Goal: Task Accomplishment & Management: Manage account settings

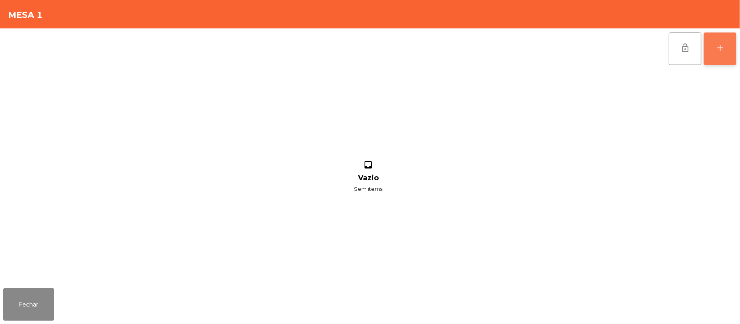
click at [713, 54] on button "add" at bounding box center [720, 48] width 32 height 32
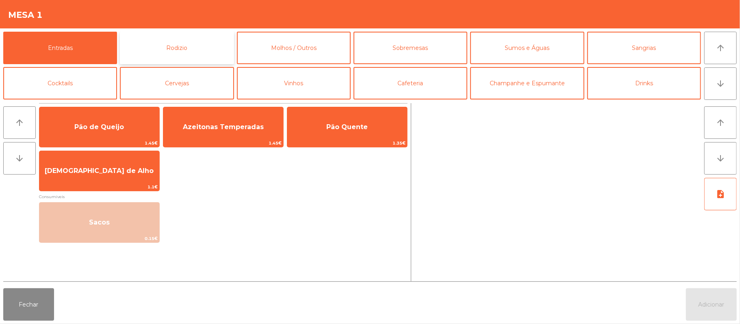
click at [158, 51] on button "Rodizio" at bounding box center [177, 48] width 114 height 32
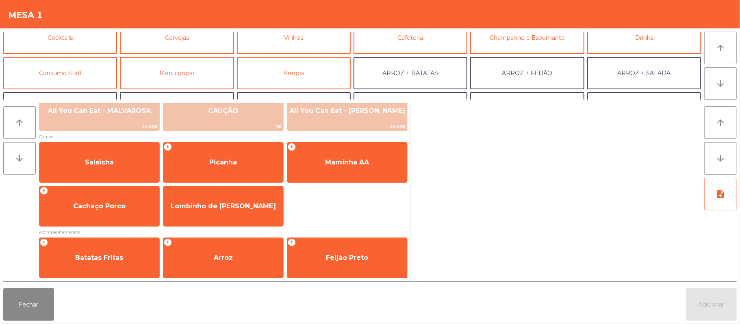
scroll to position [46, 0]
click at [95, 73] on button "Consumo Staff" at bounding box center [60, 72] width 114 height 32
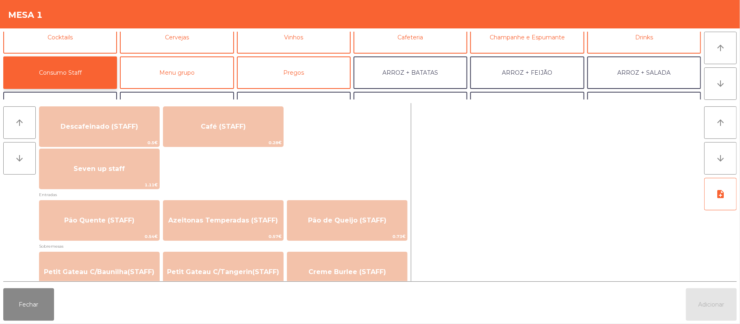
scroll to position [480, 0]
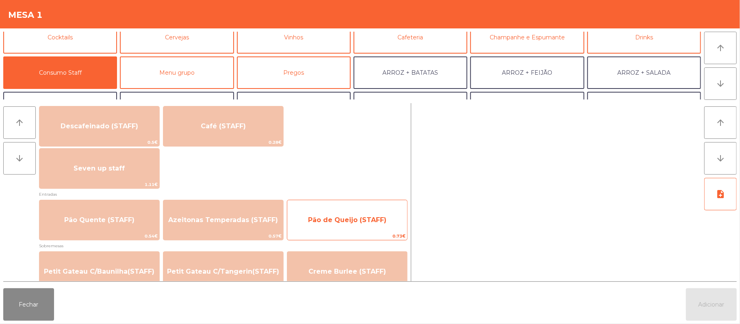
click at [346, 218] on span "Pão de Queijo (STAFF)" at bounding box center [347, 220] width 78 height 8
click at [348, 212] on span "Pão de Queijo (STAFF)" at bounding box center [347, 220] width 120 height 22
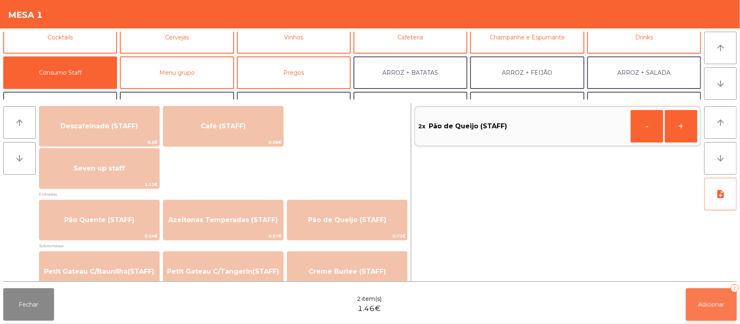
click at [735, 303] on button "Adicionar 2" at bounding box center [711, 304] width 51 height 32
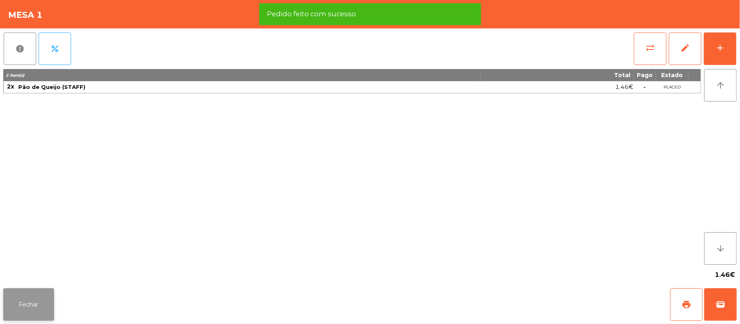
click at [51, 296] on button "Fechar" at bounding box center [28, 304] width 51 height 32
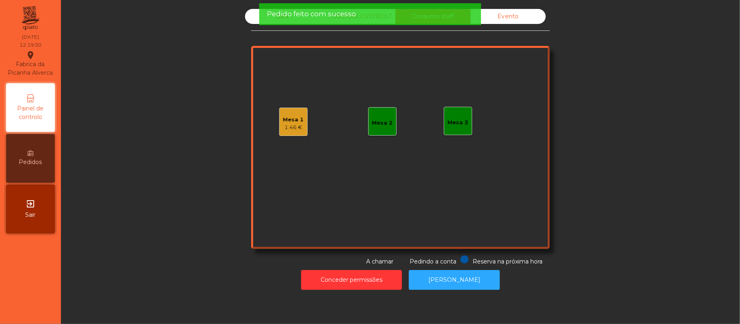
click at [245, 17] on div "Sala" at bounding box center [282, 16] width 75 height 15
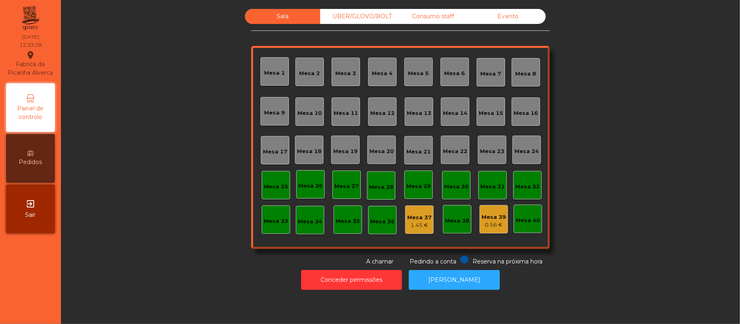
click at [525, 121] on div "Mesa 16" at bounding box center [525, 111] width 28 height 28
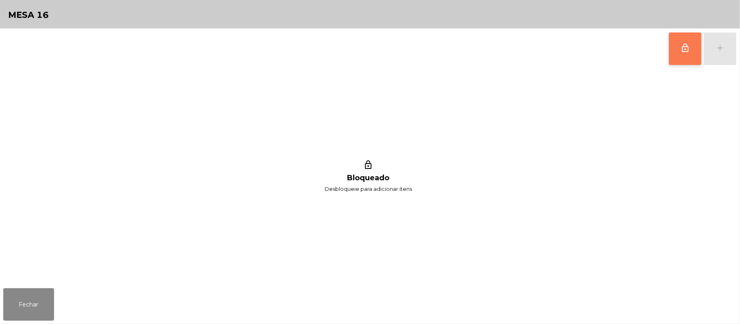
click at [669, 63] on button "lock_outline" at bounding box center [685, 48] width 32 height 32
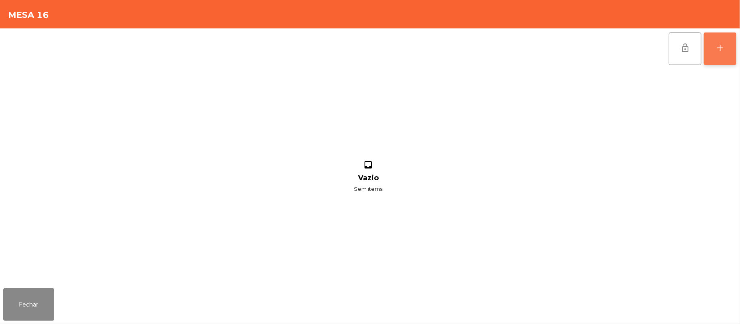
click at [736, 45] on button "add" at bounding box center [720, 48] width 32 height 32
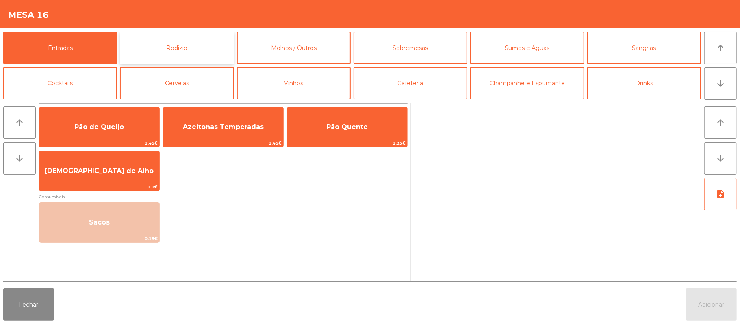
click at [218, 48] on button "Rodizio" at bounding box center [177, 48] width 114 height 32
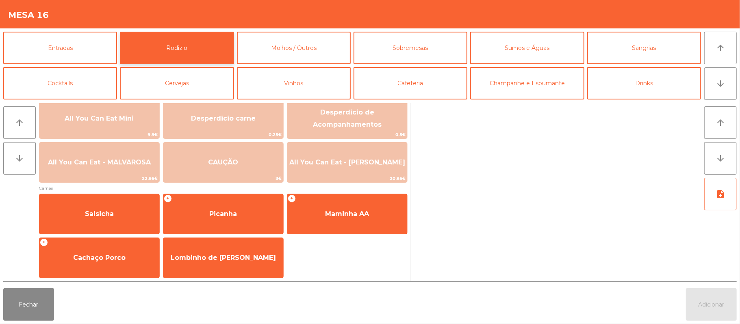
scroll to position [0, 0]
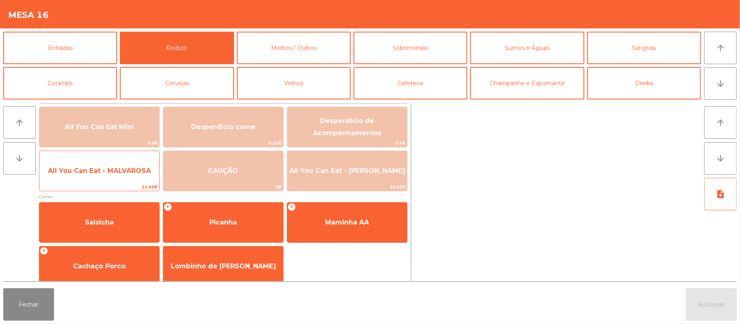
click at [123, 176] on span "All You Can Eat - MALVAROSA" at bounding box center [99, 171] width 120 height 22
click at [117, 187] on span "22.95€" at bounding box center [99, 187] width 120 height 8
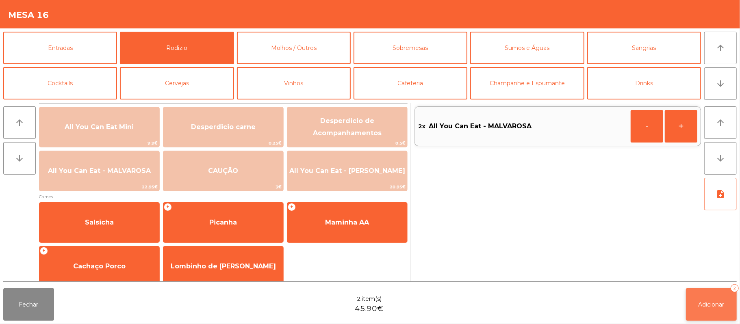
click at [701, 301] on span "Adicionar" at bounding box center [711, 304] width 26 height 7
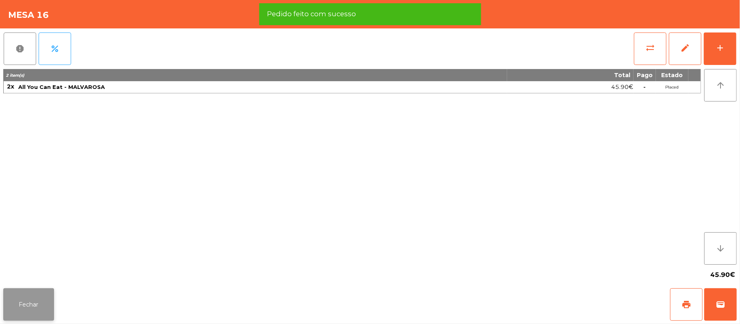
click at [28, 304] on button "Fechar" at bounding box center [28, 304] width 51 height 32
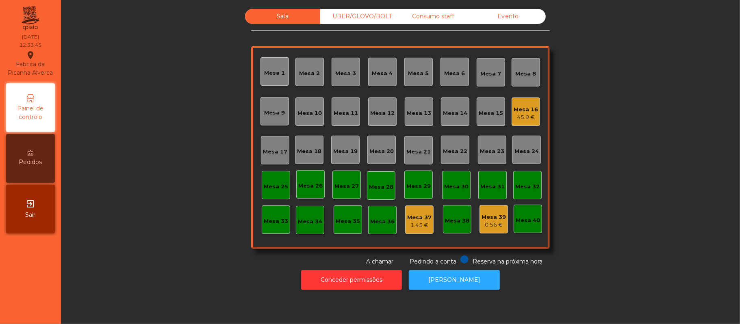
click at [604, 134] on div "Sala UBER/GLOVO/BOLT Consumo staff Evento Mesa 1 Mesa 2 [GEOGRAPHIC_DATA] 4 [GE…" at bounding box center [400, 137] width 657 height 257
click at [660, 117] on div "Sala UBER/GLOVO/BOLT Consumo staff Evento Mesa 1 Mesa 2 [GEOGRAPHIC_DATA] 4 [GE…" at bounding box center [400, 137] width 657 height 257
click at [345, 158] on div "Mesa 19" at bounding box center [345, 150] width 28 height 28
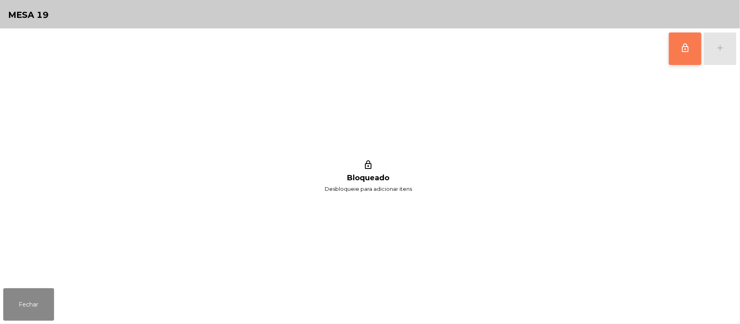
click at [679, 50] on button "lock_outline" at bounding box center [685, 48] width 32 height 32
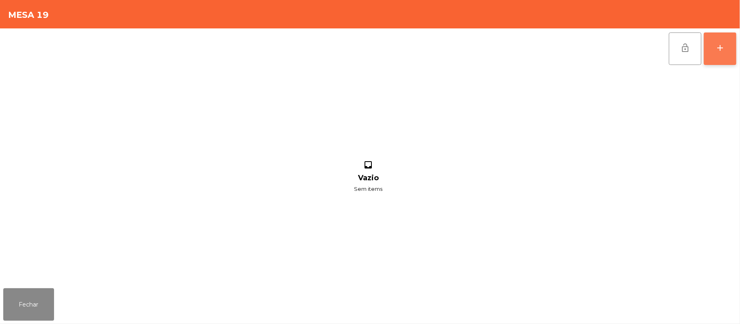
click at [733, 52] on button "add" at bounding box center [720, 48] width 32 height 32
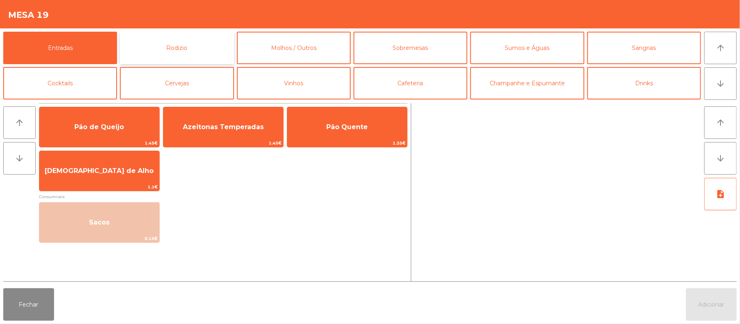
click at [207, 48] on button "Rodizio" at bounding box center [177, 48] width 114 height 32
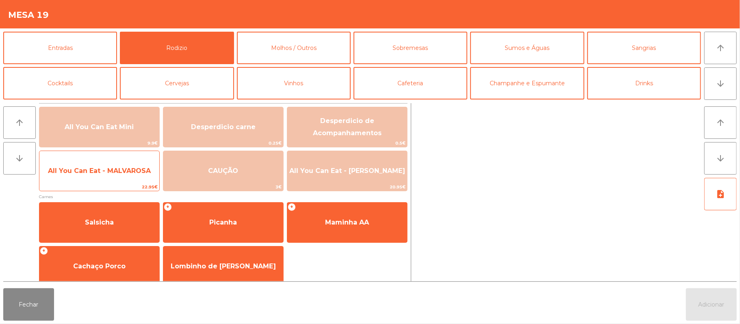
click at [135, 170] on span "All You Can Eat - MALVAROSA" at bounding box center [99, 171] width 103 height 8
click at [132, 171] on span "All You Can Eat - MALVAROSA" at bounding box center [99, 171] width 103 height 8
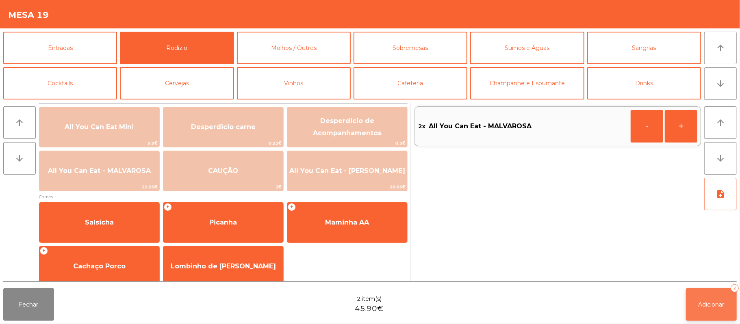
click at [710, 304] on span "Adicionar" at bounding box center [711, 304] width 26 height 7
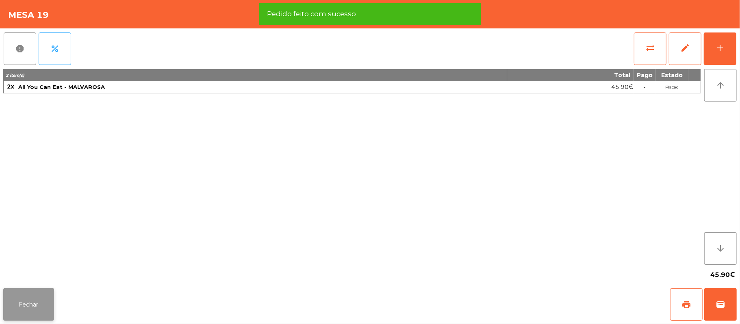
click at [37, 303] on button "Fechar" at bounding box center [28, 304] width 51 height 32
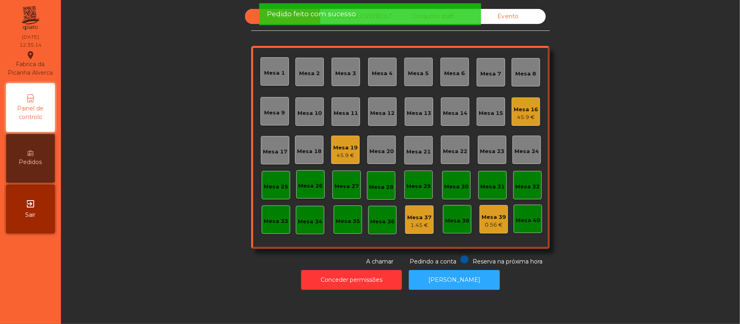
click at [174, 163] on div "Sala UBER/[GEOGRAPHIC_DATA]/BOLT Consumo staff Evento Mesa 1 Mesa 2 [GEOGRAPHIC…" at bounding box center [400, 137] width 657 height 257
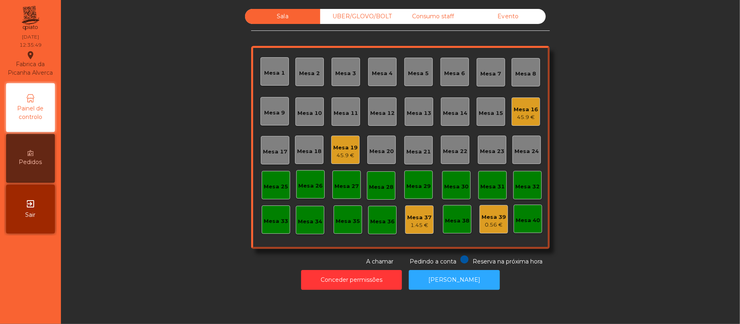
click at [618, 101] on div "Sala UBER/[GEOGRAPHIC_DATA]/BOLT Consumo staff Evento Mesa 1 Mesa 2 [GEOGRAPHIC…" at bounding box center [400, 137] width 657 height 257
click at [617, 136] on div "Sala UBER/[GEOGRAPHIC_DATA]/BOLT Consumo staff Evento Mesa 1 Mesa 2 [GEOGRAPHIC…" at bounding box center [400, 137] width 657 height 257
click at [444, 122] on div "Mesa 14" at bounding box center [455, 111] width 28 height 28
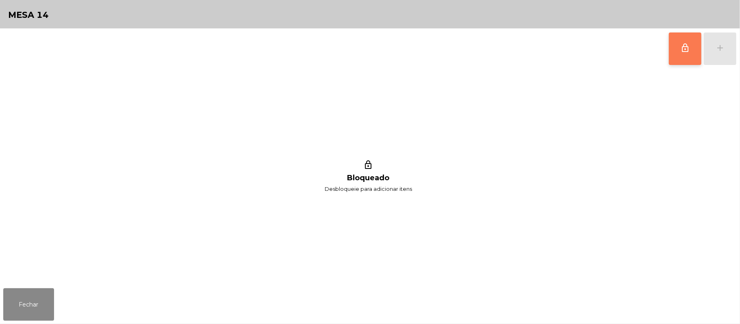
click at [675, 53] on button "lock_outline" at bounding box center [685, 48] width 32 height 32
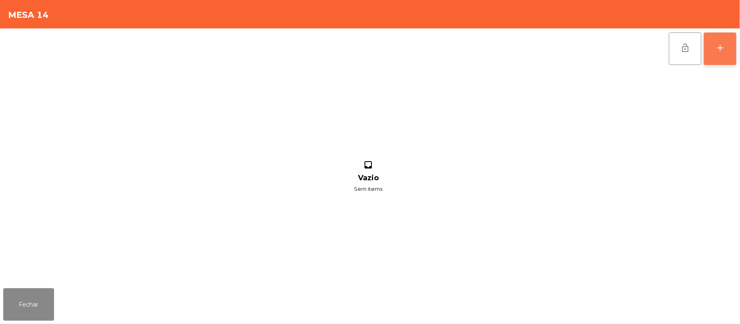
click at [733, 52] on button "add" at bounding box center [720, 48] width 32 height 32
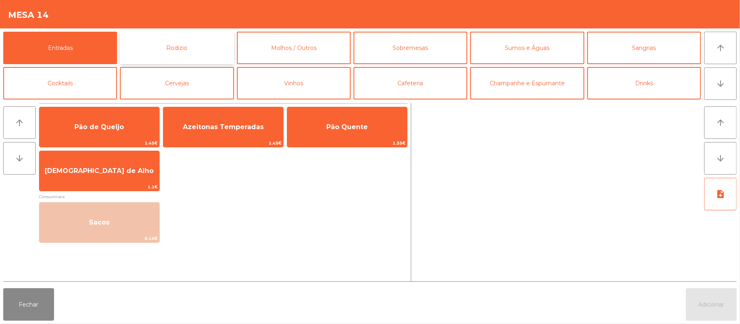
click at [206, 45] on button "Rodizio" at bounding box center [177, 48] width 114 height 32
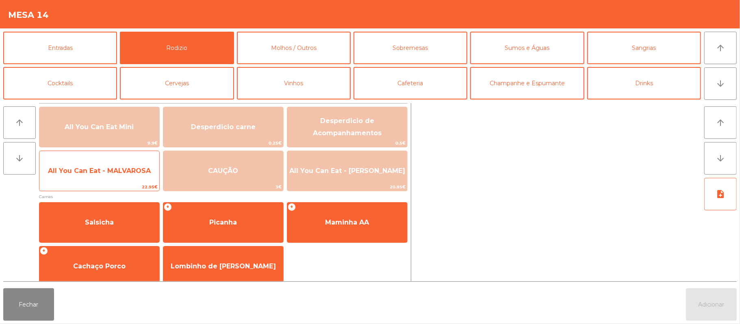
click at [110, 176] on span "All You Can Eat - MALVAROSA" at bounding box center [99, 171] width 120 height 22
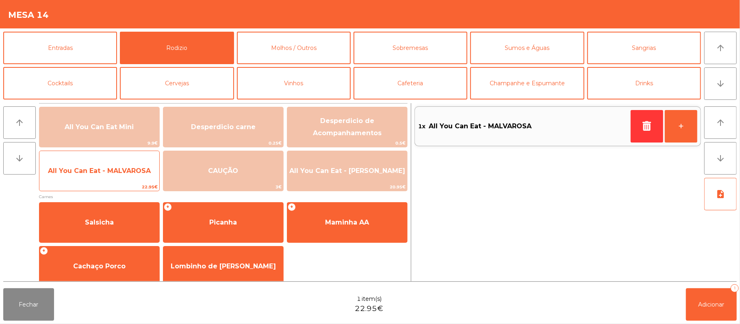
click at [113, 173] on span "All You Can Eat - MALVAROSA" at bounding box center [99, 171] width 103 height 8
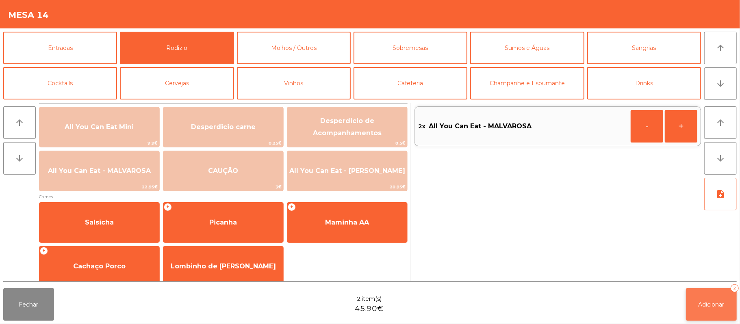
click at [707, 289] on button "Adicionar 2" at bounding box center [711, 304] width 51 height 32
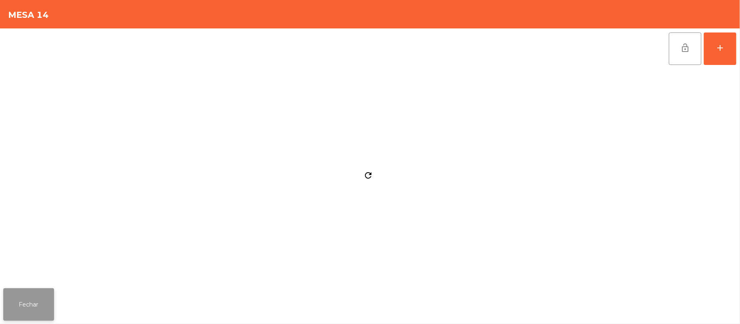
click at [9, 314] on button "Fechar" at bounding box center [28, 304] width 51 height 32
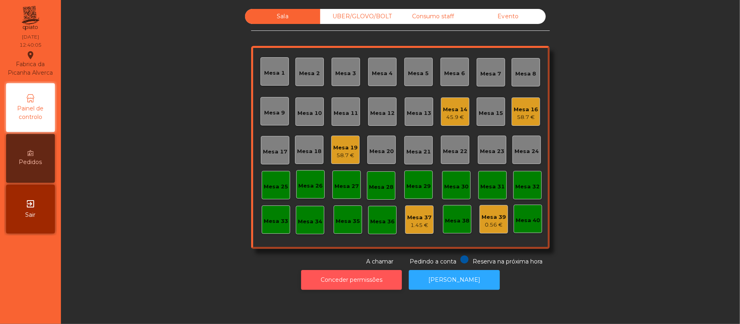
click at [332, 289] on button "Conceder permissões" at bounding box center [351, 280] width 101 height 20
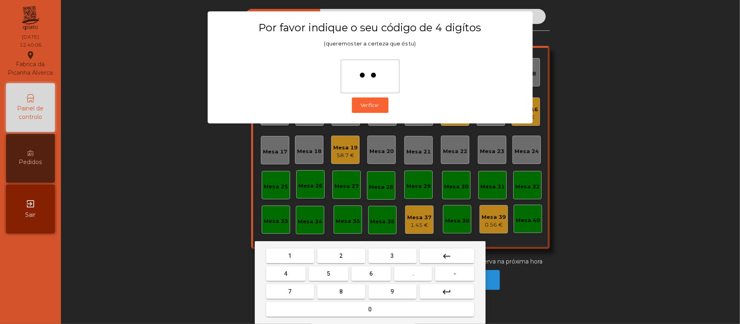
type input "***"
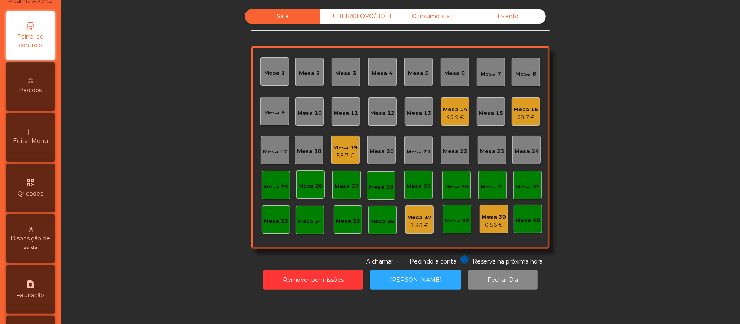
click at [38, 145] on span "Editar Menu" at bounding box center [30, 141] width 35 height 9
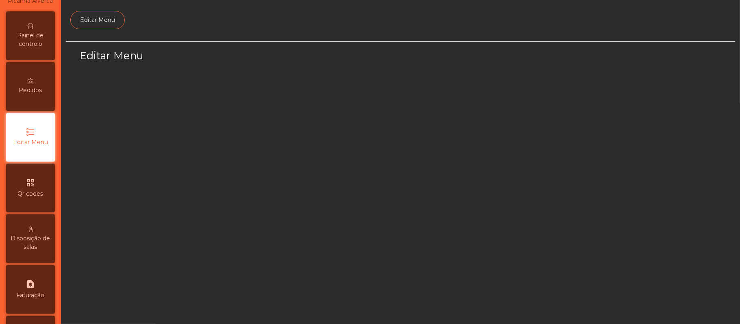
scroll to position [56, 0]
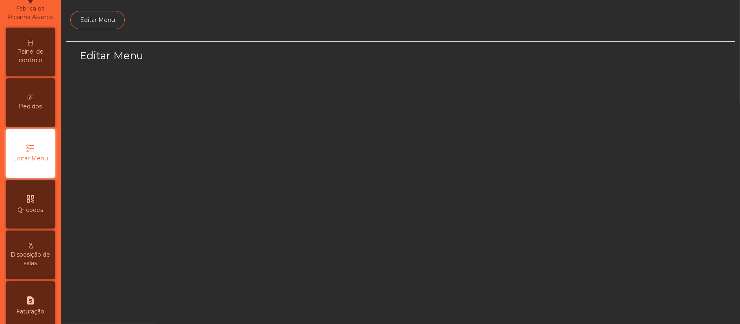
select select "*"
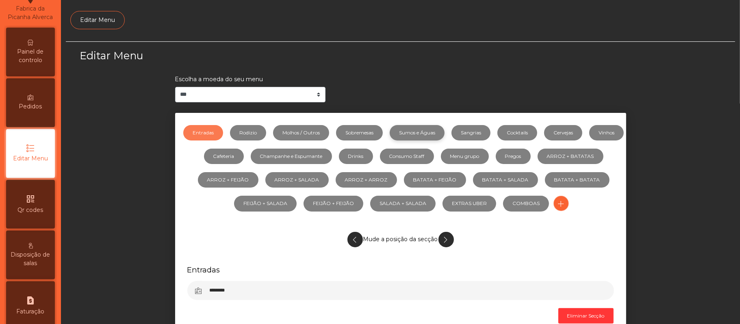
click at [439, 137] on link "Sumos e Águas" at bounding box center [417, 132] width 55 height 15
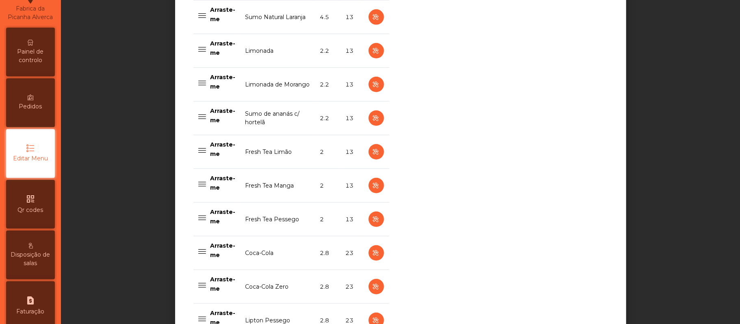
scroll to position [363, 0]
click at [371, 86] on icon "button" at bounding box center [375, 85] width 9 height 10
select select "***"
select select "**"
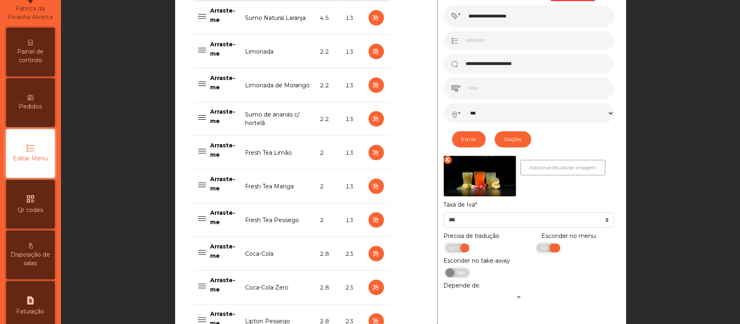
click at [535, 249] on span "Sim" at bounding box center [545, 248] width 20 height 9
click at [371, 221] on icon "button" at bounding box center [375, 220] width 9 height 10
type input "**********"
type input "*"
select select "***"
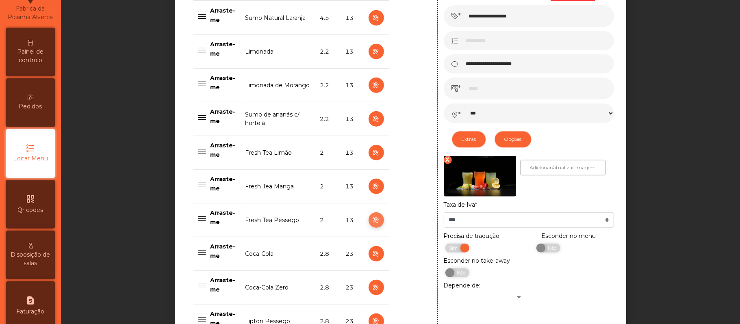
select select "**"
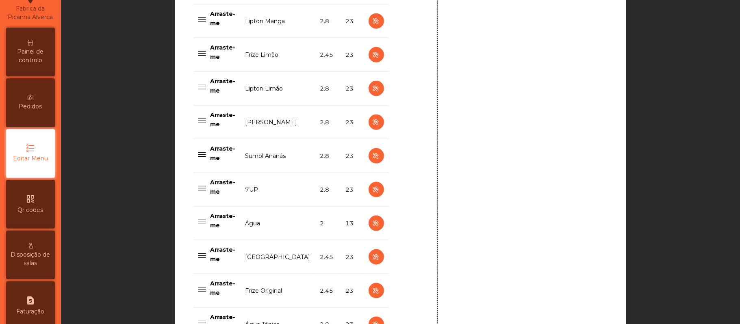
scroll to position [821, 0]
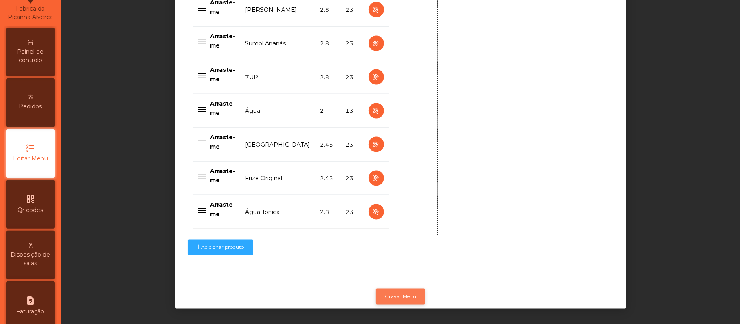
click at [392, 289] on button "Gravar Menu" at bounding box center [400, 296] width 49 height 15
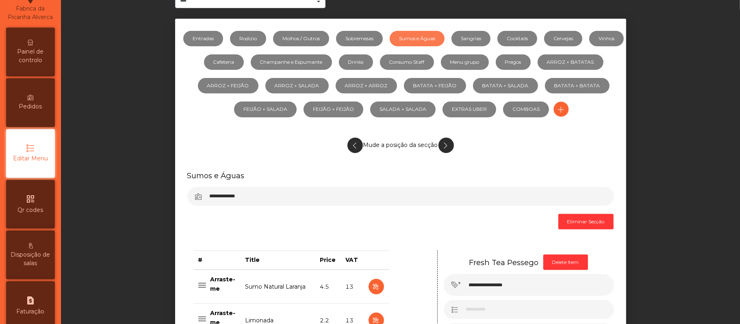
scroll to position [0, 0]
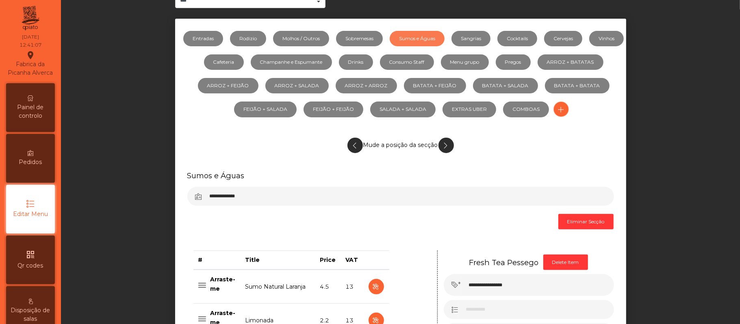
click at [41, 120] on span "Painel de controlo" at bounding box center [30, 111] width 45 height 17
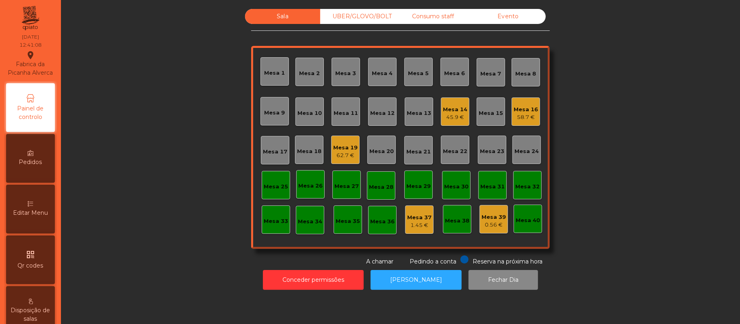
click at [611, 118] on div "Sala UBER/[GEOGRAPHIC_DATA]/BOLT Consumo staff Evento Mesa 1 Mesa 2 [GEOGRAPHIC…" at bounding box center [400, 137] width 657 height 257
click at [310, 121] on div "Mesa 10" at bounding box center [309, 111] width 28 height 28
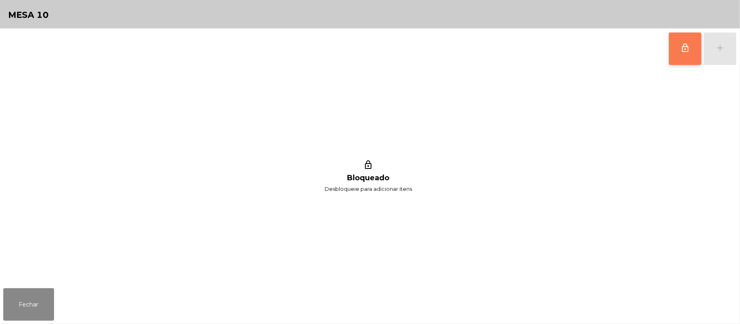
click at [677, 64] on button "lock_outline" at bounding box center [685, 48] width 32 height 32
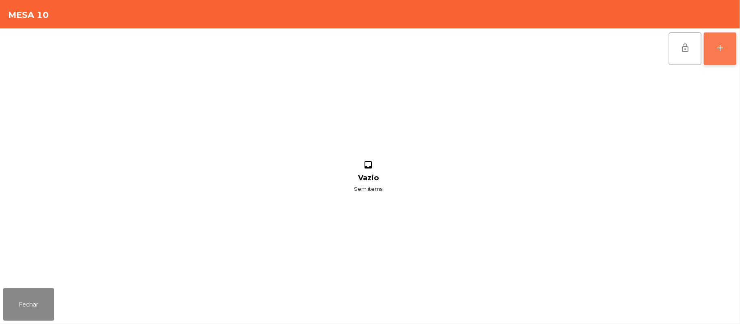
click at [723, 57] on button "add" at bounding box center [720, 48] width 32 height 32
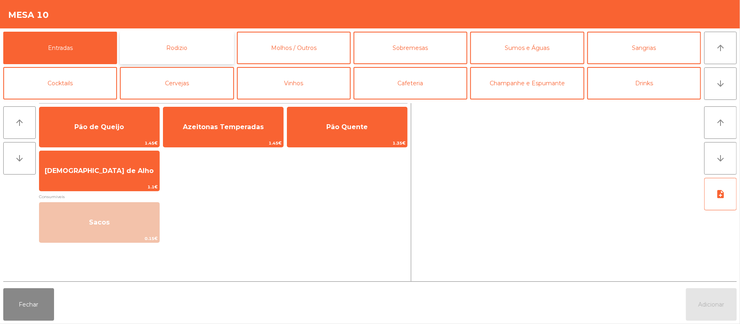
click at [183, 58] on button "Rodizio" at bounding box center [177, 48] width 114 height 32
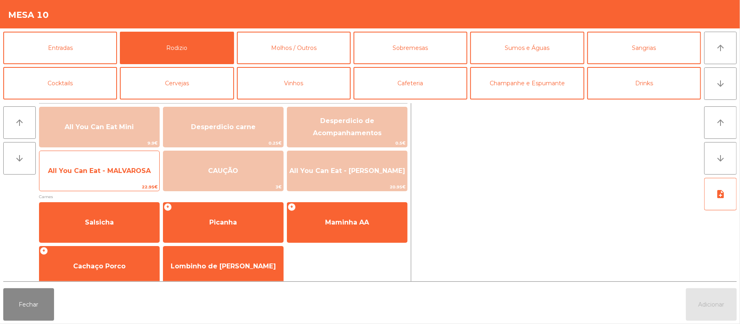
click at [106, 173] on span "All You Can Eat - MALVAROSA" at bounding box center [99, 171] width 103 height 8
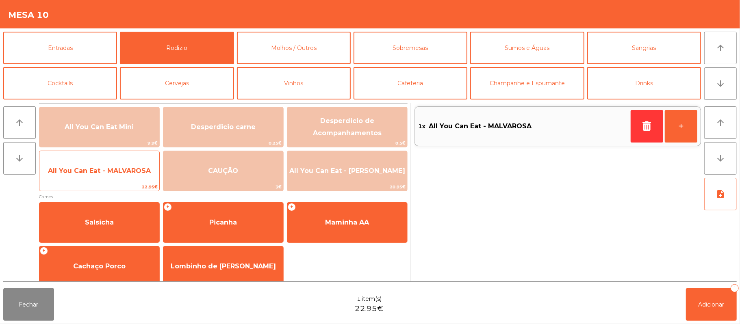
click at [114, 173] on span "All You Can Eat - MALVAROSA" at bounding box center [99, 171] width 103 height 8
click at [109, 179] on span "All You Can Eat - MALVAROSA" at bounding box center [99, 171] width 120 height 22
click at [107, 182] on div "All You Can Eat - MALVAROSA 22.95€" at bounding box center [99, 171] width 121 height 41
click at [113, 186] on span "22.95€" at bounding box center [99, 187] width 120 height 8
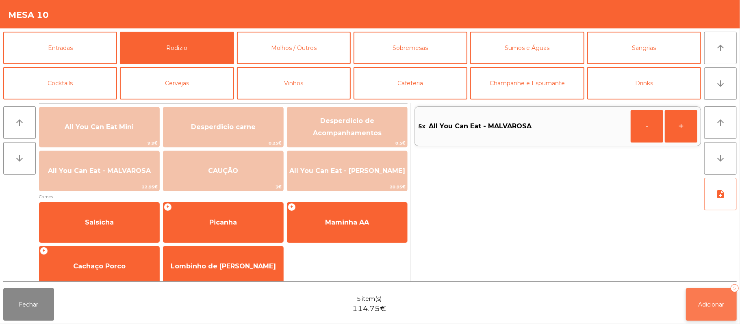
click at [695, 303] on button "Adicionar 5" at bounding box center [711, 304] width 51 height 32
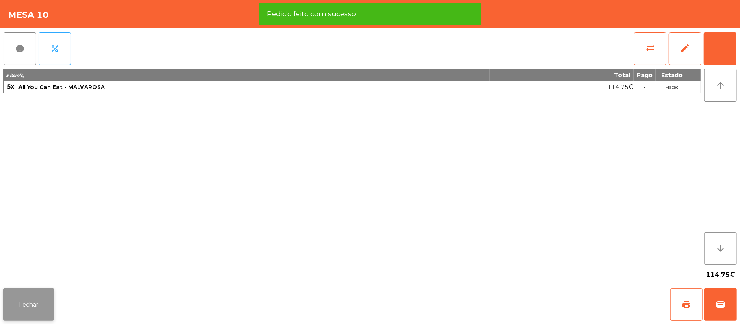
click at [26, 307] on button "Fechar" at bounding box center [28, 304] width 51 height 32
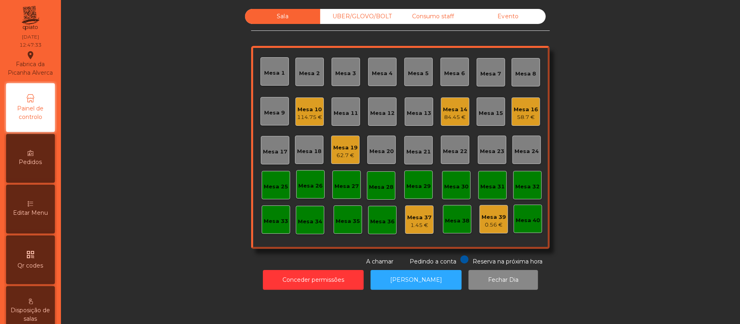
click at [456, 117] on div "84.45 €" at bounding box center [455, 117] width 24 height 8
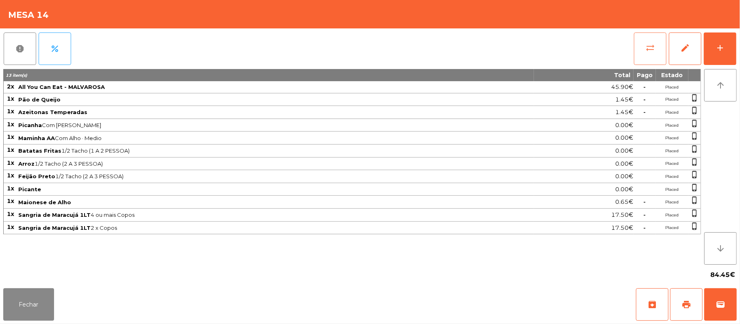
click at [656, 46] on button "sync_alt" at bounding box center [650, 48] width 32 height 32
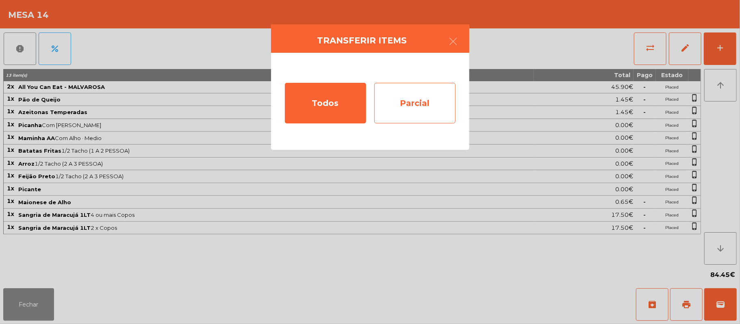
click at [408, 108] on div "Parcial" at bounding box center [414, 103] width 81 height 41
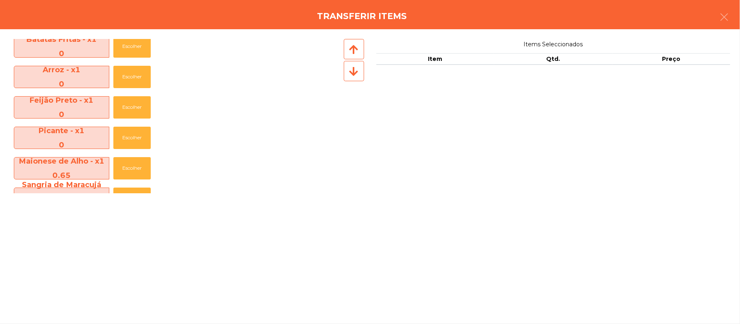
scroll to position [187, 0]
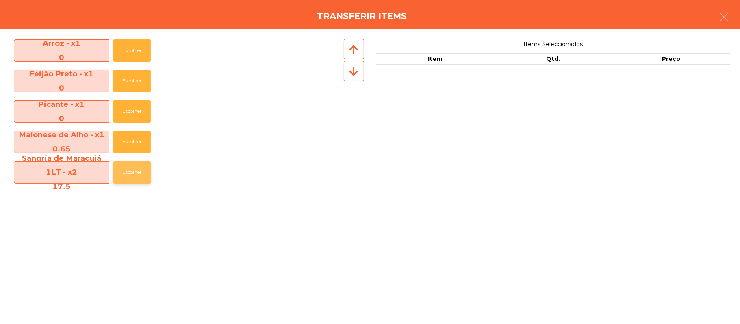
click at [132, 174] on button "Escolher" at bounding box center [131, 172] width 37 height 22
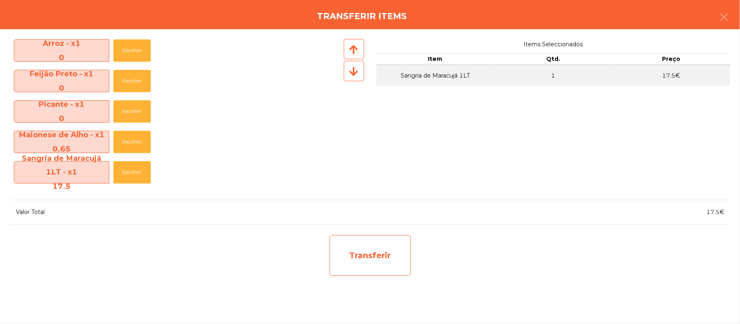
click at [361, 268] on div "Transferir" at bounding box center [369, 255] width 81 height 41
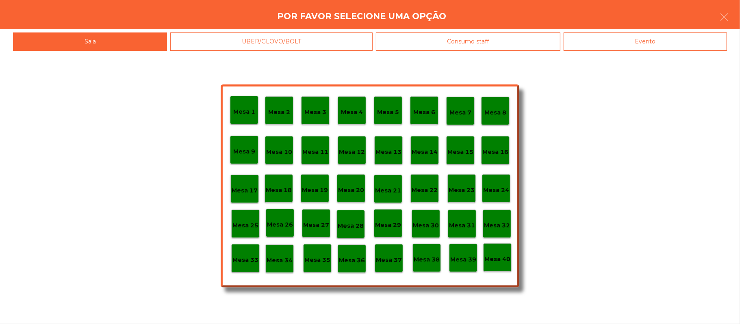
click at [390, 262] on p "Mesa 37" at bounding box center [389, 259] width 26 height 9
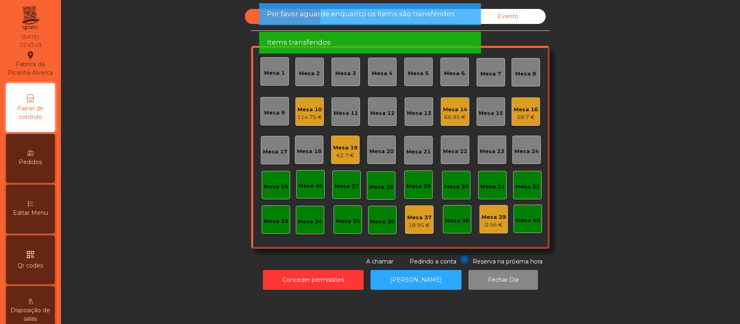
click at [600, 197] on div "Sala UBER/[GEOGRAPHIC_DATA]/BOLT Consumo staff Evento Mesa 1 Mesa 2 [GEOGRAPHIC…" at bounding box center [400, 137] width 657 height 257
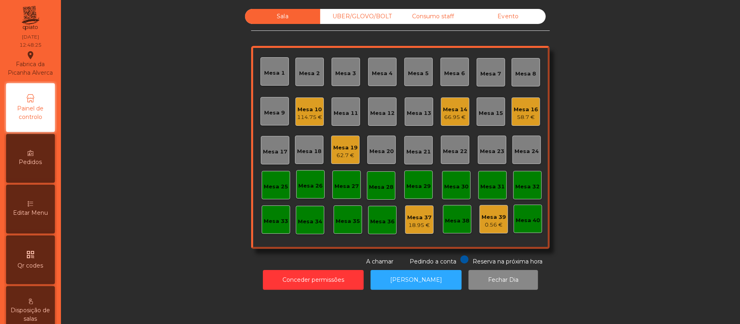
click at [383, 163] on div "Mesa 20" at bounding box center [381, 150] width 28 height 28
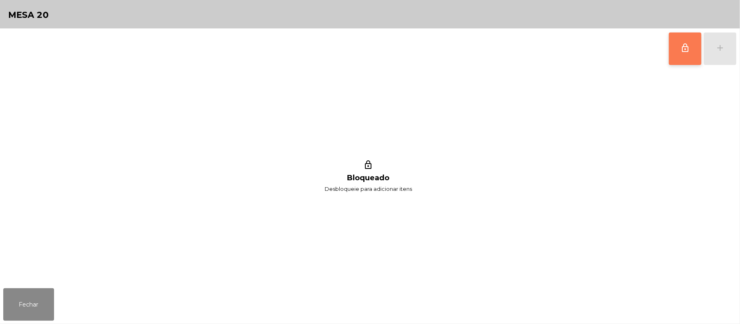
click at [680, 62] on button "lock_outline" at bounding box center [685, 48] width 32 height 32
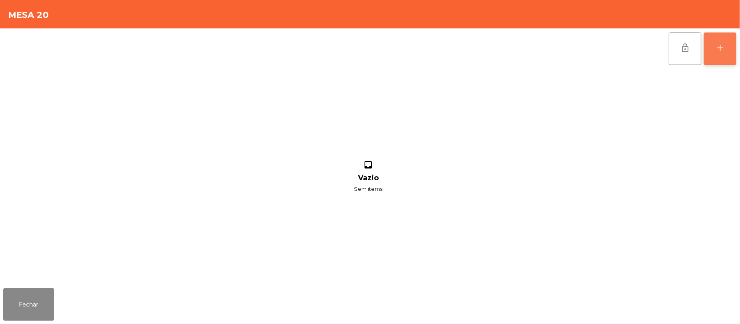
click at [732, 51] on button "add" at bounding box center [720, 48] width 32 height 32
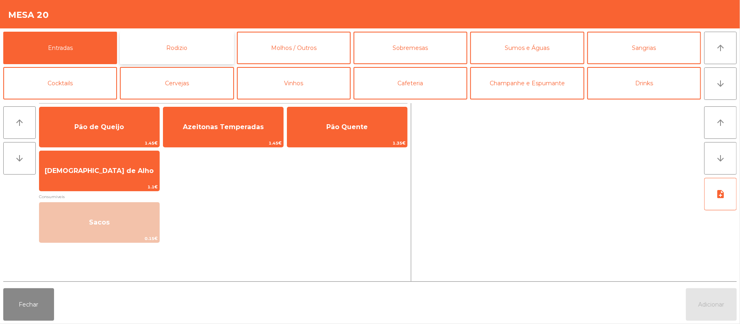
click at [219, 52] on button "Rodizio" at bounding box center [177, 48] width 114 height 32
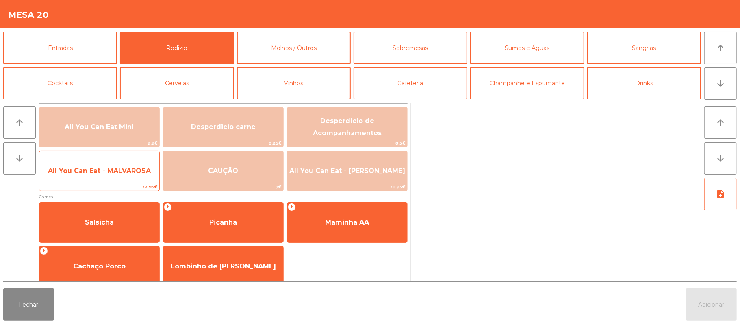
click at [131, 174] on span "All You Can Eat - MALVAROSA" at bounding box center [99, 171] width 103 height 8
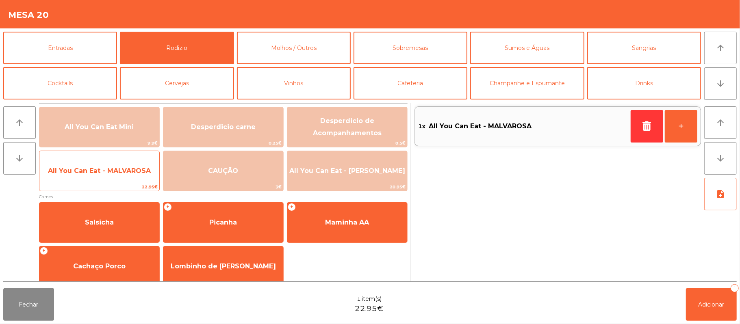
click at [117, 174] on span "All You Can Eat - MALVAROSA" at bounding box center [99, 171] width 103 height 8
click at [121, 172] on span "All You Can Eat - MALVAROSA" at bounding box center [99, 171] width 103 height 8
click at [113, 180] on span "All You Can Eat - MALVAROSA" at bounding box center [99, 171] width 120 height 22
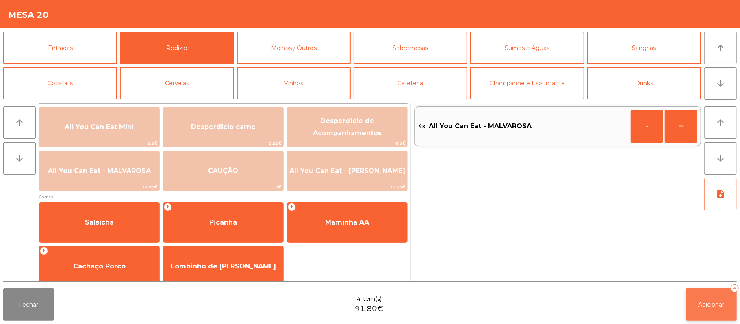
click at [714, 300] on button "Adicionar 4" at bounding box center [711, 304] width 51 height 32
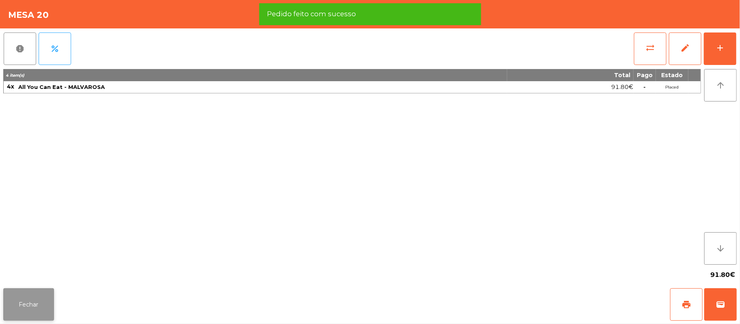
click at [51, 315] on button "Fechar" at bounding box center [28, 304] width 51 height 32
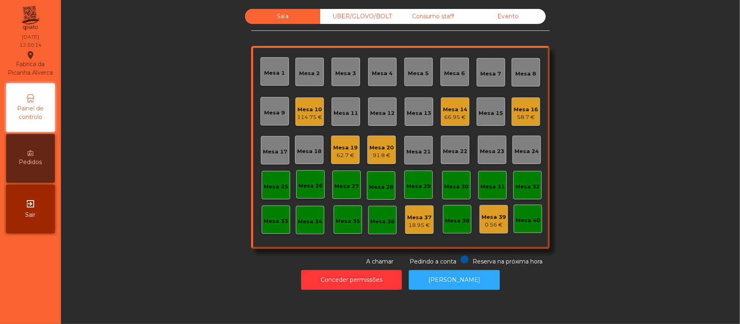
click at [461, 155] on div "Mesa 22" at bounding box center [455, 150] width 28 height 28
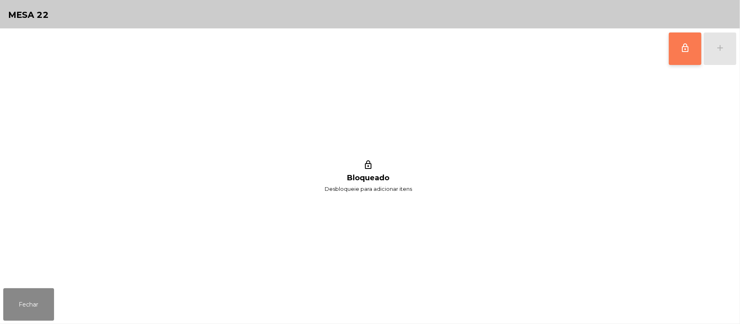
click at [677, 44] on button "lock_outline" at bounding box center [685, 48] width 32 height 32
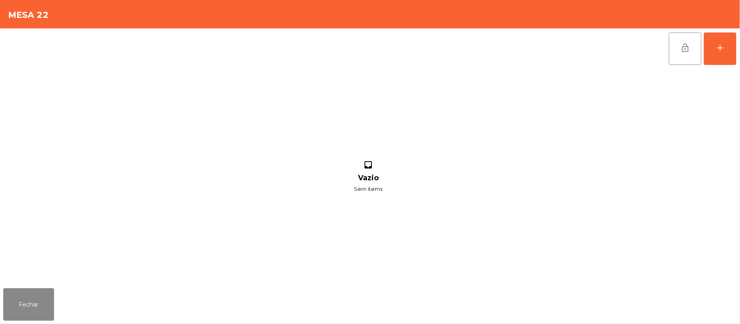
click at [736, 54] on div "lock_open add inbox Vazio Sem items" at bounding box center [370, 156] width 740 height 257
click at [728, 46] on button "add" at bounding box center [720, 48] width 32 height 32
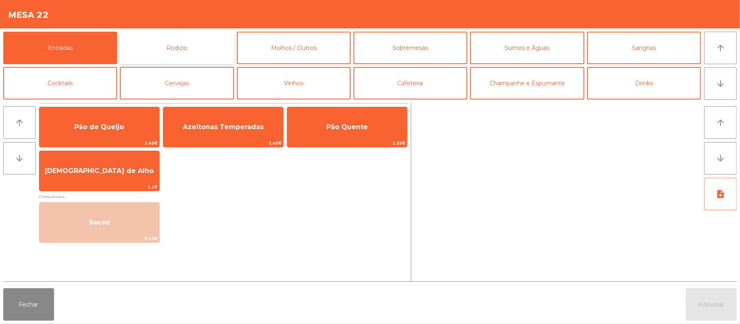
click at [206, 50] on button "Rodizio" at bounding box center [177, 48] width 114 height 32
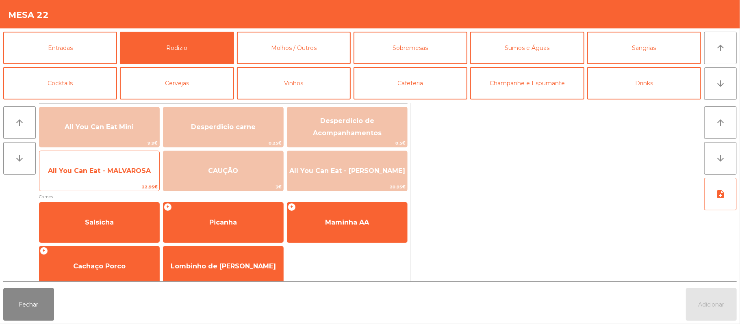
click at [139, 180] on span "All You Can Eat - MALVAROSA" at bounding box center [99, 171] width 120 height 22
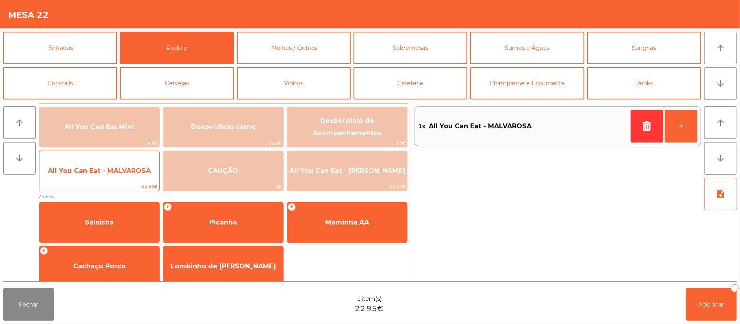
click at [134, 182] on div "All You Can Eat - MALVAROSA 22.95€" at bounding box center [99, 171] width 121 height 41
click at [134, 182] on span "All You Can Eat - MALVAROSA" at bounding box center [99, 171] width 120 height 22
click at [133, 184] on span "22.95€" at bounding box center [99, 187] width 120 height 8
click at [131, 188] on span "22.95€" at bounding box center [99, 187] width 120 height 8
click at [125, 186] on span "22.95€" at bounding box center [99, 187] width 120 height 8
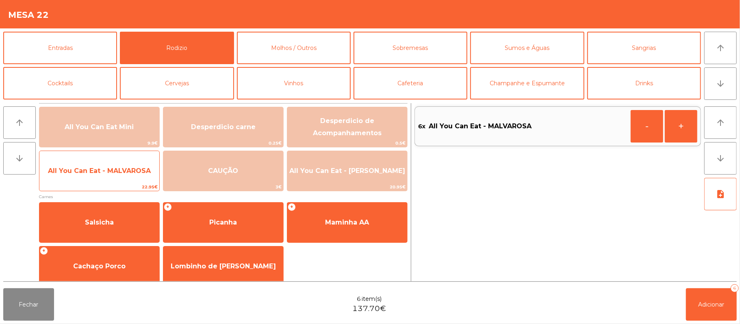
click at [132, 187] on span "22.95€" at bounding box center [99, 187] width 120 height 8
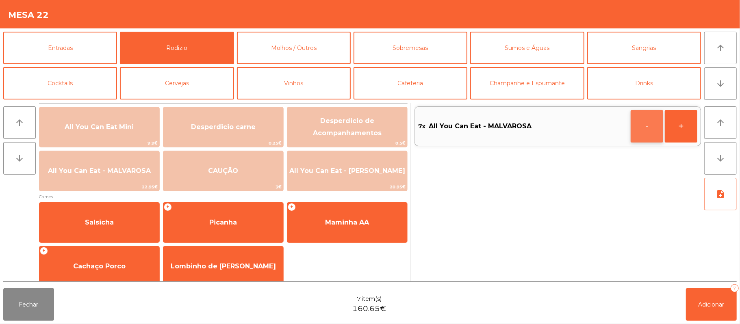
click at [638, 137] on button "-" at bounding box center [646, 126] width 32 height 32
click at [706, 296] on button "Adicionar 6" at bounding box center [711, 304] width 51 height 32
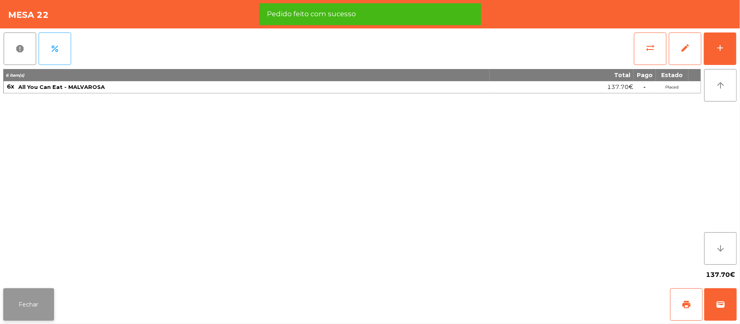
click at [6, 314] on button "Fechar" at bounding box center [28, 304] width 51 height 32
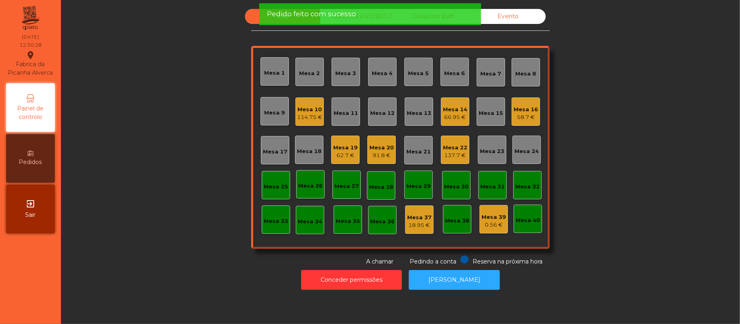
click at [158, 195] on div "Sala UBER/[GEOGRAPHIC_DATA]/BOLT Consumo staff Evento Mesa 1 Mesa 2 Mesa 3 [GEO…" at bounding box center [400, 137] width 657 height 257
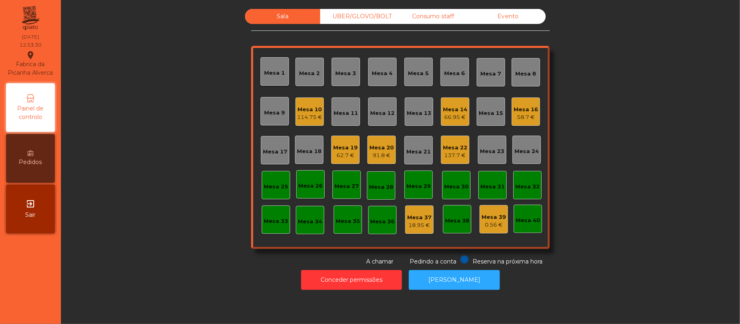
click at [350, 121] on div "Mesa 11" at bounding box center [345, 111] width 28 height 28
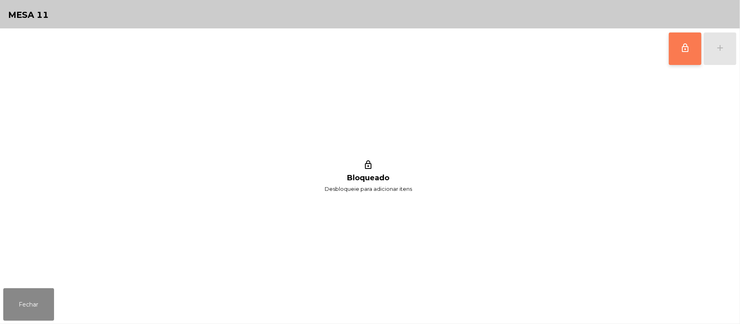
click at [669, 60] on button "lock_outline" at bounding box center [685, 48] width 32 height 32
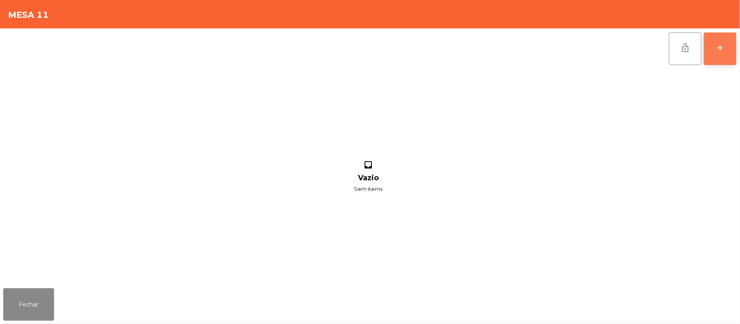
click at [719, 56] on button "add" at bounding box center [720, 48] width 32 height 32
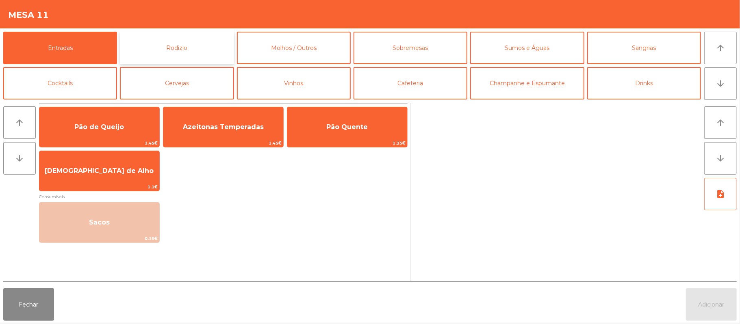
click at [210, 62] on button "Rodizio" at bounding box center [177, 48] width 114 height 32
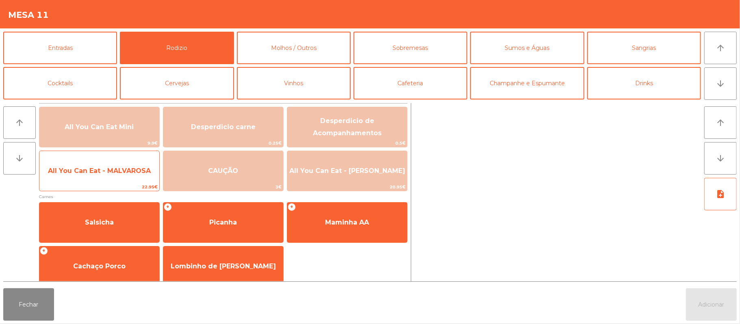
click at [135, 184] on span "22.95€" at bounding box center [99, 187] width 120 height 8
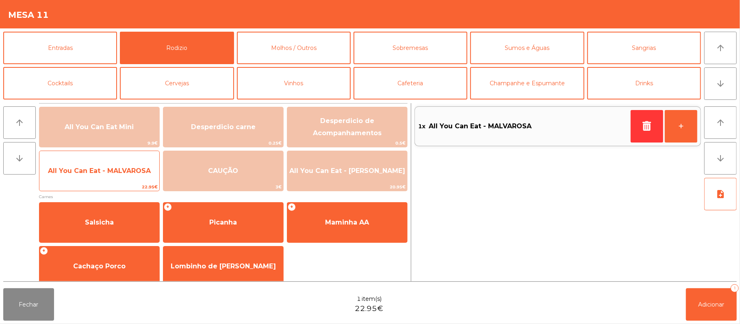
click at [137, 187] on span "22.95€" at bounding box center [99, 187] width 120 height 8
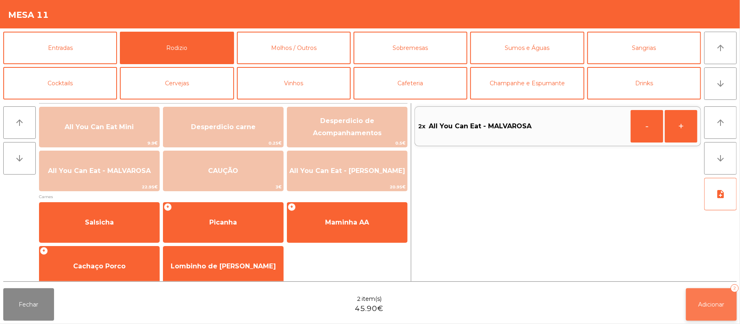
click at [710, 302] on span "Adicionar" at bounding box center [711, 304] width 26 height 7
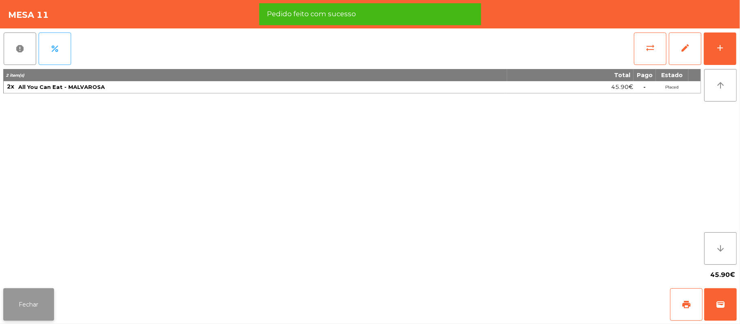
click at [43, 302] on button "Fechar" at bounding box center [28, 304] width 51 height 32
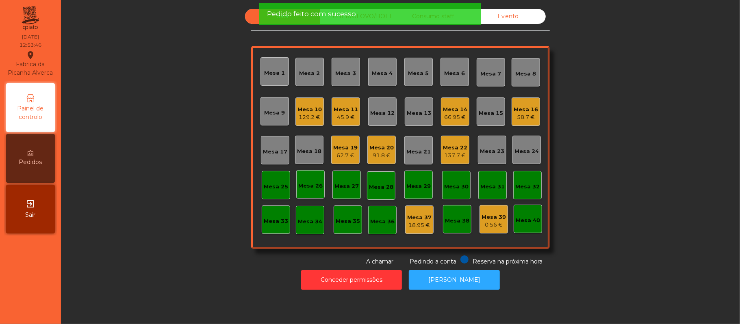
click at [153, 187] on div "Sala UBER/[GEOGRAPHIC_DATA]/BOLT Consumo staff Evento Mesa 1 Mesa 2 Mesa 3 [GEO…" at bounding box center [400, 137] width 657 height 257
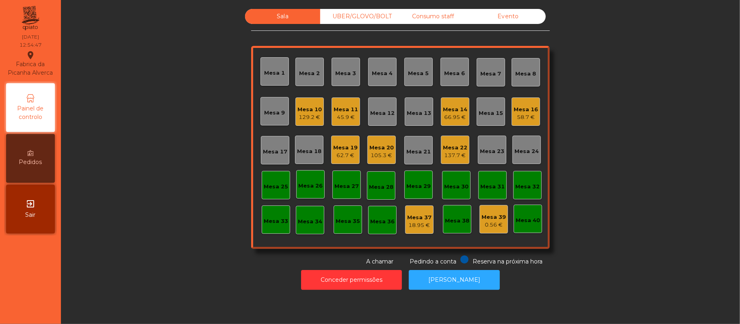
click at [136, 177] on div "Sala UBER/[GEOGRAPHIC_DATA]/BOLT Consumo staff Evento Mesa 1 Mesa 2 Mesa 3 [GEO…" at bounding box center [400, 137] width 657 height 257
click at [307, 119] on div "129.2 €" at bounding box center [309, 117] width 24 height 8
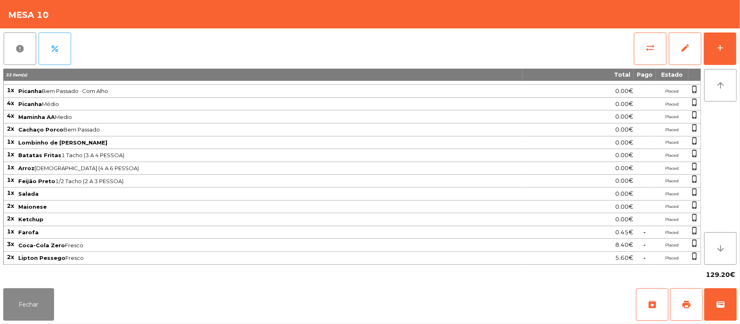
scroll to position [0, 0]
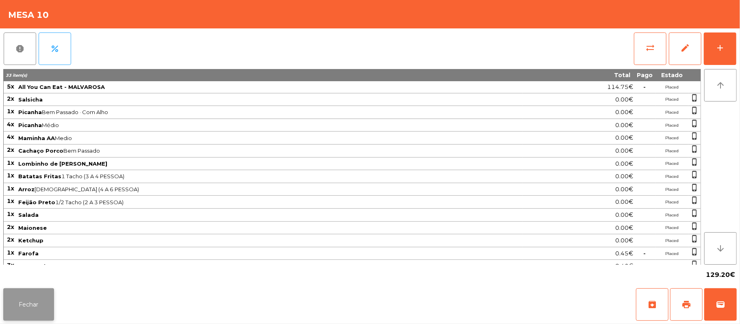
click at [36, 312] on button "Fechar" at bounding box center [28, 304] width 51 height 32
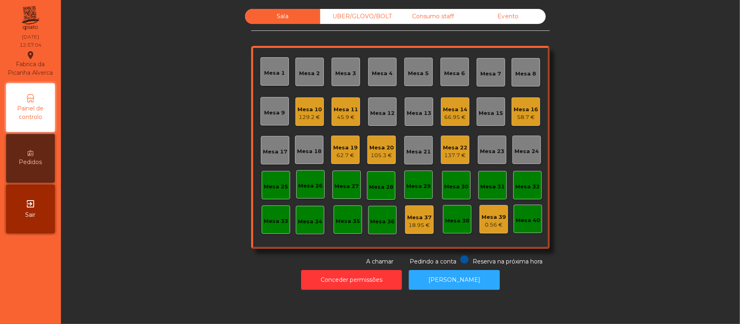
click at [342, 121] on div "45.9 €" at bounding box center [345, 117] width 24 height 8
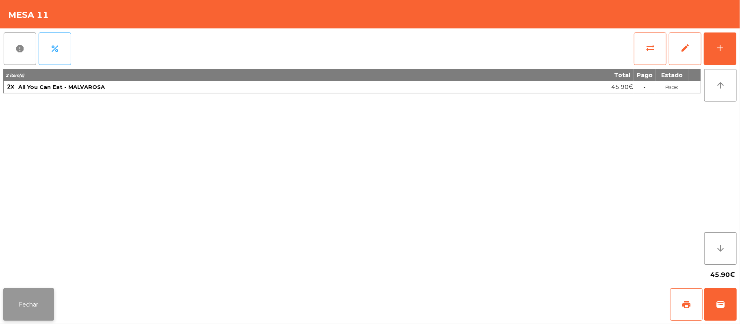
click at [44, 318] on button "Fechar" at bounding box center [28, 304] width 51 height 32
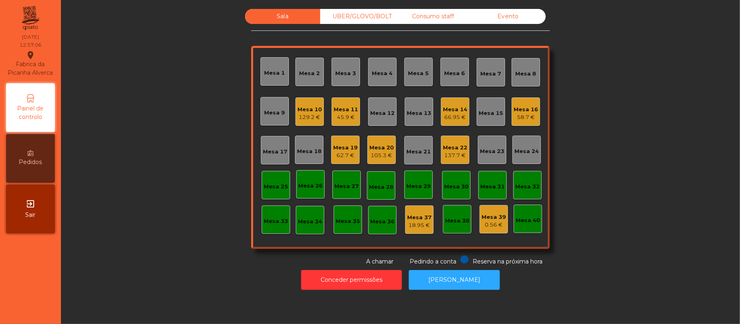
click at [454, 117] on div "66.95 €" at bounding box center [455, 117] width 24 height 8
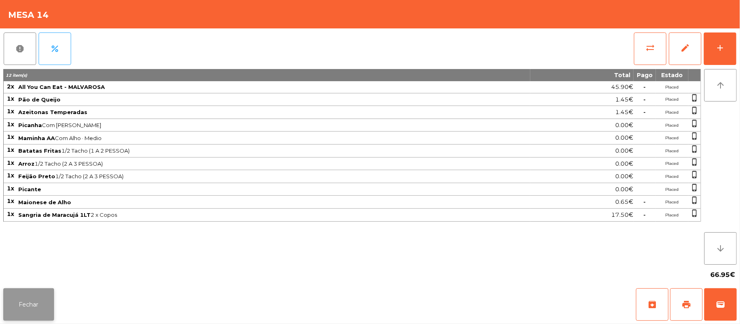
click at [27, 306] on button "Fechar" at bounding box center [28, 304] width 51 height 32
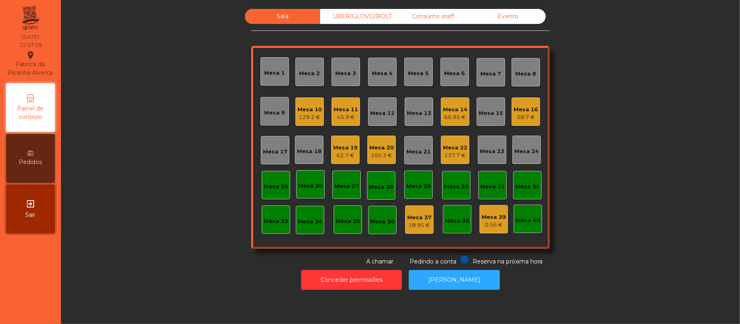
click at [519, 117] on div "58.7 €" at bounding box center [525, 117] width 24 height 8
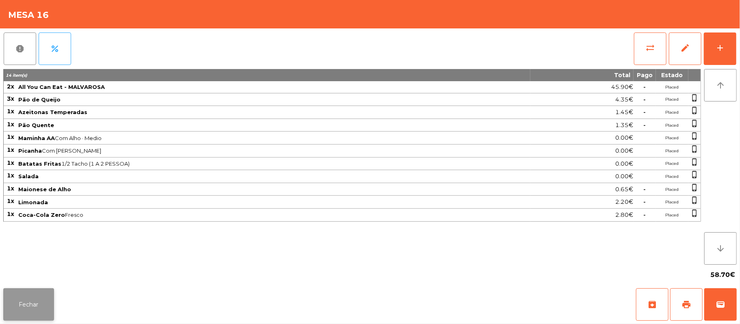
click at [27, 300] on button "Fechar" at bounding box center [28, 304] width 51 height 32
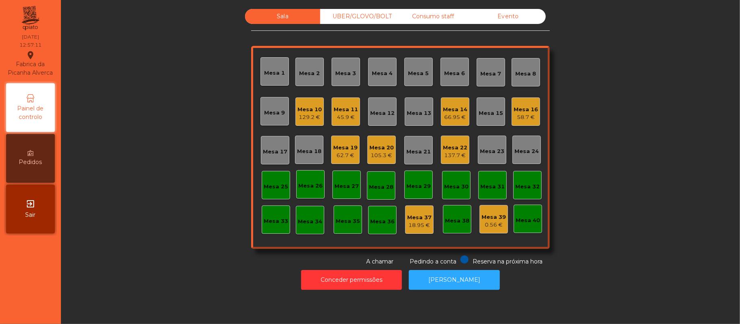
click at [343, 156] on div "62.7 €" at bounding box center [345, 156] width 24 height 8
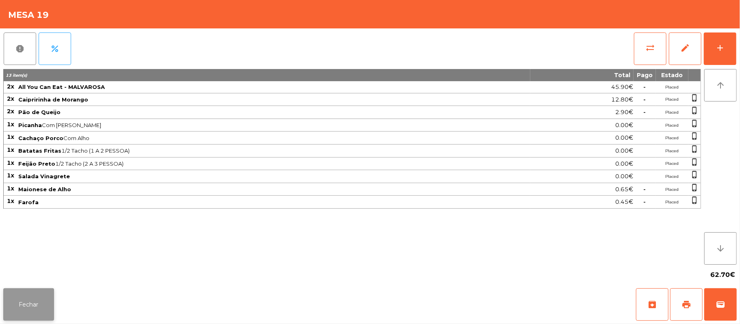
click at [25, 318] on button "Fechar" at bounding box center [28, 304] width 51 height 32
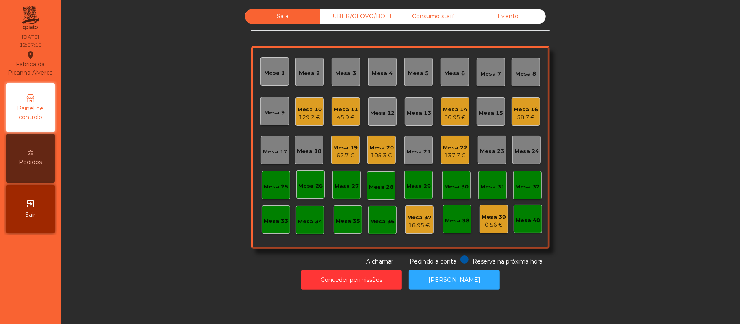
click at [377, 147] on div "Mesa 20" at bounding box center [381, 148] width 24 height 8
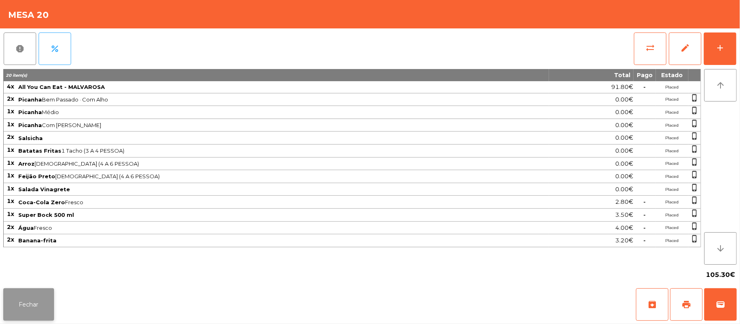
click at [31, 308] on button "Fechar" at bounding box center [28, 304] width 51 height 32
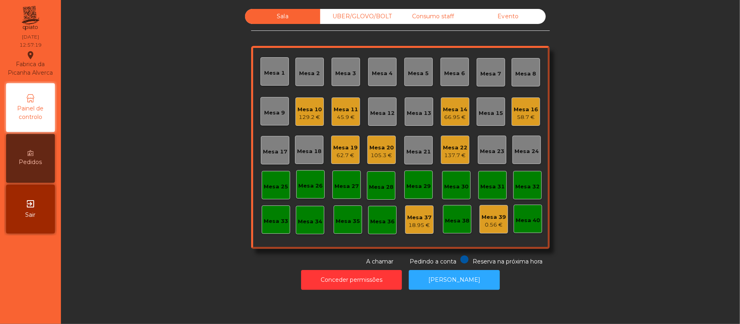
click at [460, 145] on div "Mesa 22" at bounding box center [455, 148] width 24 height 8
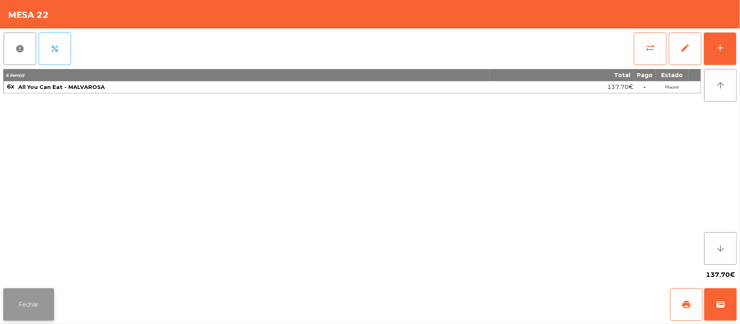
click at [51, 303] on button "Fechar" at bounding box center [28, 304] width 51 height 32
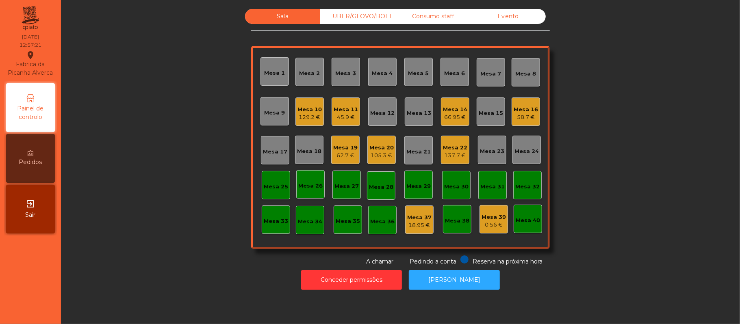
click at [161, 234] on div "Sala UBER/[GEOGRAPHIC_DATA]/BOLT Consumo staff Evento Mesa 1 Mesa 2 Mesa 3 [GEO…" at bounding box center [400, 137] width 657 height 257
click at [358, 22] on div "UBER/GLOVO/BOLT" at bounding box center [357, 16] width 75 height 15
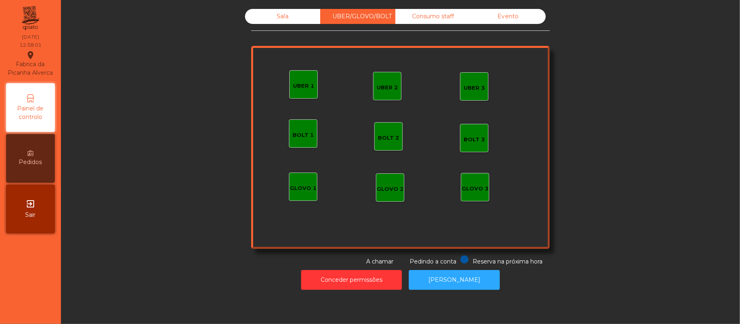
click at [305, 88] on div "UBER 1" at bounding box center [303, 86] width 21 height 8
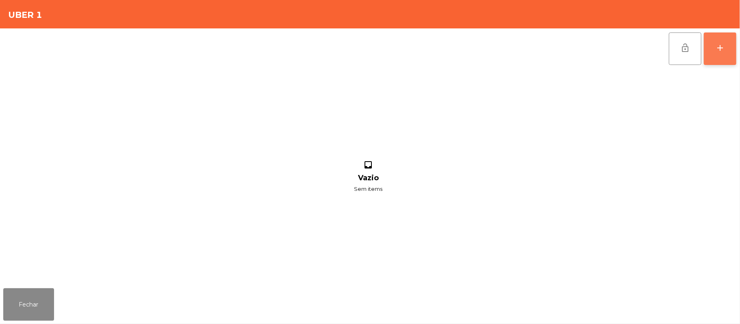
click at [730, 56] on button "add" at bounding box center [720, 48] width 32 height 32
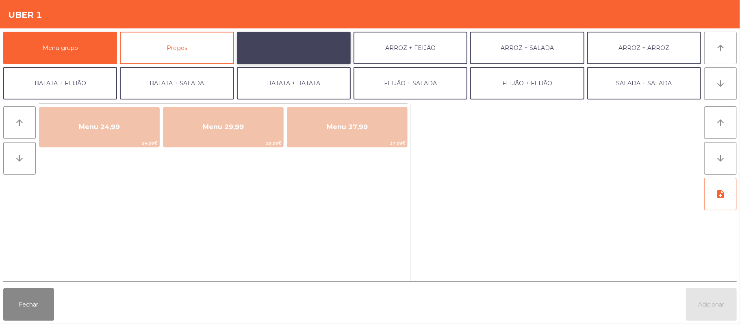
click at [299, 41] on button "ARROZ + BATATAS" at bounding box center [294, 48] width 114 height 32
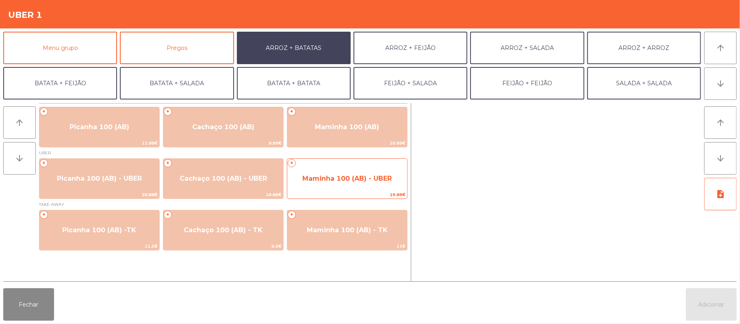
click at [341, 173] on span "Maminha 100 (AB) - UBER" at bounding box center [347, 179] width 120 height 22
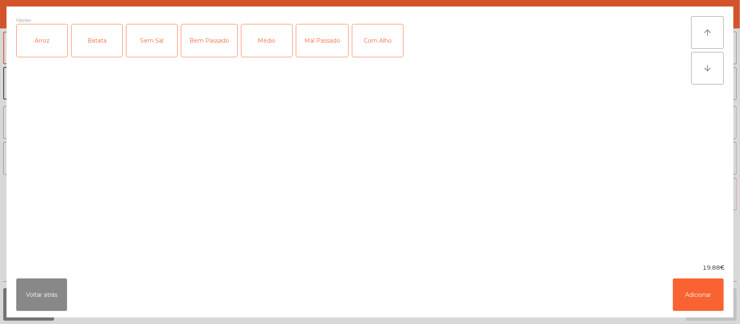
click at [49, 37] on div "Arroz" at bounding box center [42, 40] width 51 height 32
click at [95, 44] on div "Batata" at bounding box center [96, 40] width 51 height 32
click at [314, 46] on div "Mal Passado" at bounding box center [322, 40] width 52 height 32
click at [384, 45] on div "Com Alho" at bounding box center [377, 40] width 51 height 32
click at [690, 292] on button "Adicionar" at bounding box center [698, 295] width 51 height 32
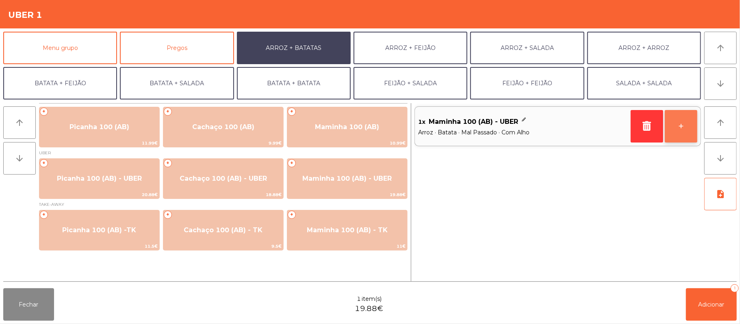
click at [678, 123] on button "+" at bounding box center [681, 126] width 32 height 32
click at [309, 49] on button "ARROZ + BATATAS" at bounding box center [294, 48] width 114 height 32
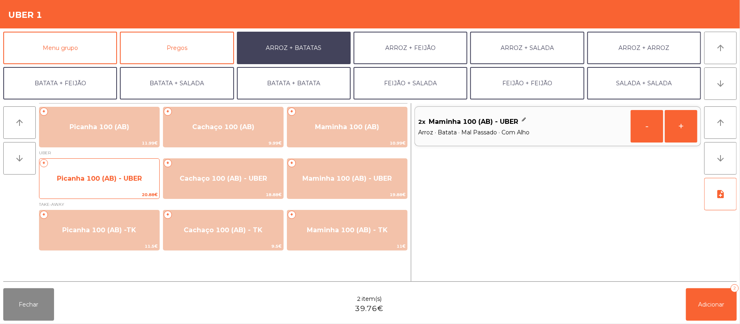
click at [117, 179] on span "Picanha 100 (AB) - UBER" at bounding box center [99, 179] width 85 height 8
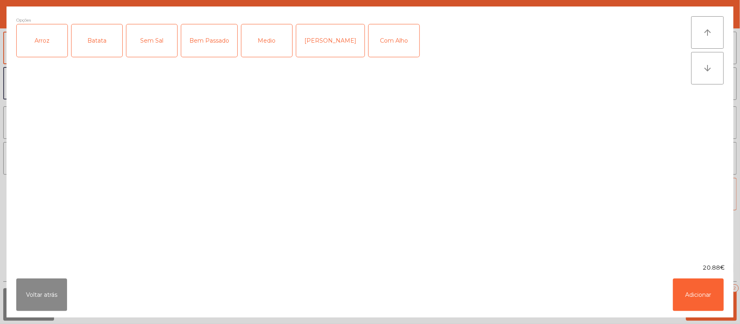
click at [48, 39] on div "Arroz" at bounding box center [42, 40] width 51 height 32
click at [109, 41] on div "Batata" at bounding box center [96, 40] width 51 height 32
click at [329, 49] on div "[PERSON_NAME]" at bounding box center [330, 40] width 68 height 32
click at [381, 44] on div "Com Alho" at bounding box center [393, 40] width 51 height 32
click at [675, 285] on button "Adicionar" at bounding box center [698, 295] width 51 height 32
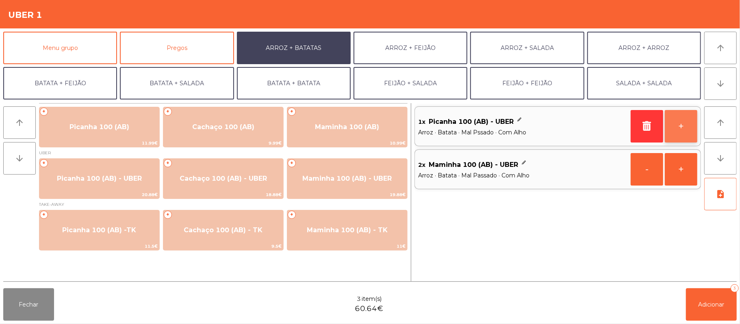
click at [677, 137] on button "+" at bounding box center [681, 126] width 32 height 32
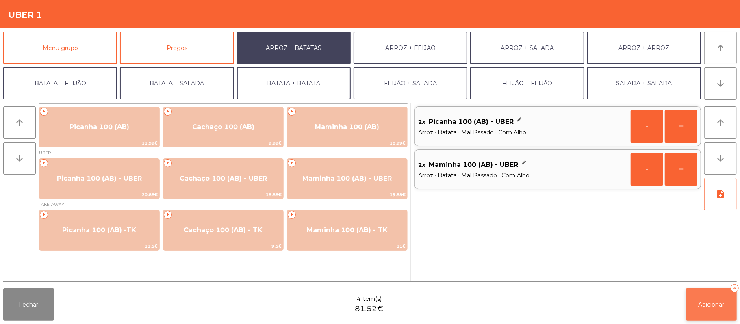
click at [696, 301] on button "Adicionar 4" at bounding box center [711, 304] width 51 height 32
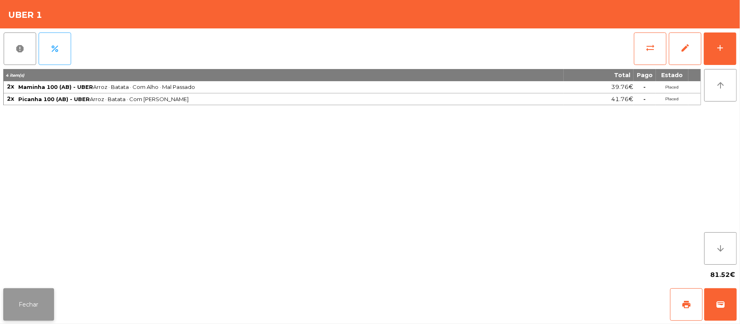
click at [47, 297] on button "Fechar" at bounding box center [28, 304] width 51 height 32
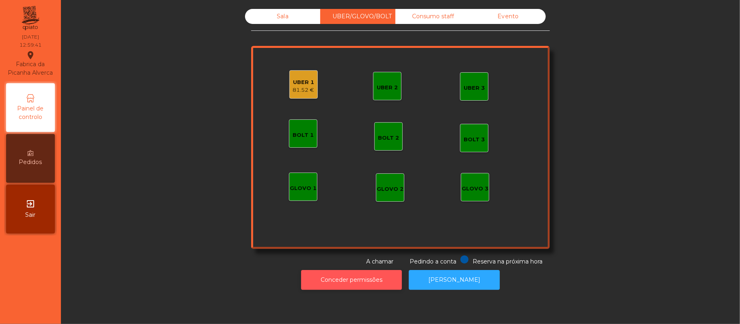
click at [327, 285] on button "Conceder permissões" at bounding box center [351, 280] width 101 height 20
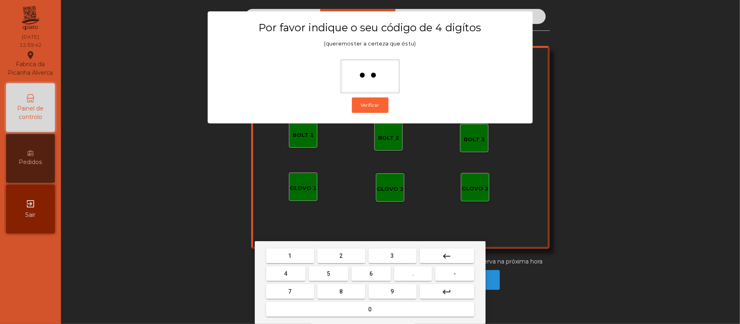
type input "***"
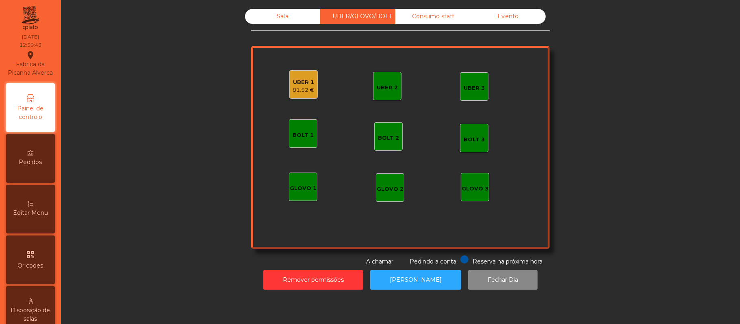
click at [308, 89] on div "81.52 €" at bounding box center [304, 90] width 22 height 8
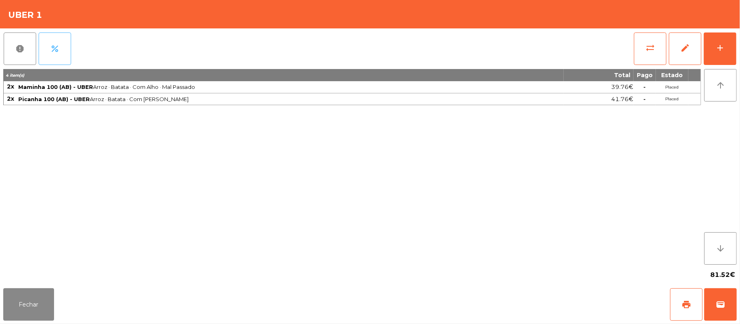
click at [62, 48] on button "percent" at bounding box center [55, 48] width 32 height 32
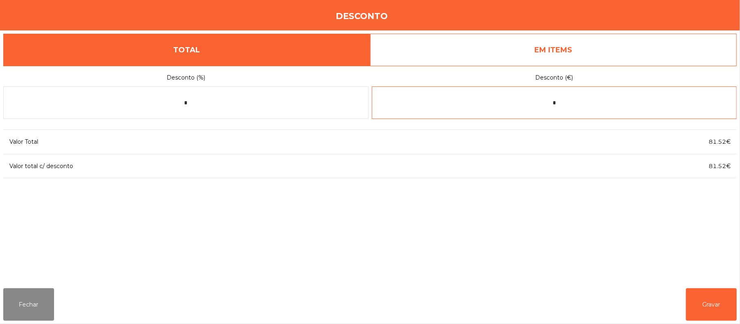
click at [590, 103] on input "*" at bounding box center [554, 103] width 365 height 32
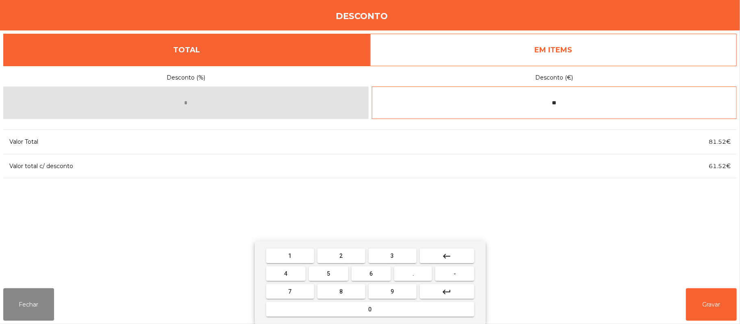
type input "*"
type input "*****"
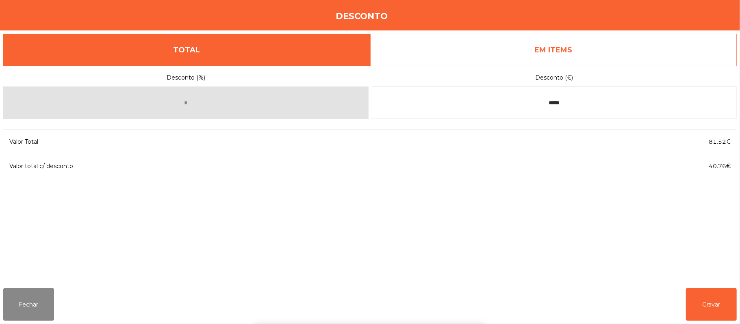
click at [708, 288] on div "1 2 3 keyboard_backspace 4 5 6 . - 7 8 9 keyboard_return 0" at bounding box center [370, 282] width 740 height 83
click at [714, 298] on button "Gravar" at bounding box center [711, 304] width 51 height 32
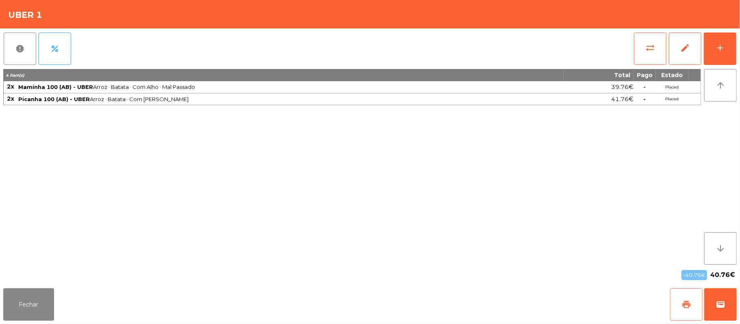
click at [691, 307] on button "print" at bounding box center [686, 304] width 32 height 32
click at [732, 308] on button "wallet" at bounding box center [720, 304] width 32 height 32
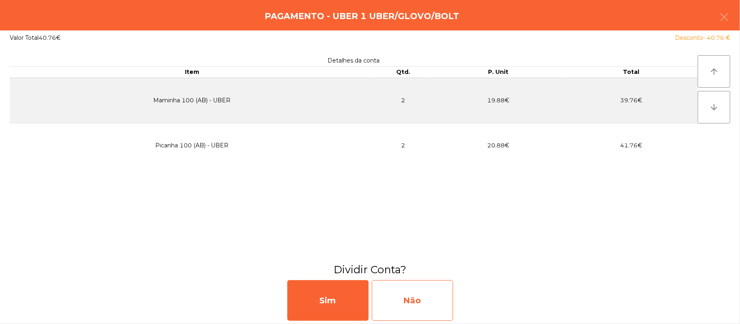
click at [424, 291] on div "Não" at bounding box center [412, 300] width 81 height 41
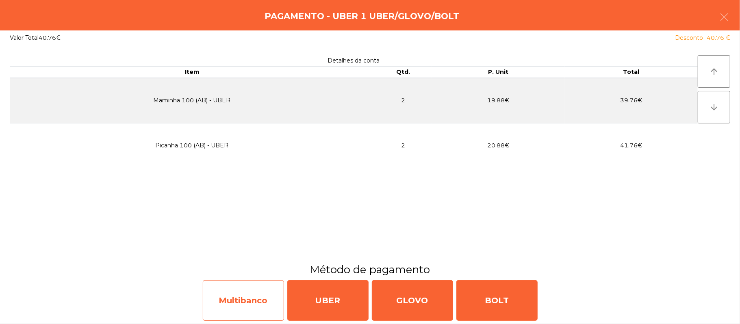
click at [282, 290] on div "Multibanco" at bounding box center [243, 300] width 81 height 41
select select "**"
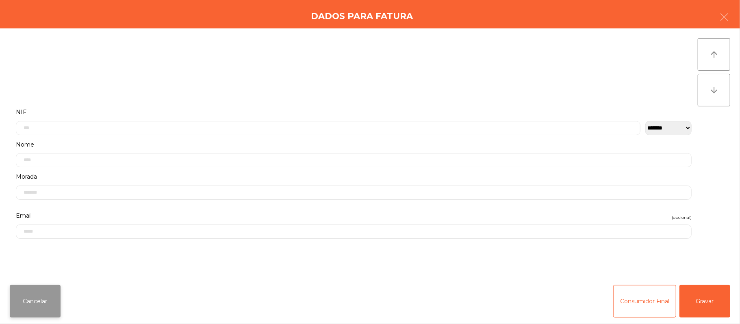
click at [48, 290] on button "Cancelar" at bounding box center [35, 301] width 51 height 32
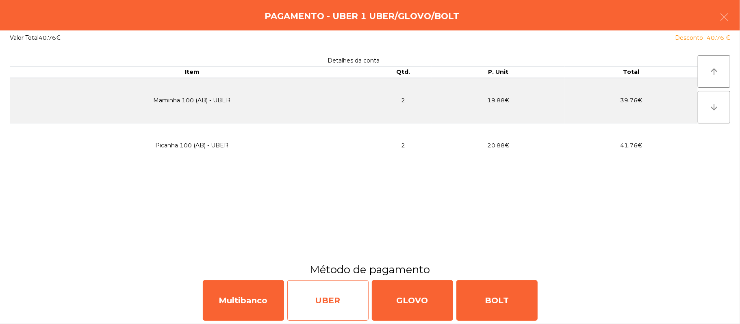
click at [334, 304] on div "UBER" at bounding box center [327, 300] width 81 height 41
select select "**"
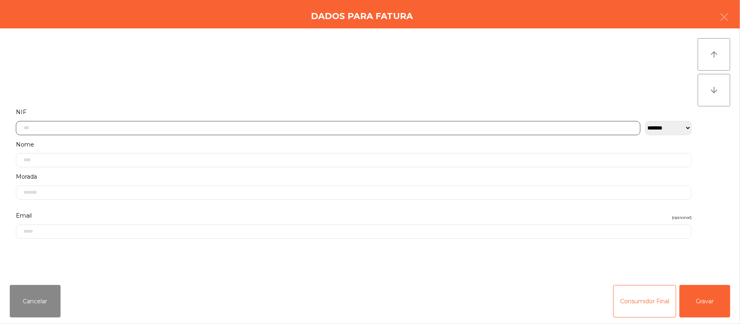
click at [281, 127] on input "text" at bounding box center [328, 128] width 624 height 14
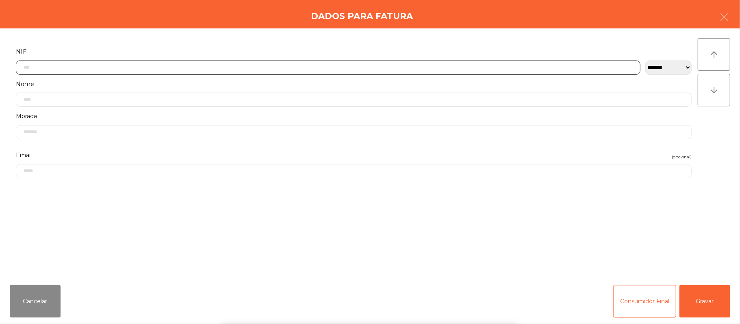
scroll to position [68, 0]
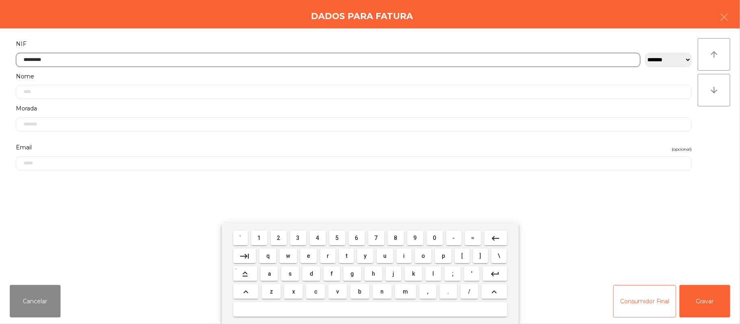
type input "*********"
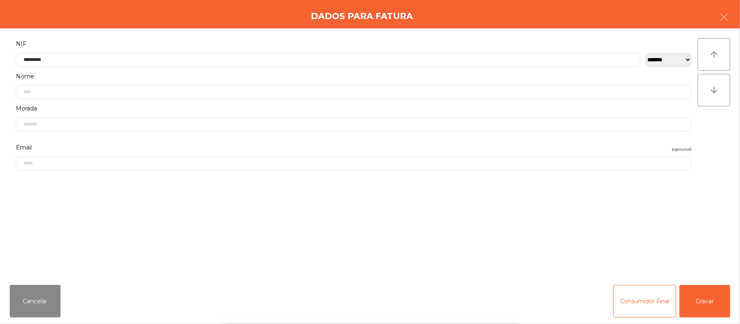
click at [696, 301] on div "` 1 2 3 4 5 6 7 8 9 0 - = keyboard_backspace keyboard_tab q w e r t y u i o p […" at bounding box center [370, 273] width 740 height 101
click at [695, 304] on button "Gravar" at bounding box center [704, 301] width 51 height 32
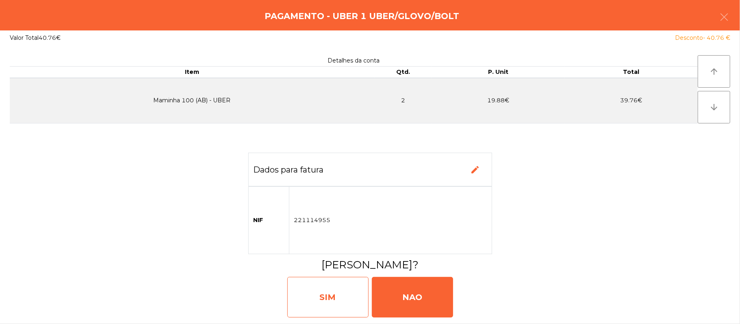
click at [335, 299] on div "SIM" at bounding box center [327, 297] width 81 height 41
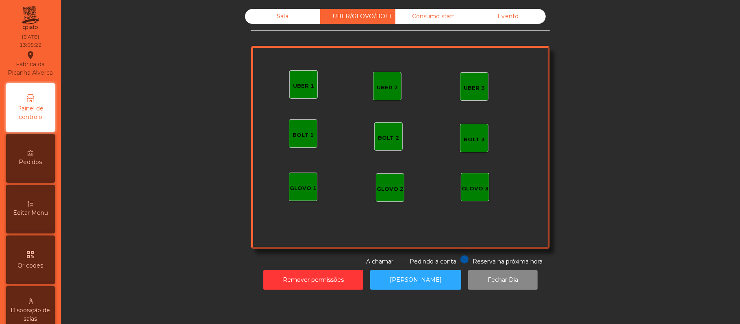
click at [279, 24] on div "Sala" at bounding box center [282, 16] width 75 height 15
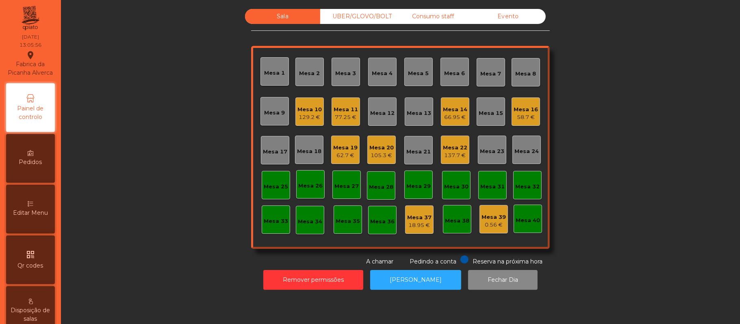
click at [368, 21] on div "UBER/GLOVO/BOLT" at bounding box center [357, 16] width 75 height 15
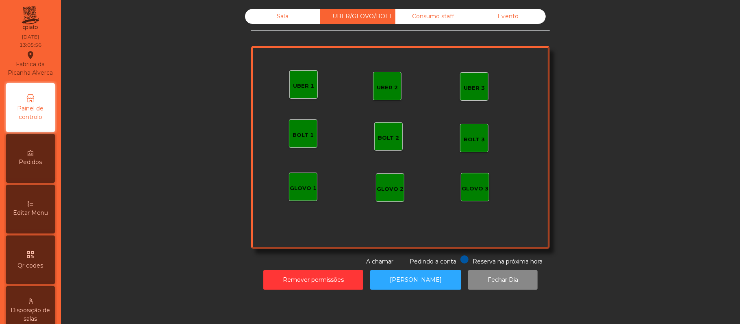
click at [387, 85] on div "UBER 2" at bounding box center [387, 88] width 21 height 8
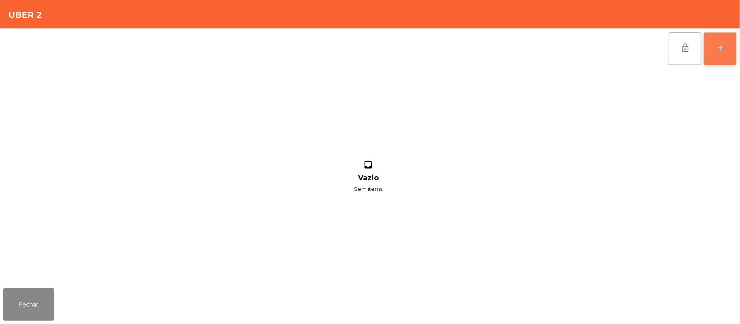
click at [712, 54] on button "add" at bounding box center [720, 48] width 32 height 32
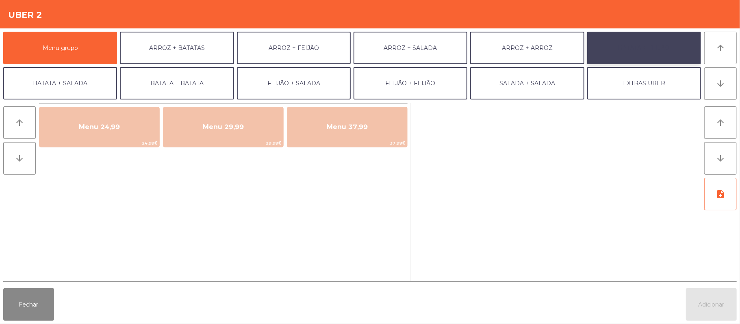
click at [657, 47] on button "BATATA + FEIJÃO" at bounding box center [644, 48] width 114 height 32
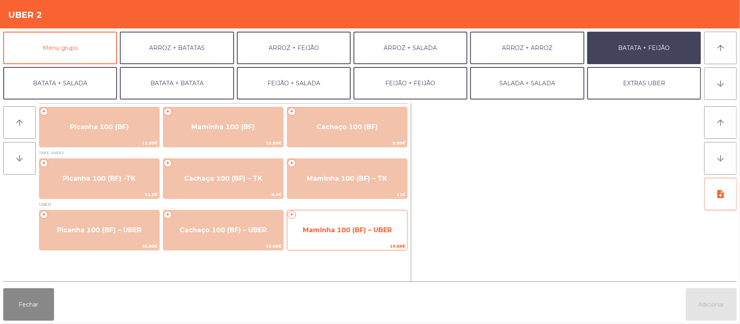
click at [368, 228] on span "Maminha 100 (BF) – UBER" at bounding box center [347, 230] width 89 height 8
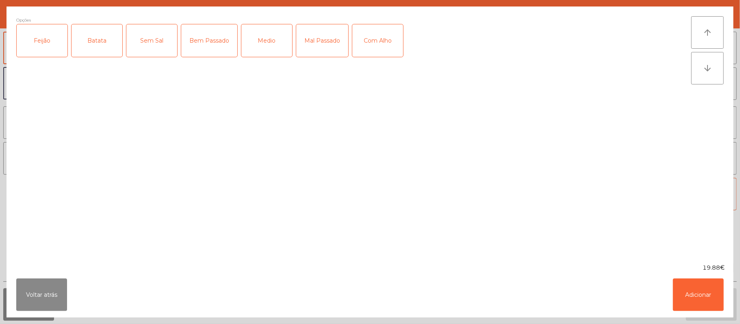
click at [44, 41] on div "Feijão" at bounding box center [42, 40] width 51 height 32
click at [123, 49] on label "Batata" at bounding box center [97, 40] width 52 height 33
click at [263, 45] on div "Medio" at bounding box center [266, 40] width 51 height 32
click at [376, 41] on div "Com Alho" at bounding box center [377, 40] width 51 height 32
click at [695, 303] on button "Adicionar" at bounding box center [698, 295] width 51 height 32
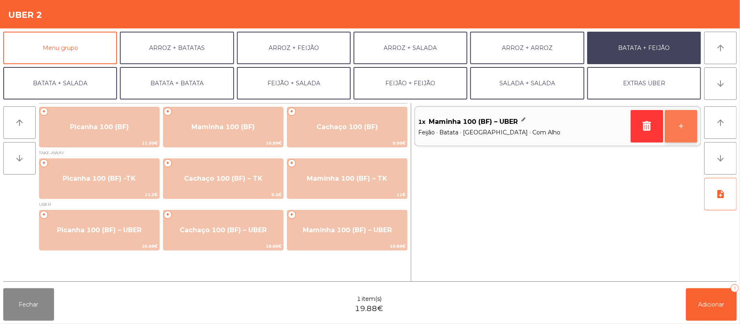
click at [681, 142] on button "+" at bounding box center [681, 126] width 32 height 32
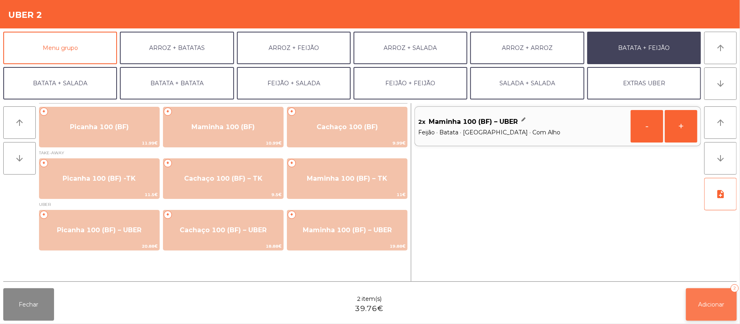
click at [711, 311] on button "Adicionar 2" at bounding box center [711, 304] width 51 height 32
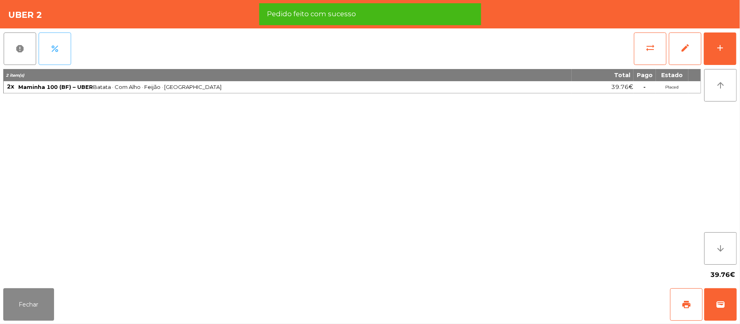
click at [61, 53] on button "percent" at bounding box center [55, 48] width 32 height 32
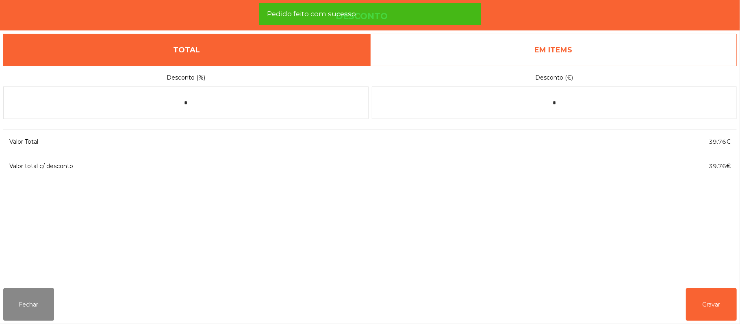
click at [586, 54] on link "EM ITEMS" at bounding box center [553, 50] width 367 height 32
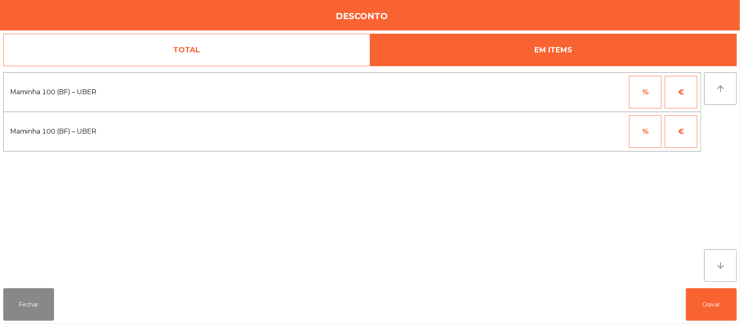
click at [641, 96] on button "%" at bounding box center [645, 92] width 32 height 32
click at [596, 93] on input "*" at bounding box center [605, 92] width 41 height 32
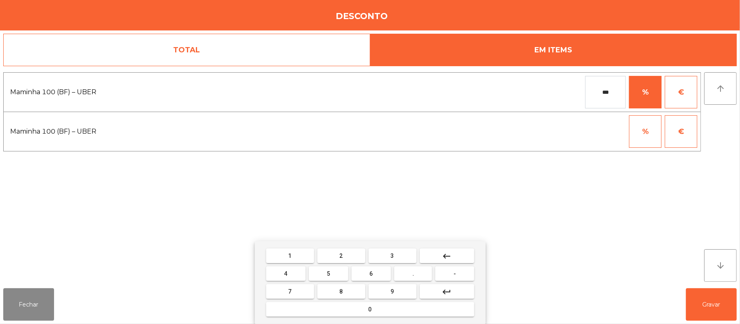
type input "***"
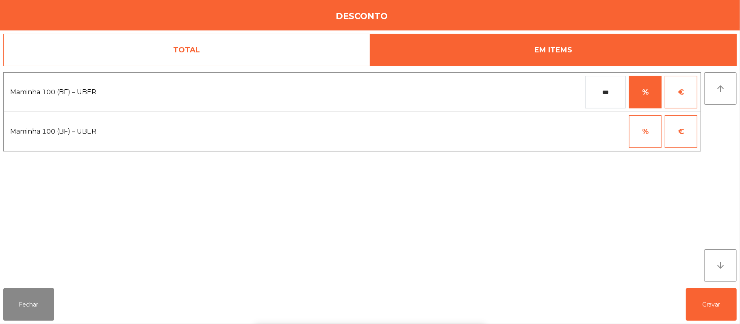
click at [697, 304] on div "1 2 3 keyboard_backspace 4 5 6 . - 7 8 9 keyboard_return 0" at bounding box center [370, 282] width 740 height 83
click at [703, 307] on button "Gravar" at bounding box center [711, 304] width 51 height 32
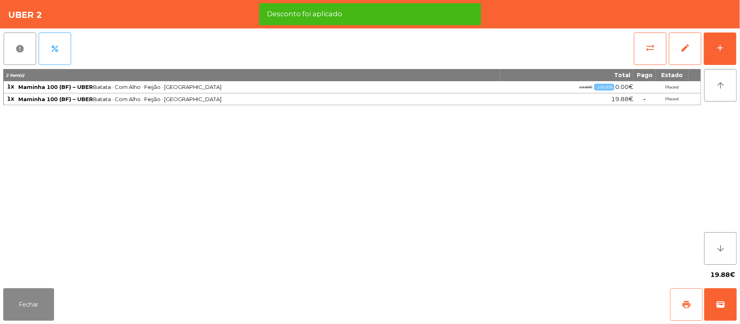
click at [679, 306] on button "print" at bounding box center [686, 304] width 32 height 32
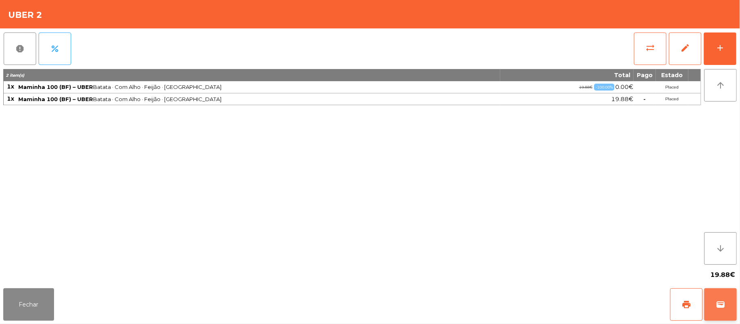
click at [722, 302] on span "wallet" at bounding box center [720, 305] width 10 height 10
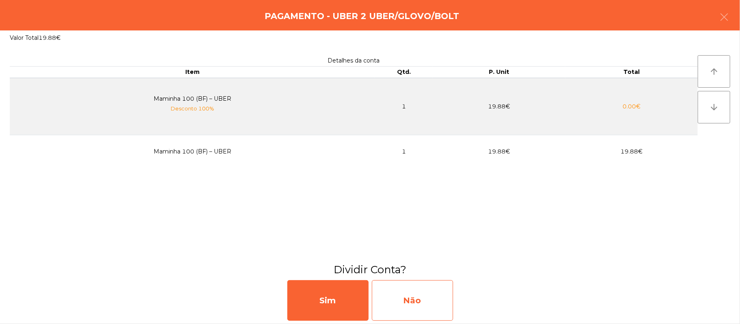
click at [423, 298] on div "Não" at bounding box center [412, 300] width 81 height 41
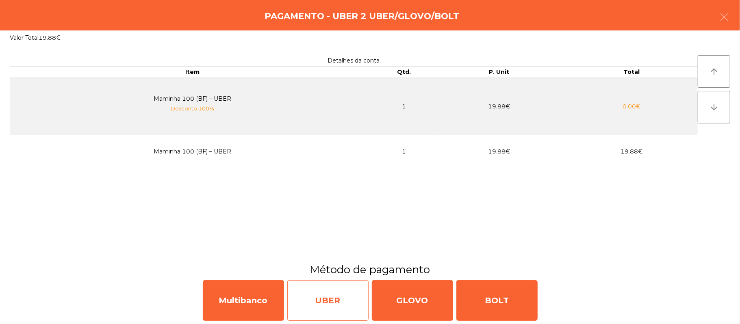
click at [322, 295] on div "UBER" at bounding box center [327, 300] width 81 height 41
select select "**"
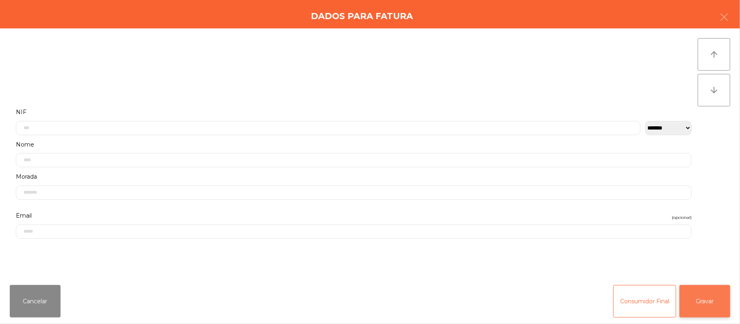
click at [710, 304] on button "Gravar" at bounding box center [704, 301] width 51 height 32
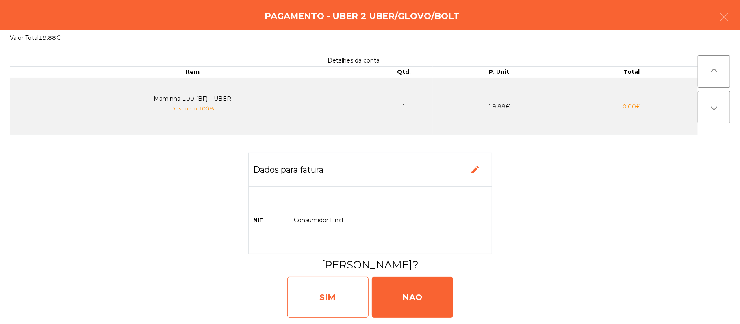
click at [340, 297] on div "SIM" at bounding box center [327, 297] width 81 height 41
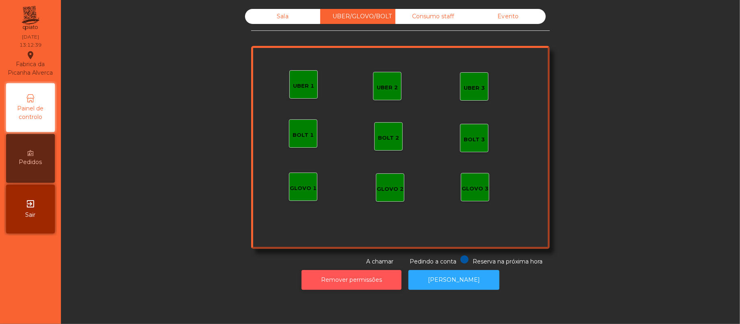
click at [365, 278] on button "Remover permissões" at bounding box center [351, 280] width 100 height 20
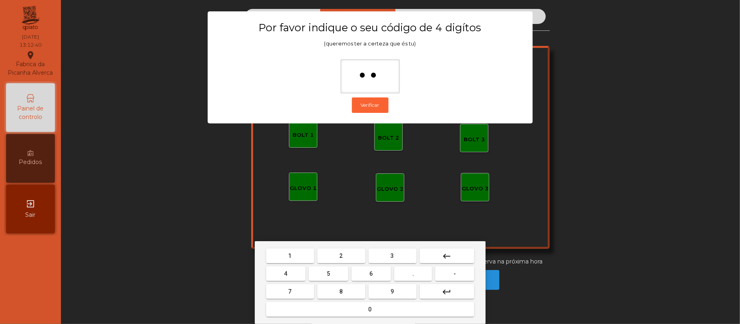
type input "***"
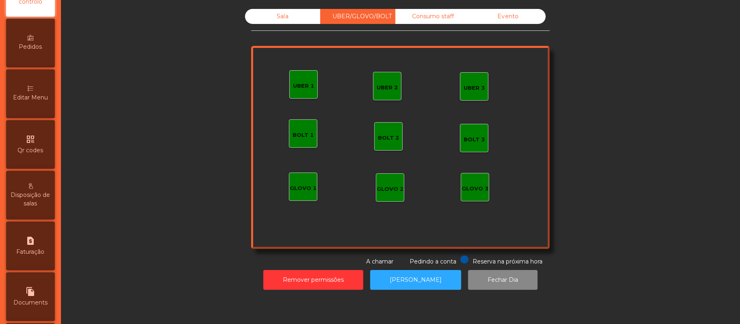
click at [41, 249] on div "request_page Faturação" at bounding box center [30, 246] width 49 height 49
select select "**"
select select "****"
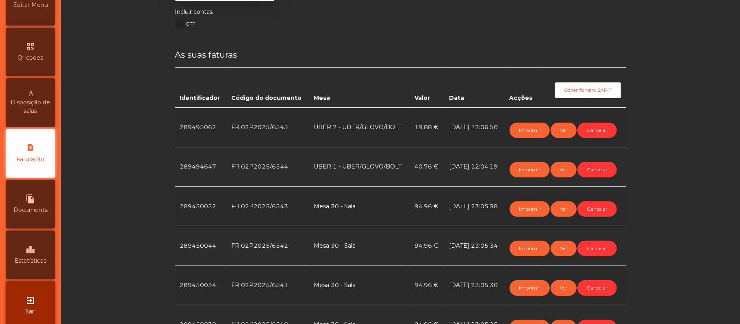
scroll to position [128, 0]
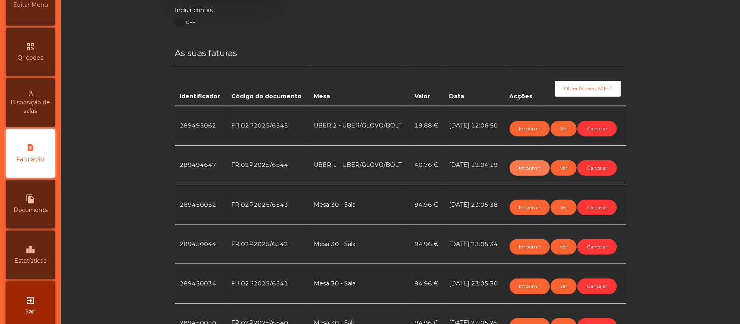
click at [525, 167] on button "Imprimir" at bounding box center [529, 167] width 40 height 15
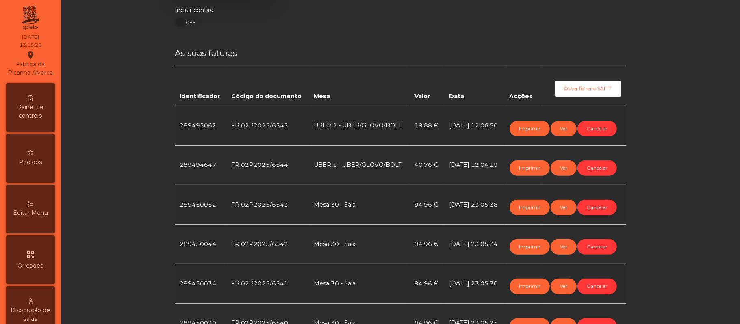
click at [45, 119] on span "Painel de controlo" at bounding box center [30, 111] width 45 height 17
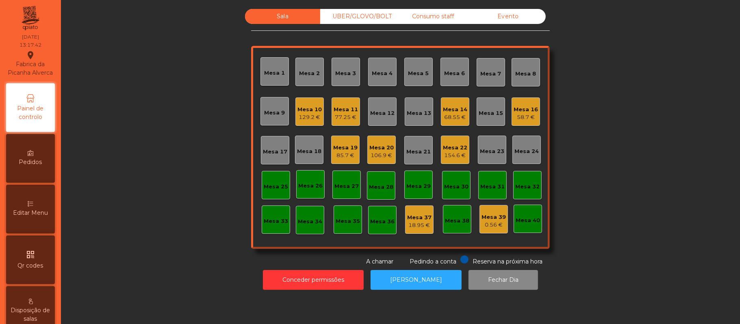
click at [416, 110] on div "Mesa 13" at bounding box center [419, 113] width 24 height 8
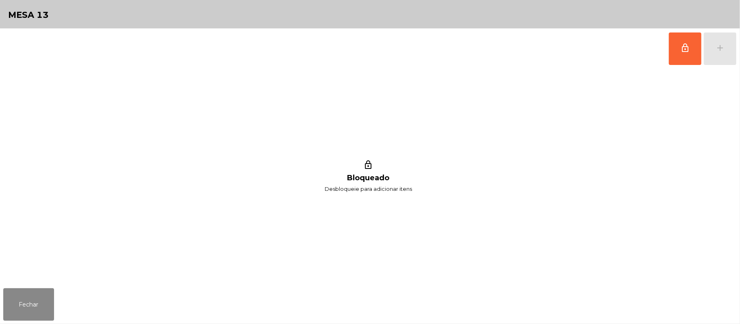
click at [658, 67] on div "lock_outline add" at bounding box center [369, 48] width 733 height 41
click at [670, 53] on button "lock_outline" at bounding box center [685, 48] width 32 height 32
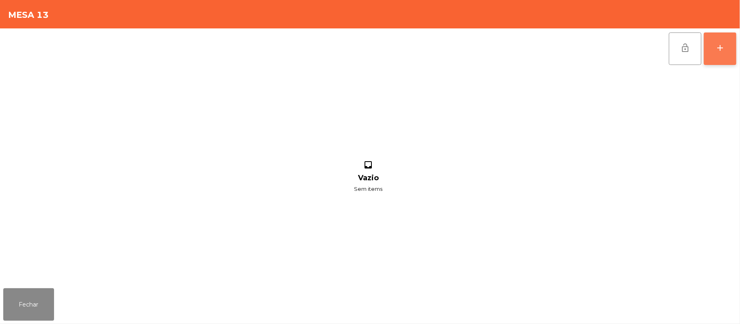
click at [714, 58] on button "add" at bounding box center [720, 48] width 32 height 32
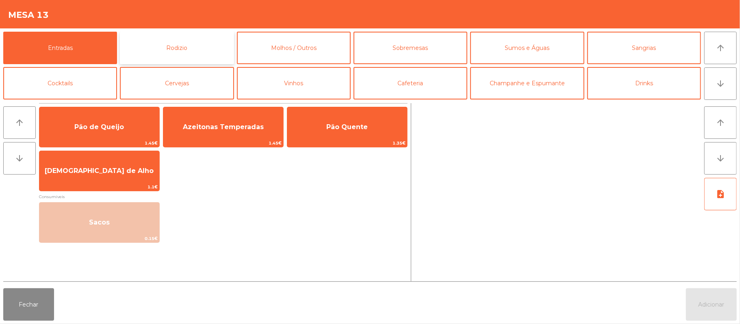
click at [207, 44] on button "Rodizio" at bounding box center [177, 48] width 114 height 32
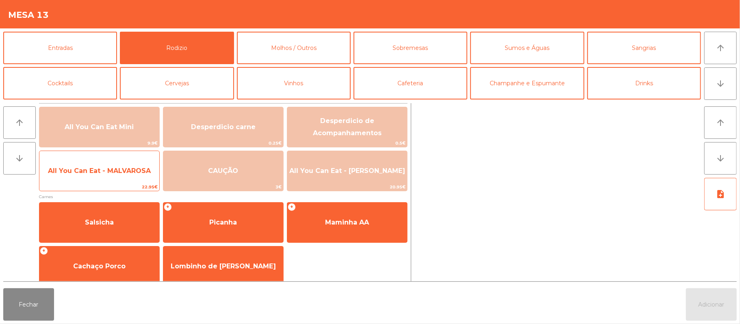
click at [129, 174] on span "All You Can Eat - MALVAROSA" at bounding box center [99, 171] width 103 height 8
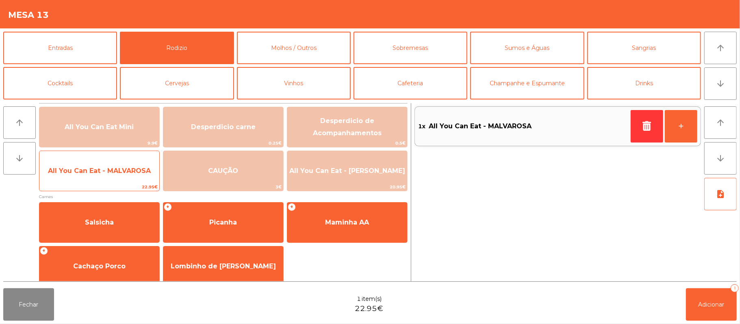
click at [127, 181] on span "All You Can Eat - MALVAROSA" at bounding box center [99, 171] width 120 height 22
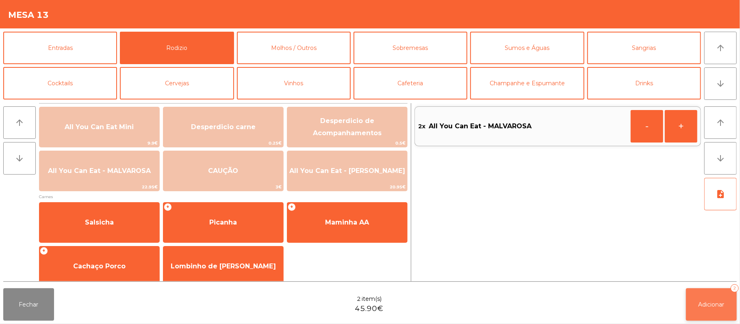
click at [694, 317] on button "Adicionar 2" at bounding box center [711, 304] width 51 height 32
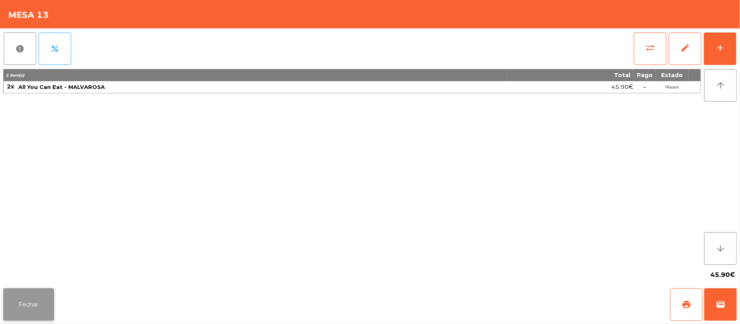
click at [44, 297] on button "Fechar" at bounding box center [28, 304] width 51 height 32
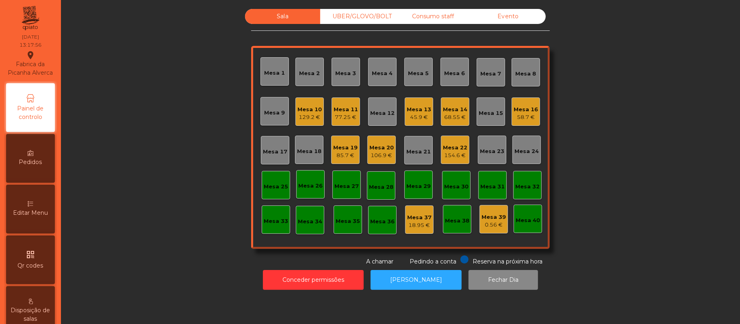
click at [174, 166] on div "Sala UBER/[GEOGRAPHIC_DATA]/BOLT Consumo staff Evento Mesa 1 Mesa 2 Mesa 3 [GEO…" at bounding box center [400, 137] width 657 height 257
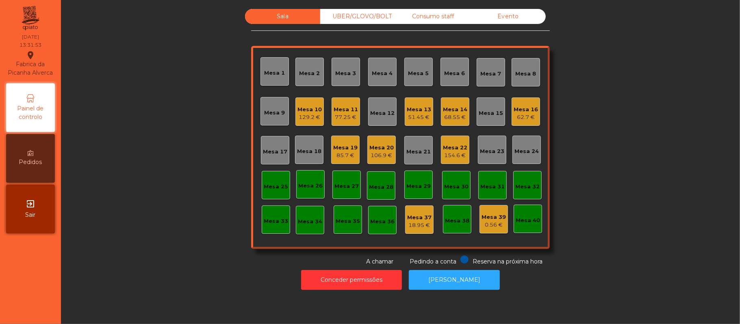
click at [278, 82] on div "Mesa 1" at bounding box center [274, 71] width 28 height 28
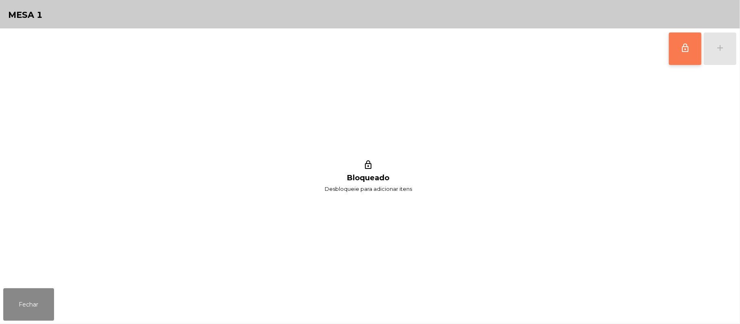
click at [676, 61] on button "lock_outline" at bounding box center [685, 48] width 32 height 32
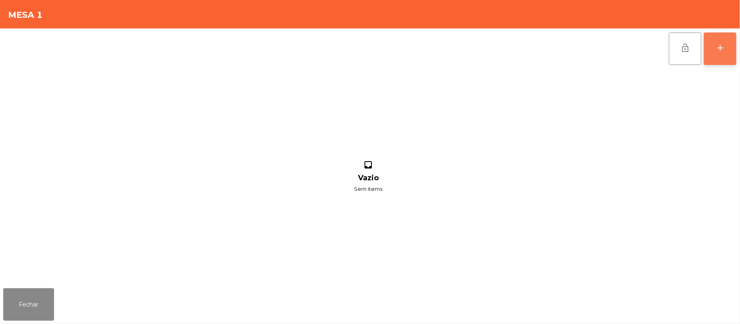
click at [733, 52] on button "add" at bounding box center [720, 48] width 32 height 32
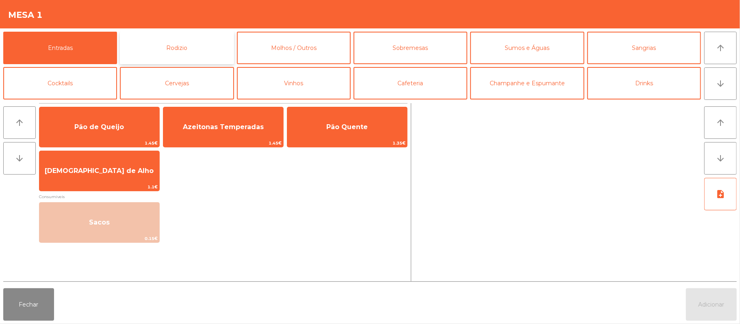
click at [186, 40] on button "Rodizio" at bounding box center [177, 48] width 114 height 32
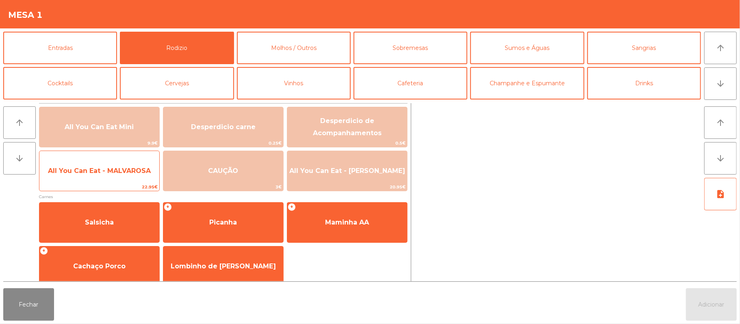
click at [106, 184] on span "22.95€" at bounding box center [99, 187] width 120 height 8
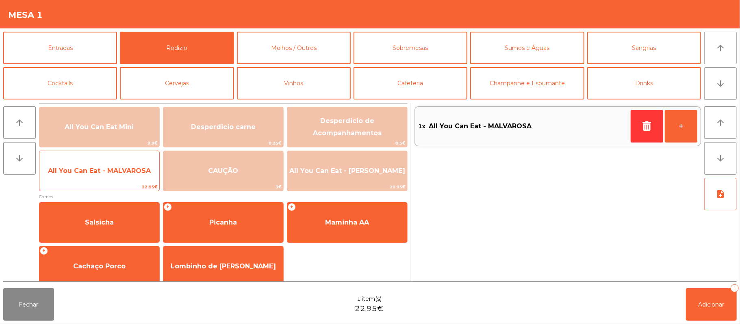
click at [104, 179] on span "All You Can Eat - MALVAROSA" at bounding box center [99, 171] width 120 height 22
click at [94, 183] on span "22.95€" at bounding box center [99, 187] width 120 height 8
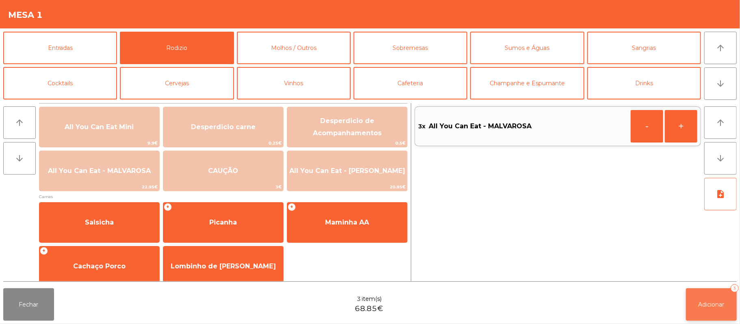
click at [712, 306] on span "Adicionar" at bounding box center [711, 304] width 26 height 7
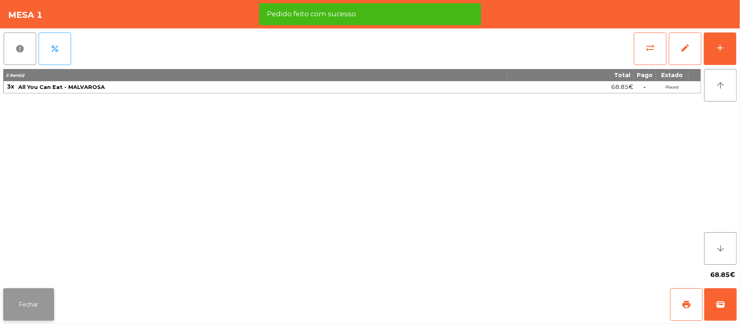
click at [28, 302] on button "Fechar" at bounding box center [28, 304] width 51 height 32
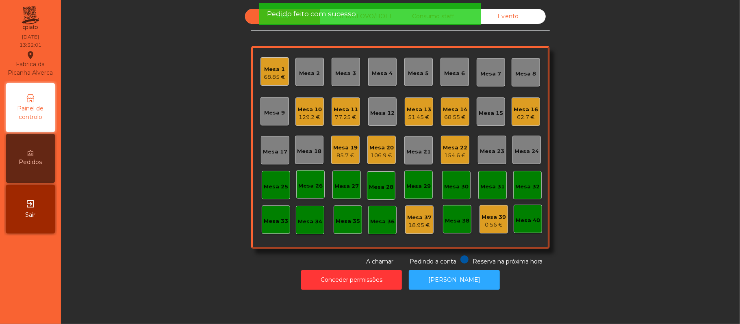
click at [171, 189] on div "Sala UBER/[GEOGRAPHIC_DATA]/BOLT Consumo staff Evento [GEOGRAPHIC_DATA] 1 68.85…" at bounding box center [400, 137] width 657 height 257
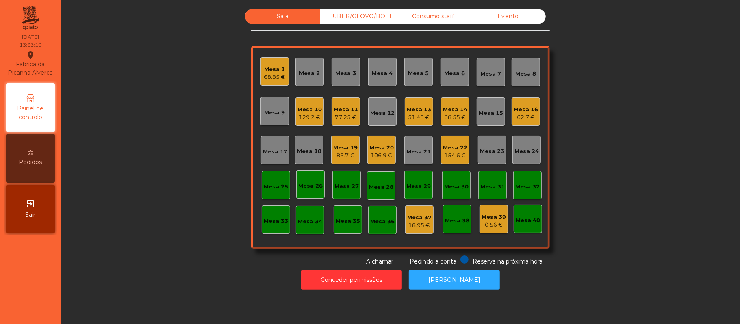
click at [623, 116] on div "Sala UBER/[GEOGRAPHIC_DATA]/BOLT Consumo staff Evento [GEOGRAPHIC_DATA] 1 68.85…" at bounding box center [400, 137] width 657 height 257
click at [344, 77] on div "Mesa 3" at bounding box center [346, 73] width 21 height 8
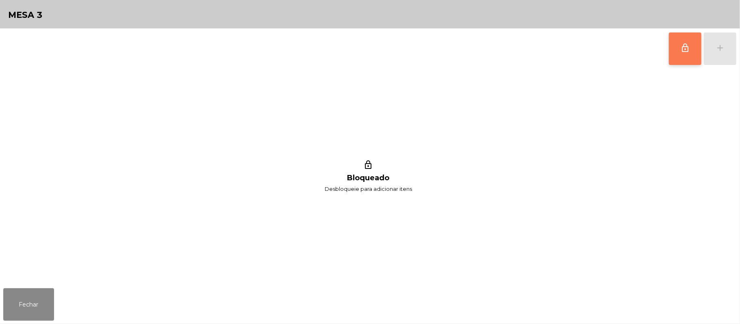
click at [678, 54] on button "lock_outline" at bounding box center [685, 48] width 32 height 32
click at [720, 58] on div "lock_outline add" at bounding box center [702, 48] width 68 height 41
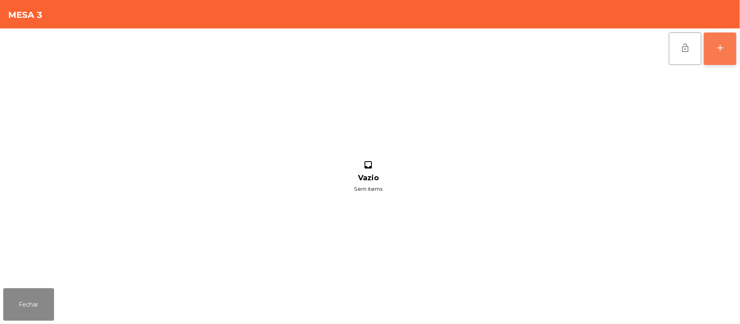
click at [717, 54] on button "add" at bounding box center [720, 48] width 32 height 32
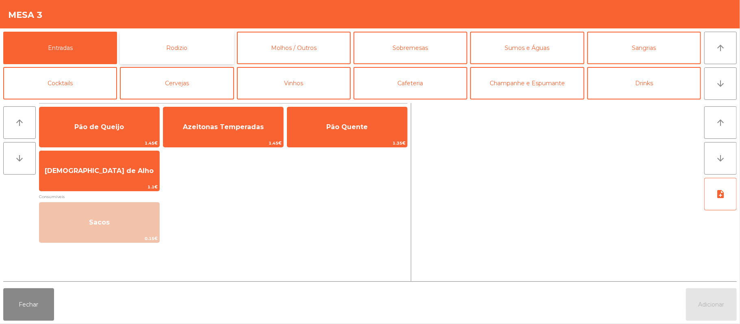
click at [200, 50] on button "Rodizio" at bounding box center [177, 48] width 114 height 32
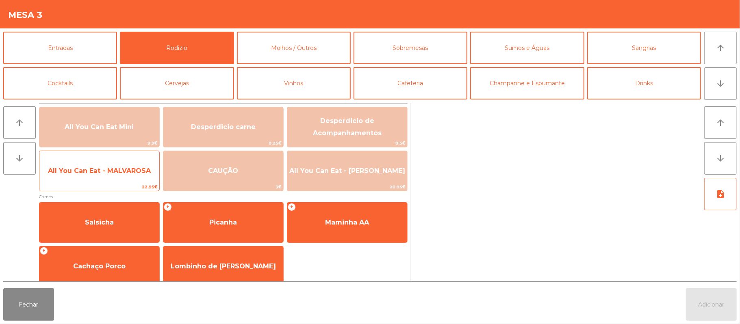
click at [148, 175] on span "All You Can Eat - MALVAROSA" at bounding box center [99, 171] width 120 height 22
click at [139, 174] on span "All You Can Eat - MALVAROSA" at bounding box center [99, 171] width 103 height 8
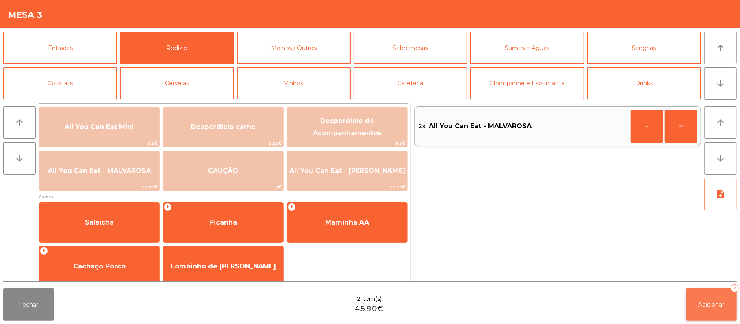
click at [734, 312] on button "Adicionar 2" at bounding box center [711, 304] width 51 height 32
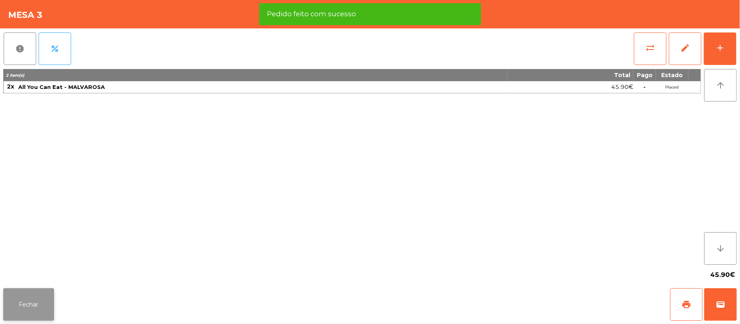
click at [29, 307] on button "Fechar" at bounding box center [28, 304] width 51 height 32
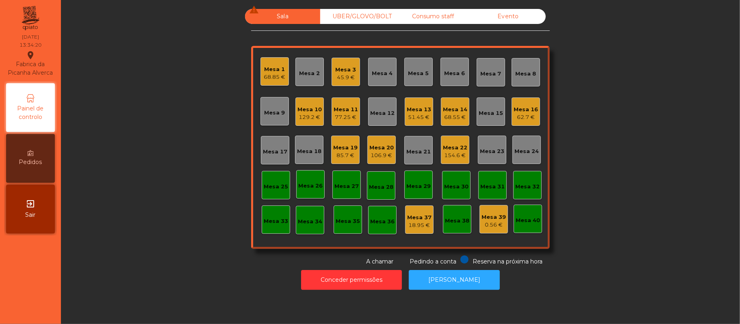
click at [354, 16] on div "UBER/GLOVO/BOLT" at bounding box center [357, 16] width 75 height 15
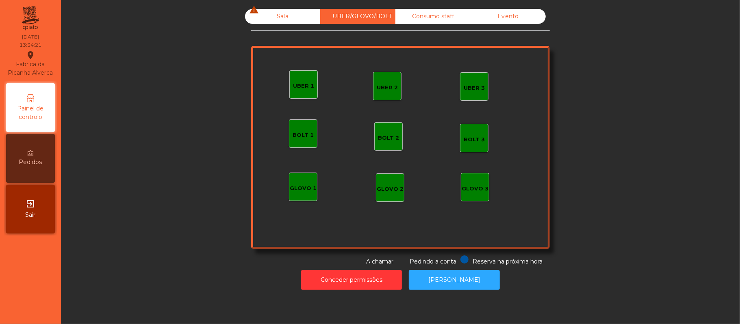
click at [275, 21] on div "Sala warning" at bounding box center [282, 16] width 75 height 15
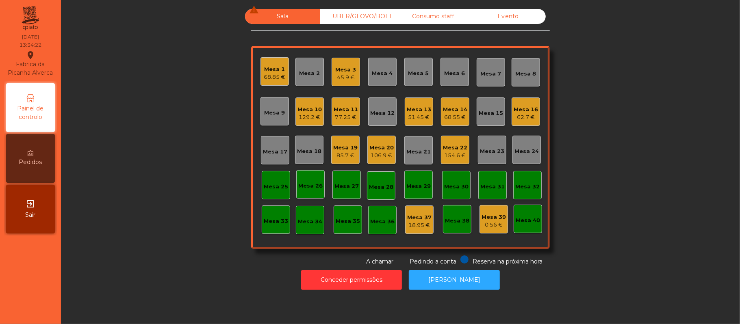
click at [517, 117] on div "62.7 €" at bounding box center [525, 117] width 24 height 8
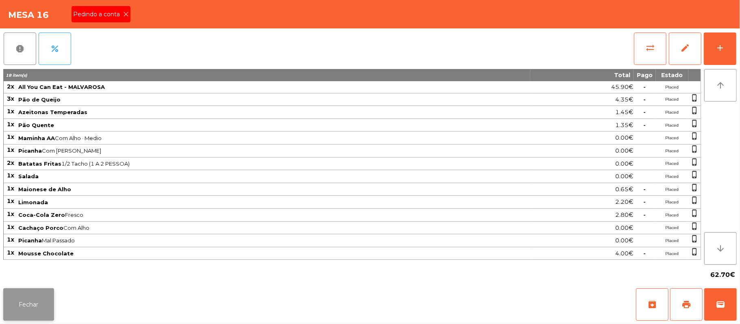
click at [35, 290] on button "Fechar" at bounding box center [28, 304] width 51 height 32
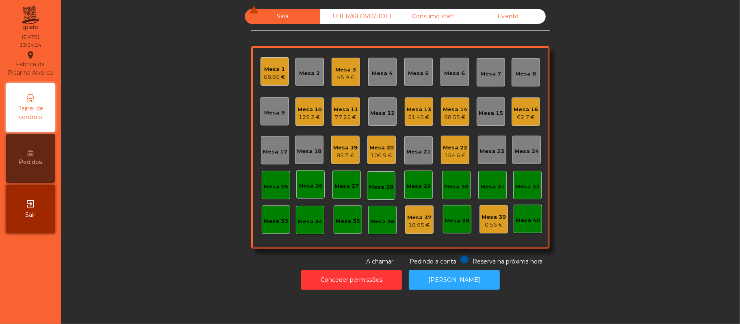
click at [357, 16] on div "UBER/GLOVO/BOLT" at bounding box center [357, 16] width 75 height 15
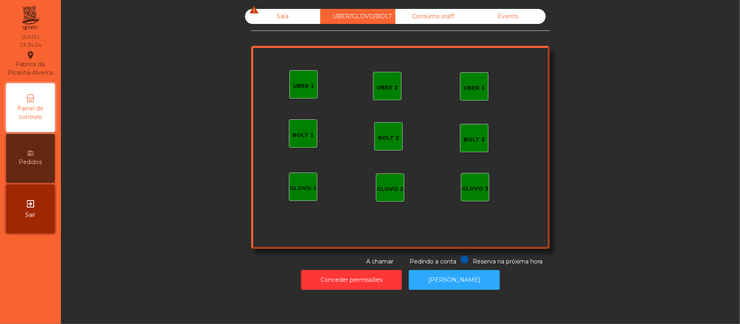
click at [293, 85] on div "UBER 1" at bounding box center [303, 86] width 21 height 8
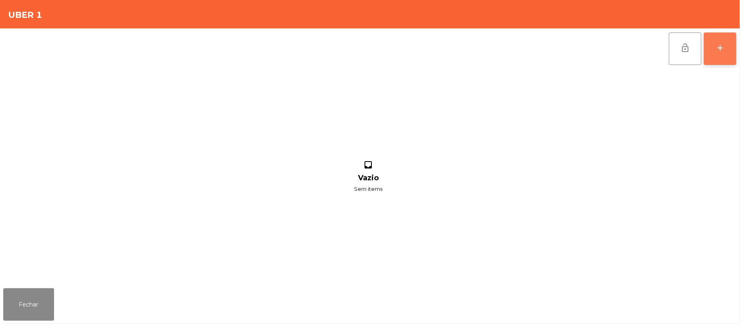
click at [716, 49] on div "add" at bounding box center [720, 48] width 10 height 10
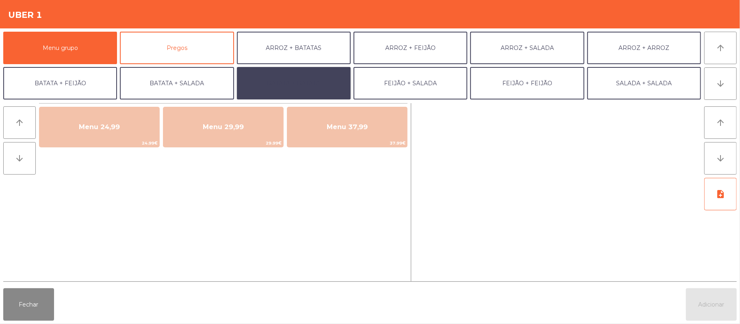
click at [281, 86] on button "BATATA + BATATA" at bounding box center [294, 83] width 114 height 32
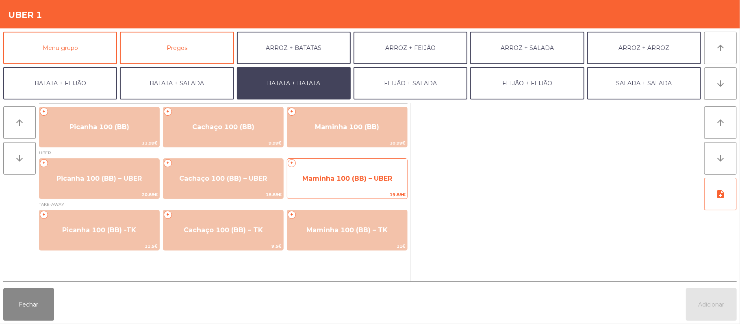
click at [357, 181] on span "Maminha 100 (BB) – UBER" at bounding box center [347, 179] width 90 height 8
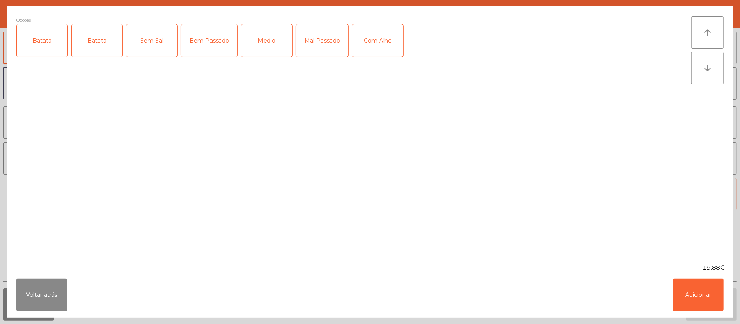
click at [62, 45] on div "Batata" at bounding box center [42, 40] width 51 height 32
click at [205, 54] on div "Bem Passado" at bounding box center [209, 40] width 56 height 32
click at [366, 42] on div "Com Alho" at bounding box center [377, 40] width 51 height 32
click at [699, 304] on button "Adicionar" at bounding box center [698, 295] width 51 height 32
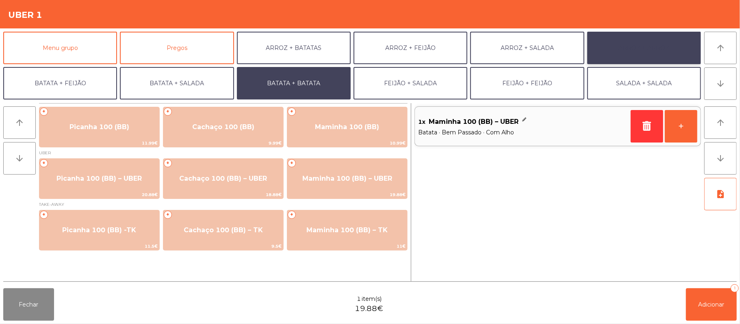
click at [618, 46] on button "ARROZ + ARROZ" at bounding box center [644, 48] width 114 height 32
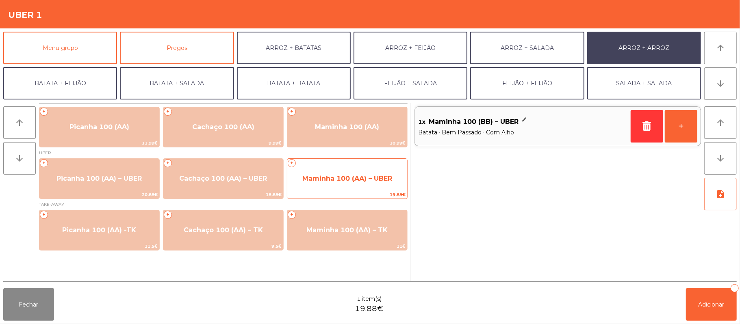
click at [353, 184] on span "Maminha 100 (AA) – UBER" at bounding box center [347, 179] width 120 height 22
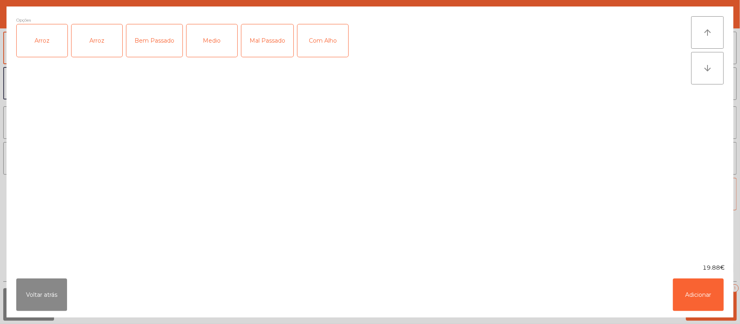
click at [50, 54] on div "Arroz" at bounding box center [42, 40] width 51 height 32
click at [222, 42] on div "Medio" at bounding box center [211, 40] width 51 height 32
click at [323, 46] on div "Com Alho" at bounding box center [322, 40] width 51 height 32
click at [701, 294] on button "Adicionar" at bounding box center [698, 295] width 51 height 32
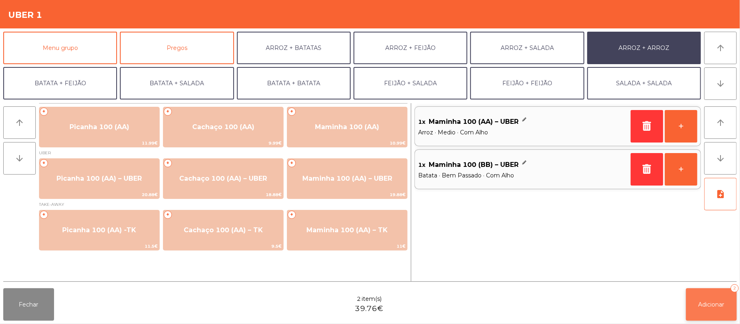
click at [713, 297] on button "Adicionar 2" at bounding box center [711, 304] width 51 height 32
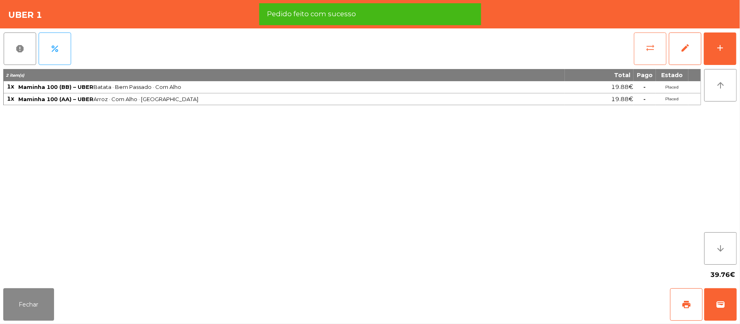
click at [654, 44] on span "sync_alt" at bounding box center [650, 48] width 10 height 10
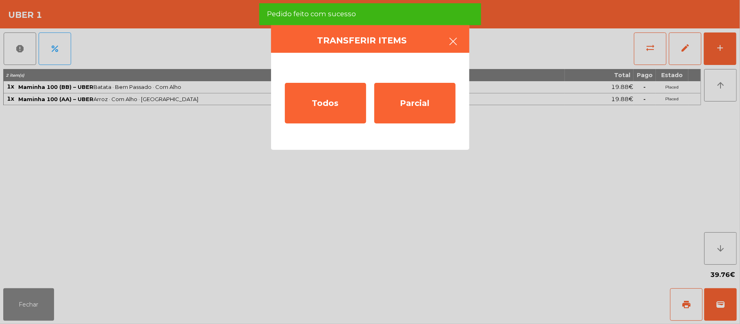
click at [455, 37] on icon "button" at bounding box center [453, 42] width 10 height 10
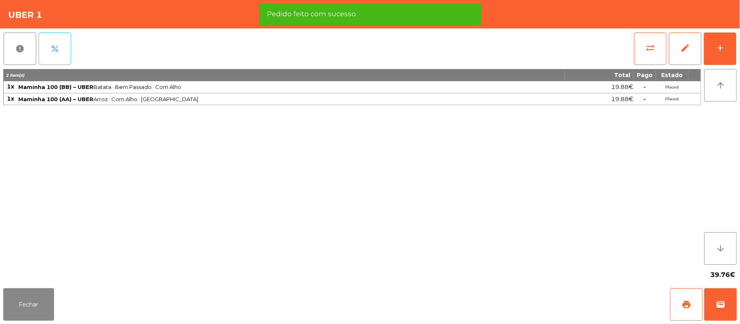
click at [61, 54] on button "percent" at bounding box center [55, 48] width 32 height 32
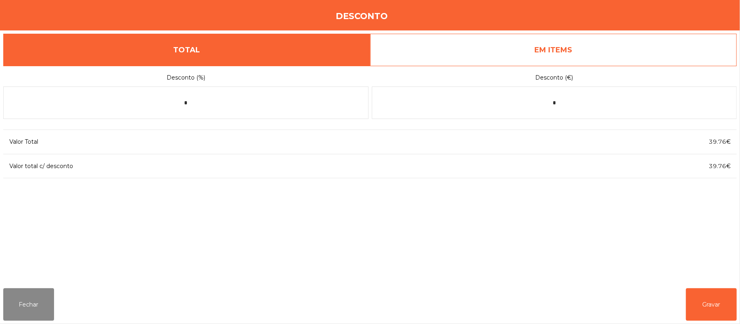
click at [551, 63] on link "EM ITEMS" at bounding box center [553, 50] width 367 height 32
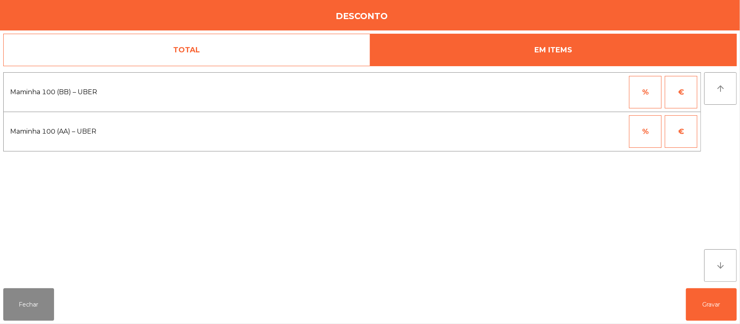
click at [647, 101] on button "%" at bounding box center [645, 92] width 32 height 32
click at [593, 93] on input "*" at bounding box center [605, 92] width 41 height 32
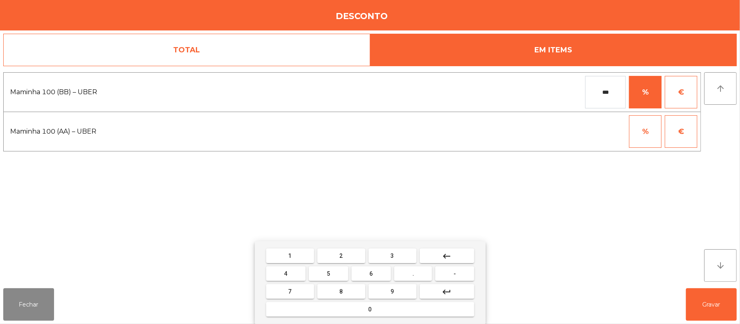
type input "***"
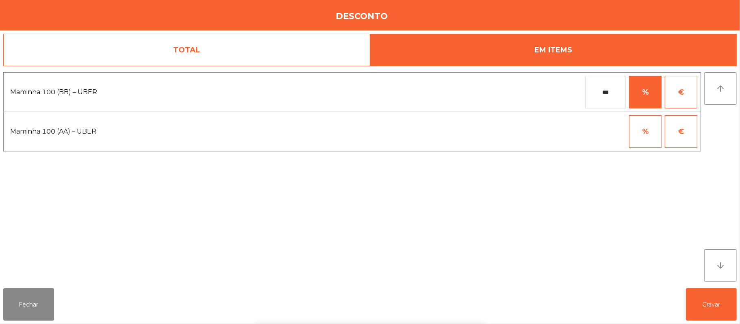
click at [735, 306] on div "1 2 3 keyboard_backspace 4 5 6 . - 7 8 9 keyboard_return 0" at bounding box center [370, 282] width 740 height 83
click at [717, 309] on button "Gravar" at bounding box center [711, 304] width 51 height 32
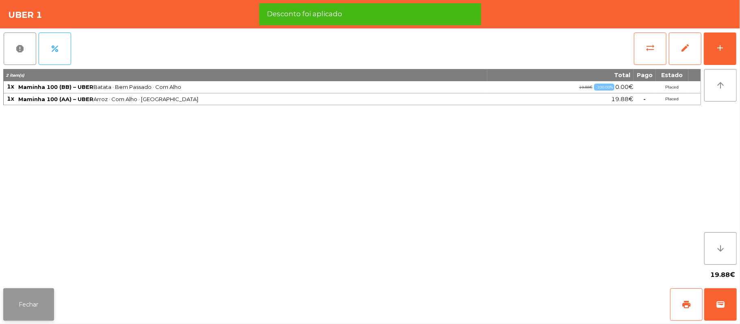
click at [39, 296] on button "Fechar" at bounding box center [28, 304] width 51 height 32
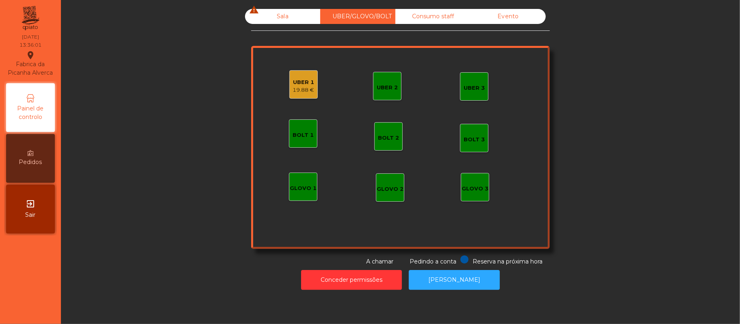
click at [245, 21] on div "Sala warning" at bounding box center [282, 16] width 75 height 15
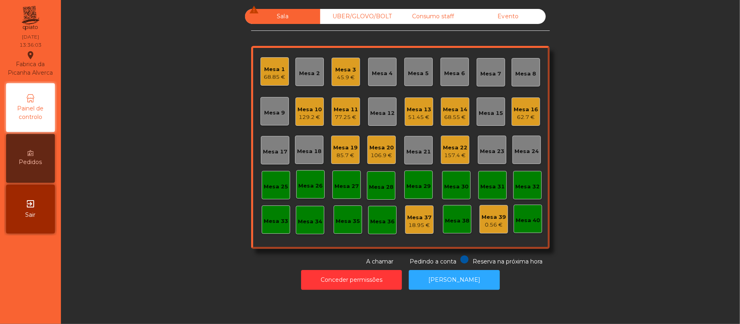
click at [264, 156] on div "Mesa 17" at bounding box center [275, 150] width 28 height 28
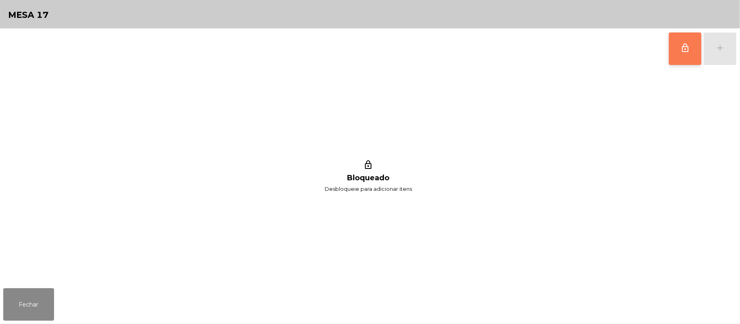
click at [695, 38] on button "lock_outline" at bounding box center [685, 48] width 32 height 32
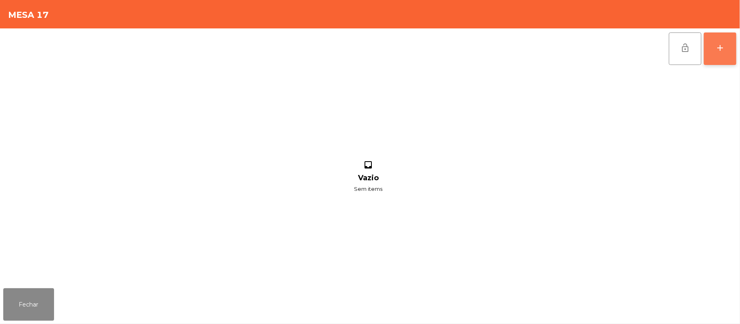
click at [717, 50] on div "add" at bounding box center [720, 48] width 10 height 10
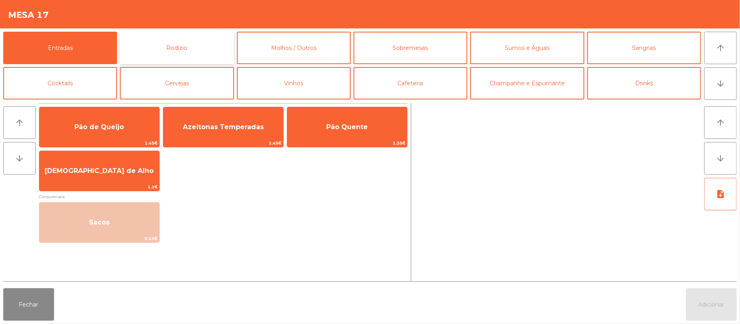
click at [188, 52] on button "Rodizio" at bounding box center [177, 48] width 114 height 32
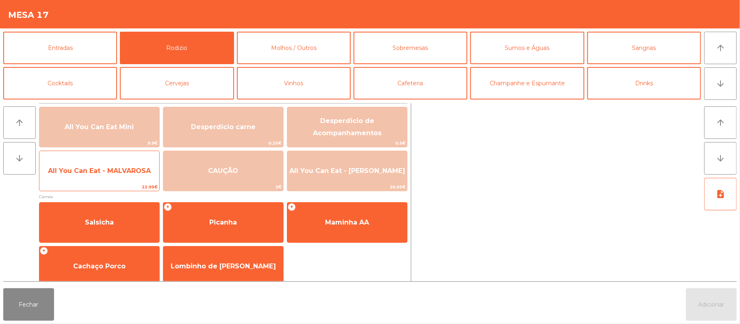
click at [119, 177] on span "All You Can Eat - MALVAROSA" at bounding box center [99, 171] width 120 height 22
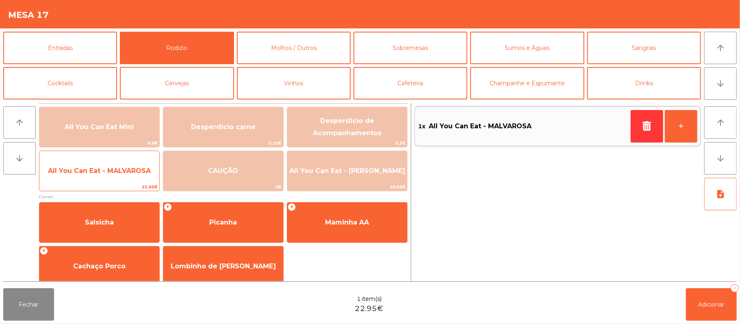
click at [129, 176] on span "All You Can Eat - MALVAROSA" at bounding box center [99, 171] width 120 height 22
click at [132, 173] on span "All You Can Eat - MALVAROSA" at bounding box center [99, 171] width 103 height 8
click at [135, 173] on span "All You Can Eat - MALVAROSA" at bounding box center [99, 171] width 103 height 8
click at [135, 174] on span "All You Can Eat - MALVAROSA" at bounding box center [99, 171] width 103 height 8
click at [137, 173] on span "All You Can Eat - MALVAROSA" at bounding box center [99, 171] width 103 height 8
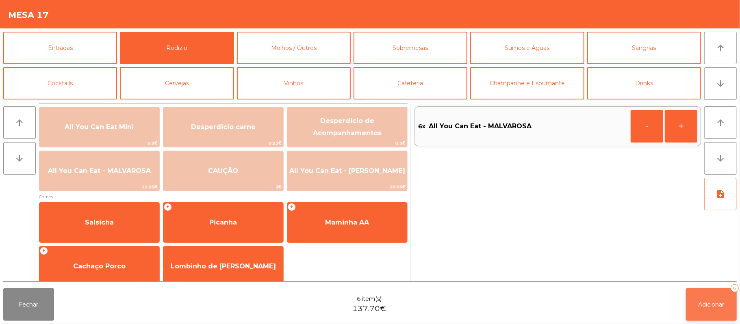
click at [712, 293] on button "Adicionar 6" at bounding box center [711, 304] width 51 height 32
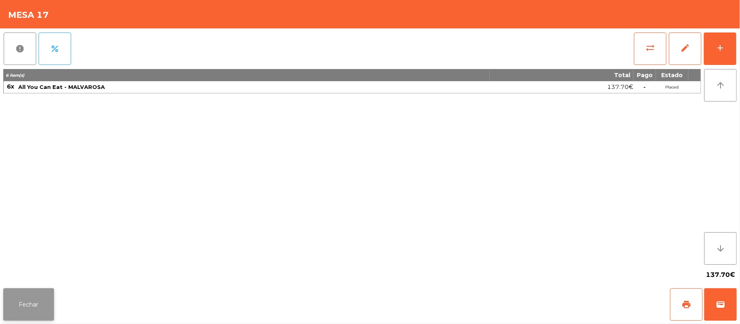
click at [28, 313] on button "Fechar" at bounding box center [28, 304] width 51 height 32
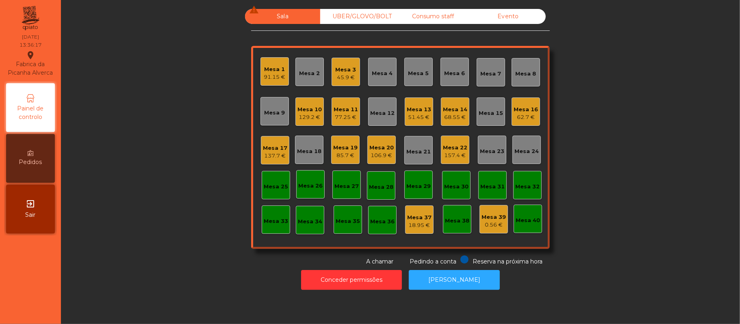
click at [364, 15] on div "UBER/GLOVO/BOLT" at bounding box center [357, 16] width 75 height 15
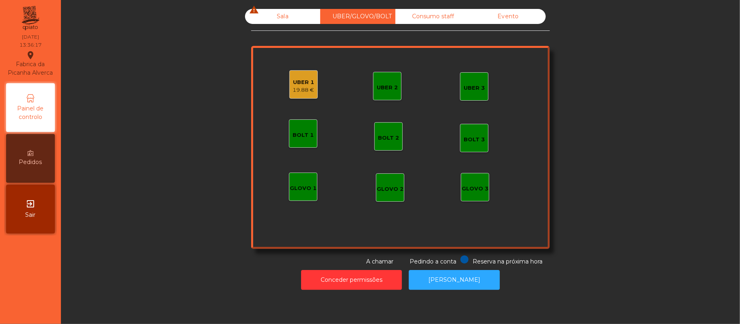
click at [297, 88] on div "19.88 €" at bounding box center [304, 90] width 22 height 8
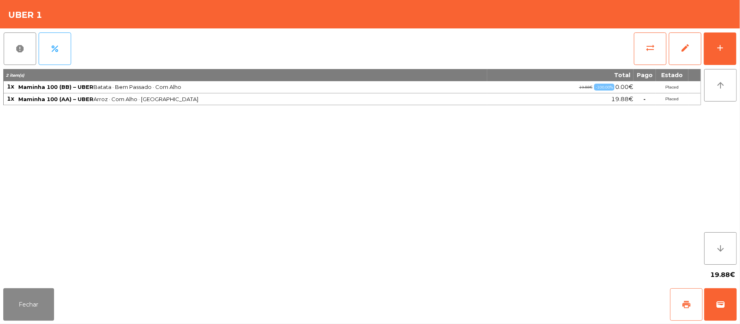
click at [678, 304] on button "print" at bounding box center [686, 304] width 32 height 32
click at [52, 298] on button "Fechar" at bounding box center [28, 304] width 51 height 32
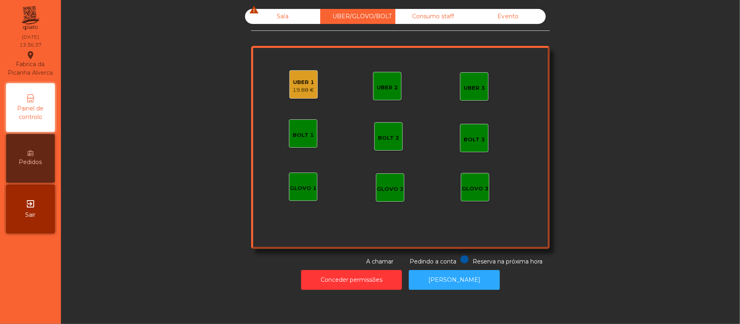
click at [287, 20] on div "Sala warning" at bounding box center [282, 16] width 75 height 15
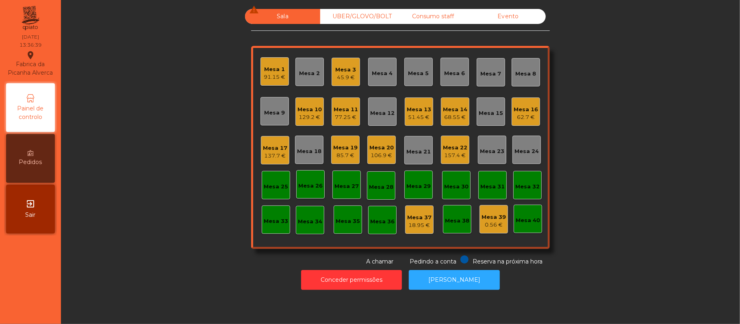
click at [524, 109] on div "Mesa 16" at bounding box center [525, 110] width 24 height 8
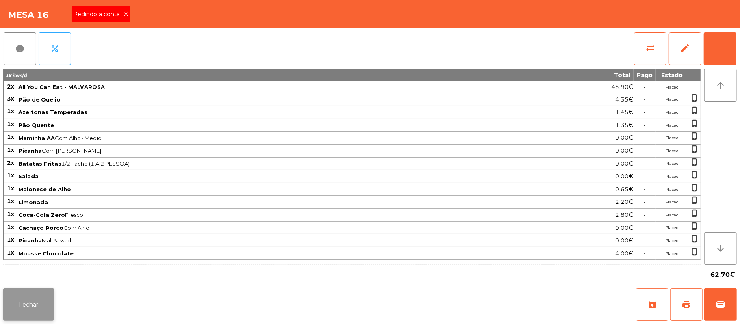
click at [28, 311] on button "Fechar" at bounding box center [28, 304] width 51 height 32
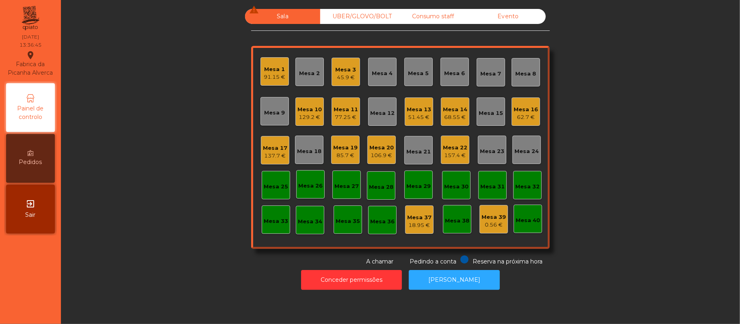
click at [277, 156] on div "137.7 €" at bounding box center [275, 156] width 24 height 8
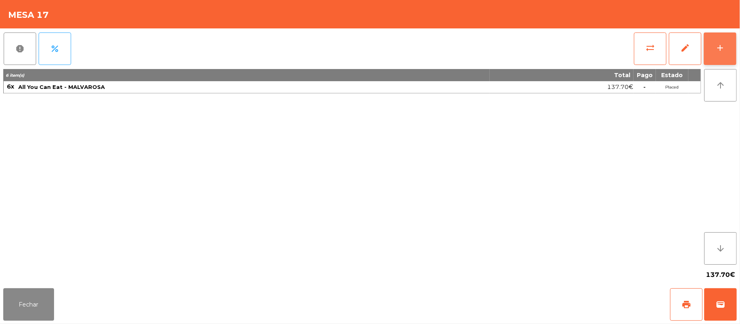
click at [733, 50] on button "add" at bounding box center [720, 48] width 32 height 32
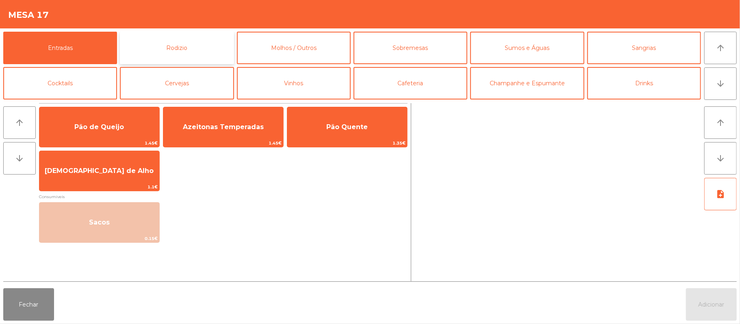
click at [197, 56] on button "Rodizio" at bounding box center [177, 48] width 114 height 32
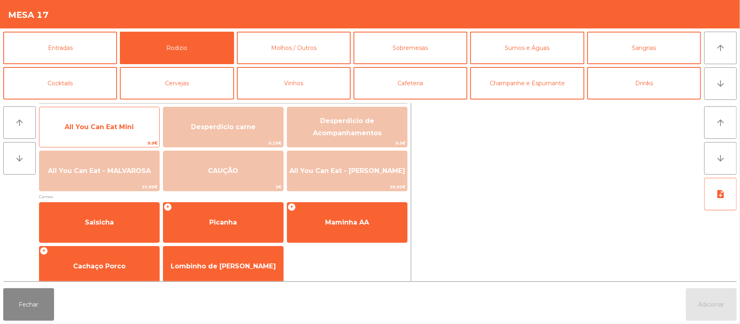
click at [136, 129] on span "All You Can Eat Mini" at bounding box center [99, 127] width 120 height 22
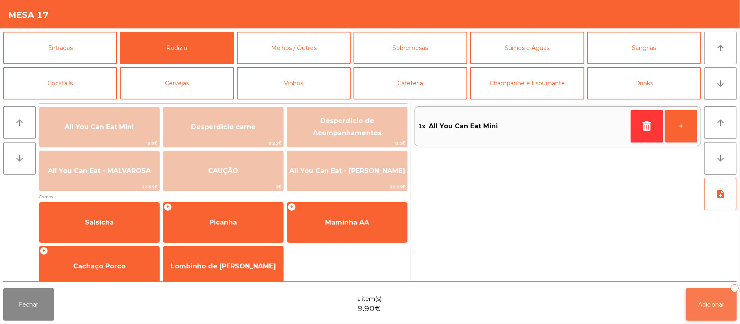
click at [718, 301] on span "Adicionar" at bounding box center [711, 304] width 26 height 7
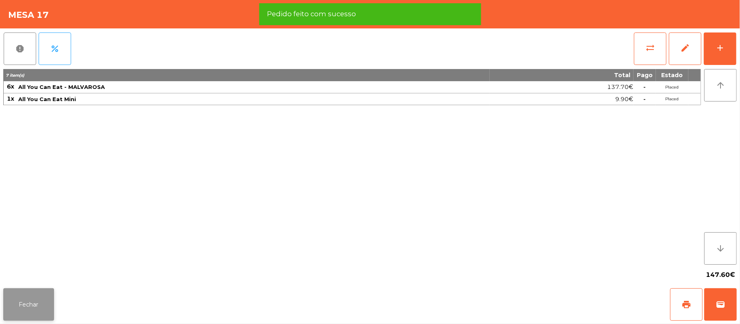
click at [30, 304] on button "Fechar" at bounding box center [28, 304] width 51 height 32
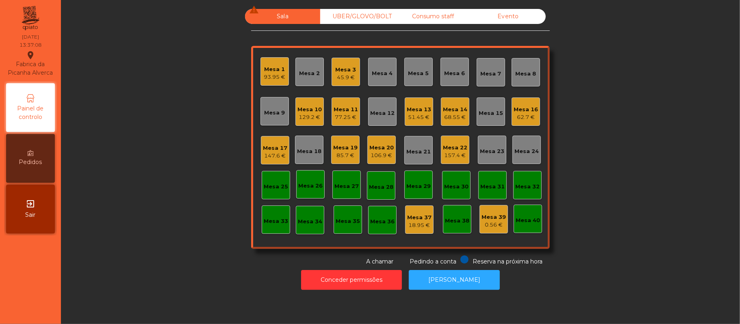
click at [171, 221] on div "Sala warning UBER/GLOVO/BOLT Consumo staff Evento Mesa 1 93.95 € Mesa 2 Mesa 3 …" at bounding box center [400, 137] width 657 height 257
click at [361, 19] on div "UBER/GLOVO/BOLT" at bounding box center [357, 16] width 75 height 15
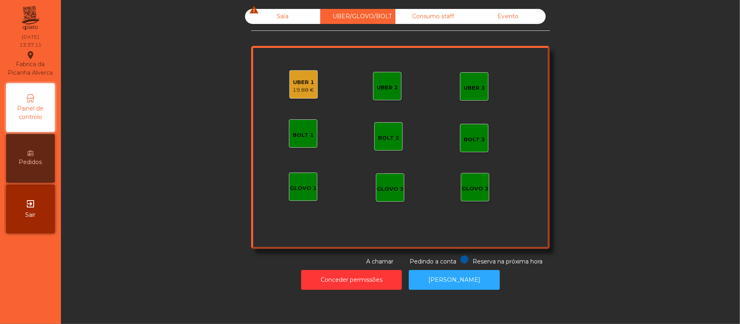
click at [296, 94] on div "UBER 1 19.88 €" at bounding box center [303, 84] width 28 height 28
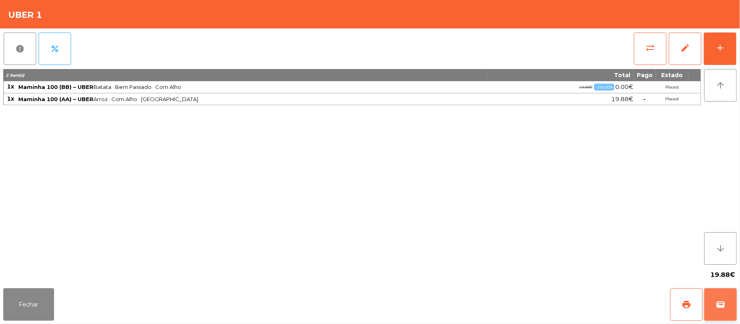
click at [718, 301] on span "wallet" at bounding box center [720, 305] width 10 height 10
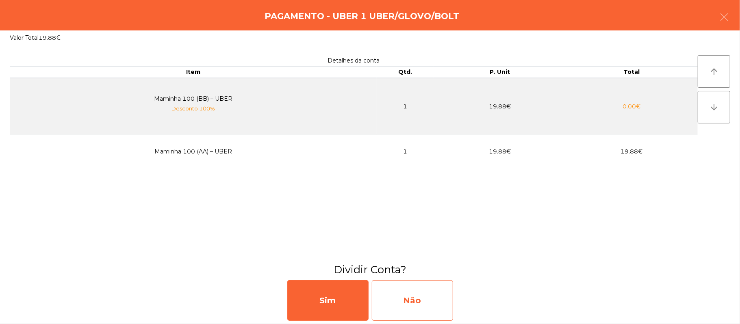
click at [392, 282] on div "Não" at bounding box center [412, 300] width 81 height 41
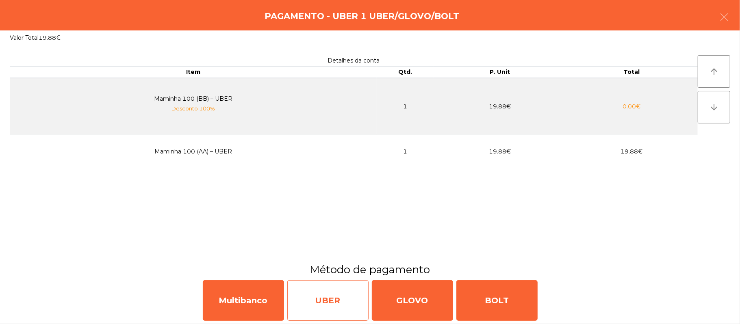
click at [314, 295] on div "UBER" at bounding box center [327, 300] width 81 height 41
select select "**"
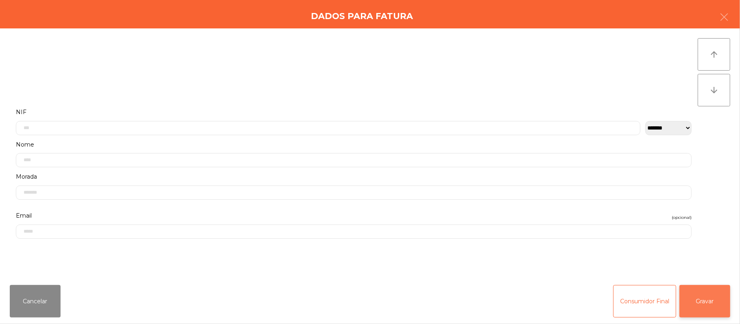
click at [700, 298] on button "Gravar" at bounding box center [704, 301] width 51 height 32
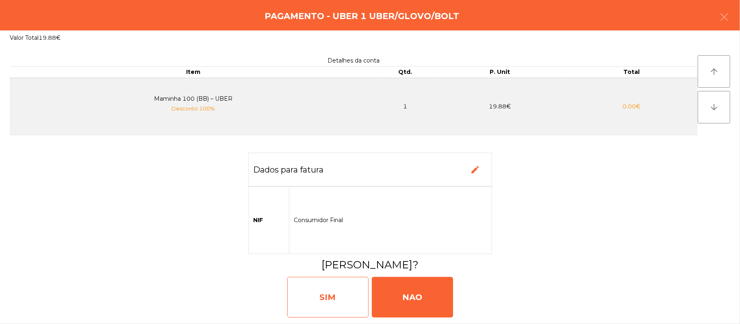
click at [318, 301] on div "SIM" at bounding box center [327, 297] width 81 height 41
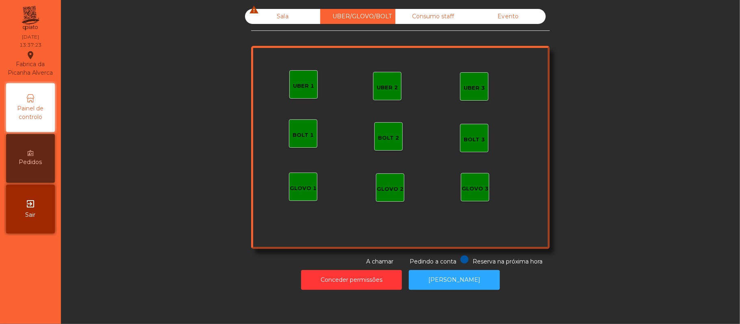
click at [275, 12] on div "Sala warning" at bounding box center [282, 16] width 75 height 15
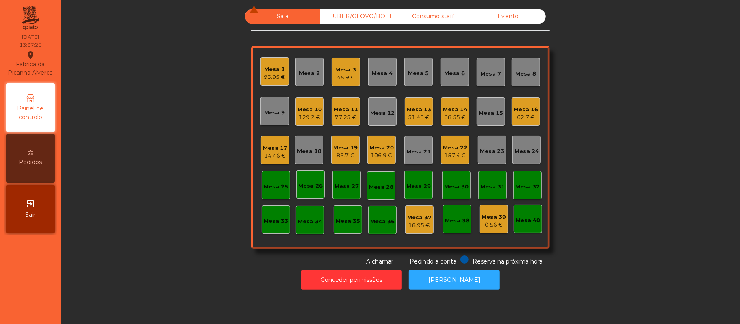
click at [527, 118] on div "62.7 €" at bounding box center [525, 117] width 24 height 8
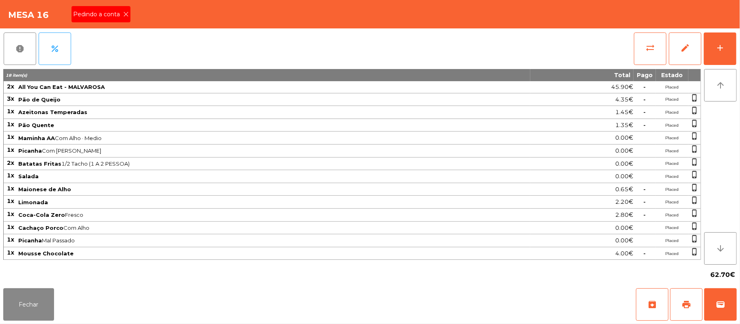
click at [106, 15] on span "Pedindo a conta" at bounding box center [98, 14] width 50 height 9
click at [691, 317] on button "print" at bounding box center [686, 304] width 32 height 32
click at [28, 317] on button "Fechar" at bounding box center [28, 304] width 51 height 32
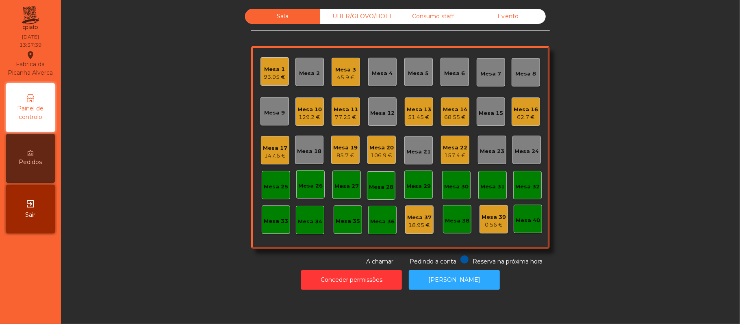
click at [144, 279] on div "Conceder permissões Abrir [PERSON_NAME]" at bounding box center [400, 280] width 657 height 28
click at [442, 280] on button "[PERSON_NAME]" at bounding box center [454, 280] width 91 height 20
click at [529, 112] on div "Mesa 16" at bounding box center [525, 110] width 24 height 8
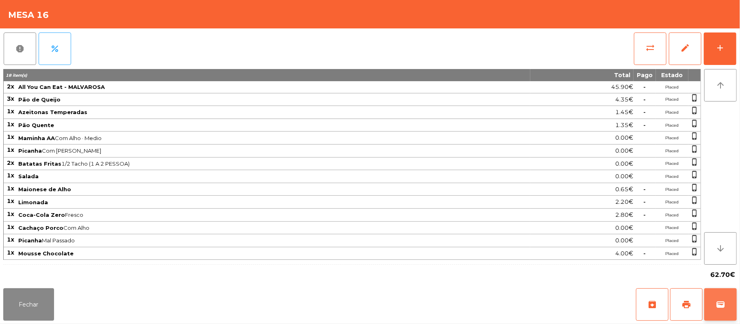
click at [734, 312] on button "wallet" at bounding box center [720, 304] width 32 height 32
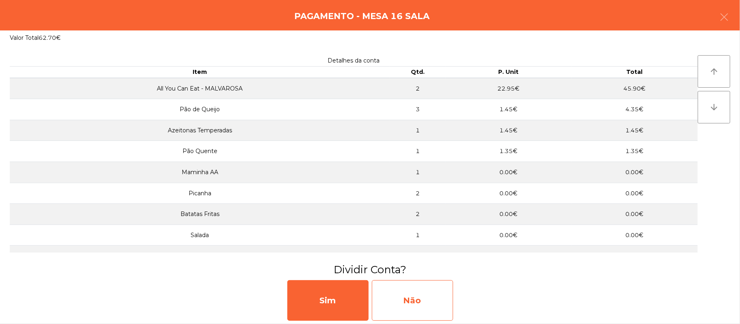
click at [405, 301] on div "Não" at bounding box center [412, 300] width 81 height 41
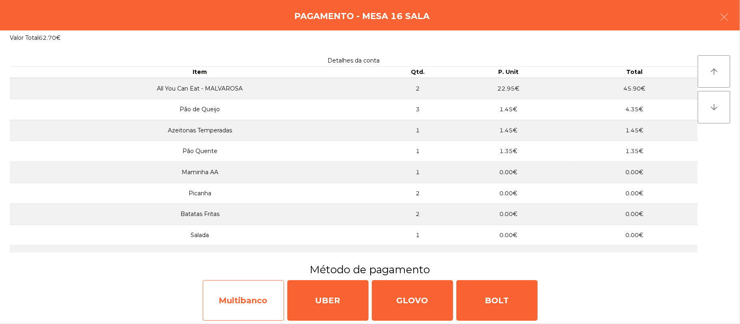
click at [244, 291] on div "Multibanco" at bounding box center [243, 300] width 81 height 41
select select "**"
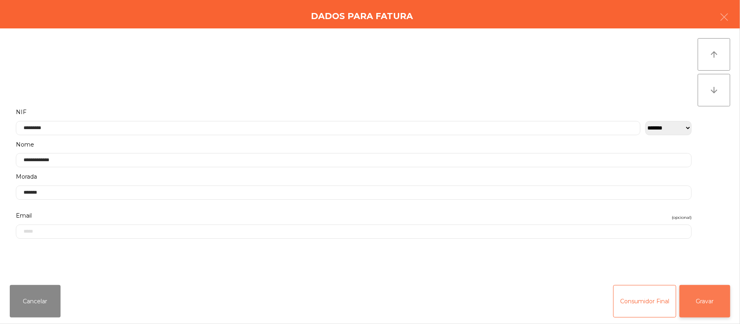
click at [706, 301] on button "Gravar" at bounding box center [704, 301] width 51 height 32
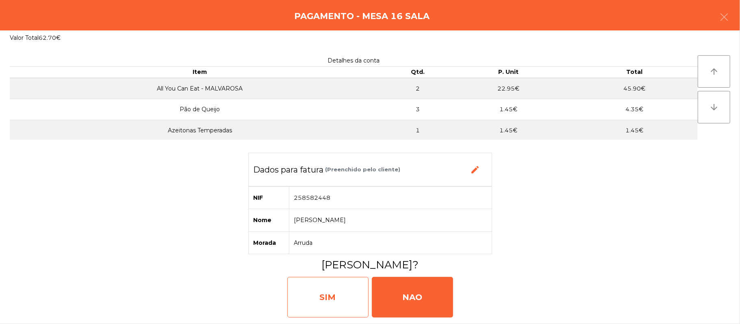
click at [323, 306] on div "SIM" at bounding box center [327, 297] width 81 height 41
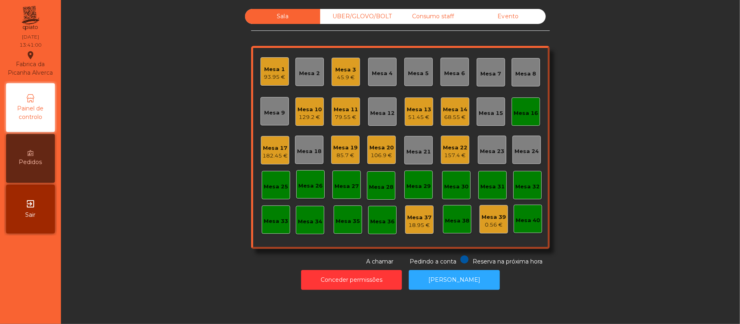
click at [518, 121] on div "Mesa 16" at bounding box center [525, 111] width 28 height 28
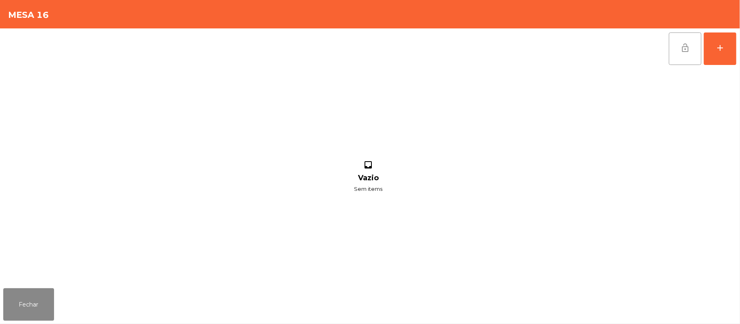
click at [680, 56] on button "lock_open" at bounding box center [685, 48] width 32 height 32
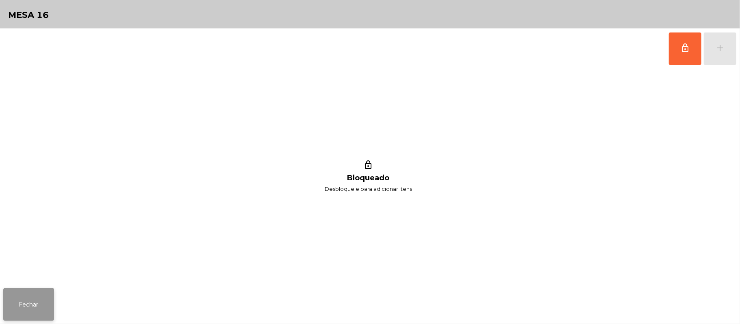
click at [41, 309] on button "Fechar" at bounding box center [28, 304] width 51 height 32
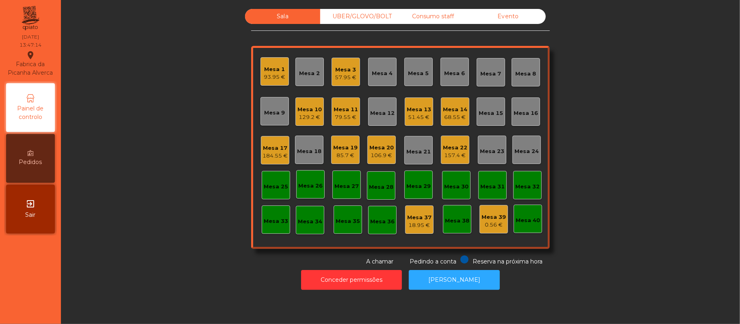
click at [178, 145] on div "Sala UBER/[GEOGRAPHIC_DATA]/BOLT Consumo staff Evento Mesa 1 93.95 € Mesa 2 Mes…" at bounding box center [400, 137] width 657 height 257
click at [423, 78] on div "Mesa 5" at bounding box center [418, 72] width 28 height 28
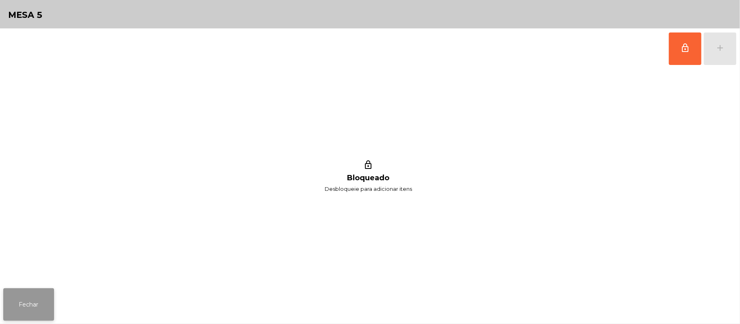
click at [6, 314] on button "Fechar" at bounding box center [28, 304] width 51 height 32
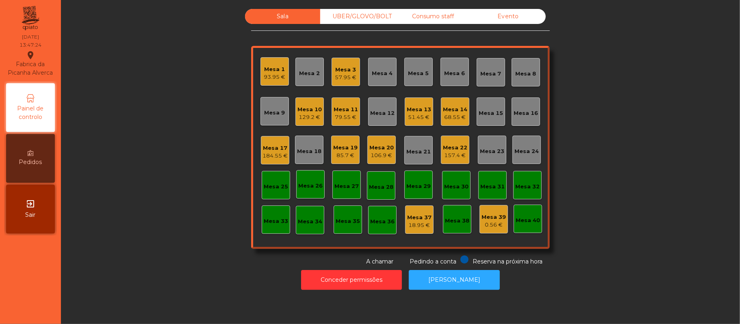
click at [454, 80] on div "Mesa 6" at bounding box center [454, 72] width 28 height 28
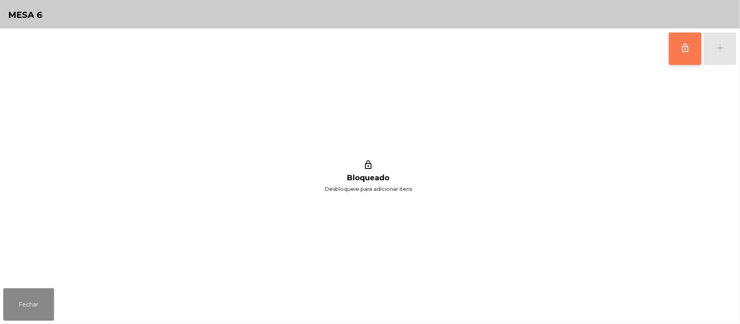
click at [696, 44] on button "lock_outline" at bounding box center [685, 48] width 32 height 32
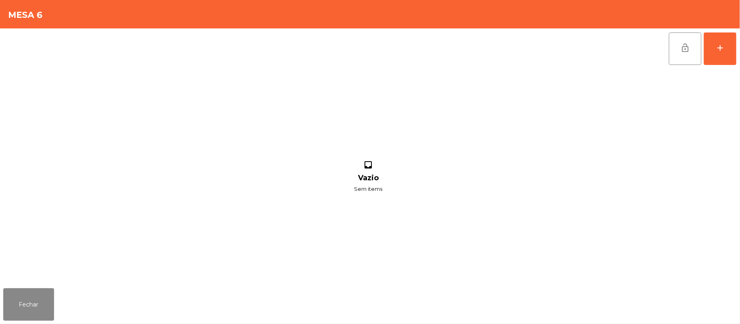
click at [738, 54] on div "lock_open add inbox Vazio Sem items" at bounding box center [370, 156] width 740 height 257
click at [735, 52] on button "add" at bounding box center [720, 48] width 32 height 32
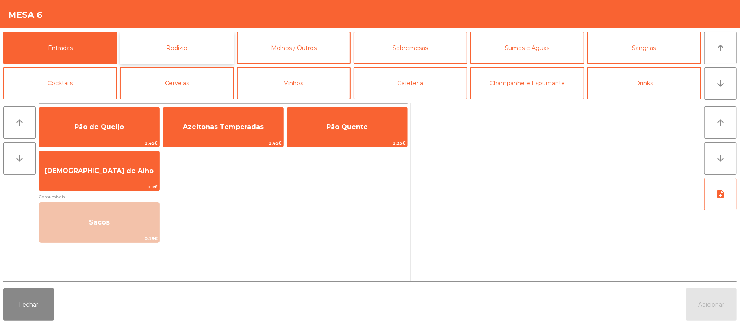
click at [194, 39] on button "Rodizio" at bounding box center [177, 48] width 114 height 32
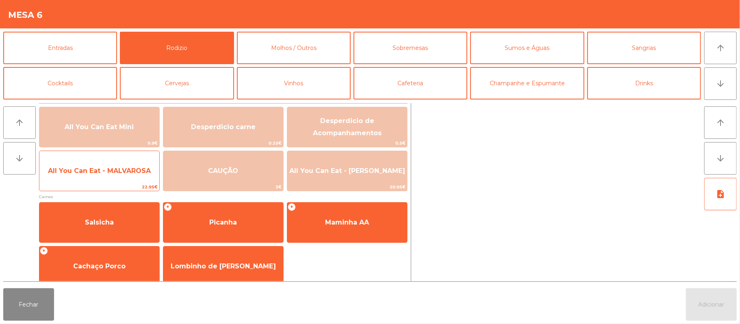
click at [117, 188] on span "22.95€" at bounding box center [99, 187] width 120 height 8
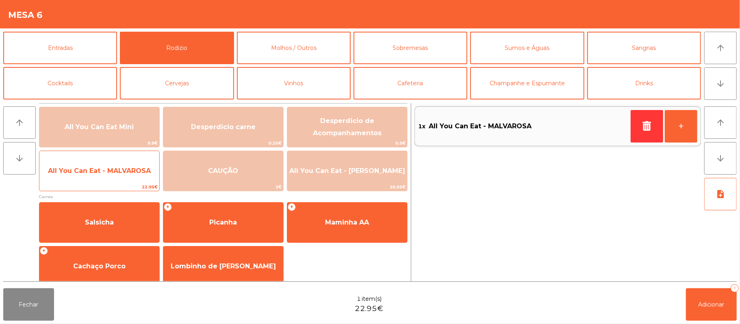
click at [114, 187] on span "22.95€" at bounding box center [99, 187] width 120 height 8
click at [118, 185] on span "22.95€" at bounding box center [99, 187] width 120 height 8
click at [122, 184] on span "22.95€" at bounding box center [99, 187] width 120 height 8
click at [130, 184] on span "22.95€" at bounding box center [99, 187] width 120 height 8
click at [122, 186] on span "22.95€" at bounding box center [99, 187] width 120 height 8
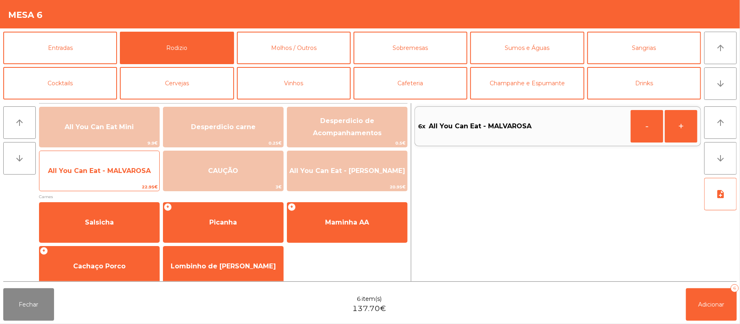
click at [122, 187] on span "22.95€" at bounding box center [99, 187] width 120 height 8
click at [114, 174] on span "All You Can Eat - MALVAROSA" at bounding box center [99, 171] width 103 height 8
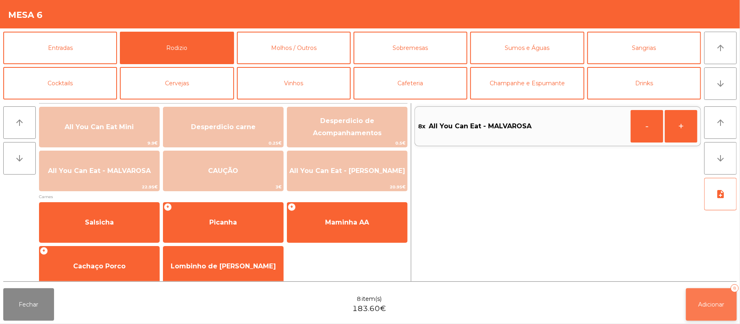
click at [708, 313] on button "Adicionar 8" at bounding box center [711, 304] width 51 height 32
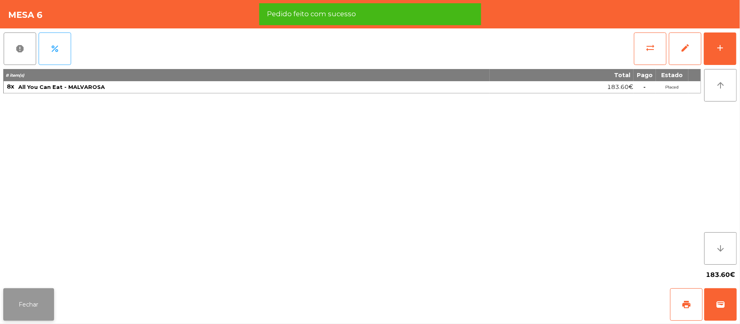
click at [31, 306] on button "Fechar" at bounding box center [28, 304] width 51 height 32
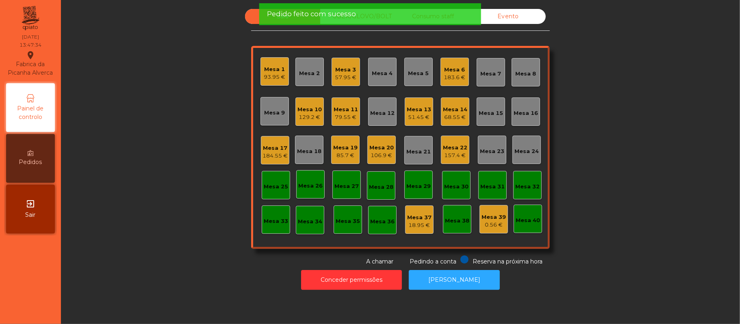
click at [161, 217] on div "Sala UBER/[GEOGRAPHIC_DATA]/BOLT Consumo staff Evento Mesa 1 93.95 € Mesa 2 Mes…" at bounding box center [400, 137] width 657 height 257
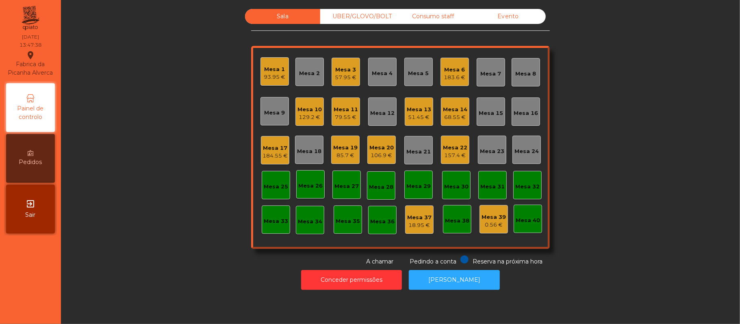
click at [345, 116] on div "79.55 €" at bounding box center [345, 117] width 24 height 8
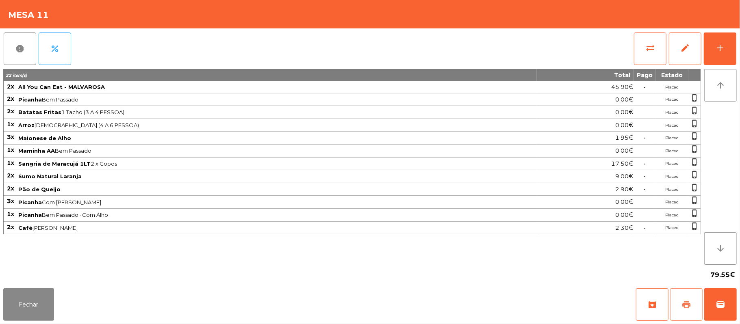
click at [693, 313] on button "print" at bounding box center [686, 304] width 32 height 32
click at [732, 300] on button "wallet" at bounding box center [720, 304] width 32 height 32
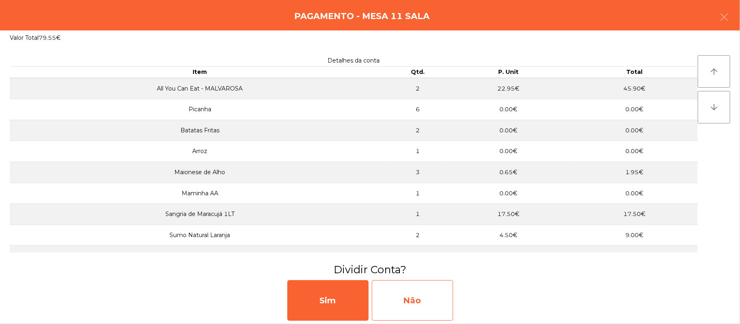
click at [405, 300] on div "Não" at bounding box center [412, 300] width 81 height 41
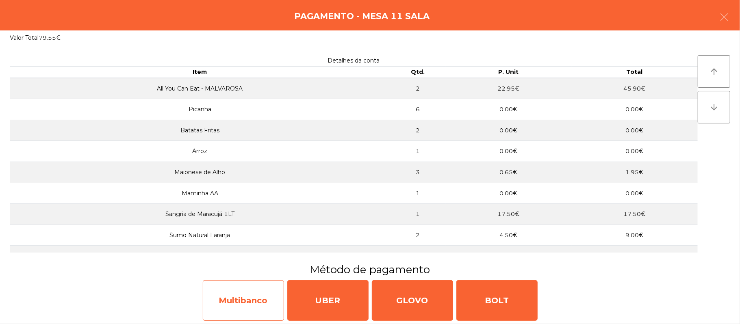
click at [240, 294] on div "Multibanco" at bounding box center [243, 300] width 81 height 41
select select "**"
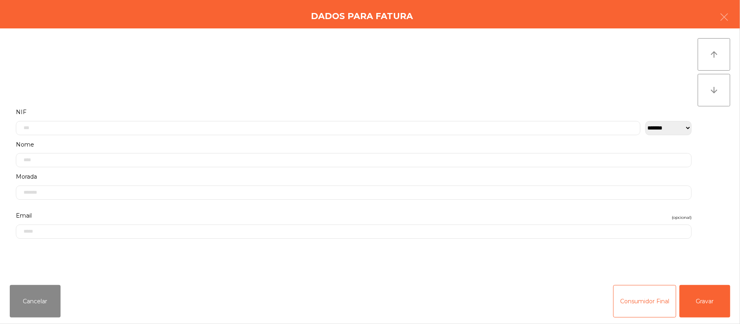
click at [251, 139] on label "Nome" at bounding box center [353, 144] width 675 height 11
click at [290, 121] on input "text" at bounding box center [328, 128] width 624 height 14
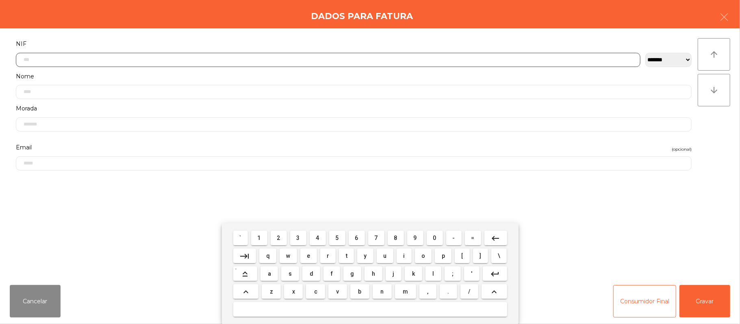
click at [371, 60] on input "text" at bounding box center [328, 60] width 624 height 14
type input "*********"
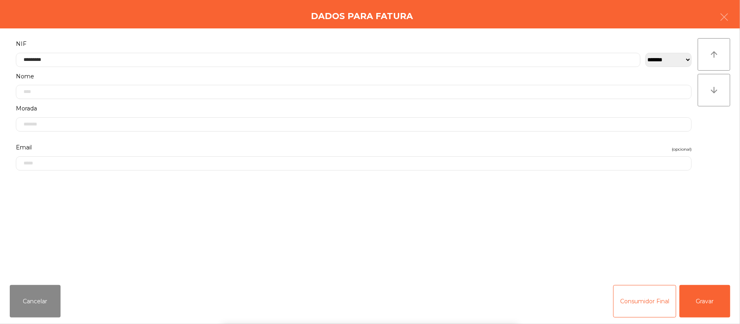
click at [712, 303] on div "` 1 2 3 4 5 6 7 8 9 0 - = keyboard_backspace keyboard_tab q w e r t y u i o p […" at bounding box center [370, 273] width 740 height 101
click at [707, 297] on button "Gravar" at bounding box center [704, 301] width 51 height 32
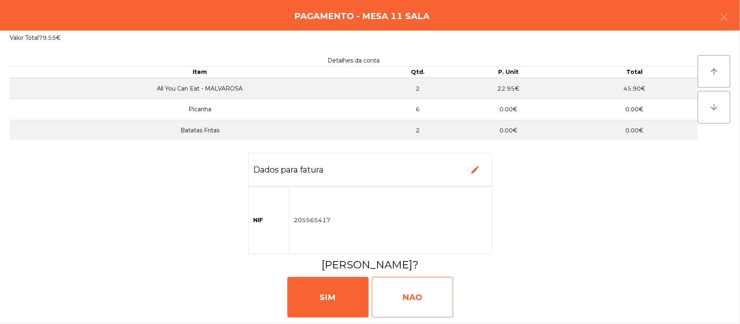
click at [424, 298] on div "NAO" at bounding box center [412, 297] width 81 height 41
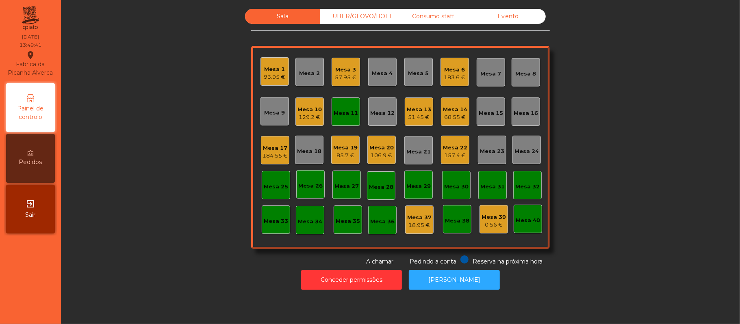
click at [340, 124] on div "Mesa 11" at bounding box center [345, 111] width 28 height 28
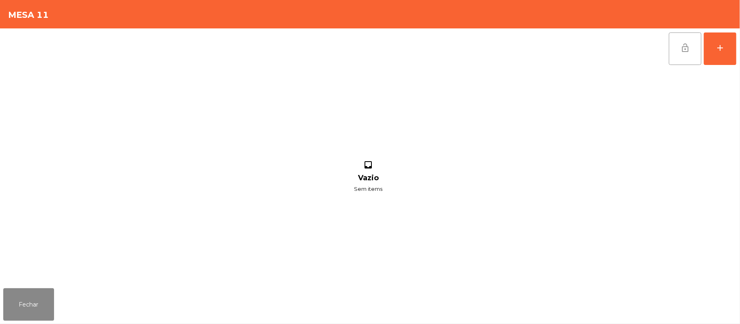
click at [676, 63] on button "lock_open" at bounding box center [685, 48] width 32 height 32
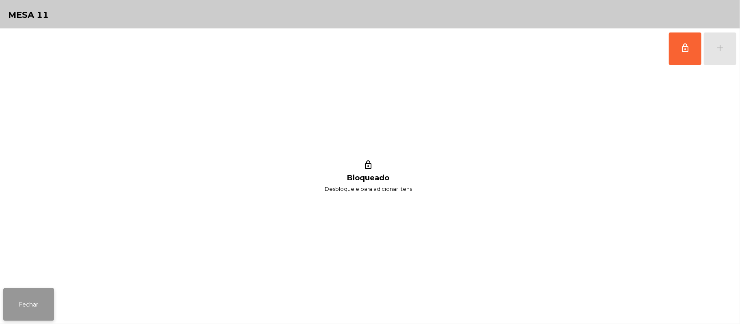
click at [39, 306] on button "Fechar" at bounding box center [28, 304] width 51 height 32
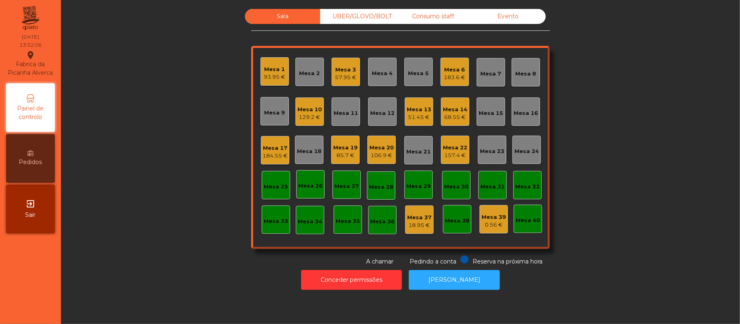
click at [375, 156] on div "106.9 €" at bounding box center [381, 156] width 24 height 8
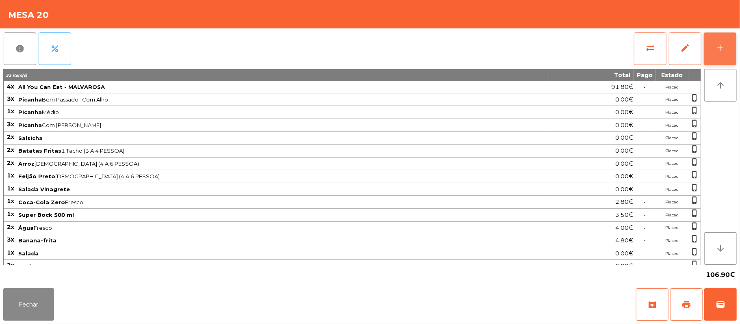
click at [717, 54] on button "add" at bounding box center [720, 48] width 32 height 32
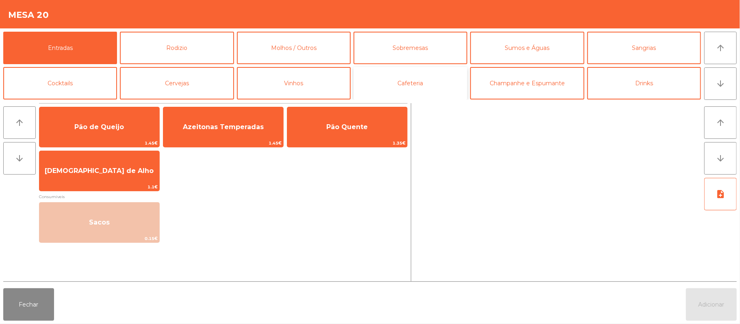
click at [425, 96] on button "Cafeteria" at bounding box center [410, 83] width 114 height 32
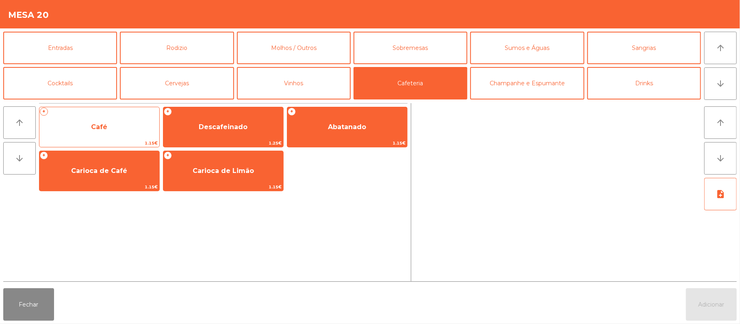
click at [103, 130] on span "Café" at bounding box center [99, 127] width 16 height 8
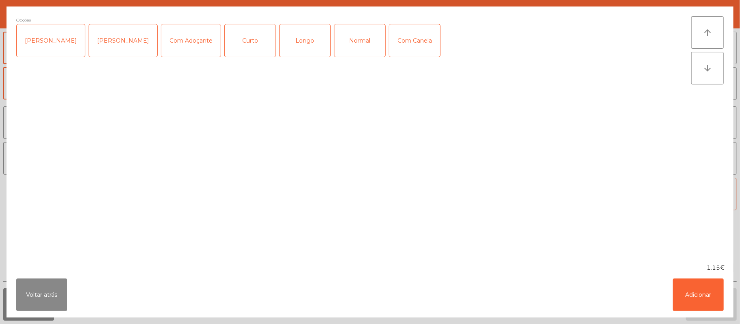
click at [357, 47] on div "Normal" at bounding box center [359, 40] width 51 height 32
click at [691, 307] on button "Adicionar" at bounding box center [698, 295] width 51 height 32
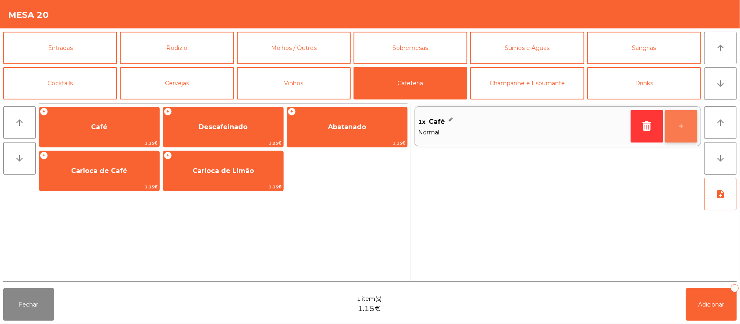
click at [686, 139] on button "+" at bounding box center [681, 126] width 32 height 32
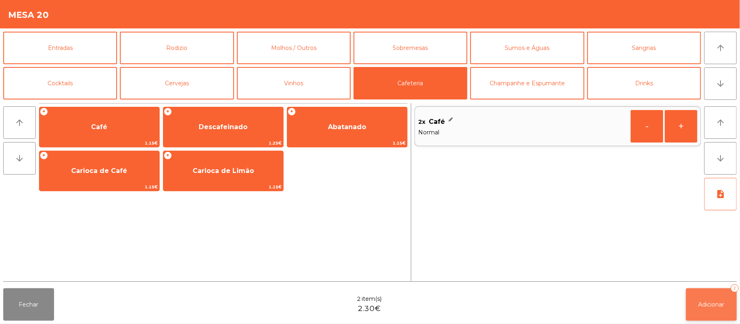
click at [706, 306] on span "Adicionar" at bounding box center [711, 304] width 26 height 7
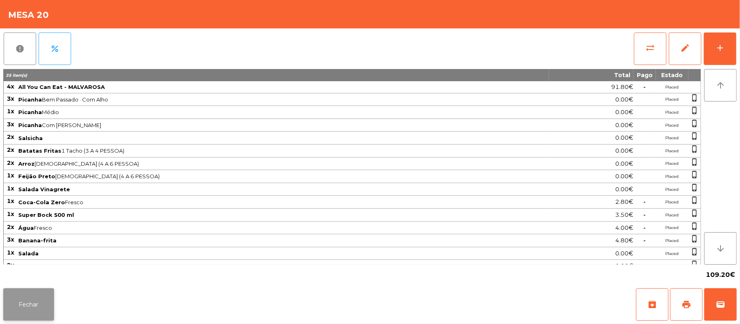
click at [33, 317] on button "Fechar" at bounding box center [28, 304] width 51 height 32
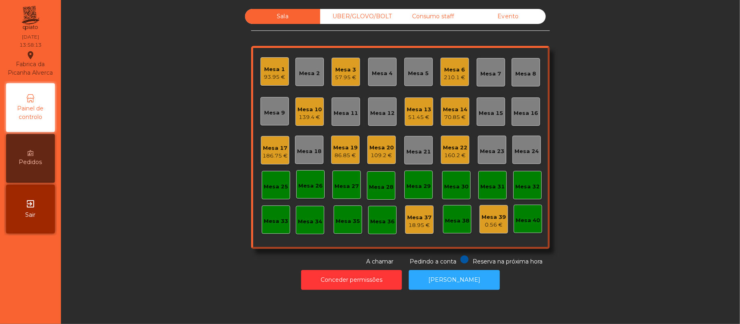
click at [444, 72] on div "Mesa 6" at bounding box center [455, 70] width 22 height 8
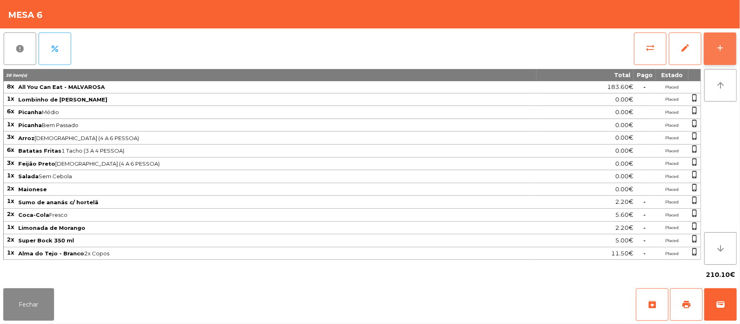
click at [730, 54] on button "add" at bounding box center [720, 48] width 32 height 32
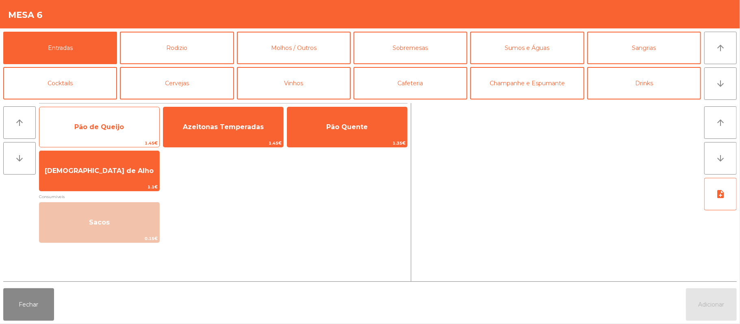
click at [133, 141] on span "1.45€" at bounding box center [99, 143] width 120 height 8
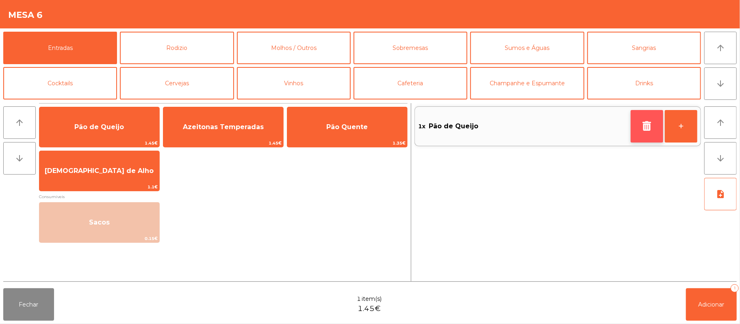
click at [644, 126] on icon "button" at bounding box center [647, 126] width 12 height 10
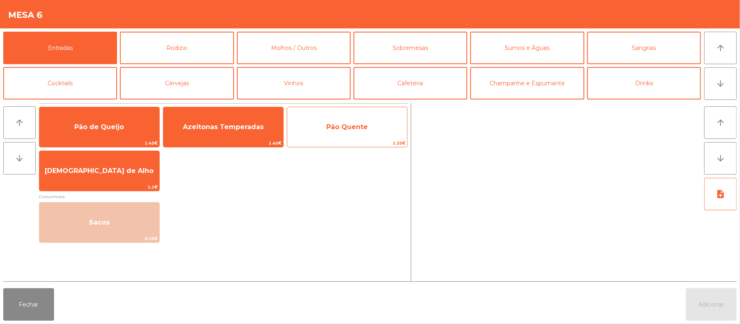
click at [371, 124] on span "Pão Quente" at bounding box center [347, 127] width 120 height 22
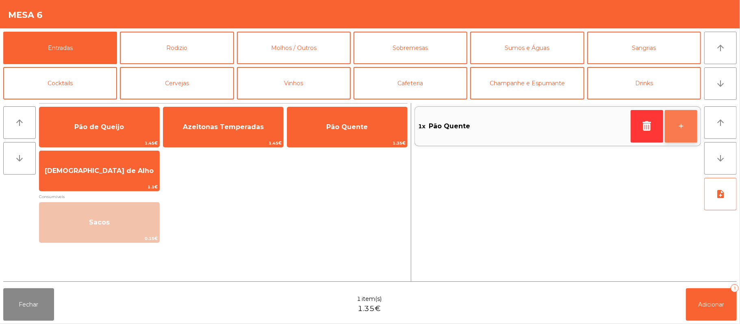
click at [678, 127] on button "+" at bounding box center [681, 126] width 32 height 32
click at [681, 126] on button "+" at bounding box center [681, 126] width 32 height 32
click at [687, 132] on button "+" at bounding box center [681, 126] width 32 height 32
click at [691, 131] on button "+" at bounding box center [681, 126] width 32 height 32
click at [689, 132] on button "+" at bounding box center [681, 126] width 32 height 32
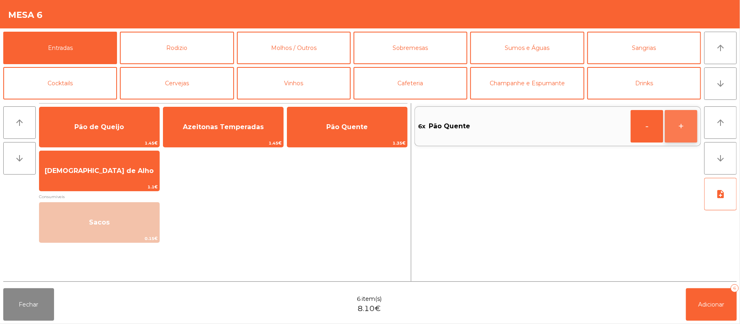
click at [691, 133] on button "+" at bounding box center [681, 126] width 32 height 32
click at [693, 132] on button "+" at bounding box center [681, 126] width 32 height 32
click at [706, 301] on span "Adicionar" at bounding box center [711, 304] width 26 height 7
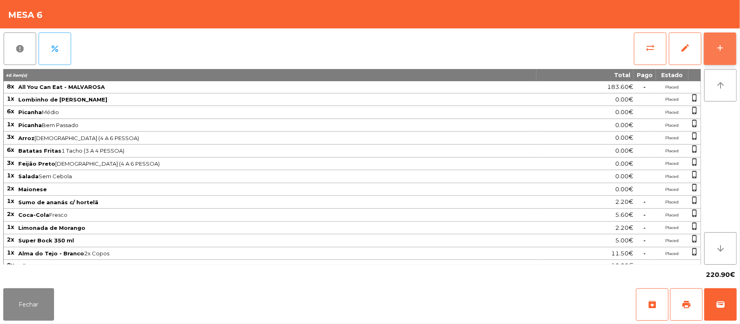
click at [727, 45] on button "add" at bounding box center [720, 48] width 32 height 32
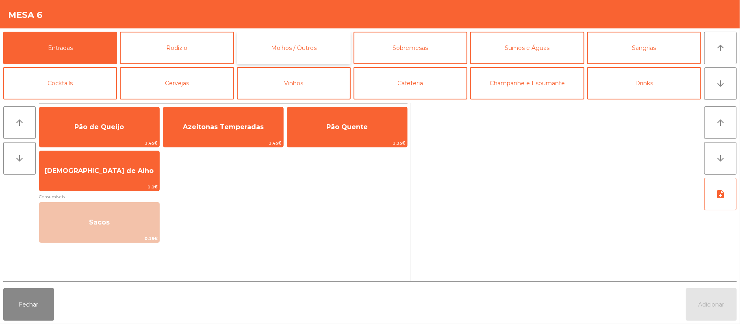
click at [335, 56] on button "Molhos / Outros" at bounding box center [294, 48] width 114 height 32
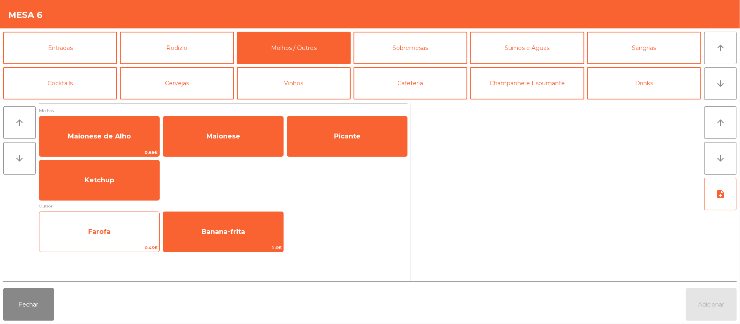
click at [122, 234] on span "Farofa" at bounding box center [99, 232] width 120 height 22
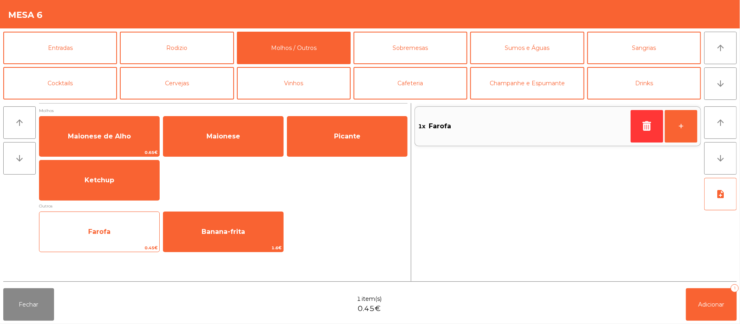
click at [113, 228] on span "Farofa" at bounding box center [99, 232] width 120 height 22
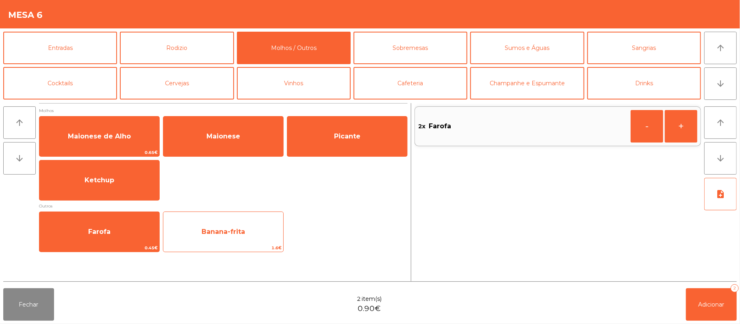
click at [240, 236] on span "Banana-frita" at bounding box center [222, 232] width 43 height 8
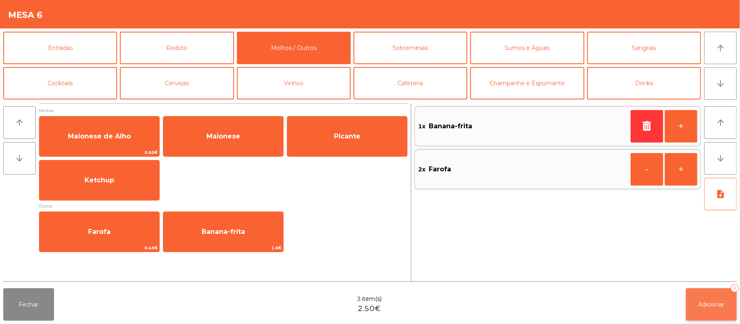
click at [713, 296] on button "Adicionar 3" at bounding box center [711, 304] width 51 height 32
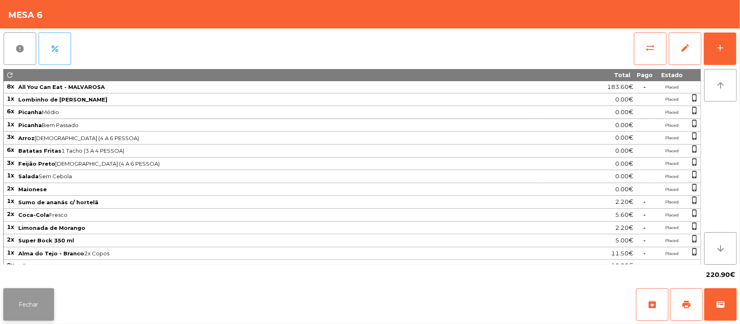
click at [21, 303] on button "Fechar" at bounding box center [28, 304] width 51 height 32
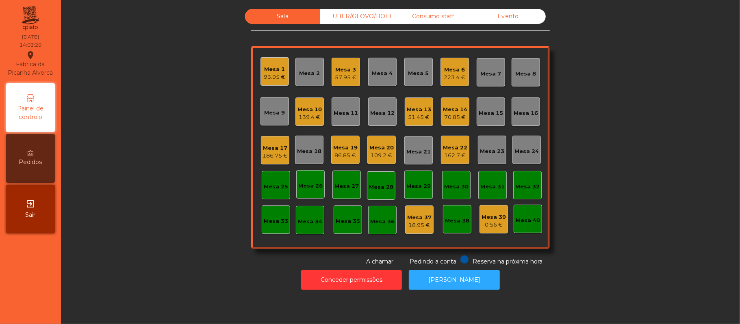
click at [268, 229] on div "Mesa 33" at bounding box center [276, 220] width 28 height 28
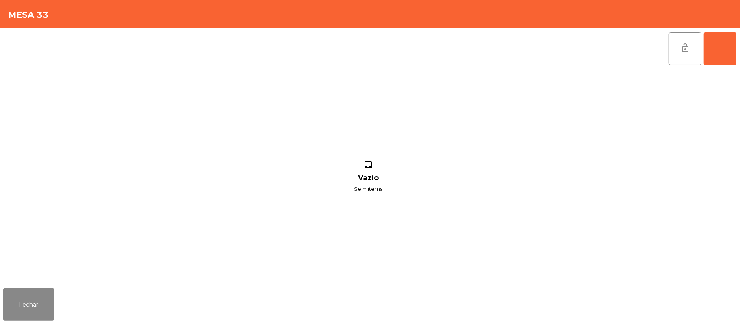
click at [738, 49] on div "lock_open add inbox Vazio Sem items" at bounding box center [370, 156] width 740 height 257
click at [735, 48] on button "add" at bounding box center [720, 48] width 32 height 32
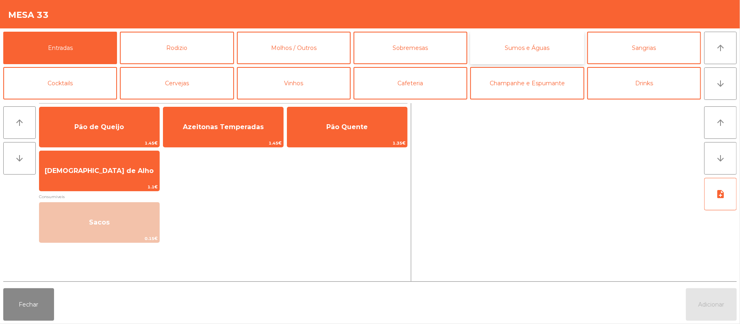
click at [537, 56] on button "Sumos e Águas" at bounding box center [527, 48] width 114 height 32
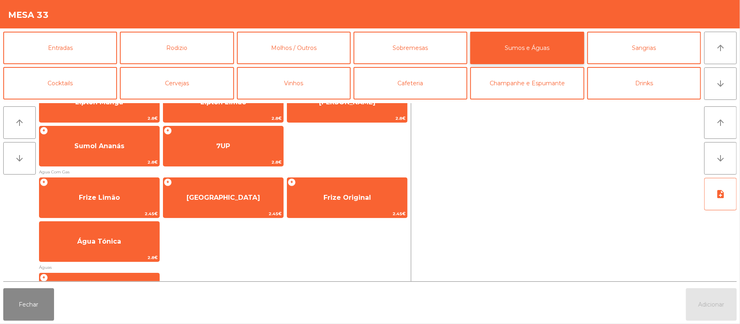
scroll to position [214, 0]
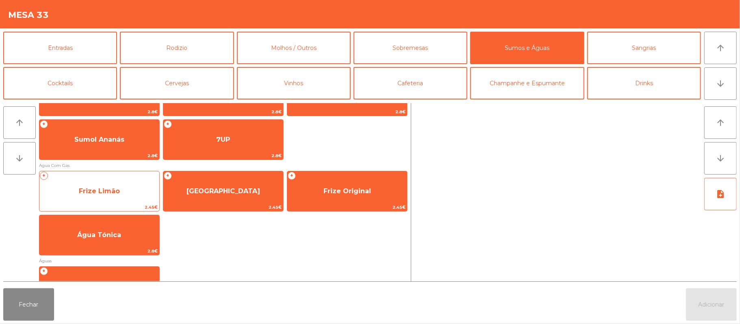
click at [108, 193] on span "Frize Limão" at bounding box center [99, 191] width 41 height 8
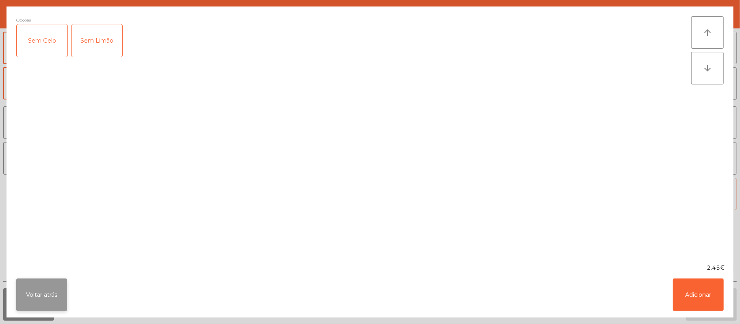
click at [58, 305] on button "Voltar atrás" at bounding box center [41, 295] width 51 height 32
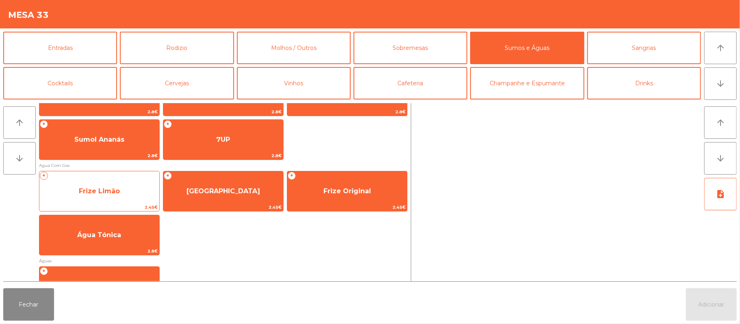
click at [90, 191] on span "Frize Limão" at bounding box center [99, 191] width 41 height 8
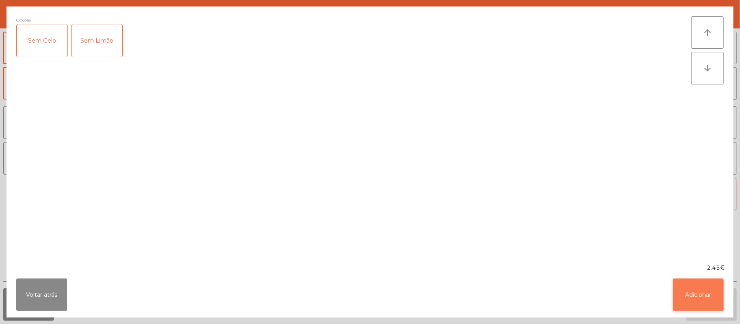
click at [715, 294] on button "Adicionar" at bounding box center [698, 295] width 51 height 32
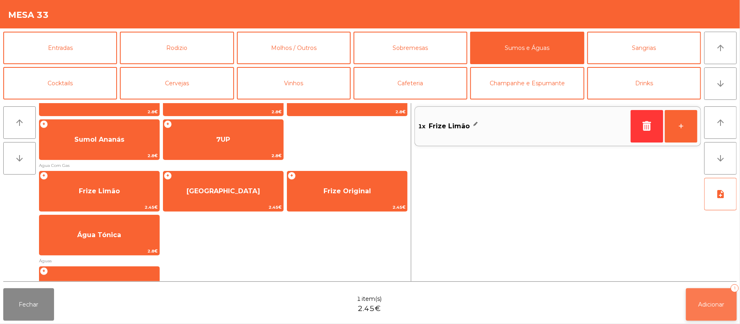
click at [706, 304] on span "Adicionar" at bounding box center [711, 304] width 26 height 7
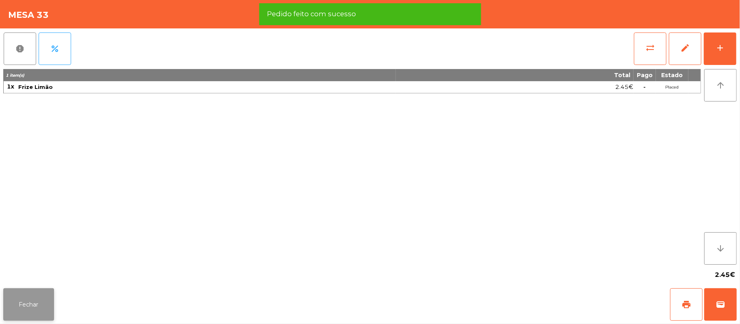
click at [43, 305] on button "Fechar" at bounding box center [28, 304] width 51 height 32
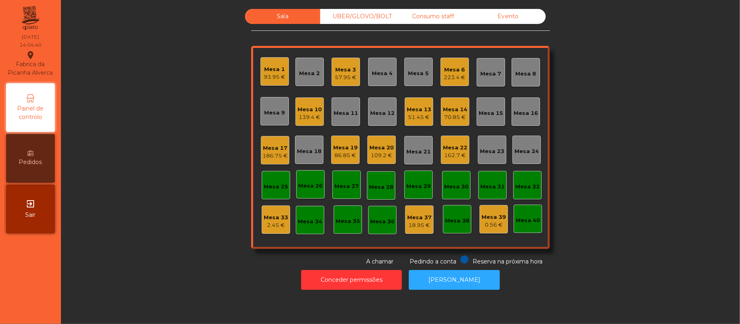
click at [607, 112] on div "Sala UBER/[GEOGRAPHIC_DATA]/BOLT Consumo staff Evento Mesa 1 93.95 € Mesa 2 Mes…" at bounding box center [400, 137] width 657 height 257
click at [450, 118] on div "70.85 €" at bounding box center [455, 117] width 24 height 8
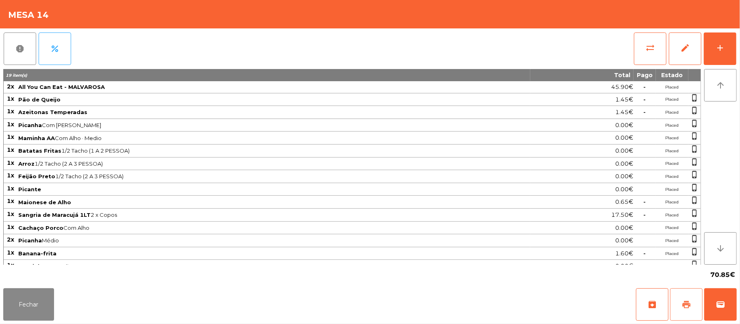
click at [679, 307] on button "print" at bounding box center [686, 304] width 32 height 32
click at [722, 300] on span "wallet" at bounding box center [720, 305] width 10 height 10
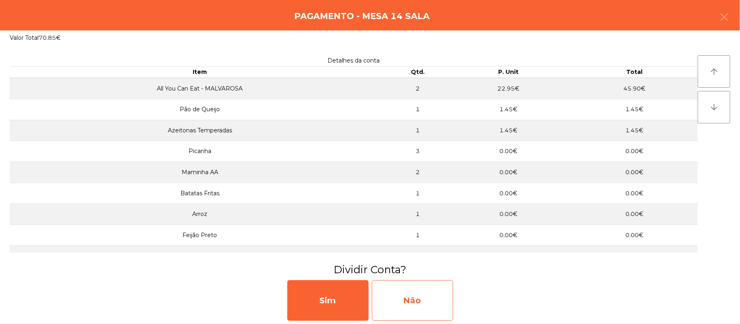
click at [428, 300] on div "Não" at bounding box center [412, 300] width 81 height 41
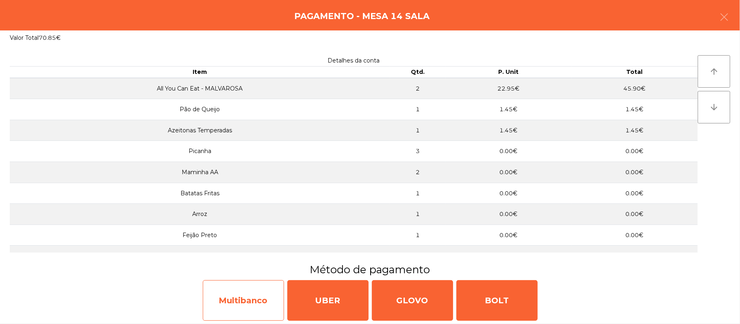
click at [245, 299] on div "Multibanco" at bounding box center [243, 300] width 81 height 41
select select "**"
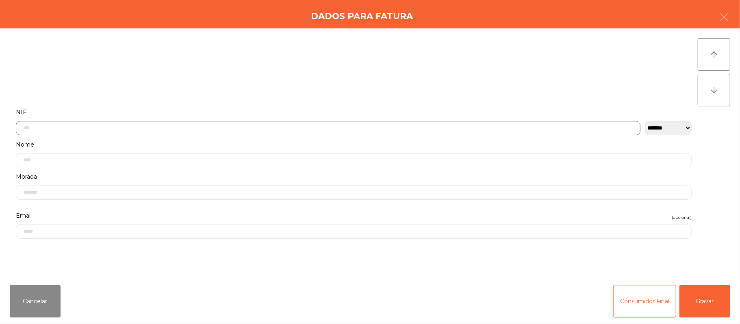
click at [299, 128] on input "text" at bounding box center [328, 128] width 624 height 14
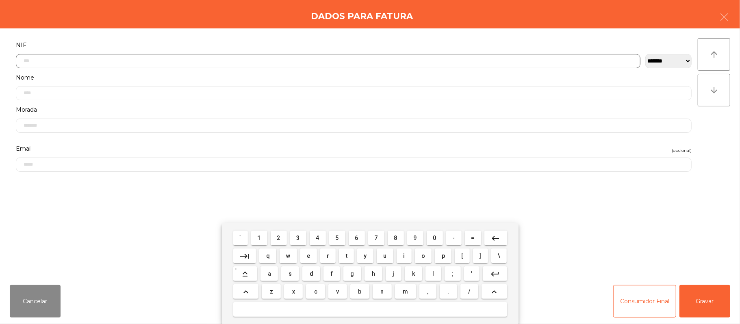
scroll to position [68, 0]
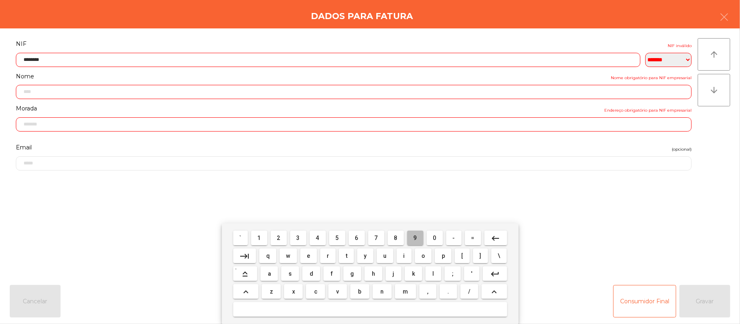
type input "*********"
type input "**********"
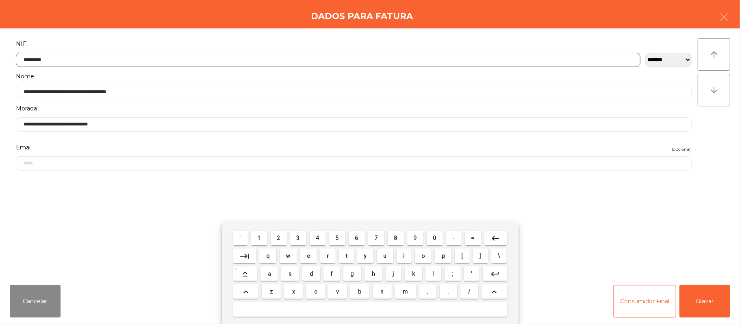
type input "*********"
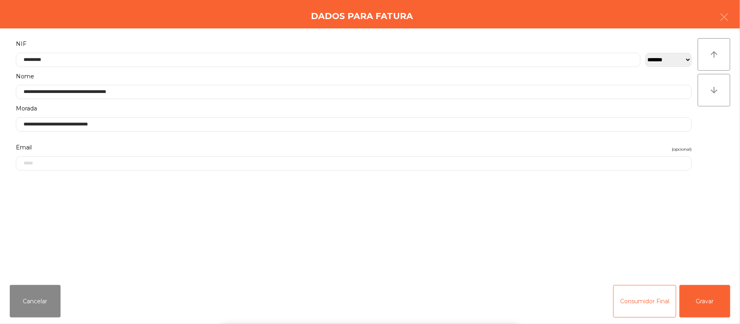
click at [704, 305] on div "` 1 2 3 4 5 6 7 8 9 0 - = keyboard_backspace keyboard_tab q w e r t y u i o p […" at bounding box center [370, 273] width 740 height 101
click at [693, 304] on button "Gravar" at bounding box center [704, 301] width 51 height 32
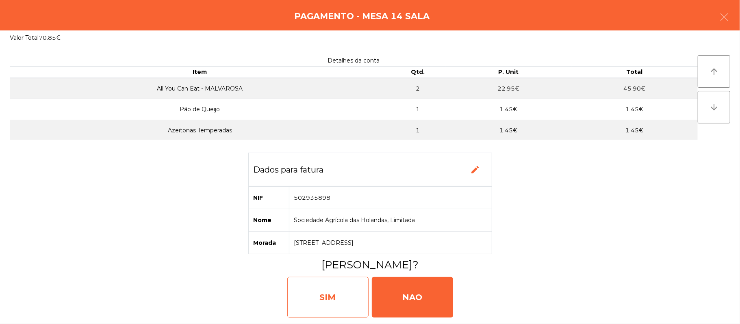
click at [323, 285] on div "SIM" at bounding box center [327, 297] width 81 height 41
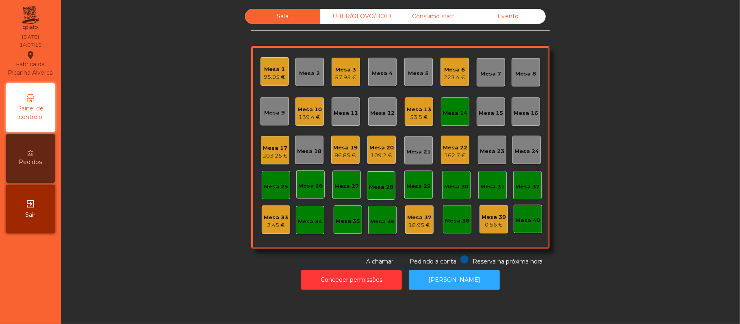
click at [458, 121] on div "Mesa 14" at bounding box center [455, 111] width 28 height 28
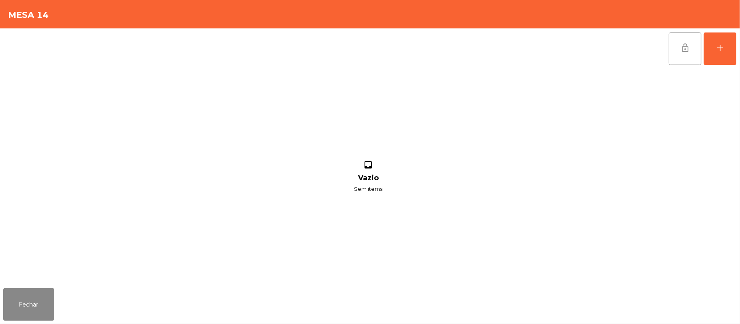
click at [681, 46] on span "lock_open" at bounding box center [685, 48] width 10 height 10
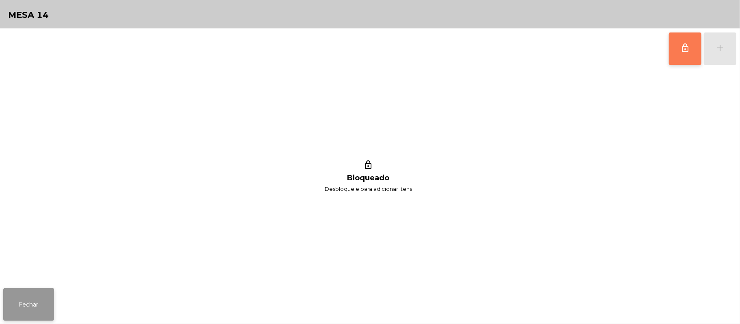
click at [20, 318] on button "Fechar" at bounding box center [28, 304] width 51 height 32
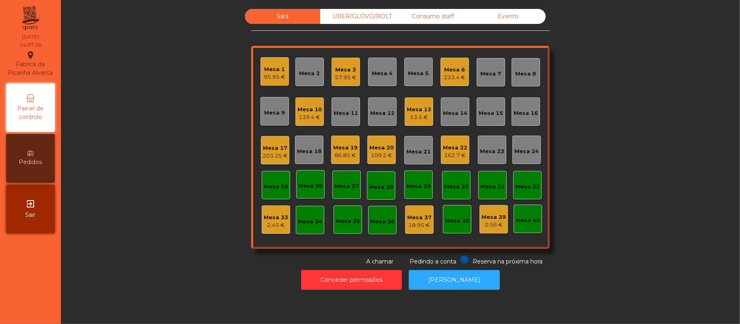
click at [337, 155] on div "86.85 €" at bounding box center [345, 156] width 24 height 8
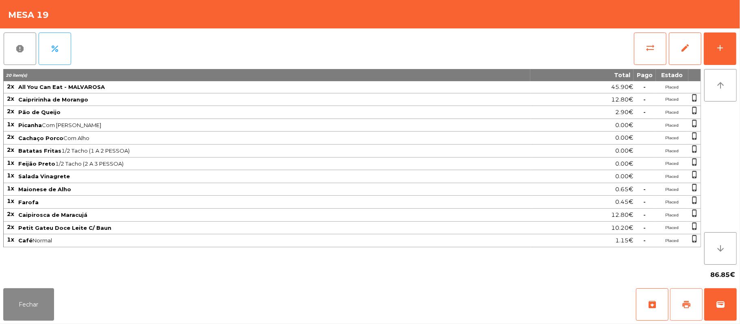
click at [688, 312] on button "print" at bounding box center [686, 304] width 32 height 32
click at [657, 54] on button "sync_alt" at bounding box center [650, 48] width 32 height 32
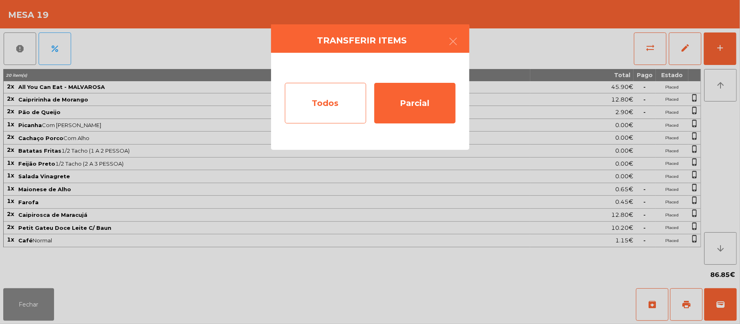
click at [328, 96] on div "Todos" at bounding box center [325, 103] width 81 height 41
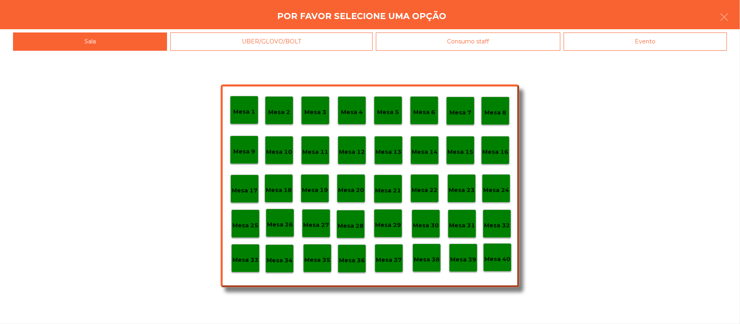
click at [613, 35] on div "Evento" at bounding box center [644, 41] width 163 height 18
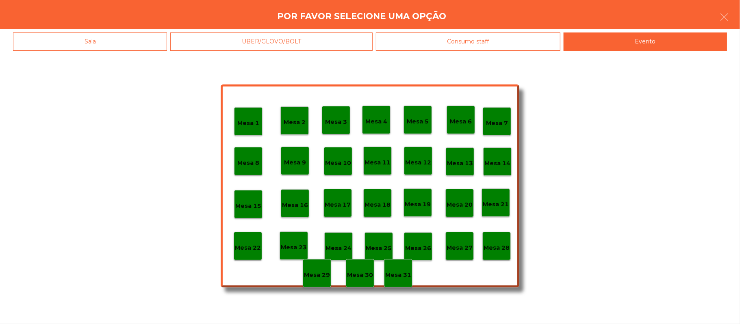
click at [496, 253] on div "Mesa 28" at bounding box center [496, 246] width 28 height 28
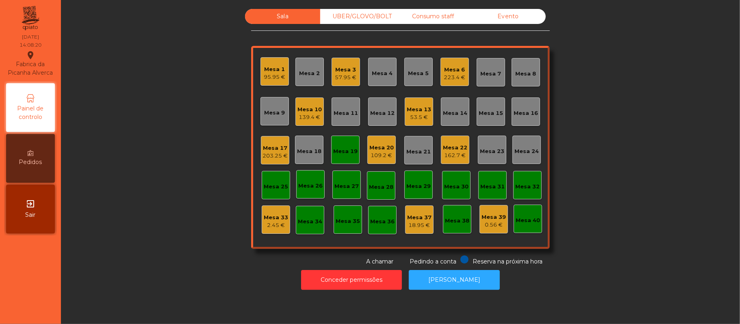
click at [347, 152] on div "Mesa 19" at bounding box center [345, 151] width 24 height 8
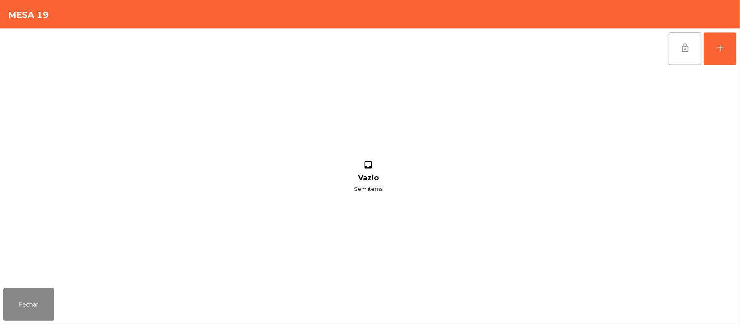
click at [676, 56] on button "lock_open" at bounding box center [685, 48] width 32 height 32
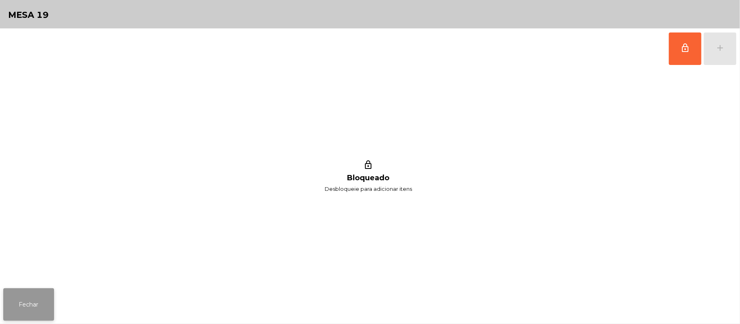
click at [39, 294] on button "Fechar" at bounding box center [28, 304] width 51 height 32
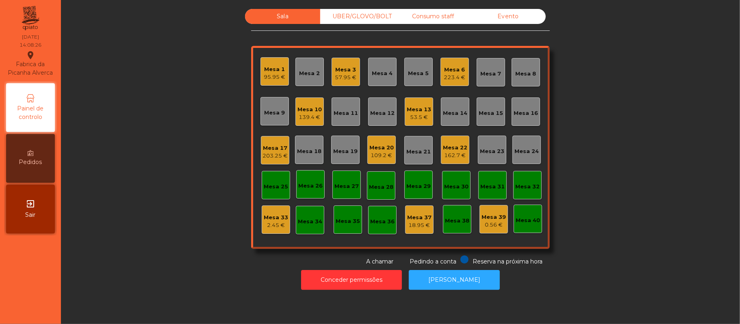
click at [615, 91] on div "Sala UBER/[GEOGRAPHIC_DATA]/BOLT Consumo staff Evento Mesa 1 95.95 € Mesa 2 Mes…" at bounding box center [400, 137] width 657 height 257
click at [625, 93] on div "Sala UBER/[GEOGRAPHIC_DATA]/BOLT Consumo staff Evento Mesa 1 95.95 € Mesa 2 Mes…" at bounding box center [400, 137] width 657 height 257
click at [383, 156] on div "109.2 €" at bounding box center [381, 156] width 24 height 8
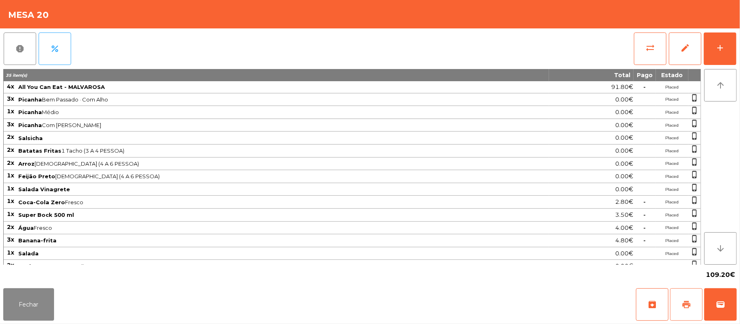
click at [682, 309] on span "print" at bounding box center [686, 305] width 10 height 10
click at [729, 305] on button "wallet" at bounding box center [720, 304] width 32 height 32
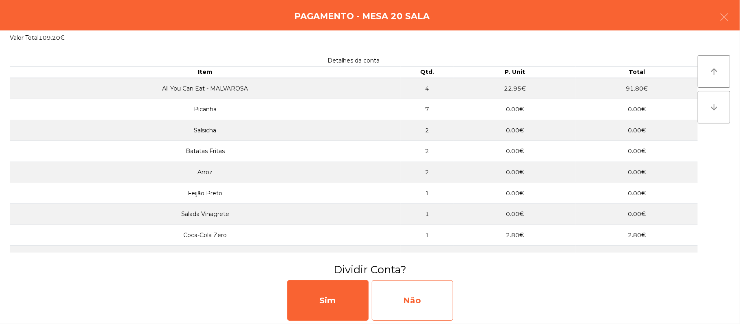
click at [423, 303] on div "Não" at bounding box center [412, 300] width 81 height 41
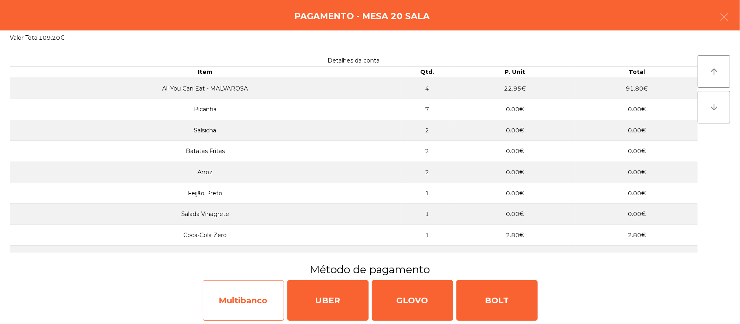
click at [241, 315] on div "Multibanco" at bounding box center [243, 300] width 81 height 41
select select "**"
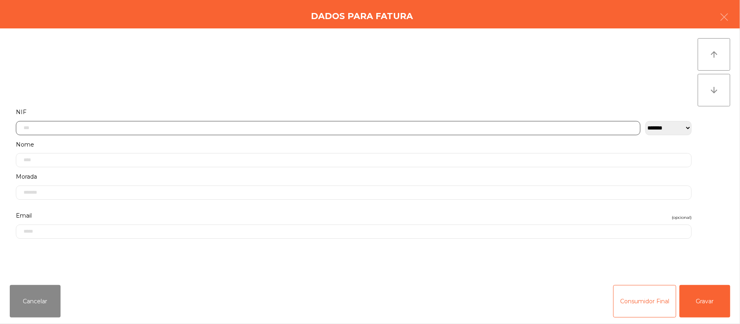
click at [258, 126] on input "text" at bounding box center [328, 128] width 624 height 14
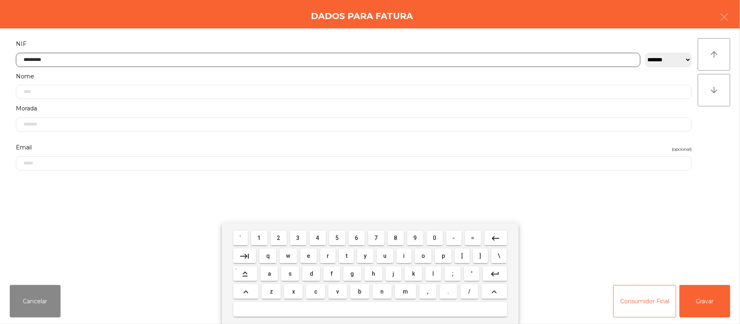
type input "*********"
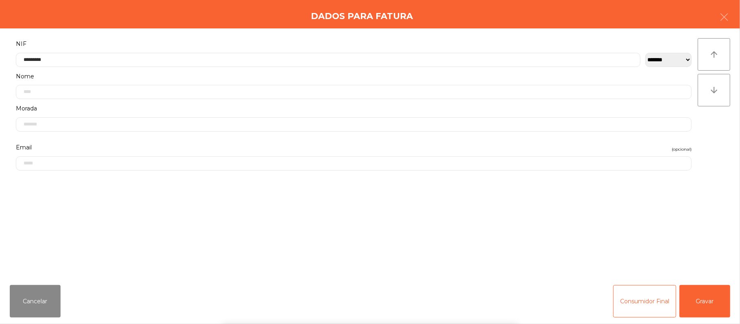
click at [709, 301] on div "` 1 2 3 4 5 6 7 8 9 0 - = keyboard_backspace keyboard_tab q w e r t y u i o p […" at bounding box center [370, 273] width 740 height 101
click at [715, 297] on button "Gravar" at bounding box center [704, 301] width 51 height 32
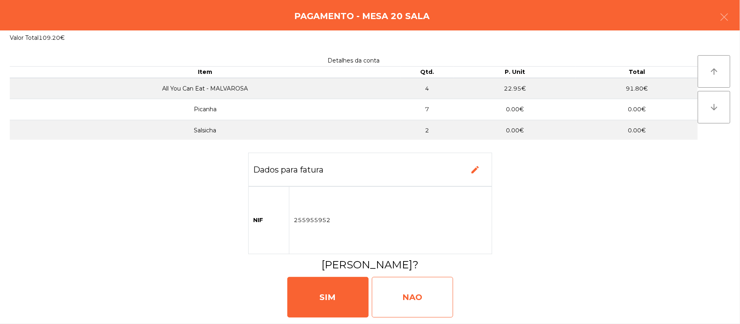
click at [418, 279] on div "NAO" at bounding box center [412, 297] width 81 height 41
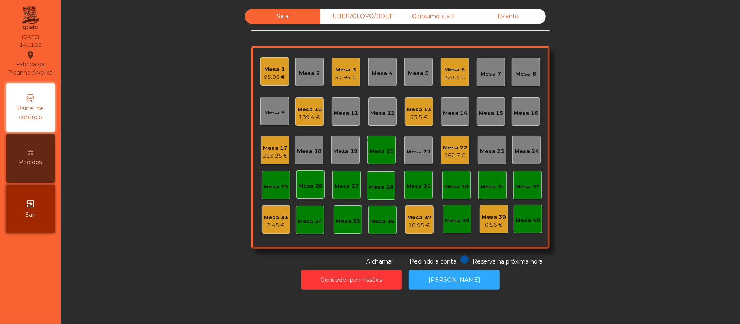
click at [384, 75] on div "Mesa 4" at bounding box center [382, 73] width 21 height 8
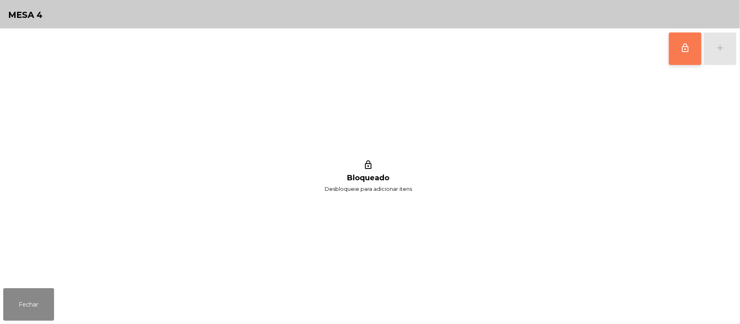
click at [679, 51] on button "lock_outline" at bounding box center [685, 48] width 32 height 32
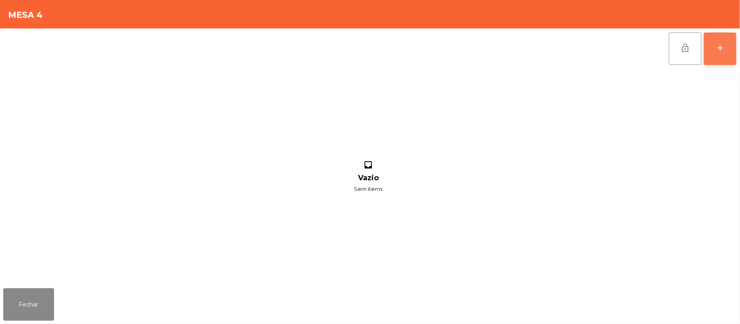
click at [713, 49] on button "add" at bounding box center [720, 48] width 32 height 32
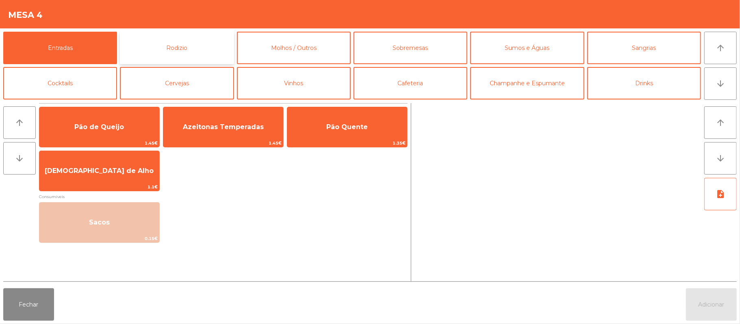
click at [191, 47] on button "Rodizio" at bounding box center [177, 48] width 114 height 32
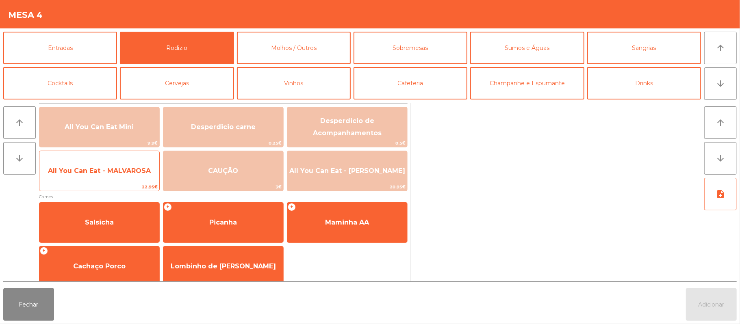
click at [148, 184] on span "22.95€" at bounding box center [99, 187] width 120 height 8
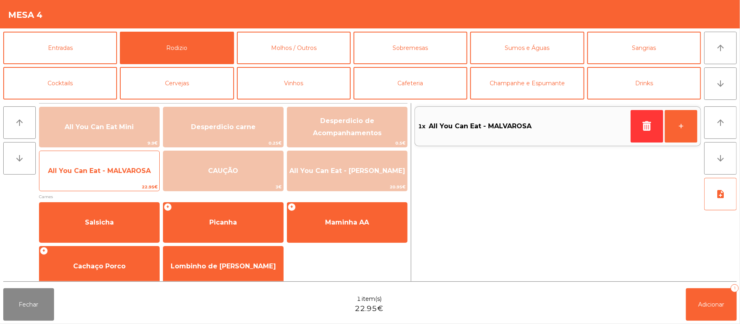
click at [139, 184] on span "22.95€" at bounding box center [99, 187] width 120 height 8
click at [130, 182] on div "All You Can Eat - MALVAROSA 22.95€" at bounding box center [99, 171] width 121 height 41
click at [126, 178] on span "All You Can Eat - MALVAROSA" at bounding box center [99, 171] width 120 height 22
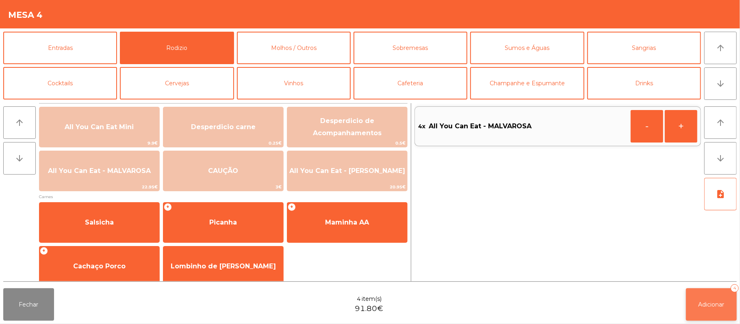
click at [718, 310] on button "Adicionar 4" at bounding box center [711, 304] width 51 height 32
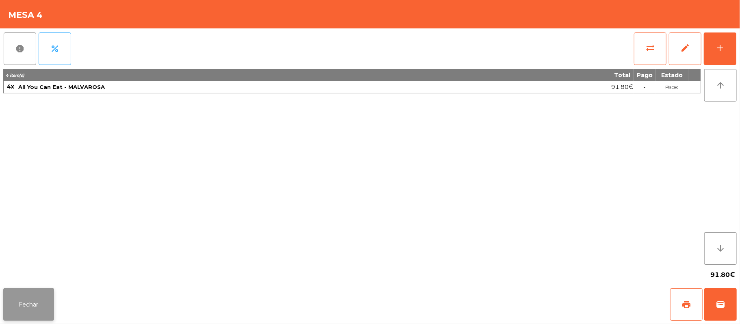
click at [36, 316] on button "Fechar" at bounding box center [28, 304] width 51 height 32
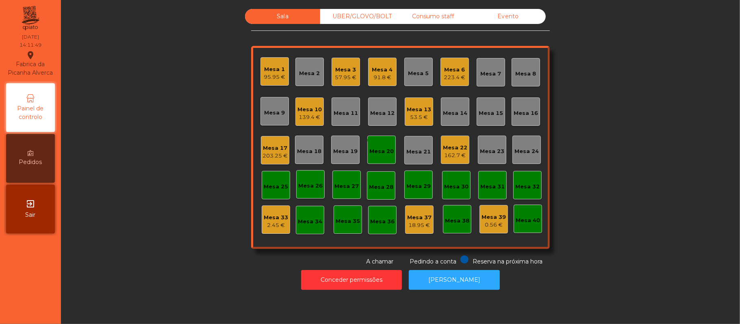
click at [170, 185] on div "Sala UBER/[GEOGRAPHIC_DATA]/BOLT Consumo staff Evento Mesa 1 95.95 € Mesa 2 Mes…" at bounding box center [400, 137] width 657 height 257
click at [449, 283] on button "[PERSON_NAME]" at bounding box center [454, 280] width 91 height 20
click at [266, 186] on div "Mesa 25" at bounding box center [276, 187] width 24 height 8
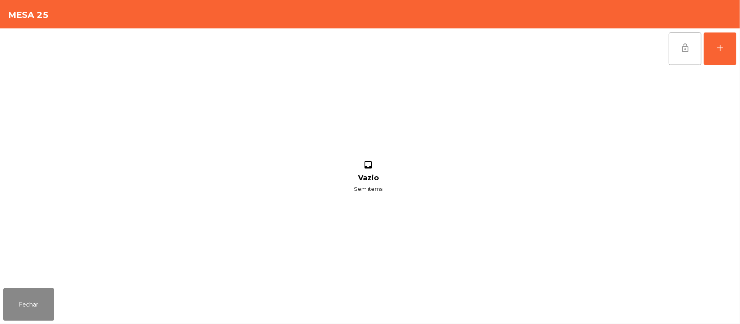
click at [680, 54] on button "lock_open" at bounding box center [685, 48] width 32 height 32
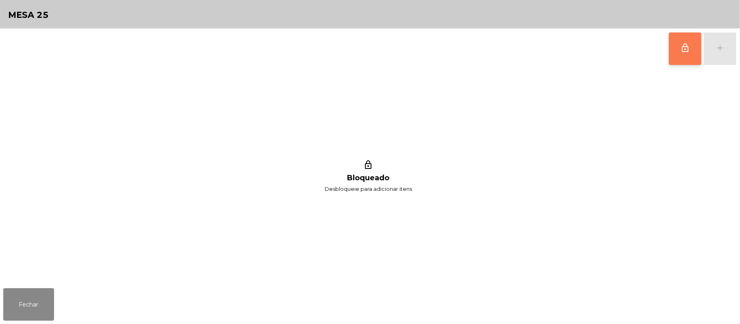
click at [681, 52] on button "lock_outline" at bounding box center [685, 48] width 32 height 32
click at [716, 54] on div "lock_outline add" at bounding box center [702, 48] width 68 height 41
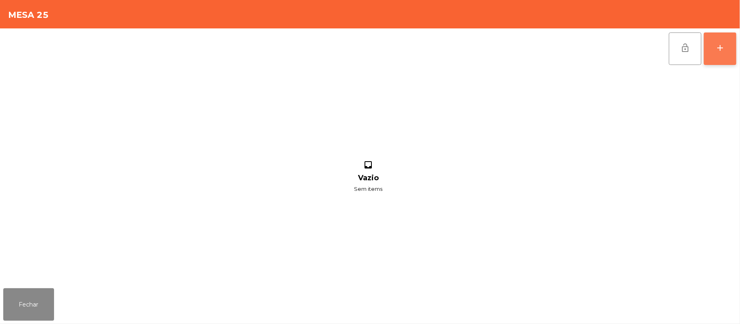
click at [712, 58] on button "add" at bounding box center [720, 48] width 32 height 32
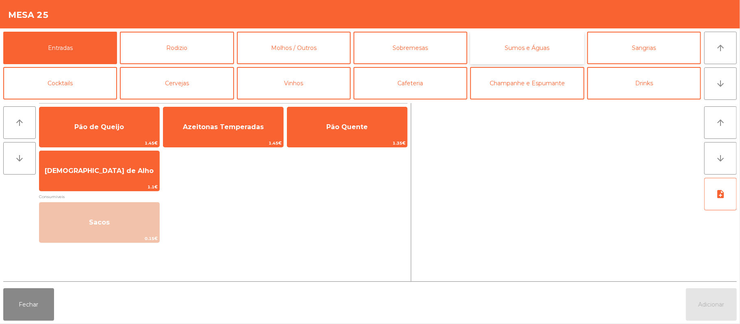
click at [512, 54] on button "Sumos e Águas" at bounding box center [527, 48] width 114 height 32
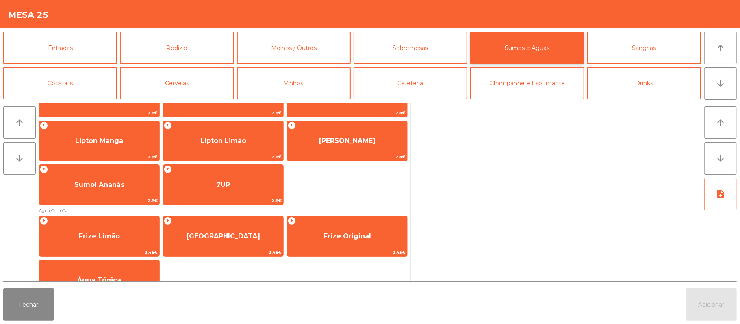
scroll to position [185, 0]
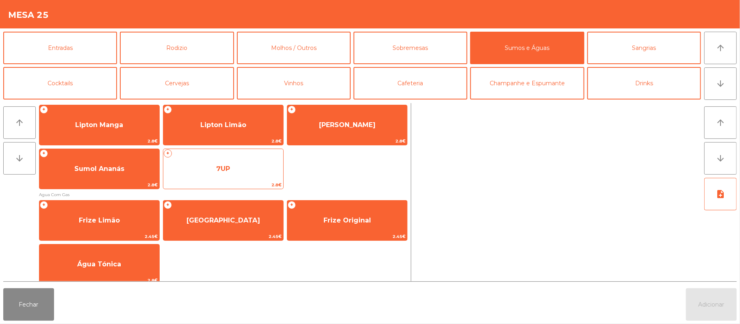
click at [239, 176] on span "7UP" at bounding box center [223, 169] width 120 height 22
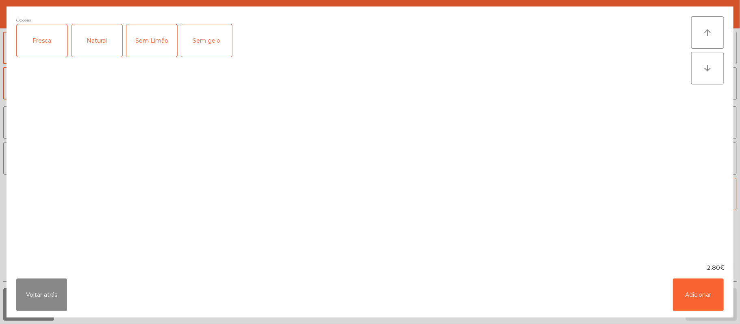
click at [49, 33] on div "Fresca" at bounding box center [42, 40] width 51 height 32
click at [684, 291] on button "Adicionar" at bounding box center [698, 295] width 51 height 32
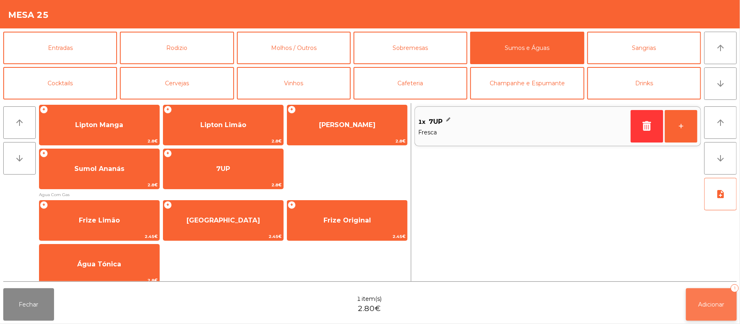
click at [711, 298] on button "Adicionar 1" at bounding box center [711, 304] width 51 height 32
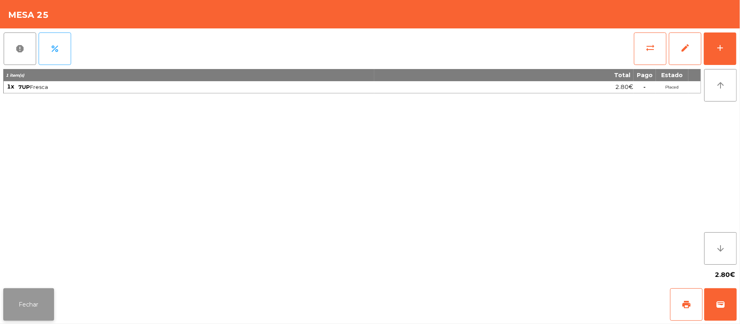
click at [40, 316] on button "Fechar" at bounding box center [28, 304] width 51 height 32
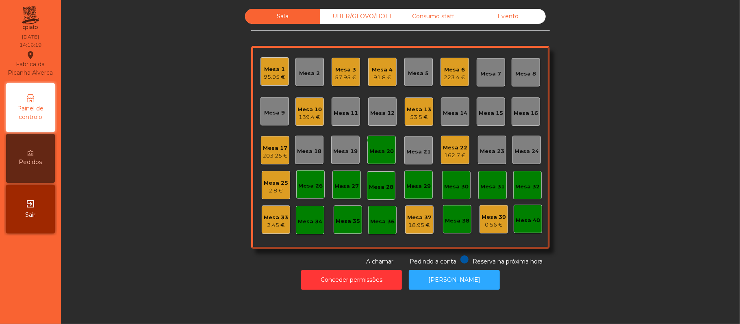
click at [533, 72] on div "Mesa 8" at bounding box center [525, 72] width 28 height 28
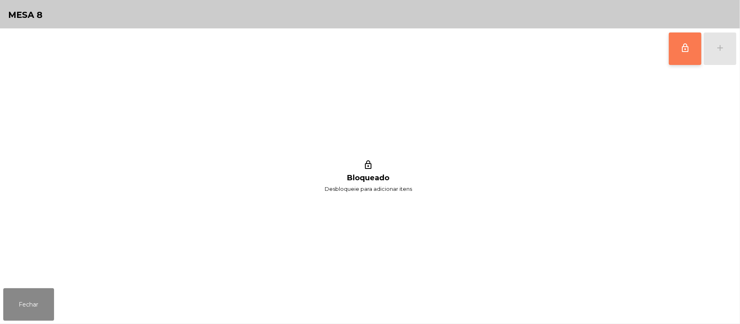
click at [671, 61] on button "lock_outline" at bounding box center [685, 48] width 32 height 32
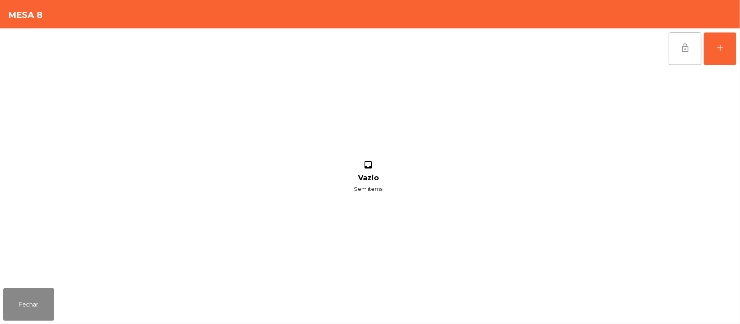
click at [694, 52] on button "lock_open" at bounding box center [685, 48] width 32 height 32
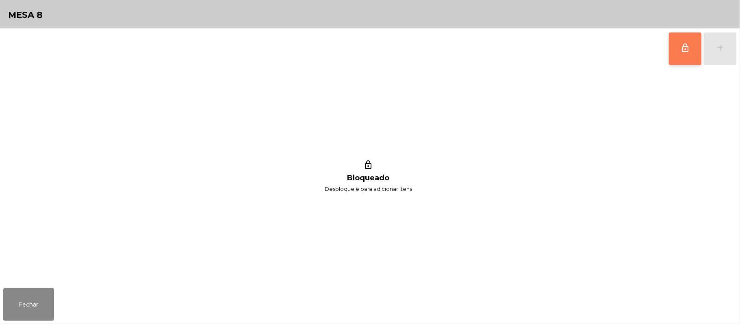
click at [692, 54] on button "lock_outline" at bounding box center [685, 48] width 32 height 32
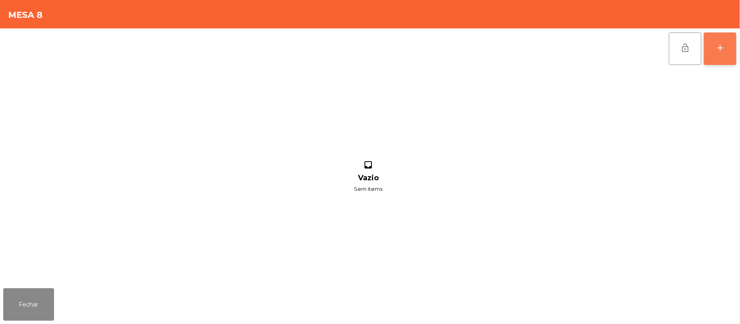
click at [733, 50] on button "add" at bounding box center [720, 48] width 32 height 32
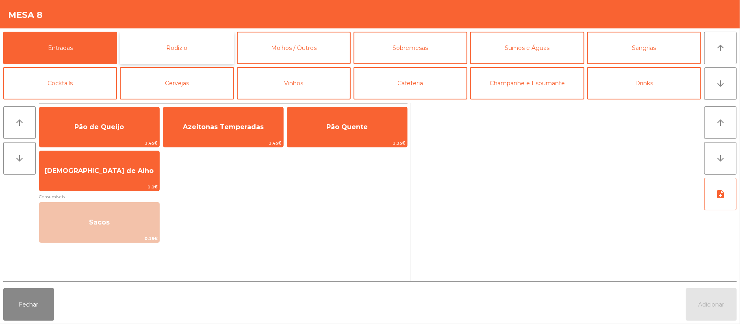
click at [197, 52] on button "Rodizio" at bounding box center [177, 48] width 114 height 32
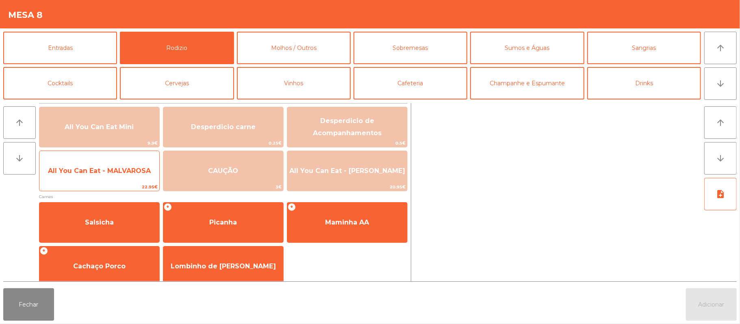
click at [120, 171] on span "All You Can Eat - MALVAROSA" at bounding box center [99, 171] width 103 height 8
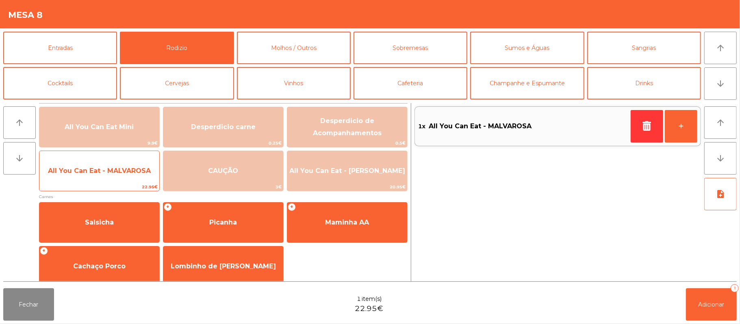
click at [119, 167] on span "All You Can Eat - MALVAROSA" at bounding box center [99, 171] width 103 height 8
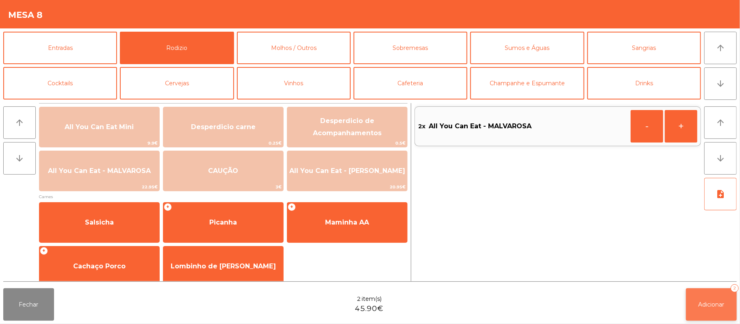
click at [712, 292] on button "Adicionar 2" at bounding box center [711, 304] width 51 height 32
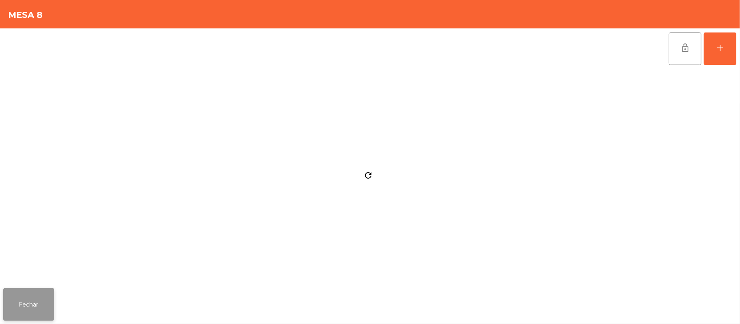
click at [26, 303] on button "Fechar" at bounding box center [28, 304] width 51 height 32
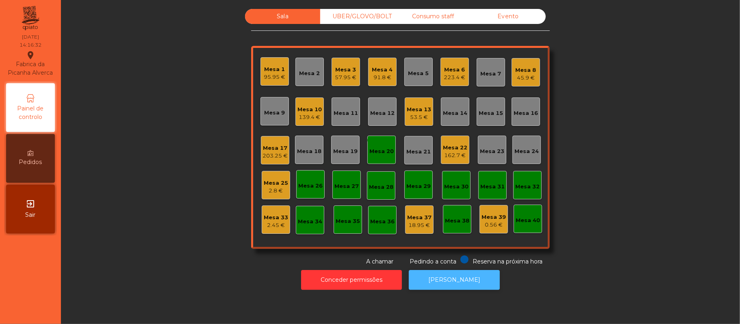
click at [472, 279] on button "[PERSON_NAME]" at bounding box center [454, 280] width 91 height 20
click at [352, 161] on div "Mesa 19" at bounding box center [345, 150] width 28 height 28
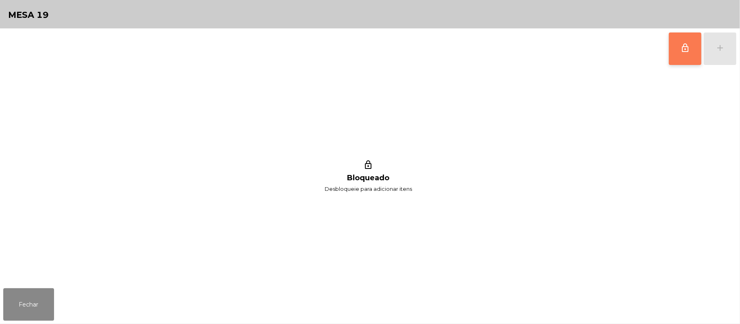
click at [686, 49] on span "lock_outline" at bounding box center [685, 48] width 10 height 10
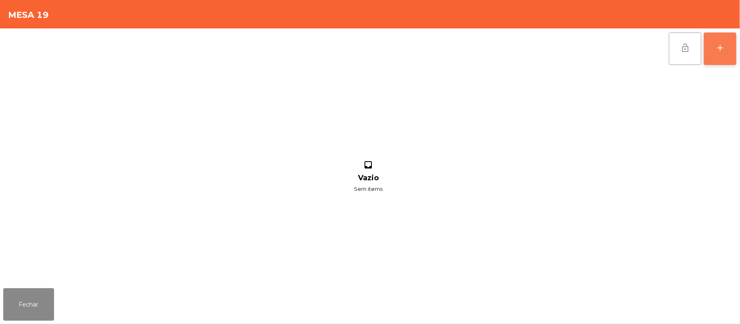
click at [723, 56] on button "add" at bounding box center [720, 48] width 32 height 32
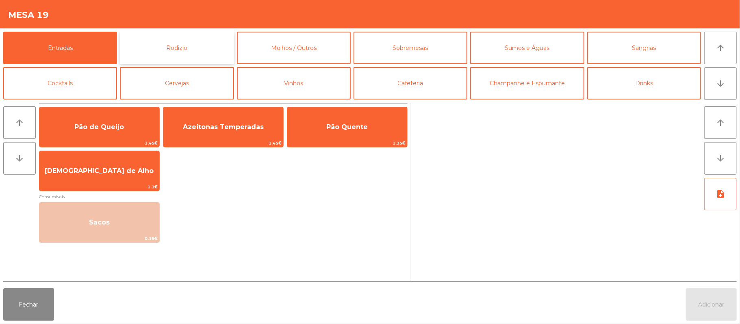
click at [191, 46] on button "Rodizio" at bounding box center [177, 48] width 114 height 32
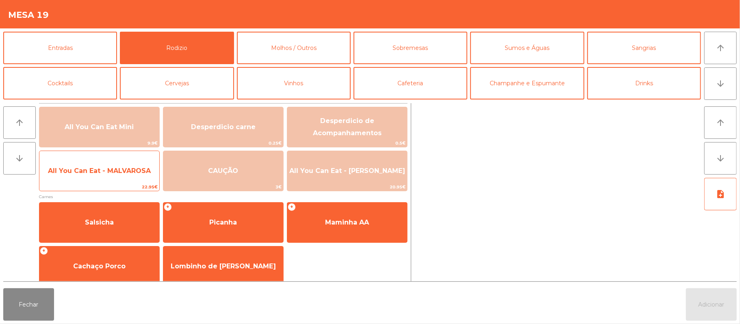
click at [115, 182] on div "All You Can Eat - MALVAROSA 22.95€" at bounding box center [99, 171] width 121 height 41
click at [114, 183] on span "22.95€" at bounding box center [99, 187] width 120 height 8
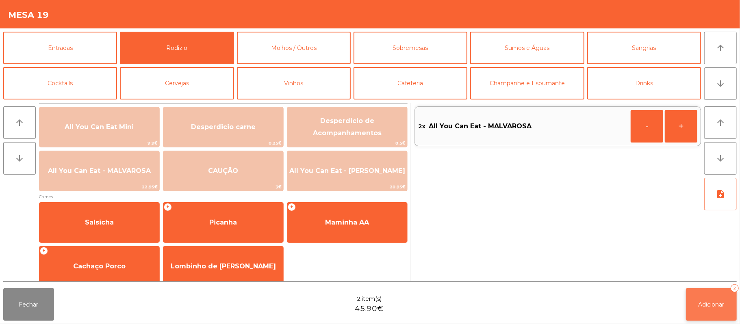
click at [716, 311] on button "Adicionar 2" at bounding box center [711, 304] width 51 height 32
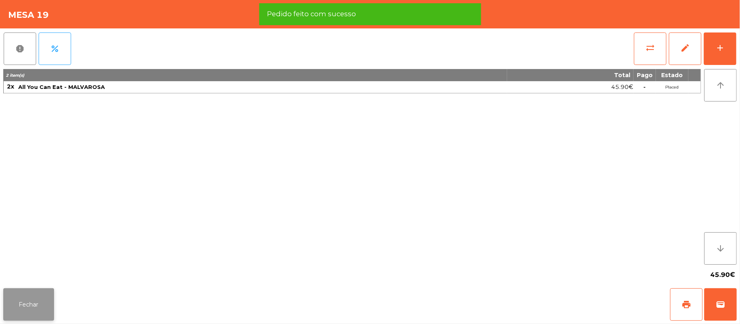
click at [7, 296] on button "Fechar" at bounding box center [28, 304] width 51 height 32
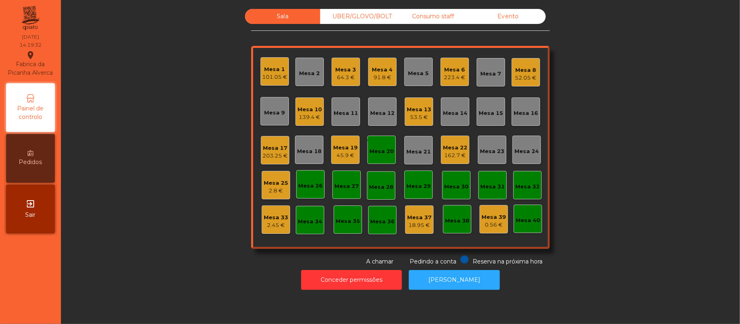
click at [377, 69] on div "Mesa 4" at bounding box center [382, 70] width 21 height 8
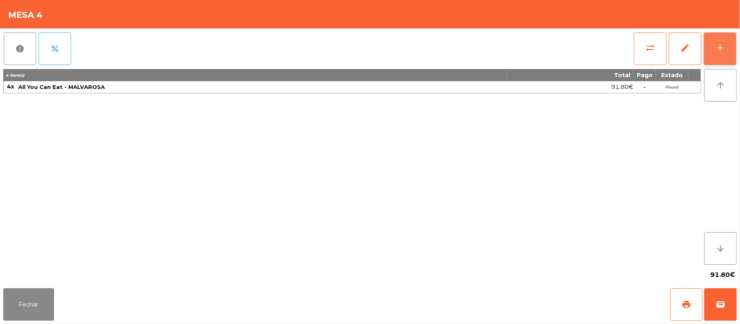
click at [723, 52] on button "add" at bounding box center [720, 48] width 32 height 32
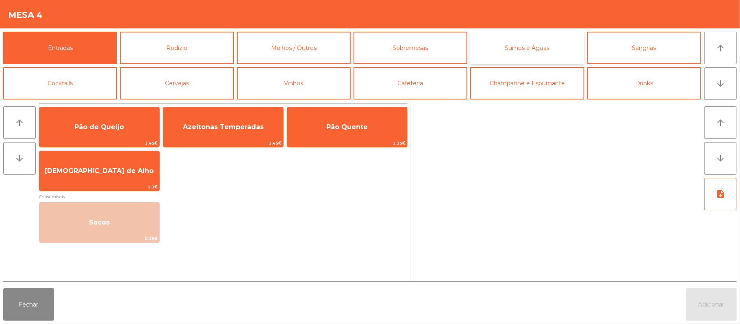
click at [543, 49] on button "Sumos e Águas" at bounding box center [527, 48] width 114 height 32
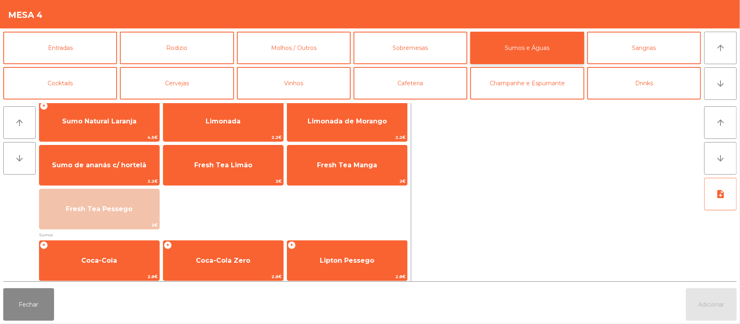
scroll to position [2, 0]
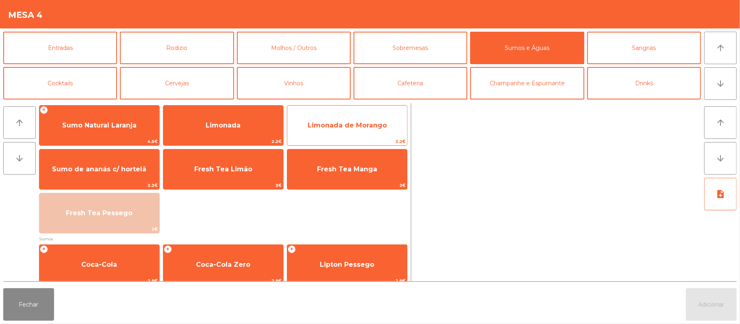
click at [366, 130] on span "Limonada de Morango" at bounding box center [347, 126] width 120 height 22
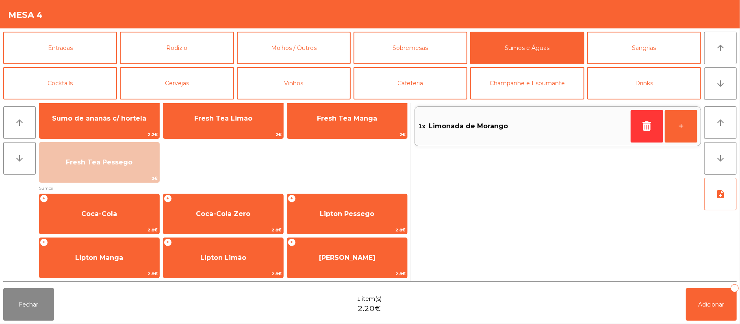
scroll to position [76, 0]
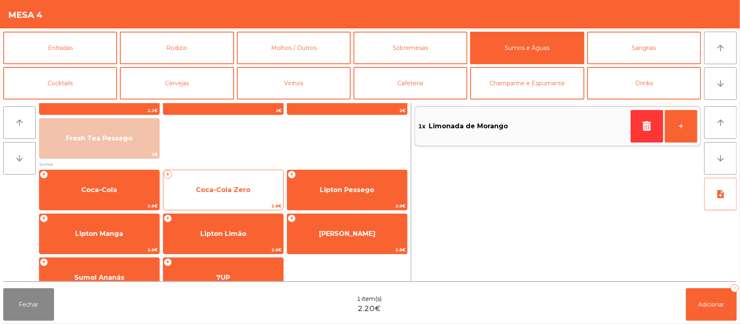
click at [218, 191] on span "Coca-Cola Zero" at bounding box center [223, 190] width 54 height 8
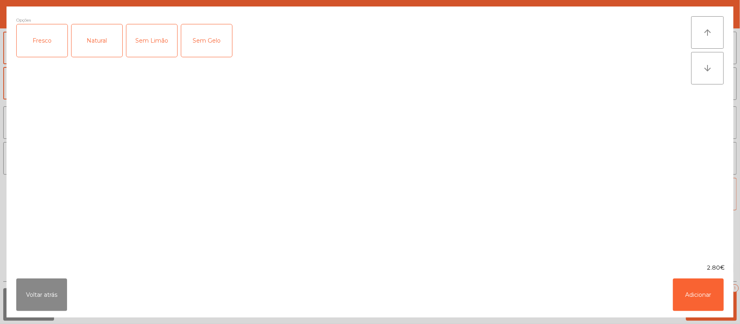
click at [41, 48] on div "Fresco" at bounding box center [42, 40] width 51 height 32
click at [155, 54] on div "Sem Limão" at bounding box center [151, 40] width 51 height 32
click at [210, 52] on div "Sem Gelo" at bounding box center [206, 40] width 51 height 32
click at [696, 299] on button "Adicionar" at bounding box center [698, 295] width 51 height 32
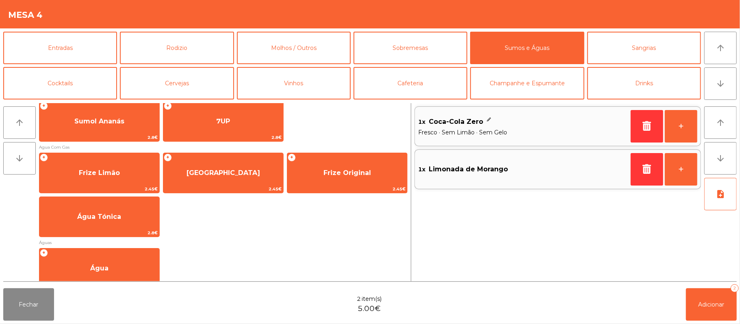
scroll to position [238, 0]
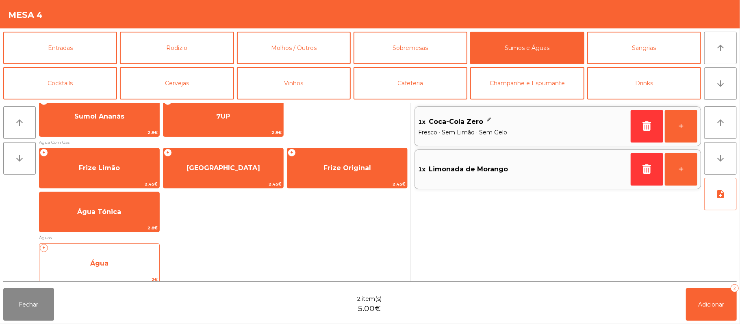
click at [136, 266] on span "Água" at bounding box center [99, 264] width 120 height 22
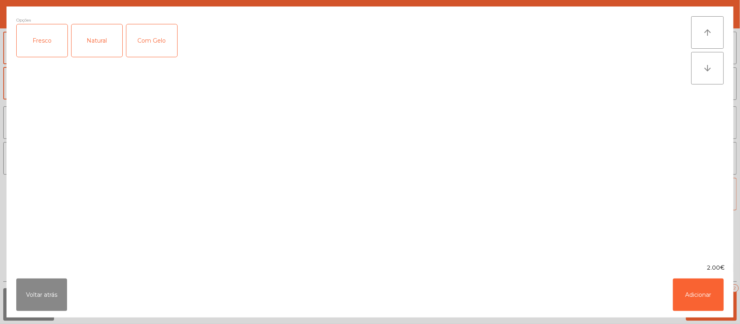
click at [41, 36] on div "Fresco" at bounding box center [42, 40] width 51 height 32
click at [694, 291] on button "Adicionar" at bounding box center [698, 295] width 51 height 32
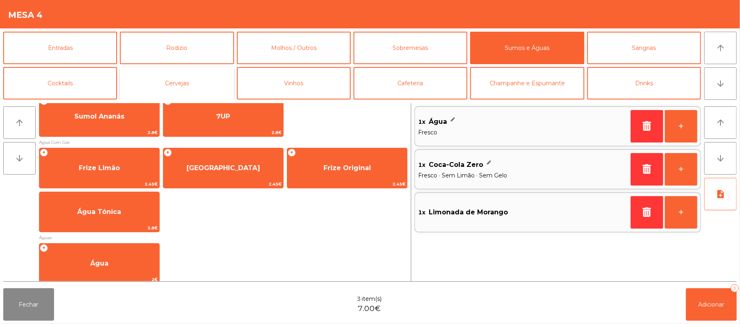
click at [194, 80] on button "Cervejas" at bounding box center [177, 83] width 114 height 32
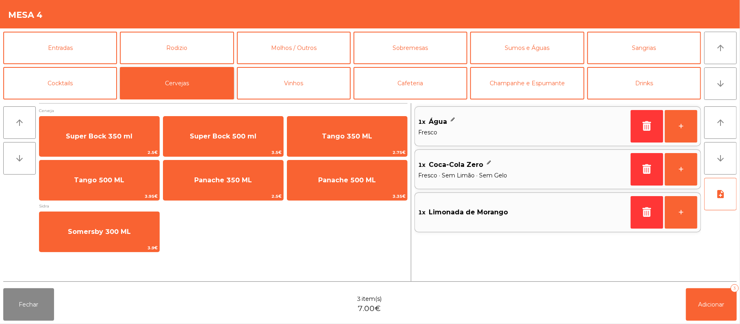
scroll to position [0, 0]
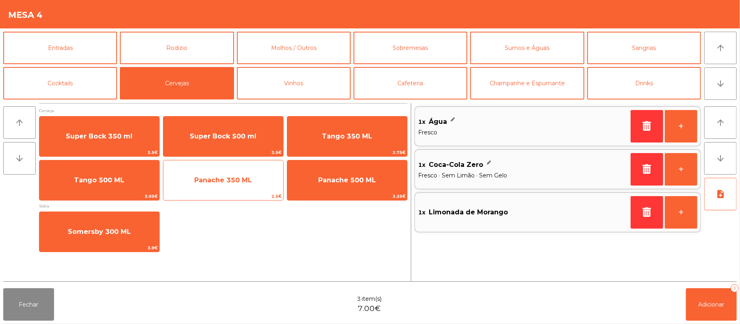
click at [241, 186] on span "Panache 350 ML" at bounding box center [223, 180] width 120 height 22
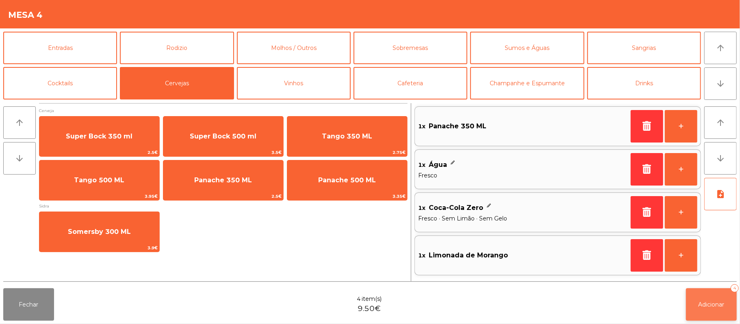
click at [707, 296] on button "Adicionar 4" at bounding box center [711, 304] width 51 height 32
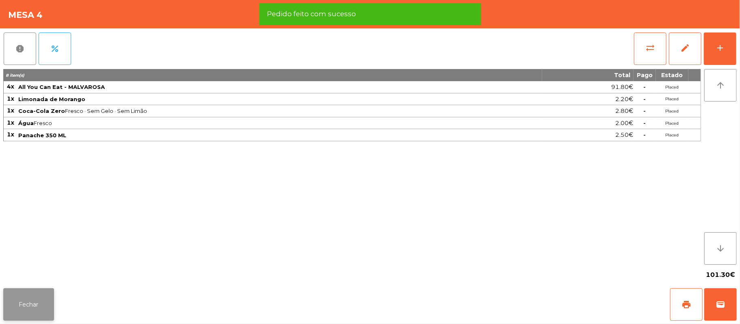
click at [31, 304] on button "Fechar" at bounding box center [28, 304] width 51 height 32
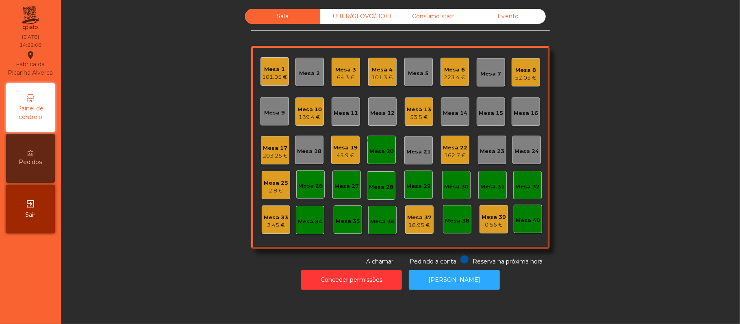
click at [273, 222] on div "2.45 €" at bounding box center [276, 225] width 24 height 8
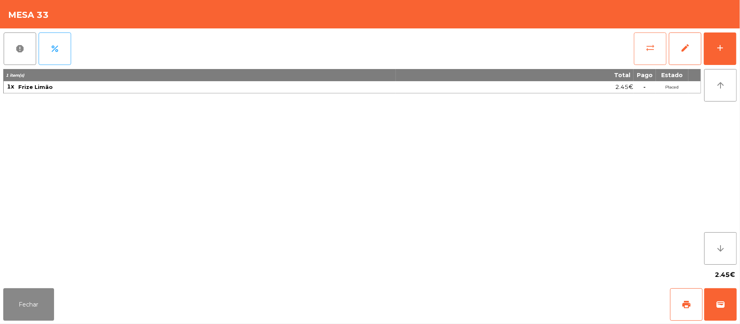
click at [637, 51] on button "sync_alt" at bounding box center [650, 48] width 32 height 32
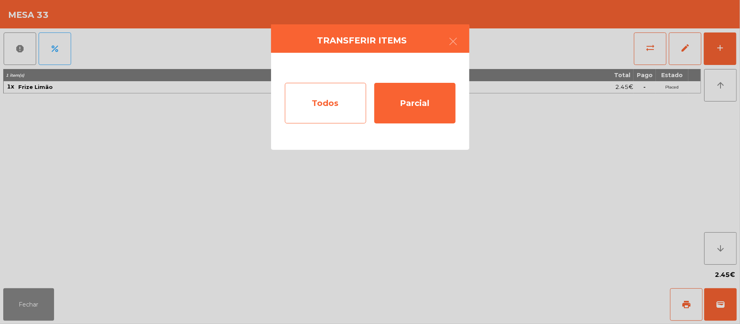
click at [332, 114] on div "Todos" at bounding box center [325, 103] width 81 height 41
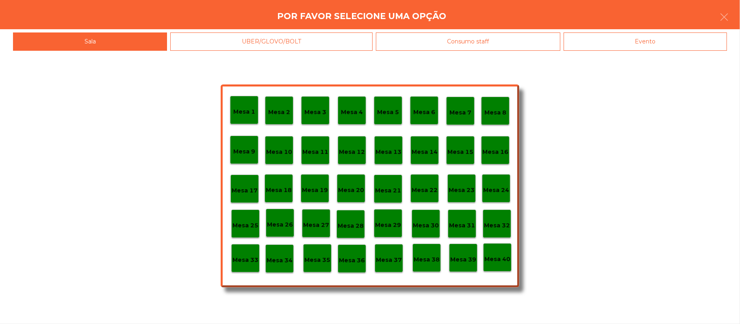
click at [328, 191] on div "Mesa 19" at bounding box center [315, 188] width 28 height 28
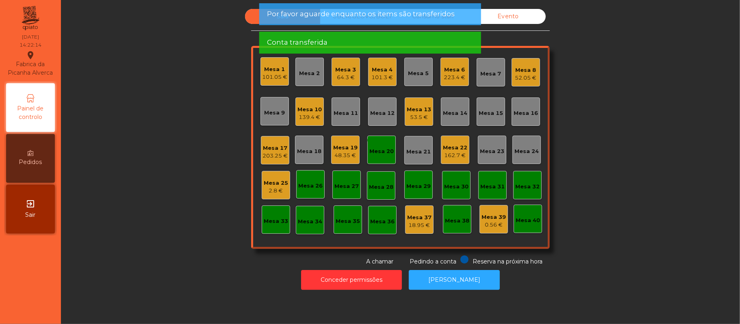
click at [175, 236] on div "Sala UBER/GLOVO/BOLT Consumo staff Evento Mesa 1 101.05 € Mesa 2 Mesa 3 64.3 € …" at bounding box center [400, 137] width 657 height 257
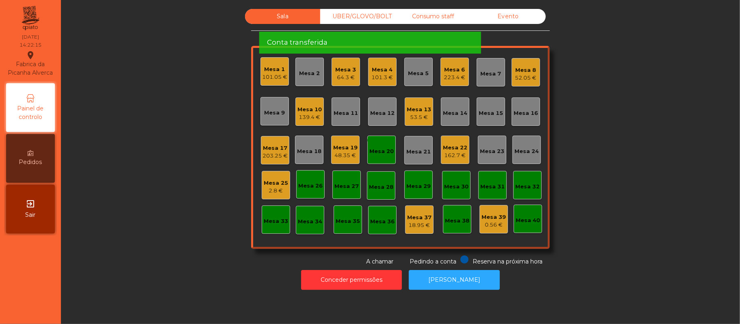
click at [382, 158] on div "monetization_on done Mesa 20" at bounding box center [381, 150] width 28 height 28
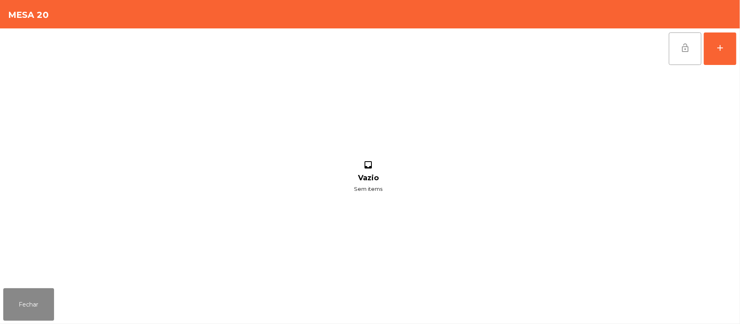
click at [678, 39] on button "lock_open" at bounding box center [685, 48] width 32 height 32
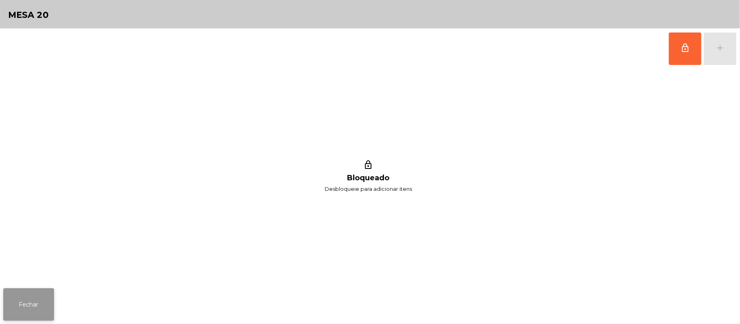
click at [34, 307] on button "Fechar" at bounding box center [28, 304] width 51 height 32
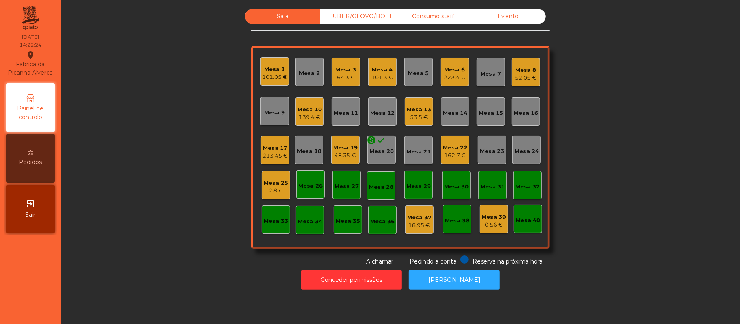
click at [317, 106] on div "Mesa 10" at bounding box center [309, 110] width 24 height 8
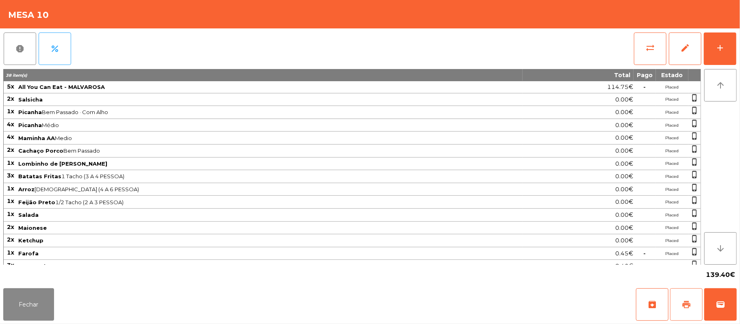
click at [691, 306] on span "print" at bounding box center [686, 305] width 10 height 10
click at [720, 308] on span "wallet" at bounding box center [720, 305] width 10 height 10
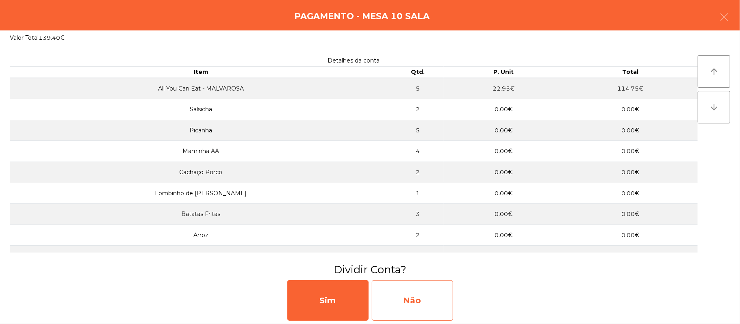
click at [421, 303] on div "Não" at bounding box center [412, 300] width 81 height 41
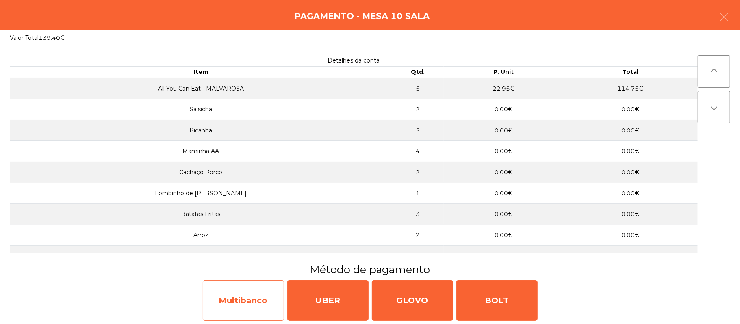
click at [240, 301] on div "Multibanco" at bounding box center [243, 300] width 81 height 41
select select "**"
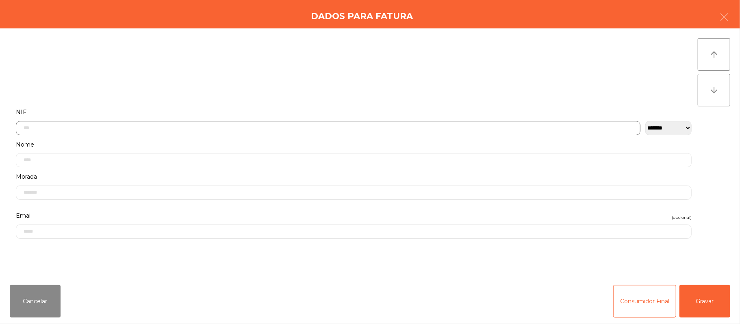
click at [273, 127] on input "text" at bounding box center [328, 128] width 624 height 14
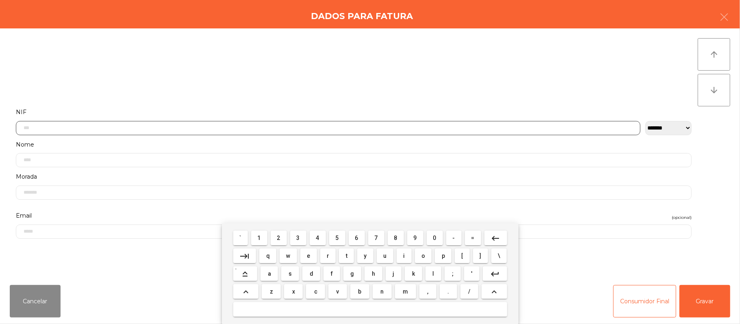
scroll to position [68, 0]
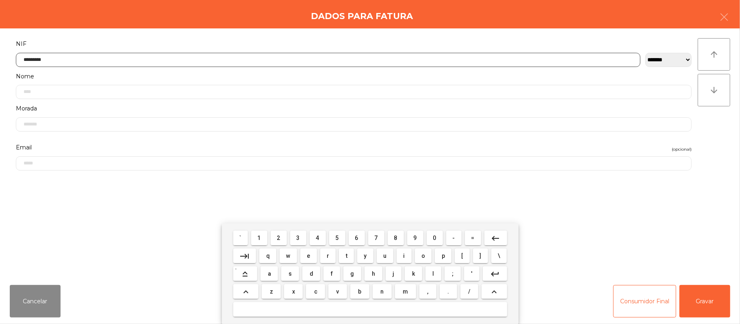
type input "*********"
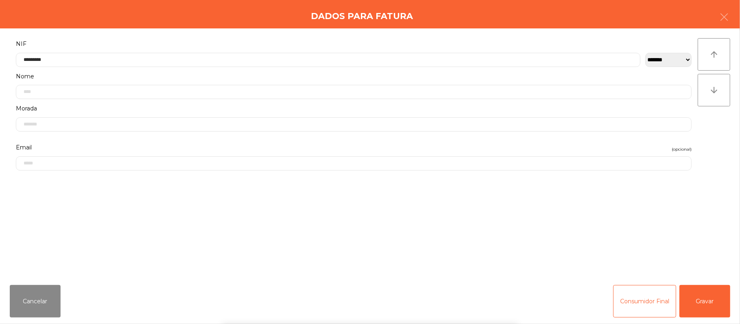
click at [692, 297] on div "` 1 2 3 4 5 6 7 8 9 0 - = keyboard_backspace keyboard_tab q w e r t y u i o p […" at bounding box center [370, 273] width 740 height 101
click at [703, 301] on button "Gravar" at bounding box center [704, 301] width 51 height 32
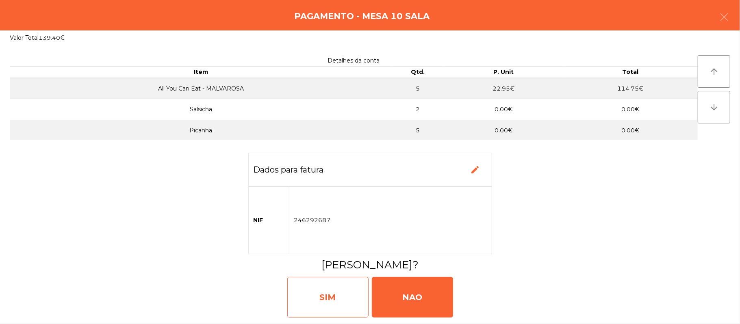
click at [347, 298] on div "SIM" at bounding box center [327, 297] width 81 height 41
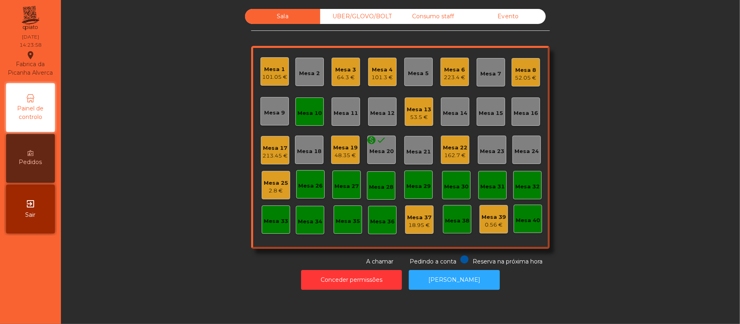
click at [300, 114] on div "Mesa 10" at bounding box center [309, 113] width 24 height 8
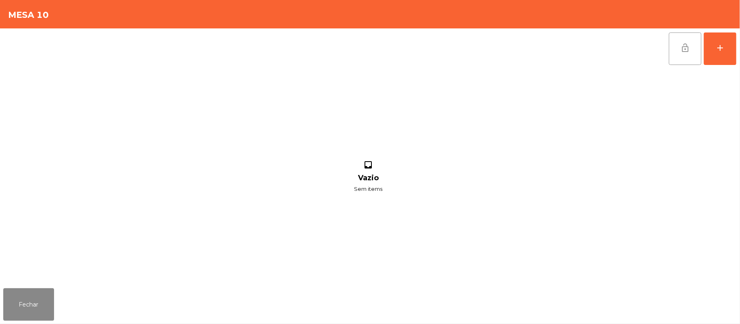
click at [682, 64] on button "lock_open" at bounding box center [685, 48] width 32 height 32
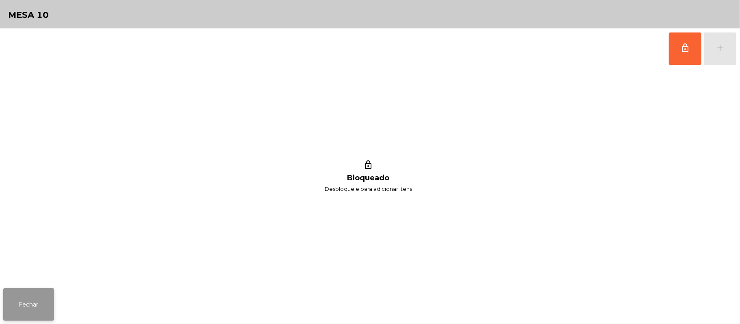
click at [30, 320] on button "Fechar" at bounding box center [28, 304] width 51 height 32
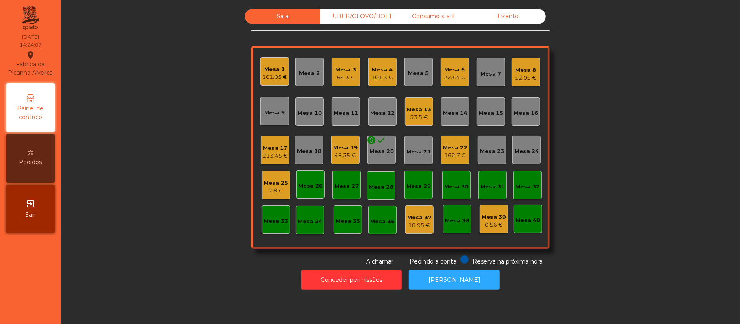
click at [278, 190] on div "2.8 €" at bounding box center [276, 191] width 24 height 8
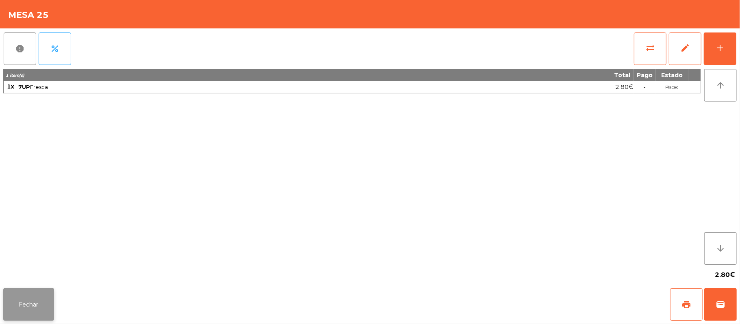
click at [33, 307] on button "Fechar" at bounding box center [28, 304] width 51 height 32
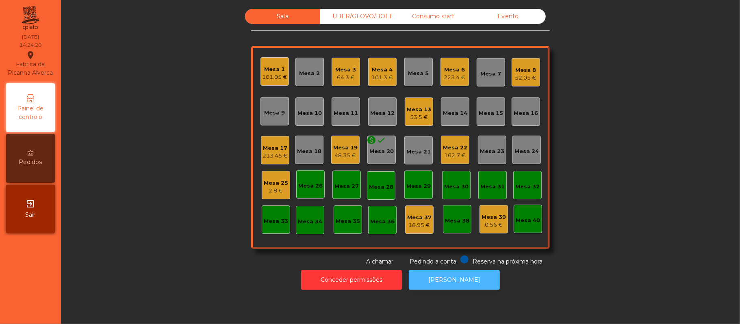
click at [446, 283] on button "[PERSON_NAME]" at bounding box center [454, 280] width 91 height 20
click at [460, 72] on div "Mesa 6" at bounding box center [455, 70] width 22 height 8
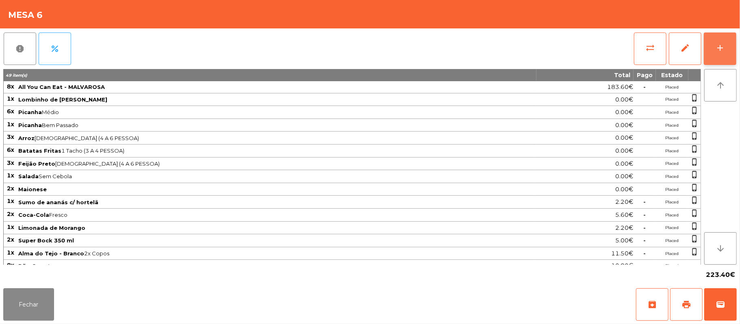
click at [717, 52] on button "add" at bounding box center [720, 48] width 32 height 32
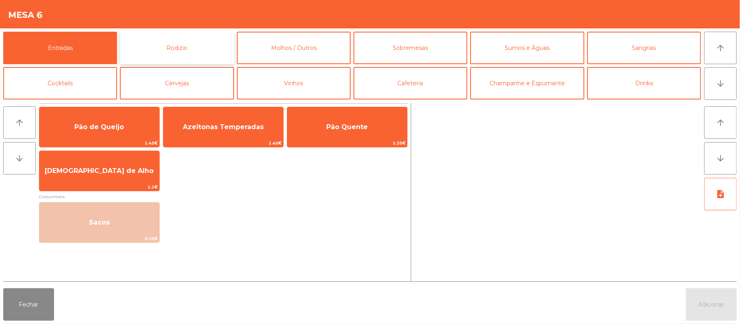
click at [201, 51] on button "Rodizio" at bounding box center [177, 48] width 114 height 32
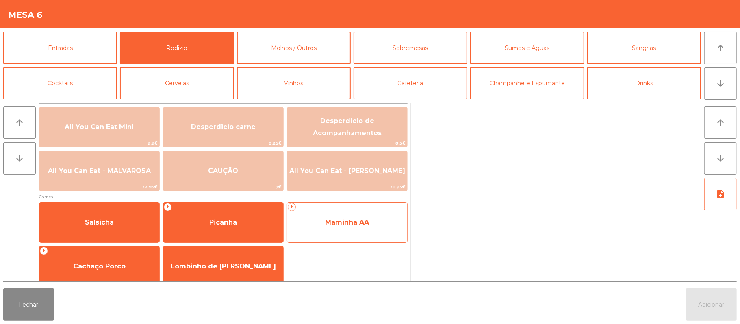
click at [365, 230] on span "Maminha AA" at bounding box center [347, 223] width 120 height 22
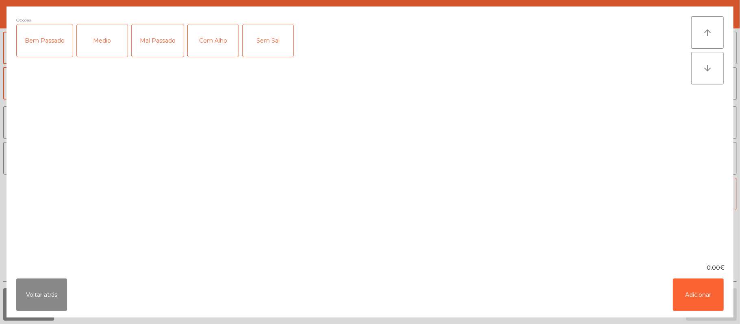
click at [104, 51] on div "Medio" at bounding box center [102, 40] width 51 height 32
click at [694, 285] on button "Adicionar" at bounding box center [698, 295] width 51 height 32
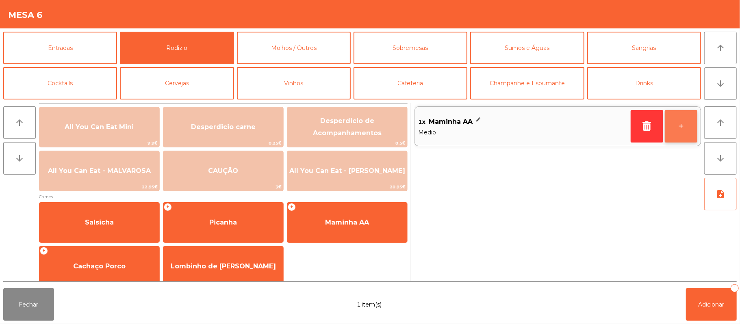
click at [679, 133] on button "+" at bounding box center [681, 126] width 32 height 32
click at [674, 132] on button "+" at bounding box center [681, 126] width 32 height 32
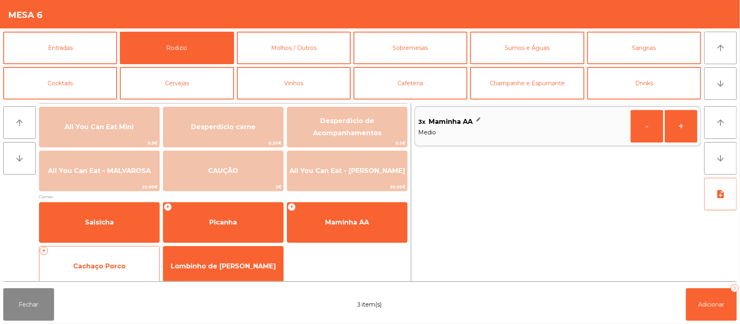
click at [101, 254] on div "+ Cachaço Porco" at bounding box center [99, 266] width 121 height 41
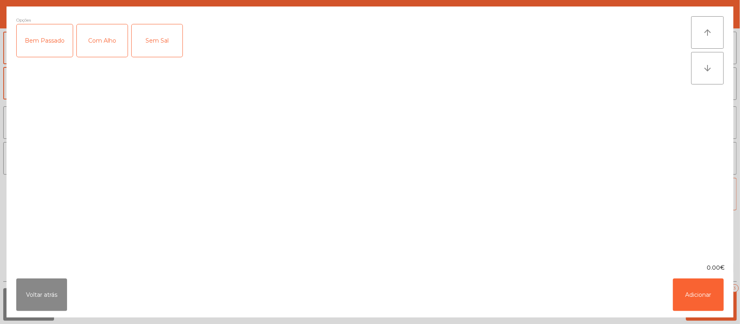
click at [89, 52] on div "Com Alho" at bounding box center [102, 40] width 51 height 32
click at [691, 290] on button "Adicionar" at bounding box center [698, 295] width 51 height 32
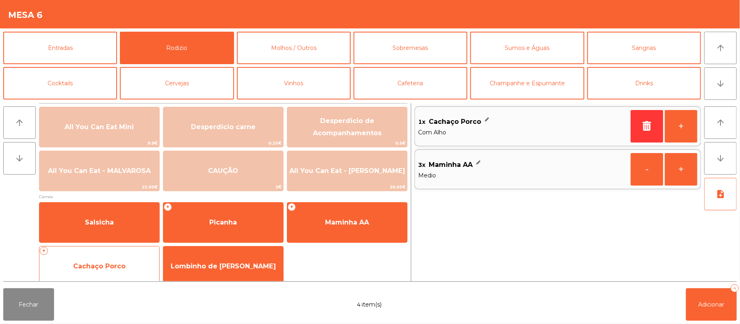
click at [93, 266] on span "Cachaço Porco" at bounding box center [99, 266] width 52 height 8
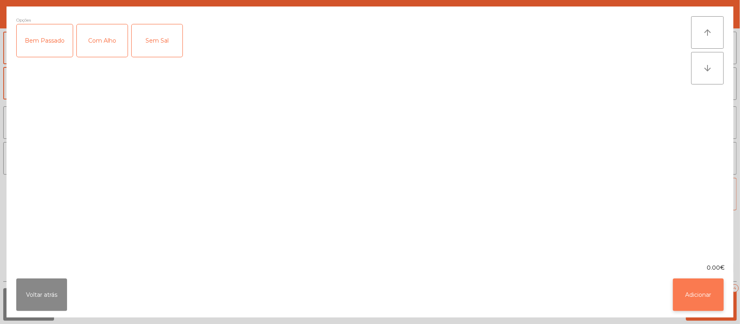
click at [706, 288] on button "Adicionar" at bounding box center [698, 295] width 51 height 32
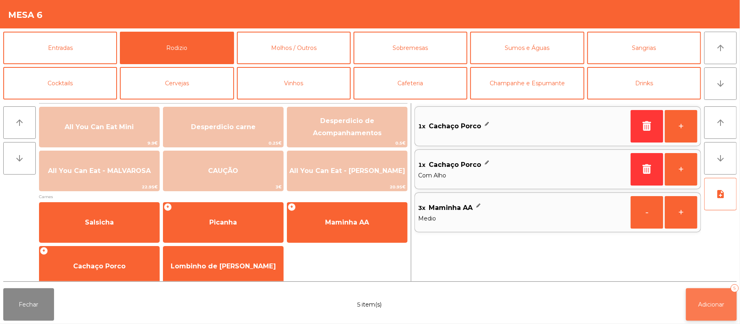
click at [712, 303] on span "Adicionar" at bounding box center [711, 304] width 26 height 7
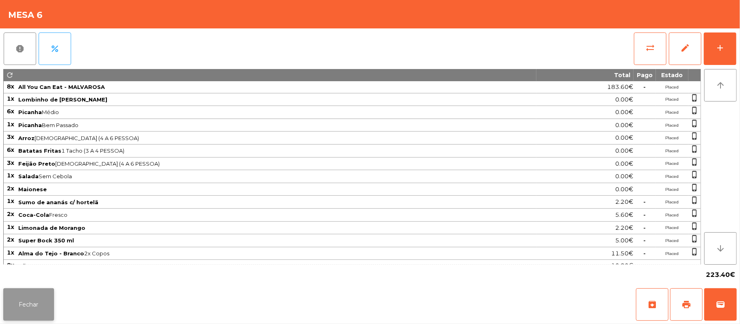
click at [52, 295] on button "Fechar" at bounding box center [28, 304] width 51 height 32
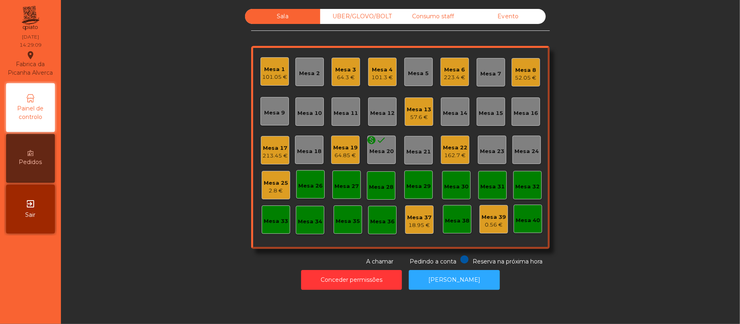
click at [273, 79] on div "101.05 €" at bounding box center [274, 77] width 25 height 8
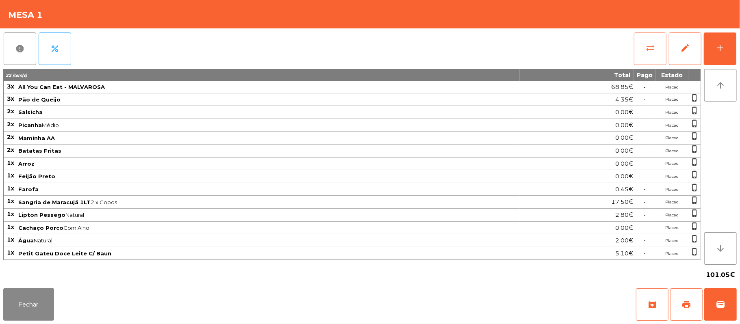
click at [652, 46] on span "sync_alt" at bounding box center [650, 48] width 10 height 10
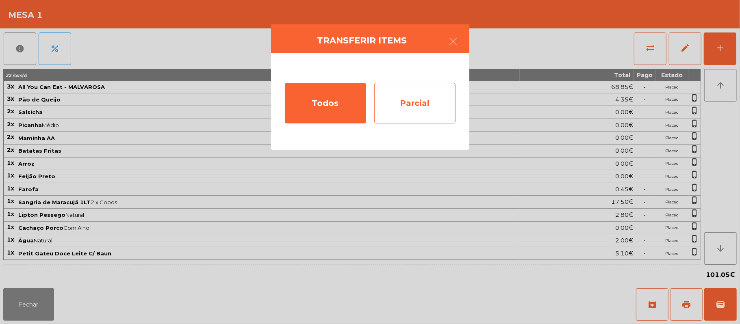
click at [419, 110] on div "Parcial" at bounding box center [414, 103] width 81 height 41
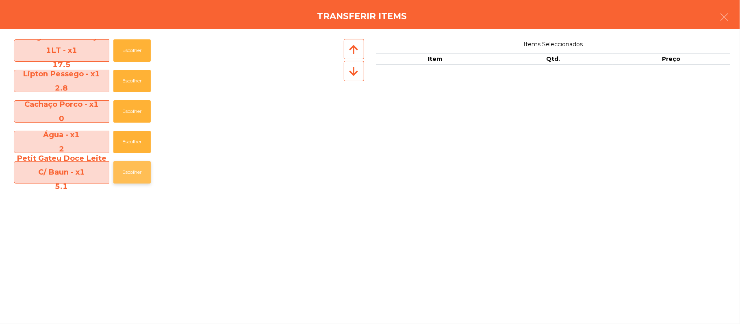
click at [141, 176] on button "Escolher" at bounding box center [131, 172] width 37 height 22
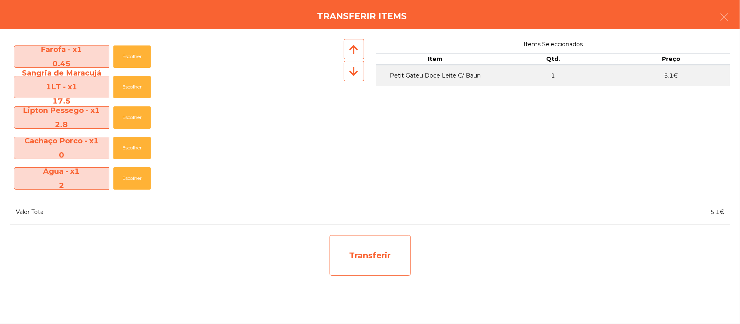
click at [387, 254] on div "Transferir" at bounding box center [369, 255] width 81 height 41
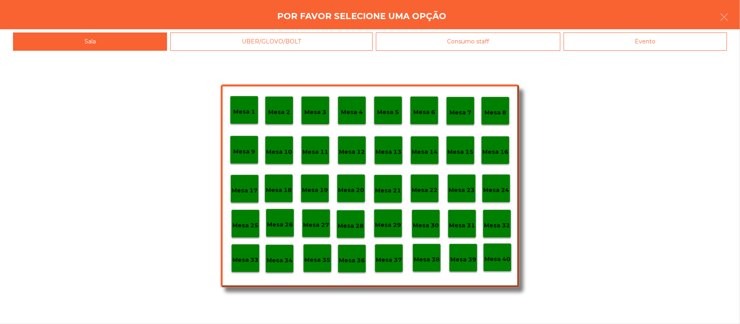
click at [463, 262] on p "Mesa 39" at bounding box center [463, 259] width 26 height 9
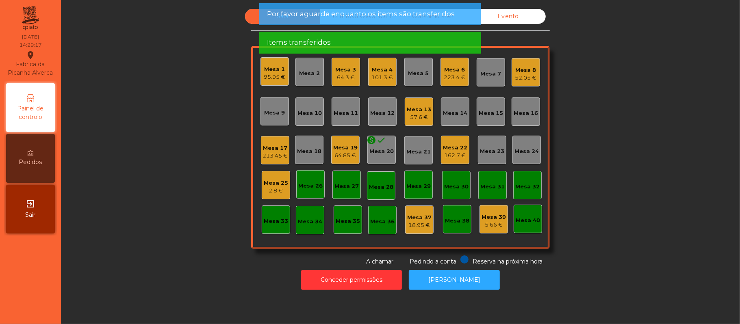
click at [604, 175] on div "Sala UBER/[GEOGRAPHIC_DATA]/BOLT Consumo staff Evento Mesa 1 95.95 € Mesa 2 Mes…" at bounding box center [400, 137] width 657 height 257
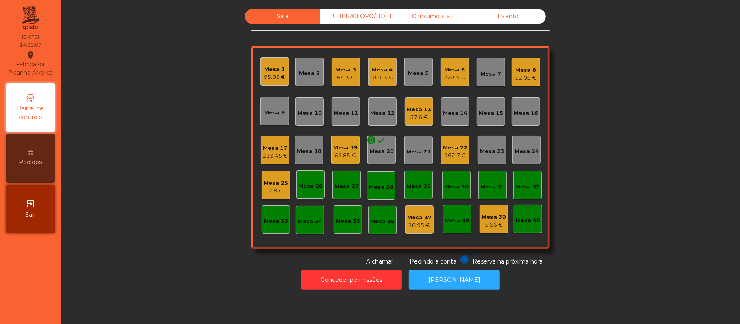
click at [265, 159] on div "213.45 €" at bounding box center [274, 156] width 25 height 8
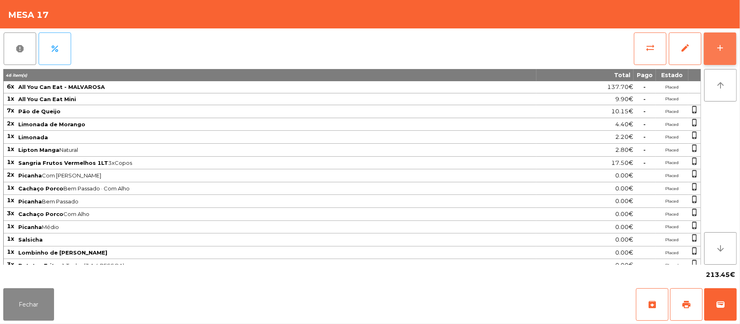
click at [717, 54] on button "add" at bounding box center [720, 48] width 32 height 32
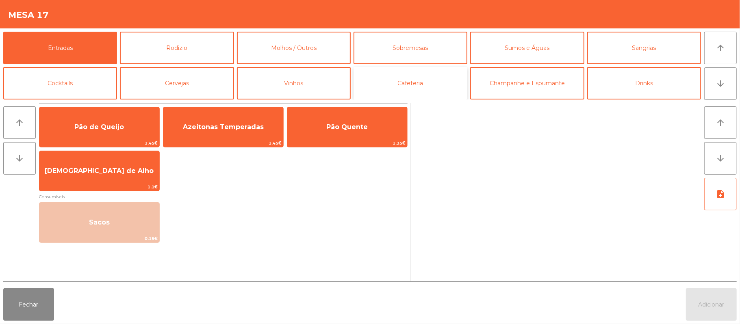
click at [424, 84] on button "Cafeteria" at bounding box center [410, 83] width 114 height 32
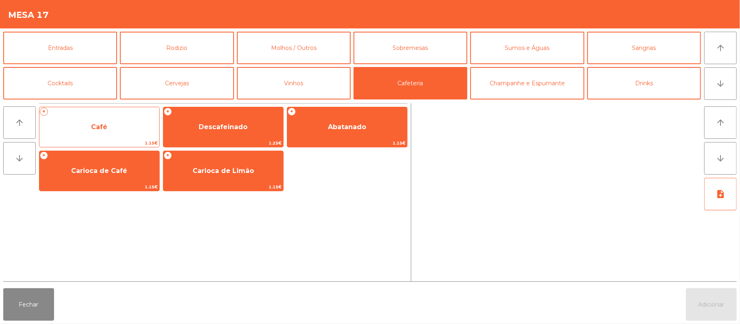
click at [132, 136] on span "Café" at bounding box center [99, 127] width 120 height 22
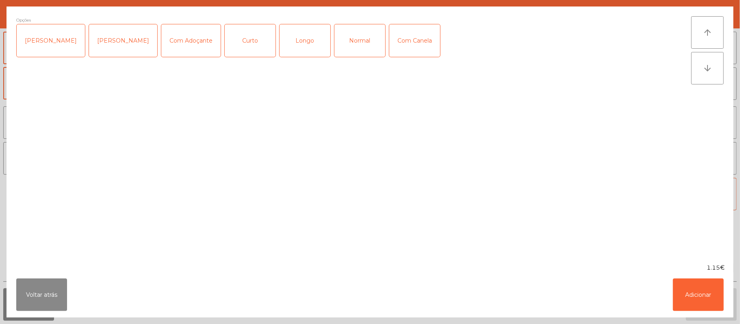
click at [130, 136] on div "Opções Chavena Fria Chavena Escaldada Com Adoçante Curto Longo Normal Com Canela" at bounding box center [353, 135] width 675 height 238
click at [348, 46] on div "Normal" at bounding box center [359, 40] width 51 height 32
click at [693, 294] on button "Adicionar" at bounding box center [698, 295] width 51 height 32
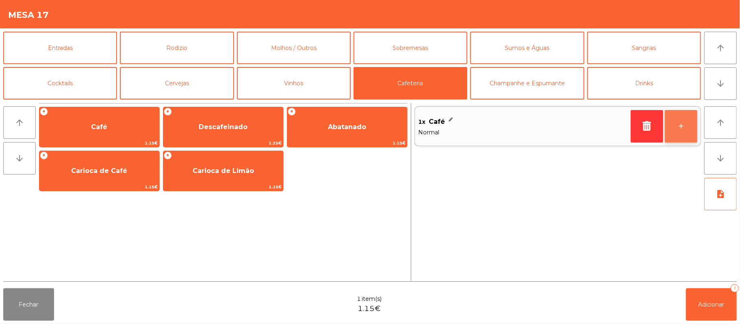
click at [680, 133] on button "+" at bounding box center [681, 126] width 32 height 32
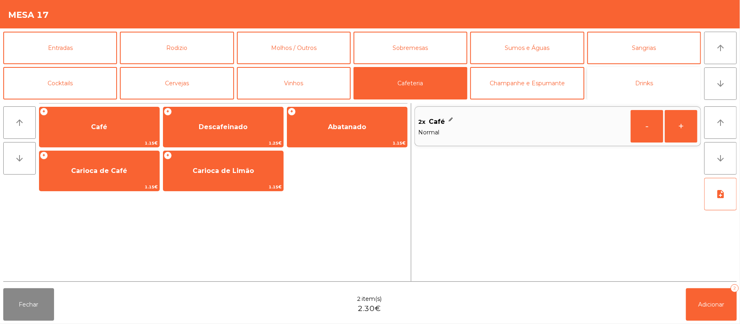
click at [638, 84] on button "Drinks" at bounding box center [644, 83] width 114 height 32
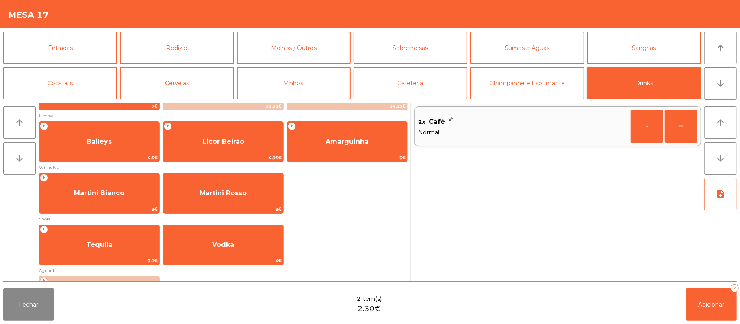
scroll to position [136, 0]
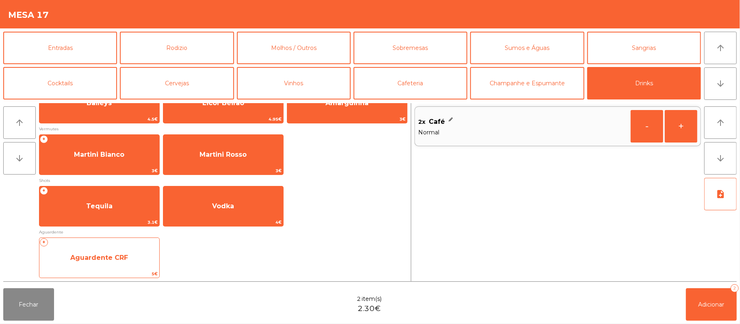
click at [132, 258] on span "Aguardente CRF" at bounding box center [99, 258] width 120 height 22
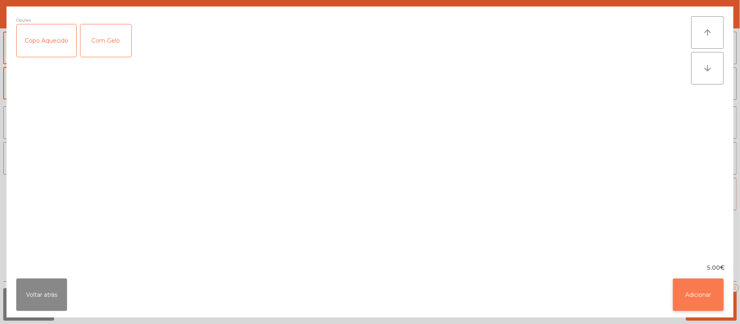
click at [693, 288] on button "Adicionar" at bounding box center [698, 295] width 51 height 32
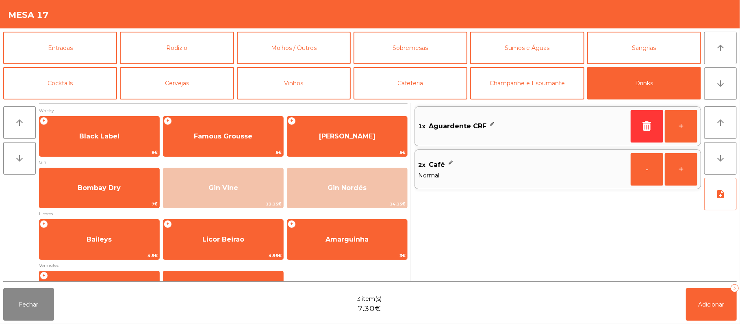
scroll to position [136, 0]
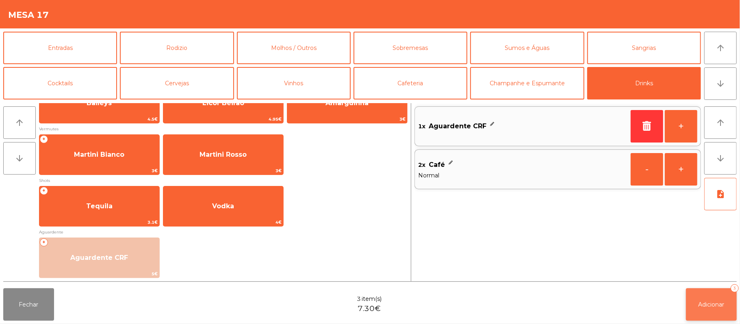
click at [709, 304] on span "Adicionar" at bounding box center [711, 304] width 26 height 7
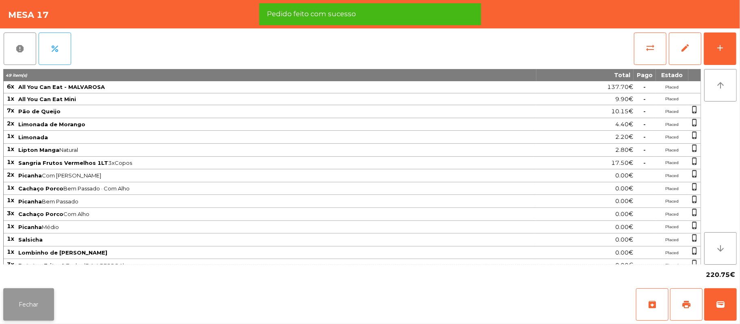
click at [25, 309] on button "Fechar" at bounding box center [28, 304] width 51 height 32
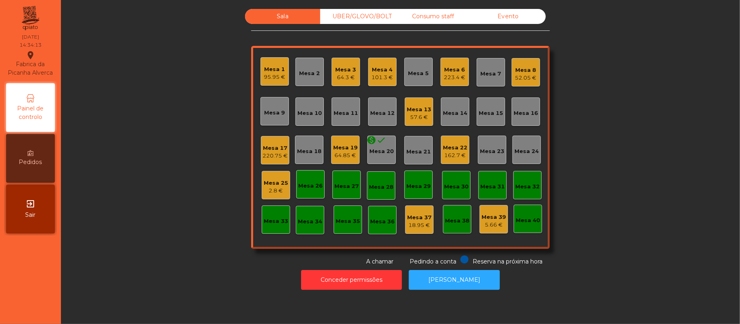
click at [532, 116] on div "Mesa 16" at bounding box center [525, 113] width 24 height 8
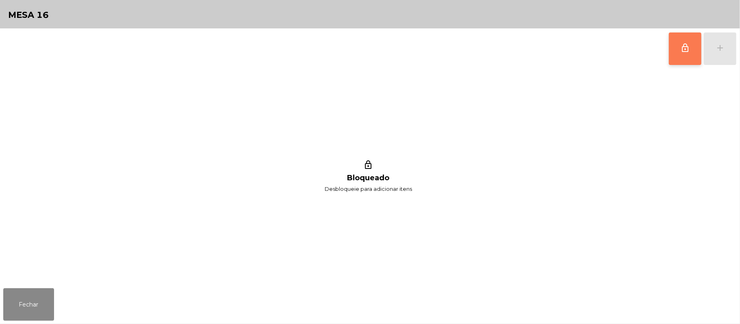
click at [672, 50] on button "lock_outline" at bounding box center [685, 48] width 32 height 32
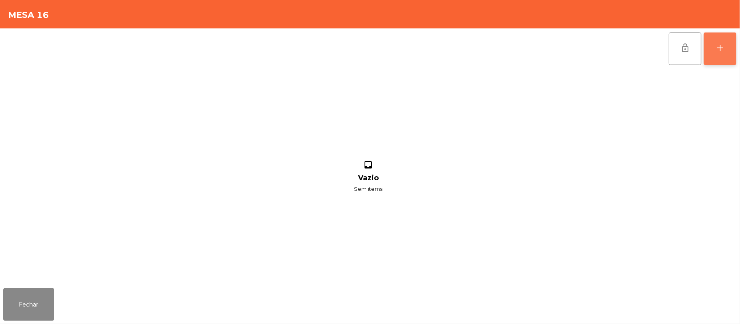
click at [732, 46] on button "add" at bounding box center [720, 48] width 32 height 32
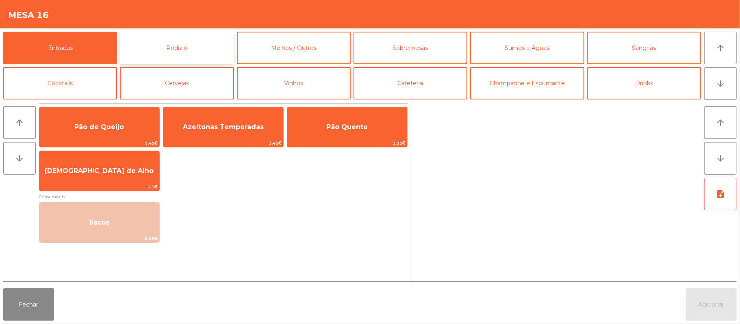
click at [205, 52] on button "Rodizio" at bounding box center [177, 48] width 114 height 32
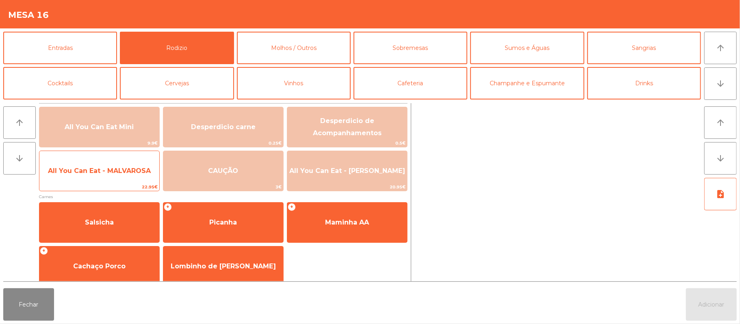
click at [135, 182] on div "All You Can Eat - MALVAROSA 22.95€" at bounding box center [99, 171] width 121 height 41
click at [134, 181] on span "All You Can Eat - MALVAROSA" at bounding box center [99, 171] width 120 height 22
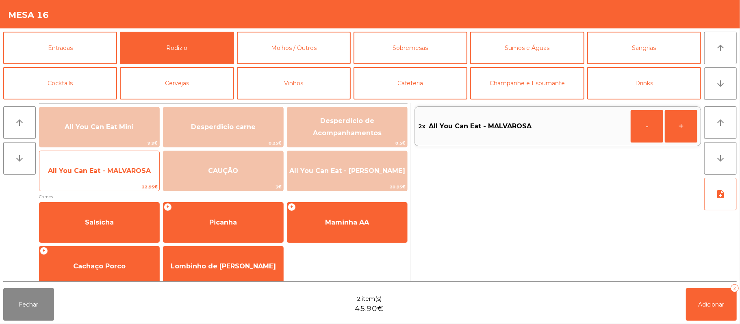
click at [141, 174] on span "All You Can Eat - MALVAROSA" at bounding box center [99, 171] width 103 height 8
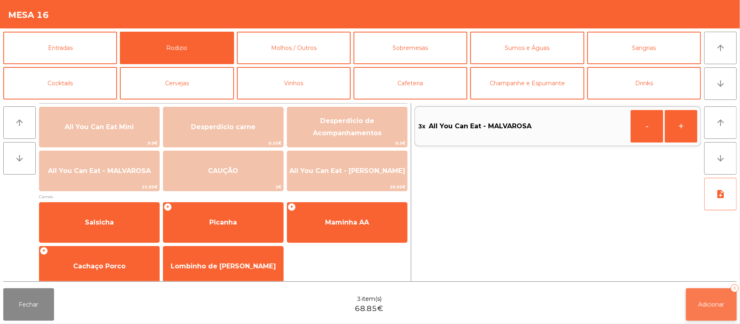
click at [710, 312] on button "Adicionar 3" at bounding box center [711, 304] width 51 height 32
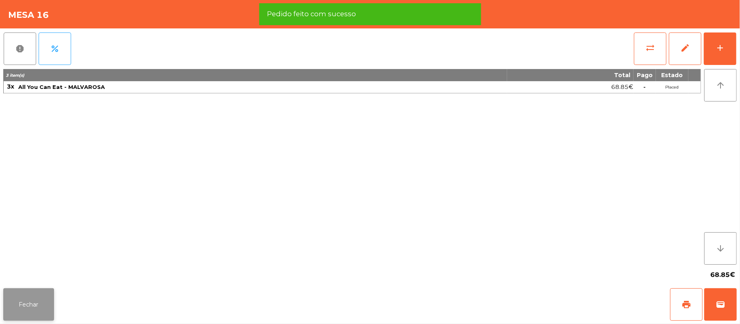
click at [27, 318] on button "Fechar" at bounding box center [28, 304] width 51 height 32
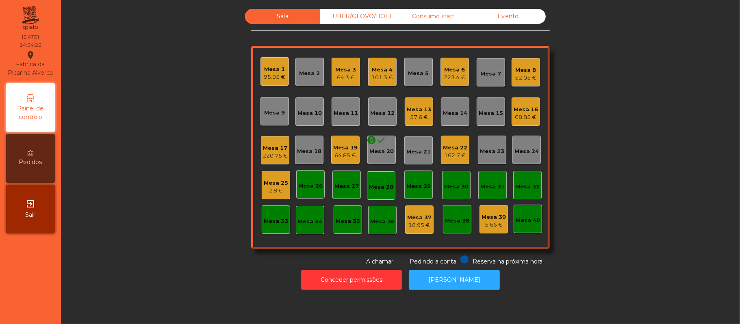
click at [267, 192] on div "2.8 €" at bounding box center [276, 191] width 24 height 8
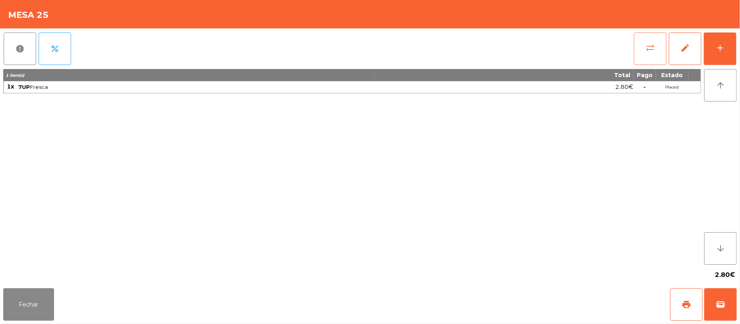
click at [643, 48] on button "sync_alt" at bounding box center [650, 48] width 32 height 32
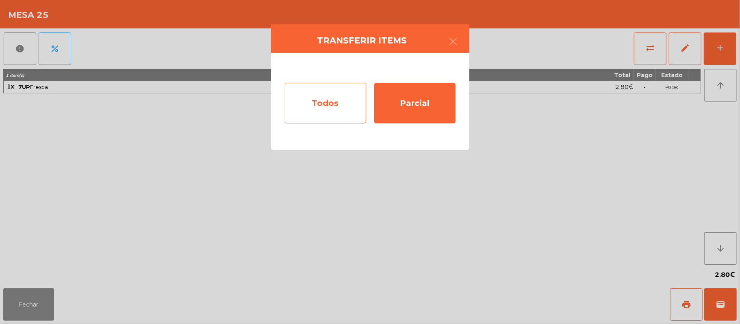
click at [344, 102] on div "Todos" at bounding box center [325, 103] width 81 height 41
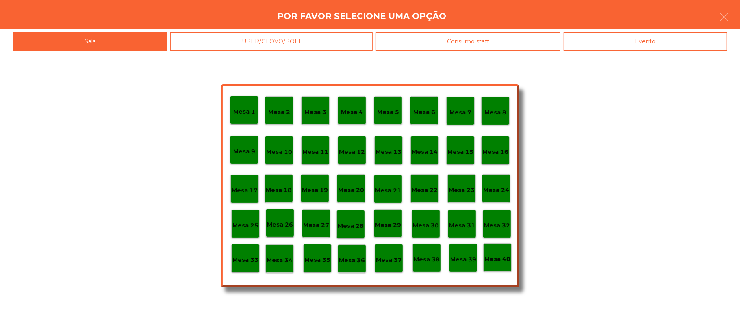
click at [496, 147] on p "Mesa 16" at bounding box center [495, 151] width 26 height 9
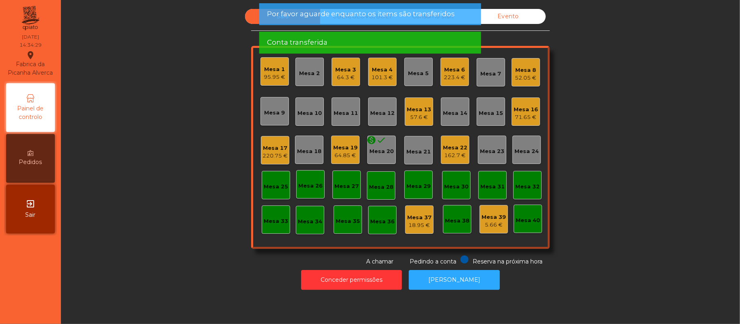
click at [662, 145] on div "Sala UBER/GLOVO/BOLT Consumo staff Evento Mesa 1 95.95 € Mesa 2 Mesa 3 64.3 € M…" at bounding box center [400, 137] width 657 height 257
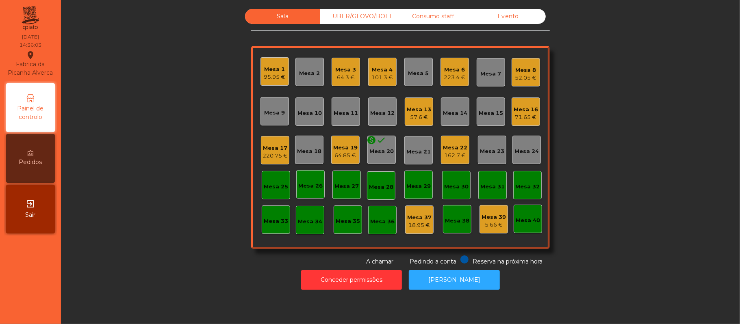
click at [368, 17] on div "UBER/GLOVO/BOLT" at bounding box center [357, 16] width 75 height 15
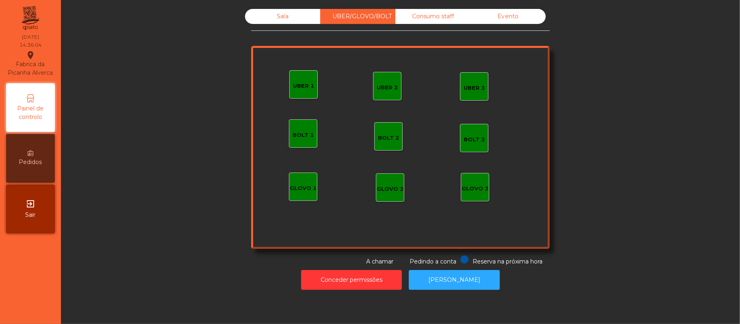
click at [303, 88] on div "UBER 1" at bounding box center [303, 86] width 21 height 8
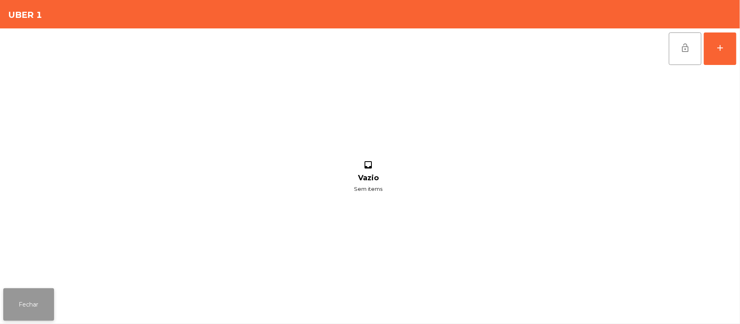
click at [4, 316] on button "Fechar" at bounding box center [28, 304] width 51 height 32
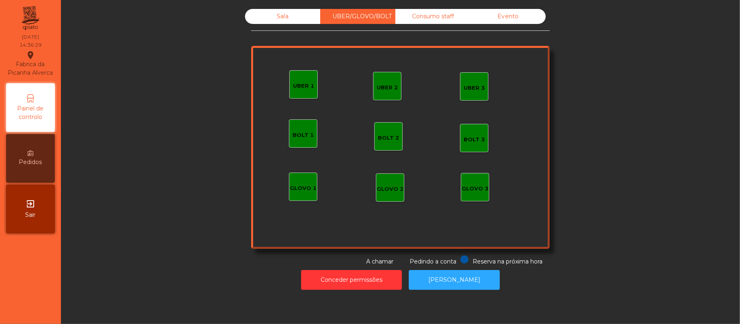
click at [262, 23] on div "Sala" at bounding box center [282, 16] width 75 height 15
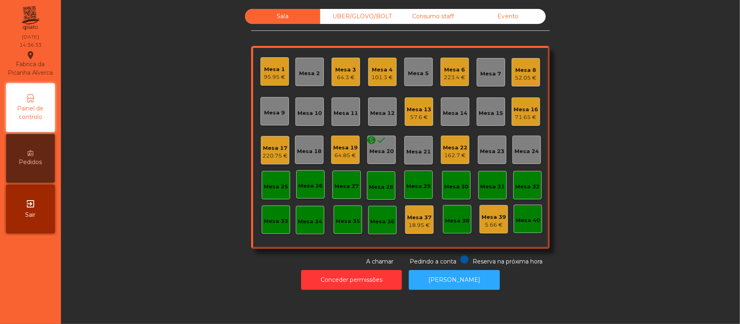
click at [444, 74] on div "223.4 €" at bounding box center [455, 78] width 22 height 8
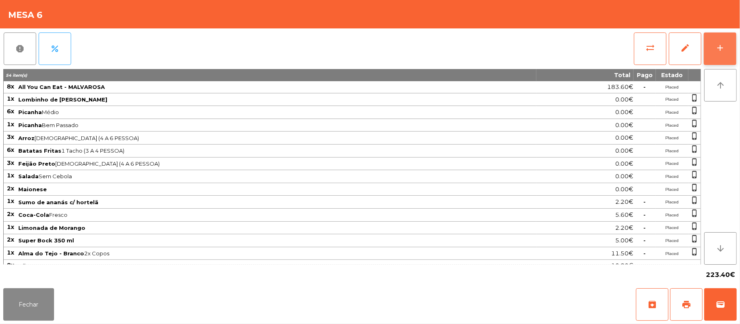
click at [733, 56] on button "add" at bounding box center [720, 48] width 32 height 32
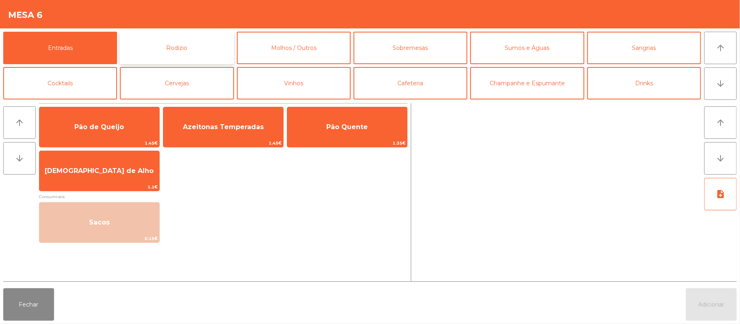
click at [204, 49] on button "Rodizio" at bounding box center [177, 48] width 114 height 32
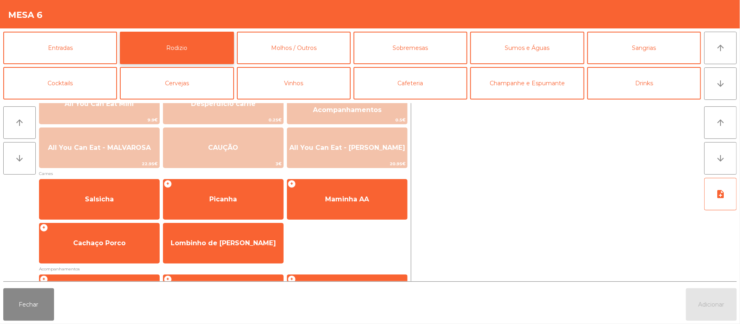
scroll to position [28, 0]
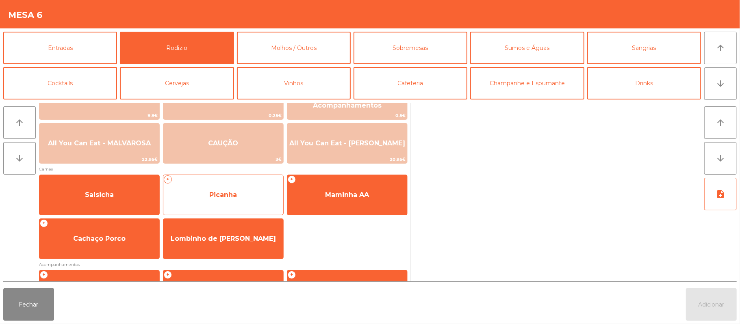
click at [200, 197] on span "Picanha" at bounding box center [223, 195] width 120 height 22
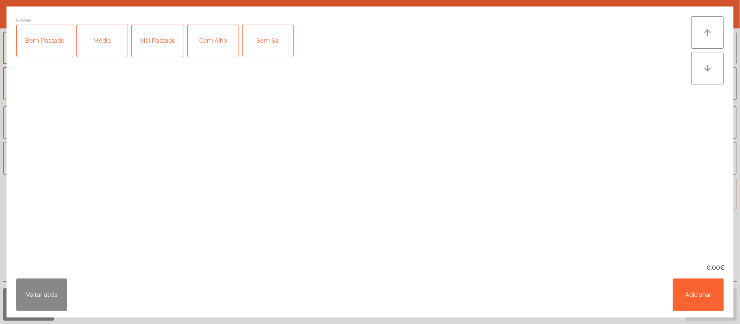
click at [90, 37] on div "Médio" at bounding box center [102, 40] width 51 height 32
click at [710, 289] on button "Adicionar" at bounding box center [698, 295] width 51 height 32
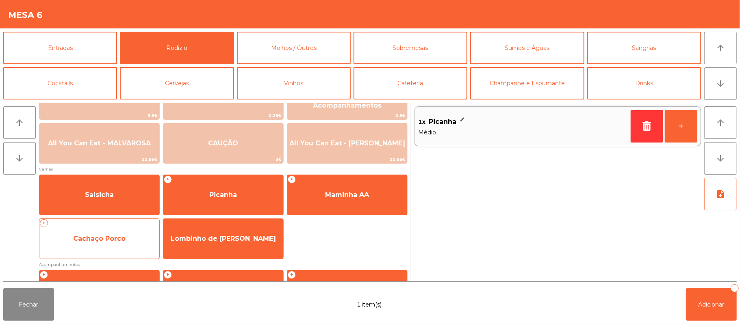
click at [120, 245] on span "Cachaço Porco" at bounding box center [99, 239] width 120 height 22
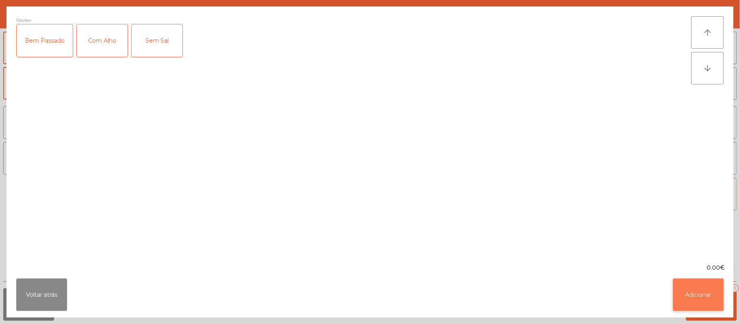
click at [680, 285] on button "Adicionar" at bounding box center [698, 295] width 51 height 32
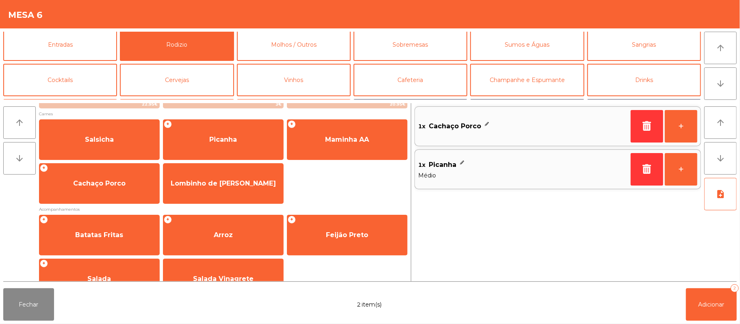
scroll to position [0, 0]
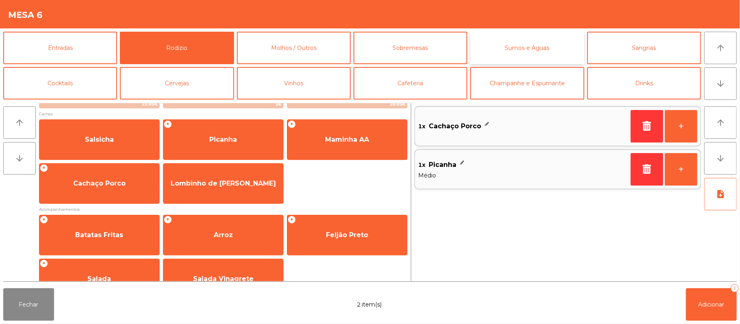
click at [537, 59] on button "Sumos e Águas" at bounding box center [527, 48] width 114 height 32
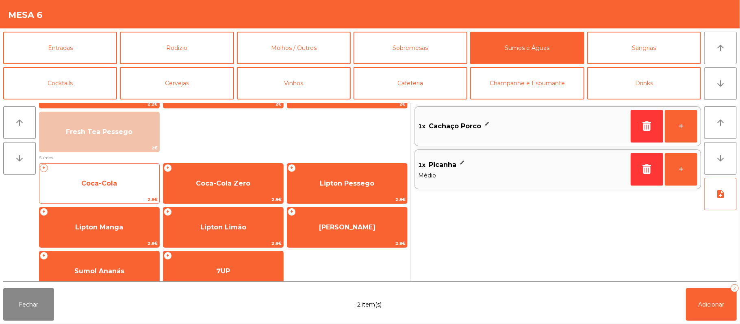
click at [121, 186] on span "Coca-Cola" at bounding box center [99, 184] width 120 height 22
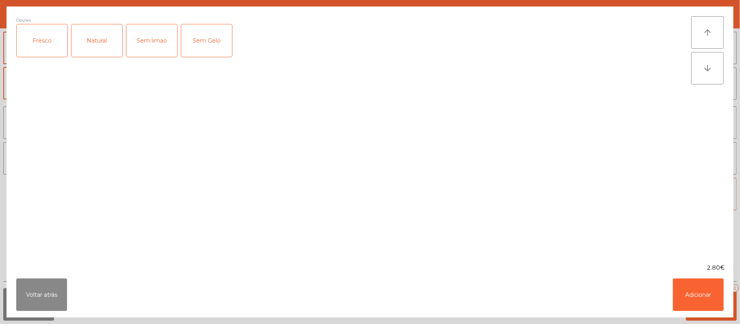
click at [46, 37] on div "Fresco" at bounding box center [42, 40] width 51 height 32
click at [704, 298] on button "Adicionar" at bounding box center [698, 295] width 51 height 32
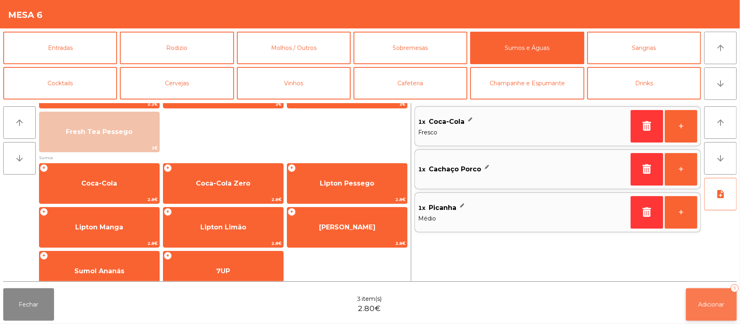
click at [688, 295] on button "Adicionar 3" at bounding box center [711, 304] width 51 height 32
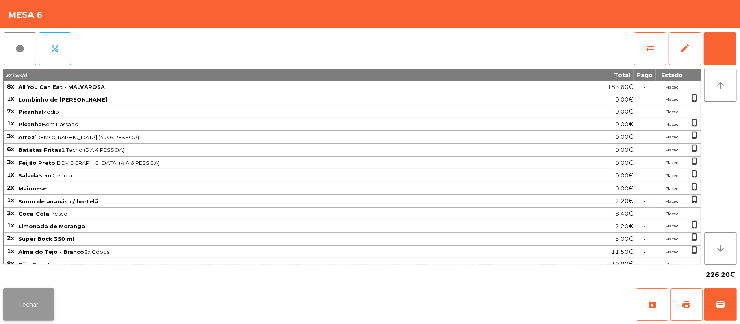
click at [37, 301] on button "Fechar" at bounding box center [28, 304] width 51 height 32
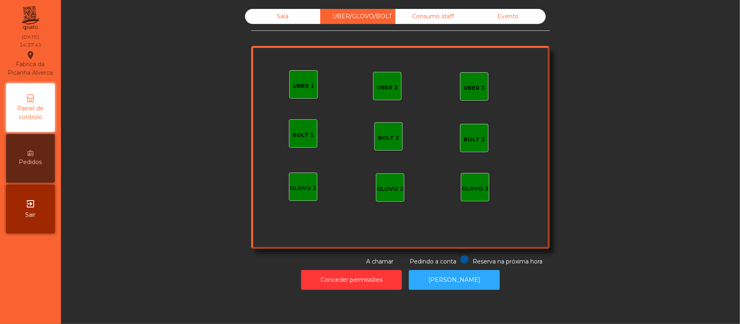
click at [312, 90] on div "UBER 1" at bounding box center [303, 84] width 28 height 28
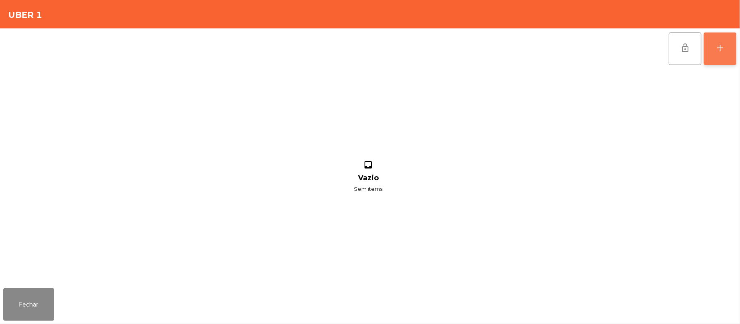
click at [712, 61] on button "add" at bounding box center [720, 48] width 32 height 32
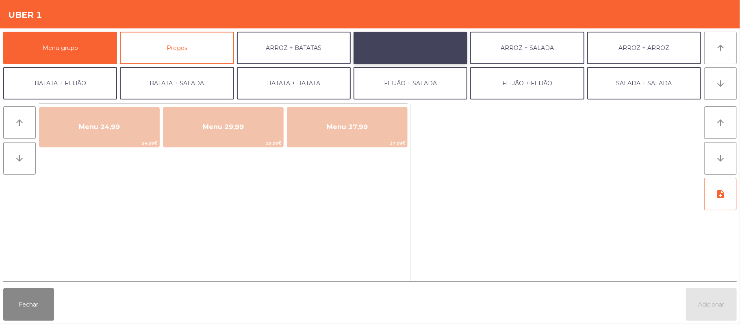
click at [425, 54] on button "ARROZ + FEIJÃO" at bounding box center [410, 48] width 114 height 32
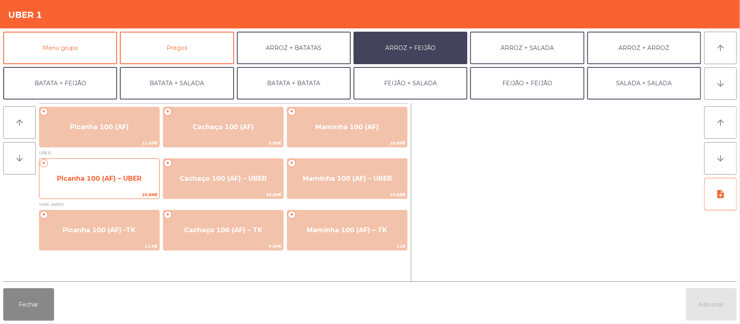
click at [126, 180] on span "Picanha 100 (AF) – UBER" at bounding box center [99, 179] width 84 height 8
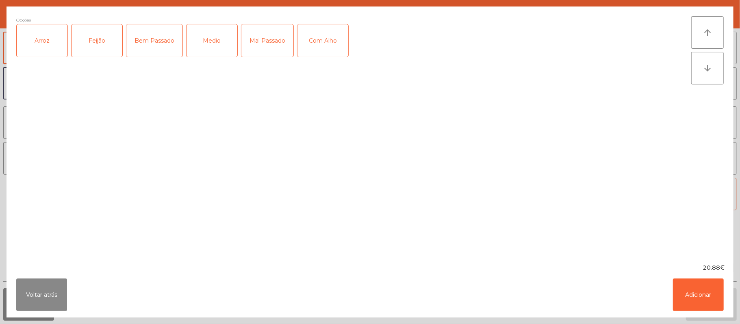
click at [59, 43] on div "Arroz" at bounding box center [42, 40] width 51 height 32
click at [99, 48] on div "Feijão" at bounding box center [96, 40] width 51 height 32
click at [220, 50] on div "Medio" at bounding box center [211, 40] width 51 height 32
click at [340, 39] on div "Com Alho" at bounding box center [322, 40] width 51 height 32
click at [682, 283] on button "Adicionar" at bounding box center [698, 295] width 51 height 32
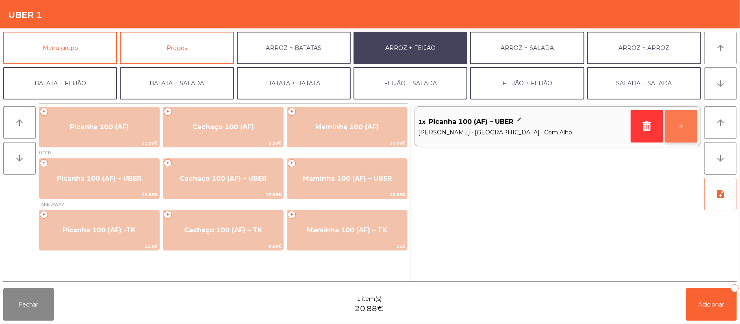
click at [675, 127] on button "+" at bounding box center [681, 126] width 32 height 32
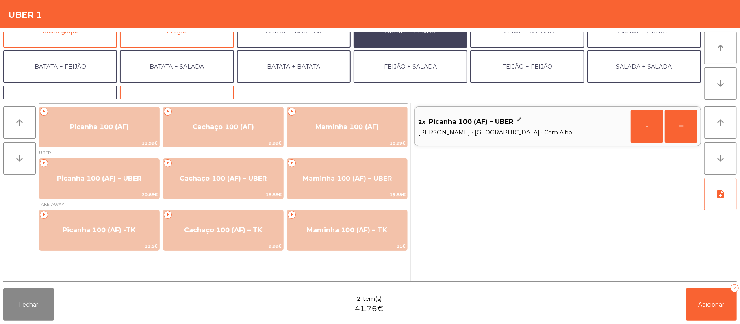
scroll to position [32, 0]
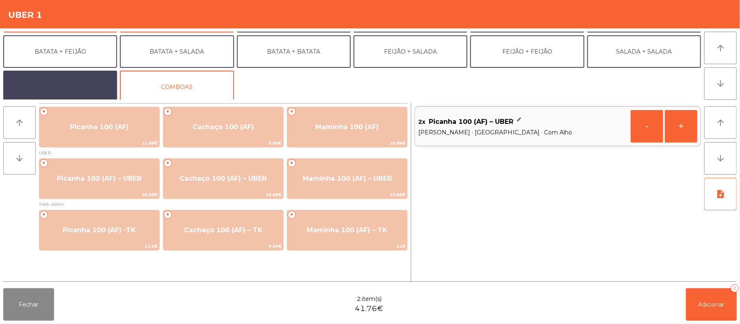
click at [67, 95] on button "EXTRAS UBER" at bounding box center [60, 87] width 114 height 32
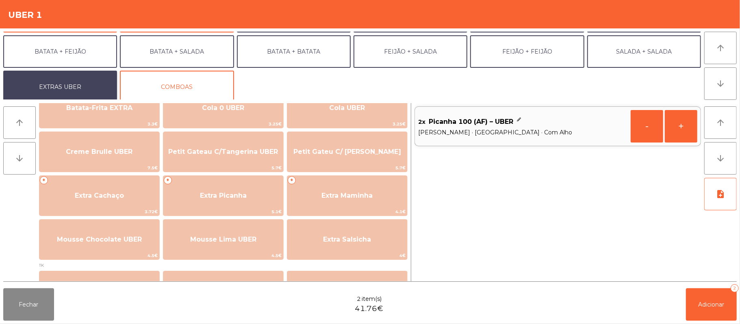
scroll to position [161, 0]
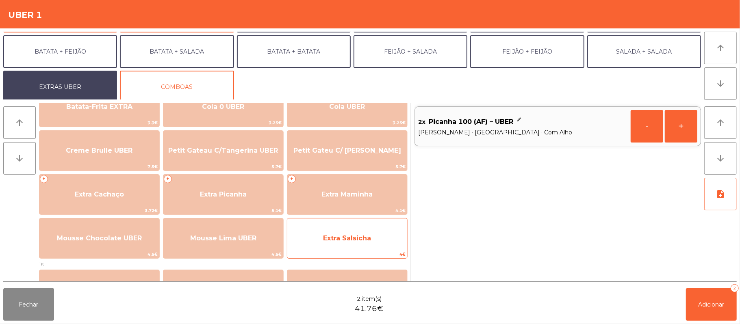
click at [346, 238] on span "Extra Salsicha" at bounding box center [347, 238] width 48 height 8
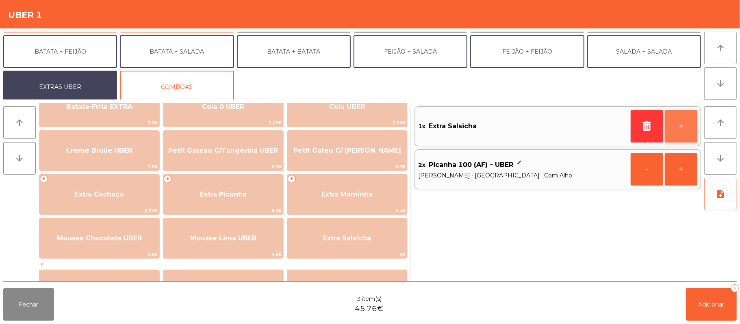
click at [677, 130] on button "+" at bounding box center [681, 126] width 32 height 32
click at [709, 323] on div "Fechar 4 item(s) 49.76€ Adicionar 4" at bounding box center [370, 304] width 740 height 39
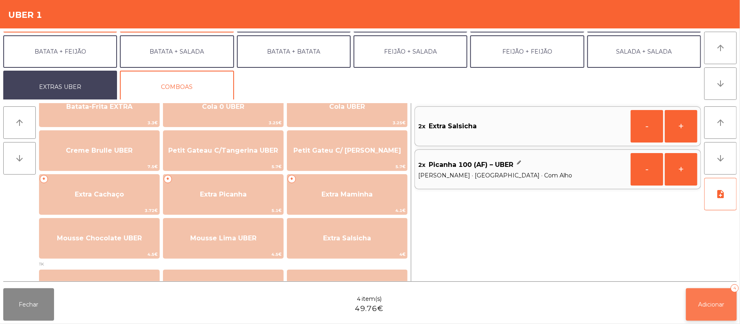
click at [707, 317] on button "Adicionar 4" at bounding box center [711, 304] width 51 height 32
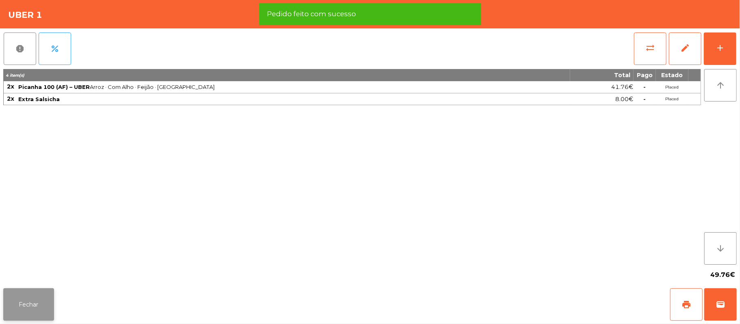
click at [33, 292] on button "Fechar" at bounding box center [28, 304] width 51 height 32
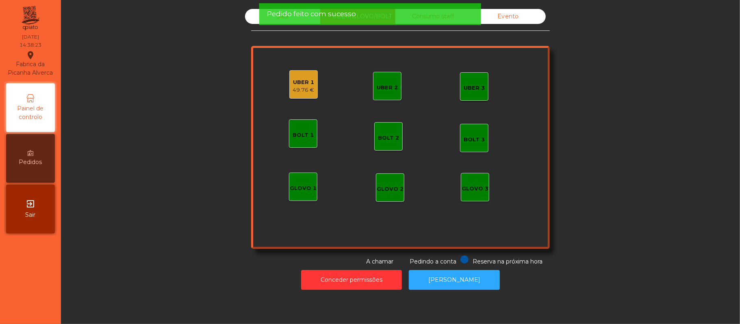
click at [266, 24] on div "Pedido feito com sucesso" at bounding box center [370, 14] width 222 height 22
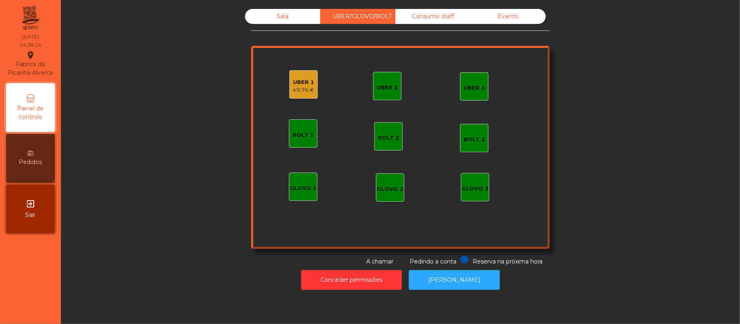
click at [282, 18] on div "Sala" at bounding box center [282, 16] width 75 height 15
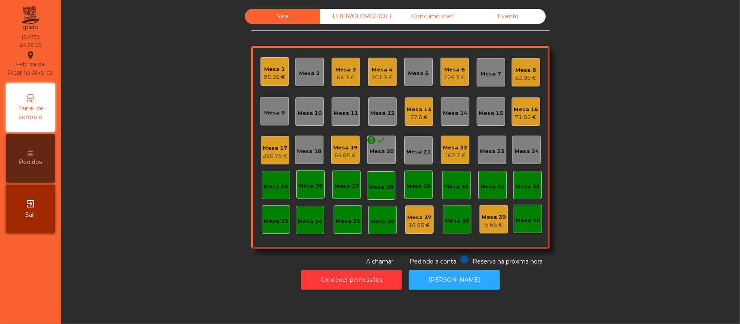
click at [338, 67] on div "Mesa 3" at bounding box center [346, 70] width 21 height 8
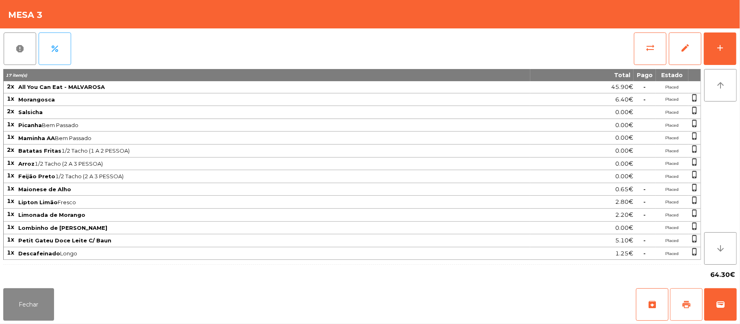
click at [695, 306] on button "print" at bounding box center [686, 304] width 32 height 32
click at [717, 305] on span "wallet" at bounding box center [720, 305] width 10 height 10
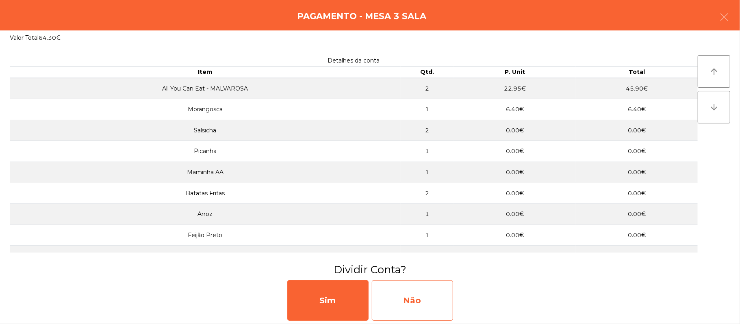
click at [419, 292] on div "Não" at bounding box center [412, 300] width 81 height 41
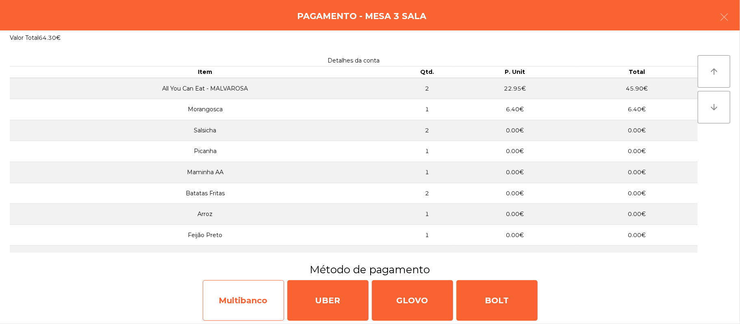
click at [240, 309] on div "Multibanco" at bounding box center [243, 300] width 81 height 41
select select "**"
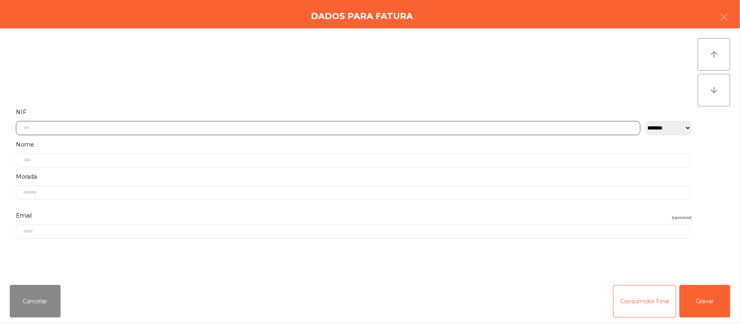
click at [188, 128] on input "text" at bounding box center [328, 128] width 624 height 14
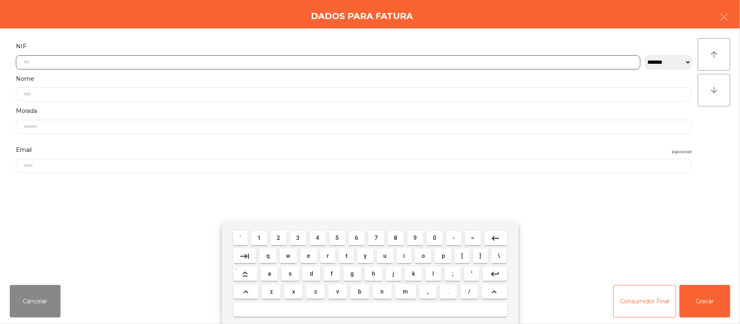
scroll to position [68, 0]
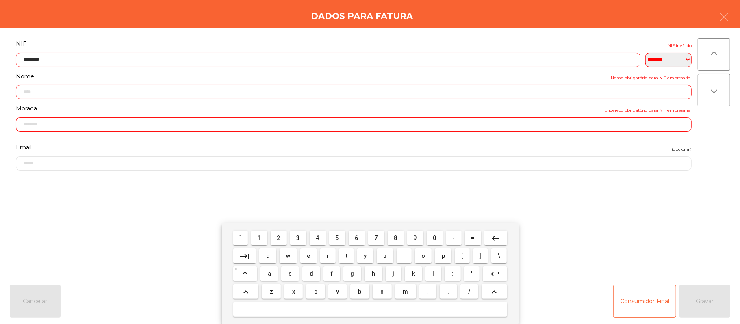
type input "*********"
type input "**********"
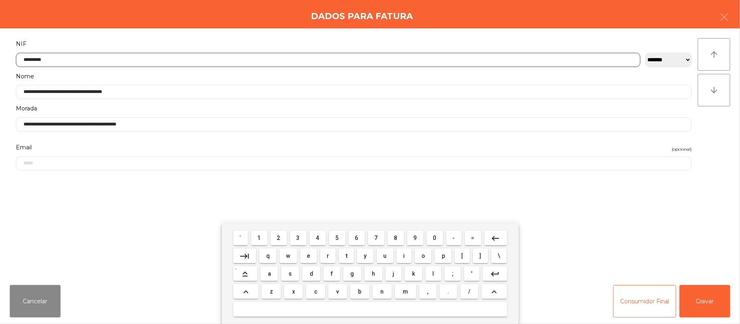
type input "*********"
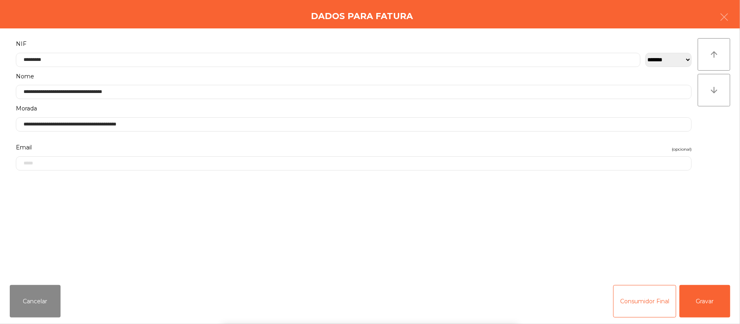
click at [699, 317] on div "` 1 2 3 4 5 6 7 8 9 0 - = keyboard_backspace keyboard_tab q w e r t y u i o p […" at bounding box center [370, 273] width 740 height 101
click at [697, 308] on button "Gravar" at bounding box center [704, 301] width 51 height 32
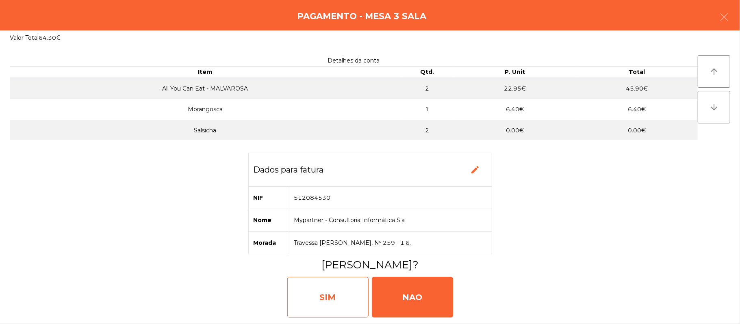
click at [322, 303] on div "SIM" at bounding box center [327, 297] width 81 height 41
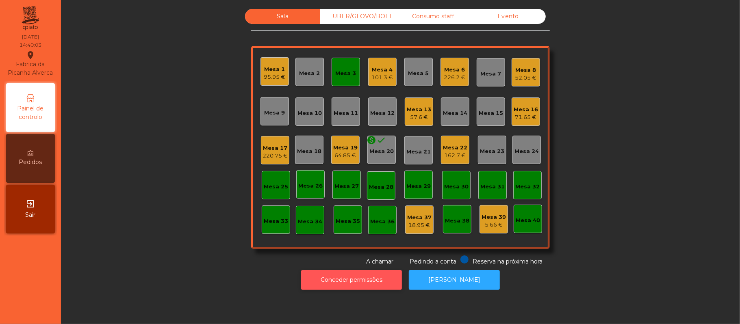
click at [327, 277] on button "Conceder permissões" at bounding box center [351, 280] width 101 height 20
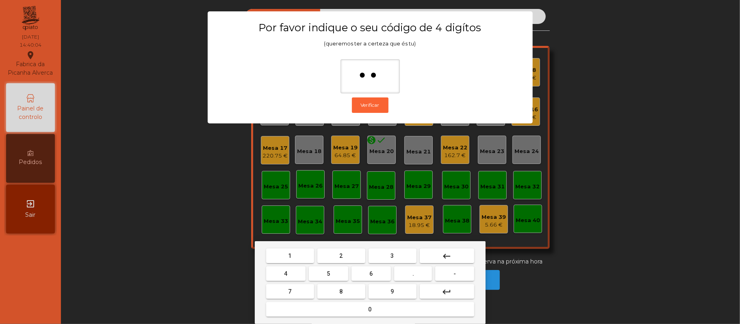
type input "***"
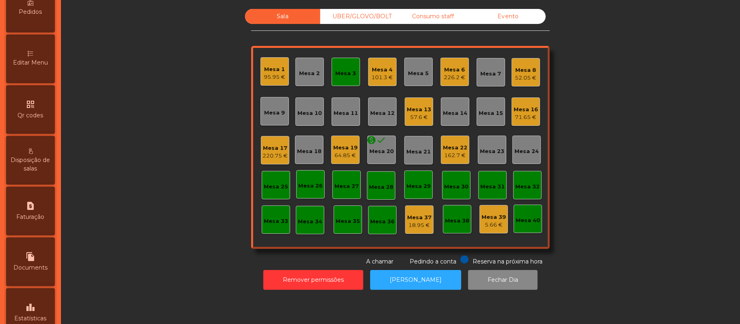
click at [31, 211] on icon "request_page" at bounding box center [31, 206] width 10 height 10
select select "**"
select select "****"
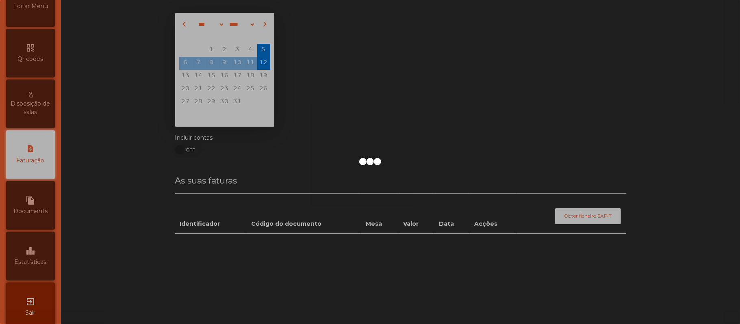
scroll to position [208, 0]
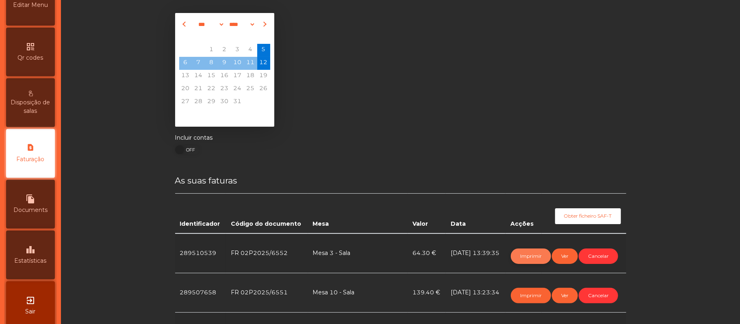
click at [530, 254] on button "Imprimir" at bounding box center [531, 256] width 40 height 15
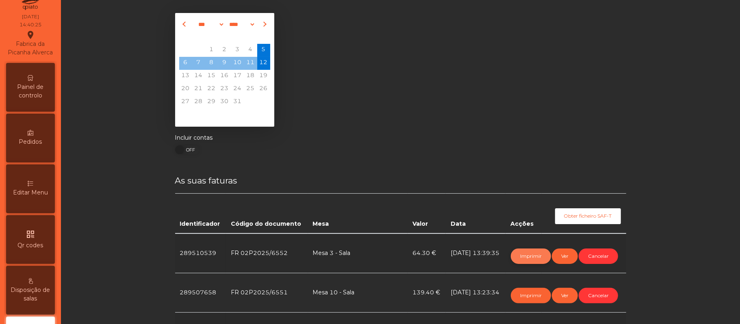
scroll to position [7, 0]
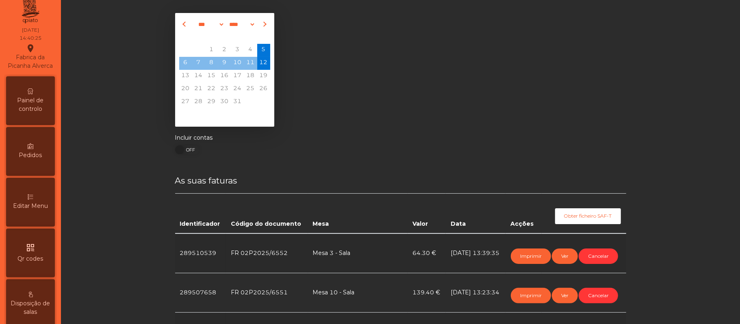
click at [39, 106] on span "Painel de controlo" at bounding box center [30, 104] width 45 height 17
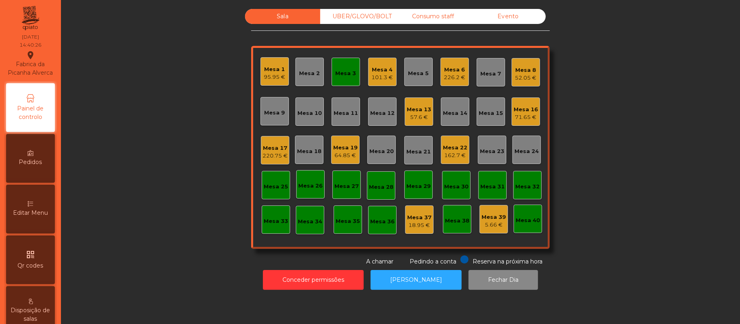
click at [344, 74] on div "Mesa 3" at bounding box center [346, 73] width 21 height 8
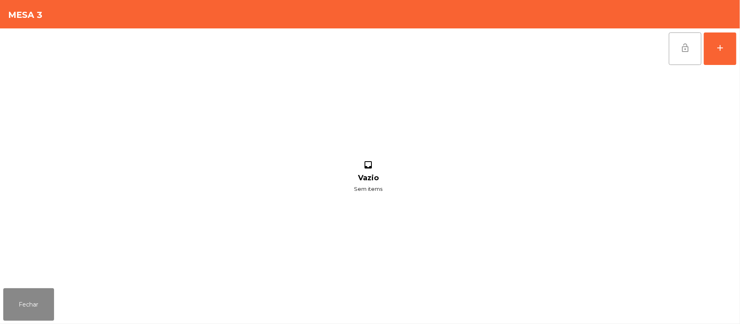
click at [673, 45] on button "lock_open" at bounding box center [685, 48] width 32 height 32
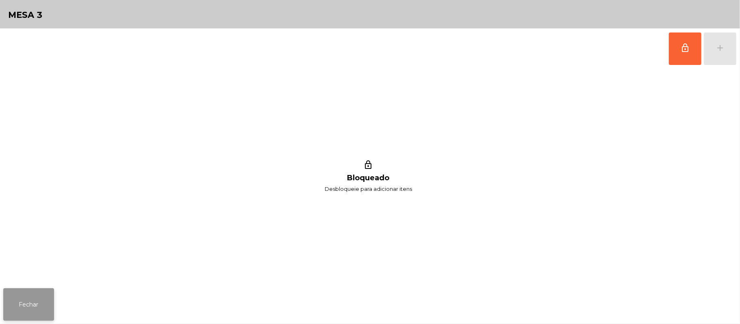
click at [38, 290] on button "Fechar" at bounding box center [28, 304] width 51 height 32
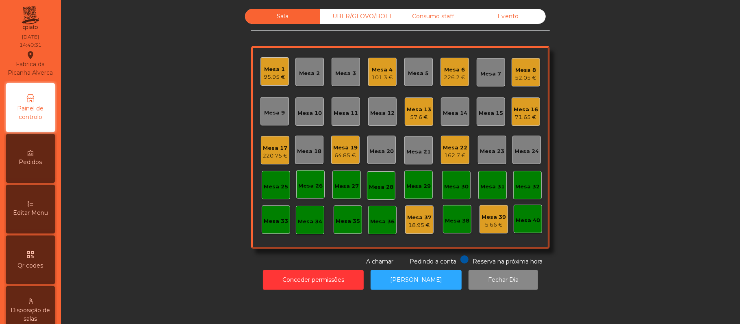
click at [262, 83] on div "Mesa 1 95.95 €" at bounding box center [274, 71] width 28 height 28
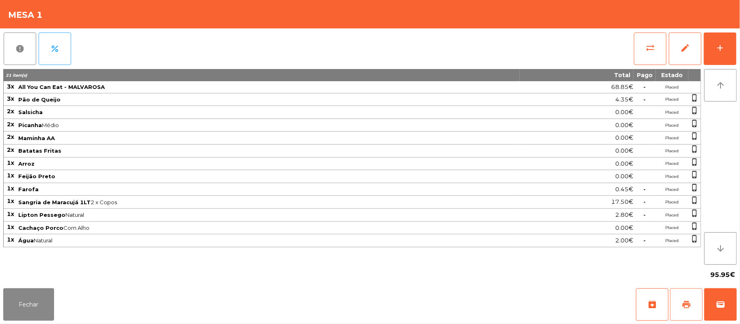
click at [678, 304] on button "print" at bounding box center [686, 304] width 32 height 32
click at [37, 303] on button "Fechar" at bounding box center [28, 304] width 51 height 32
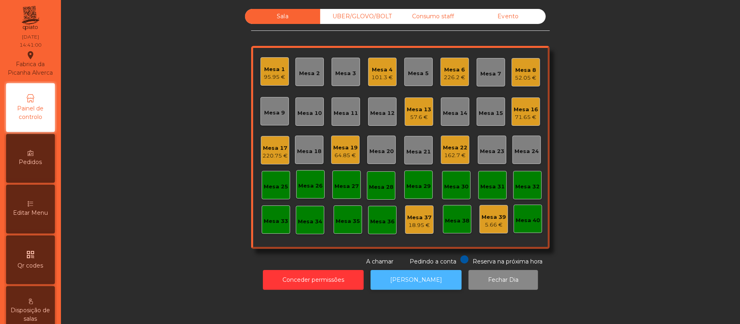
click at [423, 281] on button "[PERSON_NAME]" at bounding box center [415, 280] width 91 height 20
click at [265, 156] on div "220.75 €" at bounding box center [274, 156] width 25 height 8
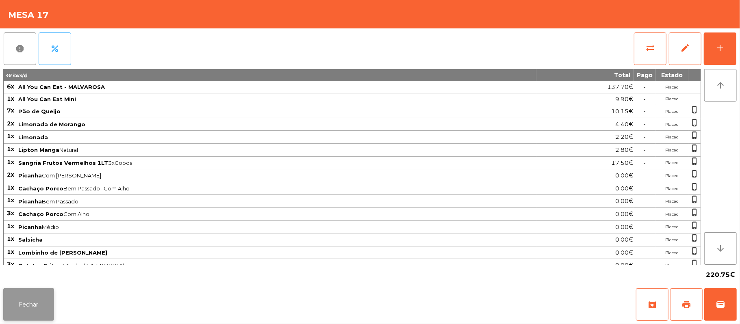
click at [40, 320] on button "Fechar" at bounding box center [28, 304] width 51 height 32
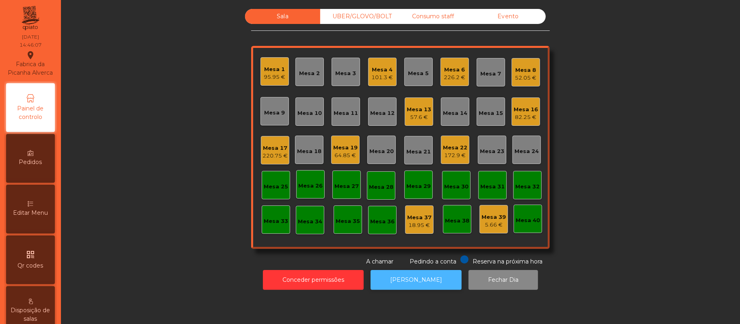
click at [398, 287] on button "[PERSON_NAME]" at bounding box center [415, 280] width 91 height 20
click at [359, 15] on div "UBER/GLOVO/BOLT" at bounding box center [357, 16] width 75 height 15
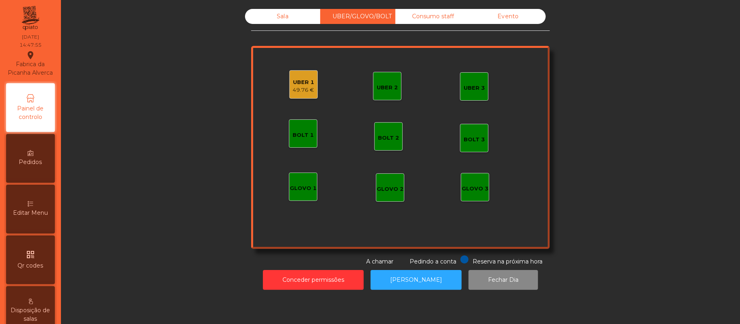
click at [293, 90] on div "49.76 €" at bounding box center [304, 90] width 22 height 8
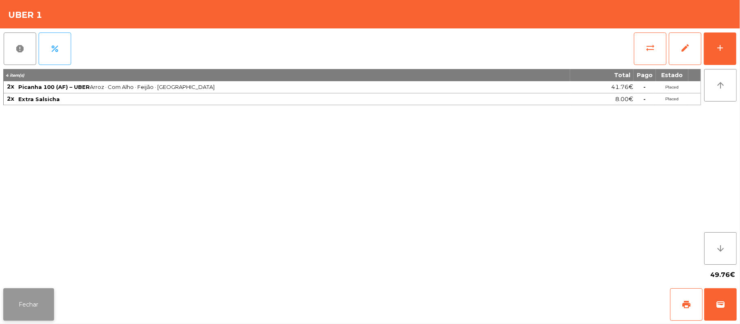
click at [32, 312] on button "Fechar" at bounding box center [28, 304] width 51 height 32
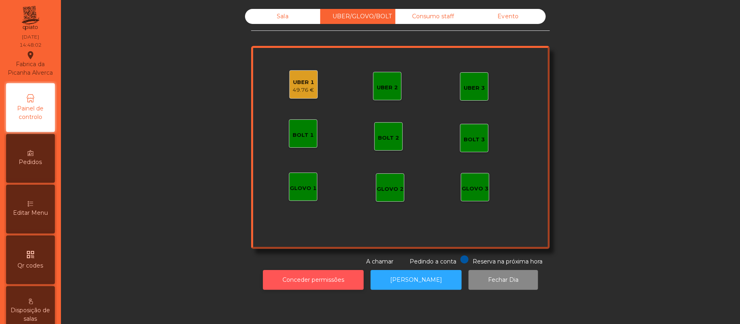
click at [301, 287] on button "Conceder permissões" at bounding box center [313, 280] width 101 height 20
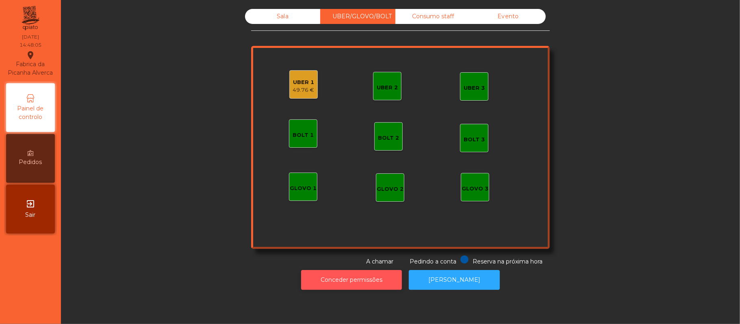
click at [348, 280] on button "Conceder permissões" at bounding box center [351, 280] width 101 height 20
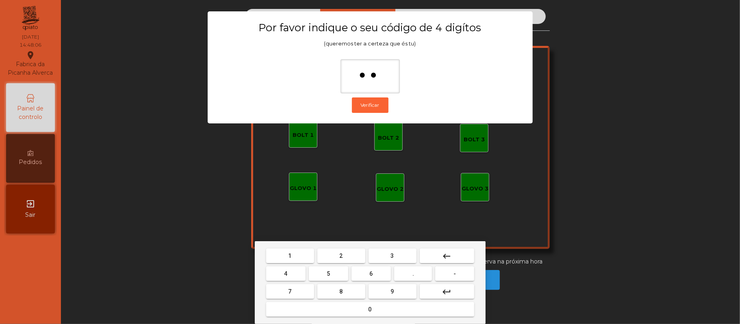
type input "***"
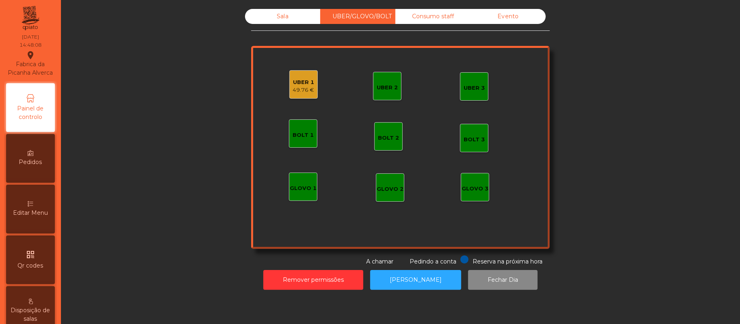
click at [302, 90] on div "49.76 €" at bounding box center [304, 90] width 22 height 8
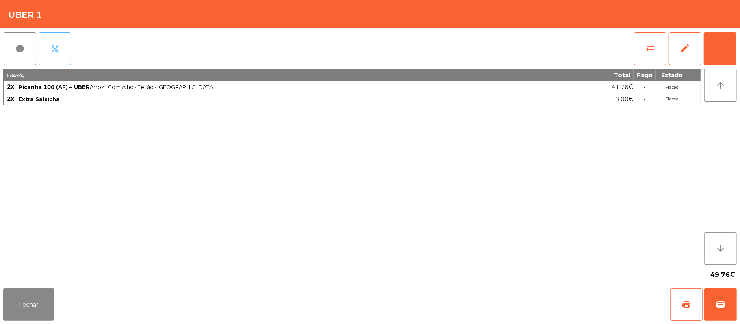
click at [57, 60] on button "percent" at bounding box center [55, 48] width 32 height 32
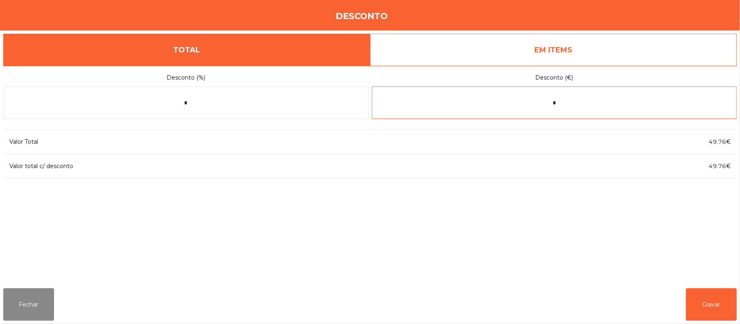
click at [599, 104] on input "*" at bounding box center [554, 103] width 365 height 32
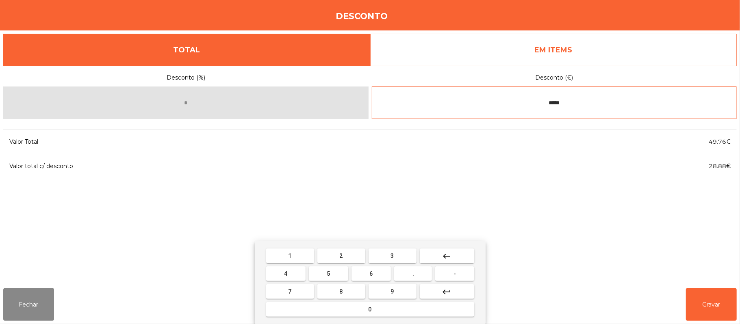
type input "*****"
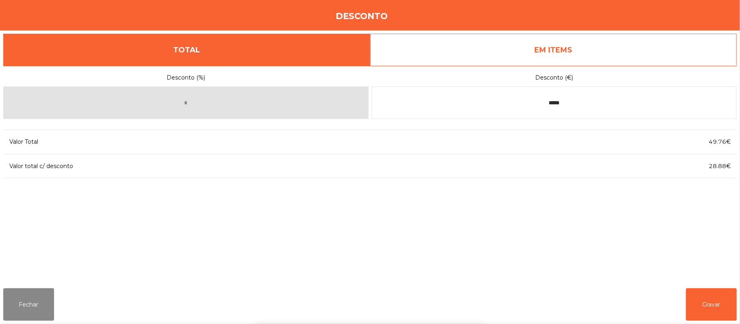
click at [724, 308] on div "1 2 3 keyboard_backspace 4 5 6 . - 7 8 9 keyboard_return 0" at bounding box center [370, 282] width 740 height 83
click at [719, 299] on button "Gravar" at bounding box center [711, 304] width 51 height 32
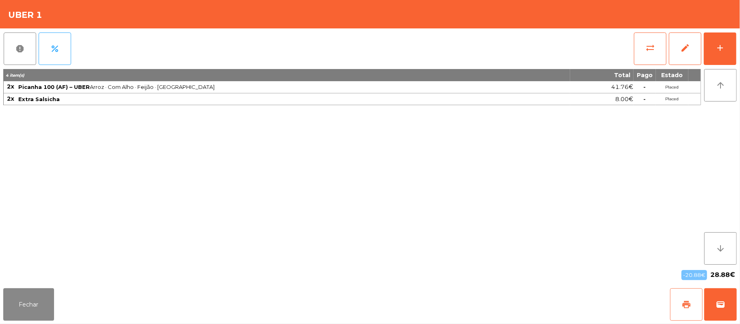
click at [673, 296] on button "print" at bounding box center [686, 304] width 32 height 32
click at [708, 306] on button "wallet" at bounding box center [720, 304] width 32 height 32
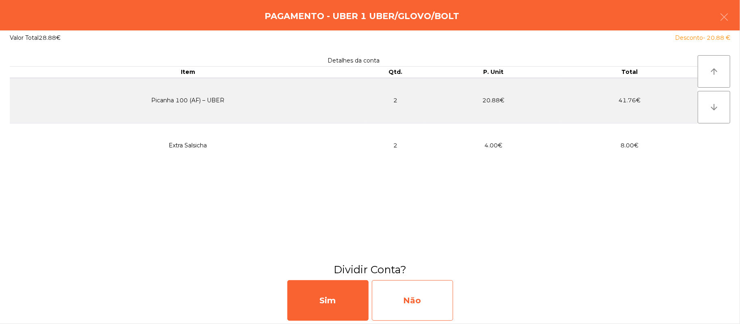
click at [422, 307] on div "Não" at bounding box center [412, 300] width 81 height 41
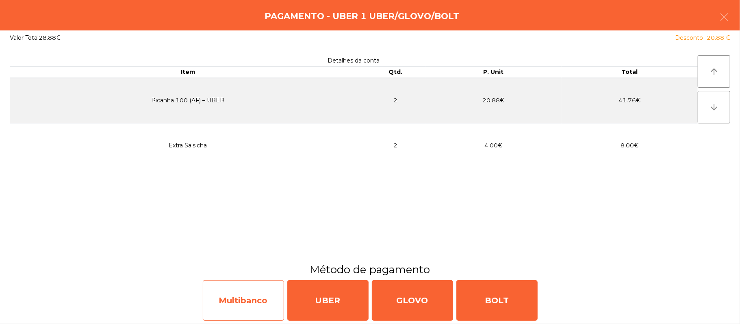
click at [227, 311] on div "Multibanco" at bounding box center [243, 300] width 81 height 41
select select "**"
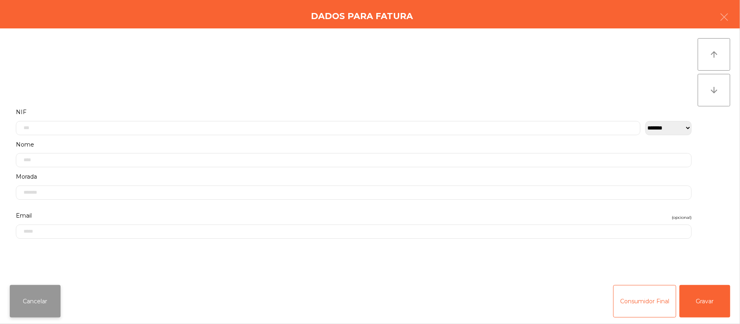
click at [33, 309] on button "Cancelar" at bounding box center [35, 301] width 51 height 32
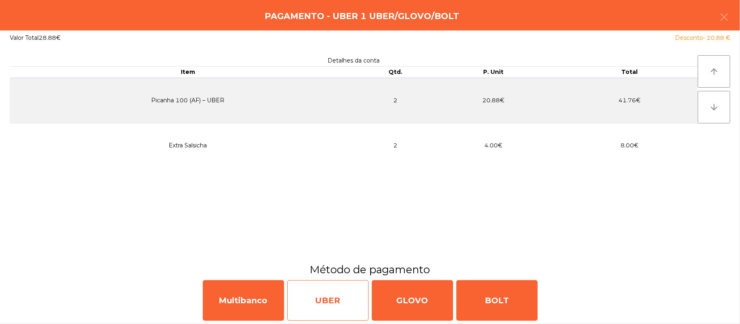
click at [330, 313] on div "UBER" at bounding box center [327, 300] width 81 height 41
select select "**"
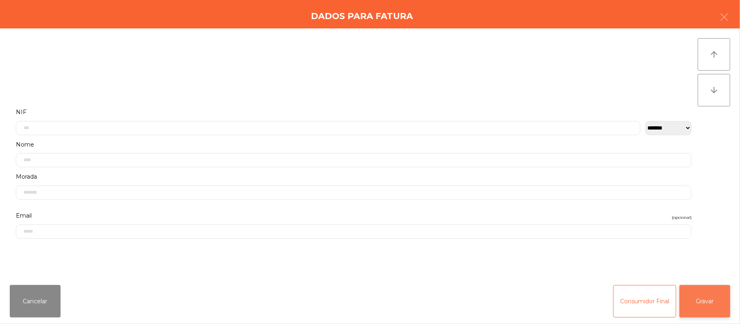
click at [715, 301] on button "Gravar" at bounding box center [704, 301] width 51 height 32
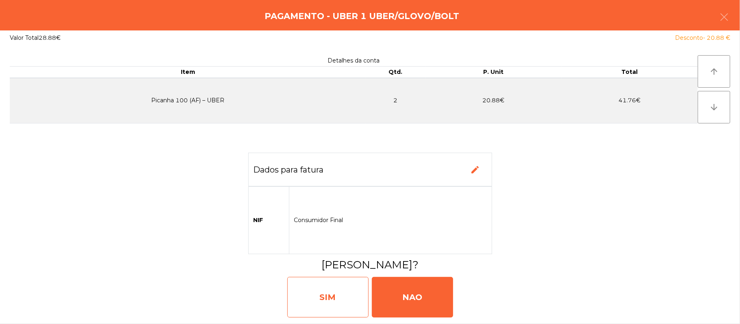
click at [331, 299] on div "SIM" at bounding box center [327, 297] width 81 height 41
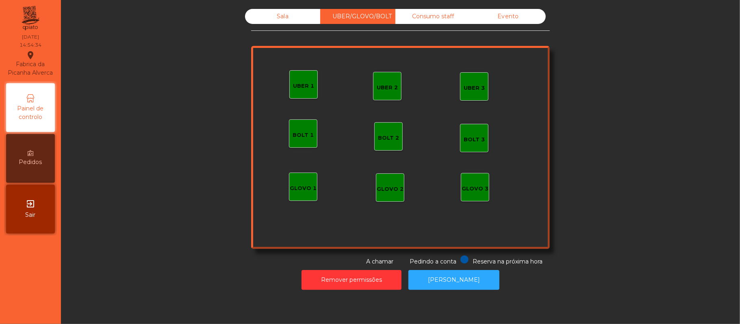
click at [298, 73] on div "UBER 1" at bounding box center [303, 84] width 28 height 28
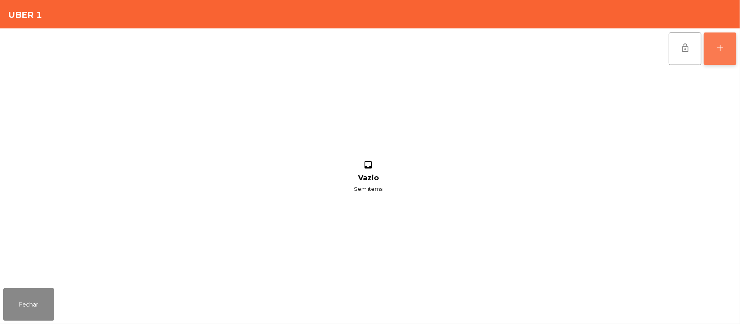
click at [715, 59] on button "add" at bounding box center [720, 48] width 32 height 32
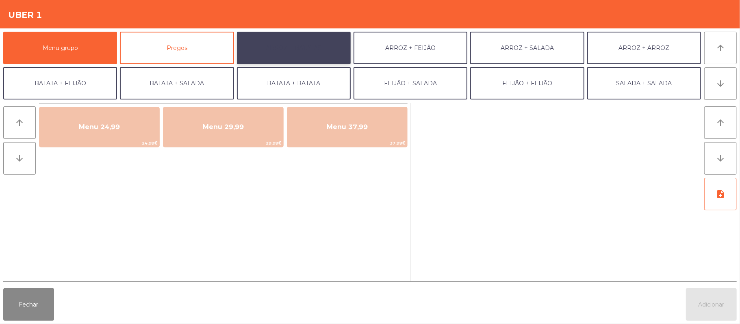
click at [305, 50] on button "ARROZ + BATATAS" at bounding box center [294, 48] width 114 height 32
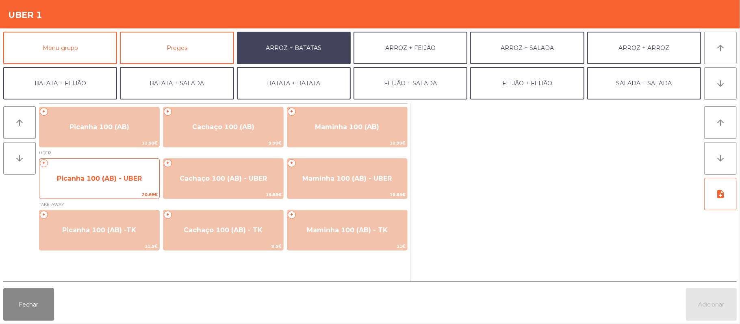
click at [113, 184] on span "Picanha 100 (AB) - UBER" at bounding box center [99, 179] width 120 height 22
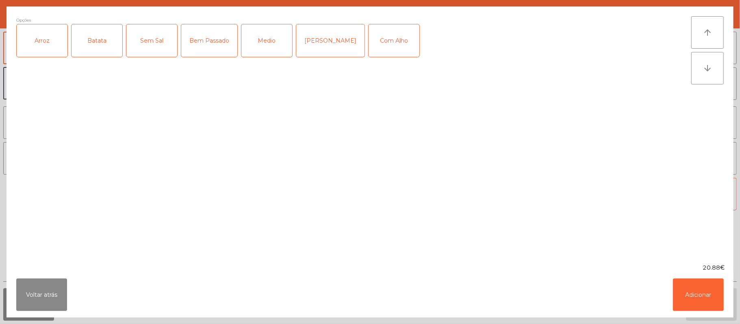
click at [53, 48] on div "Arroz" at bounding box center [42, 40] width 51 height 32
click at [101, 49] on div "Batata" at bounding box center [96, 40] width 51 height 32
click at [273, 50] on div "Medio" at bounding box center [266, 40] width 51 height 32
click at [385, 48] on div "Com Alho" at bounding box center [393, 40] width 51 height 32
click at [702, 307] on button "Adicionar" at bounding box center [698, 295] width 51 height 32
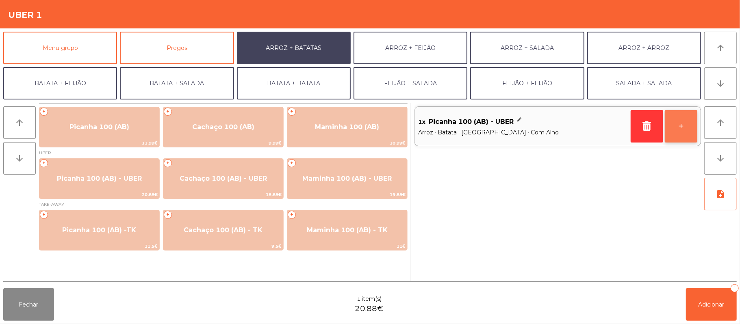
click at [678, 132] on button "+" at bounding box center [681, 126] width 32 height 32
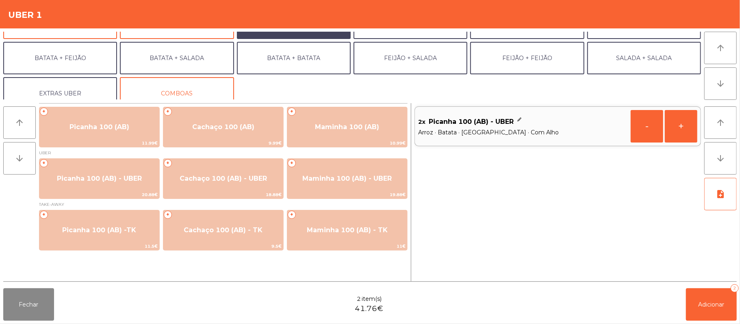
scroll to position [35, 0]
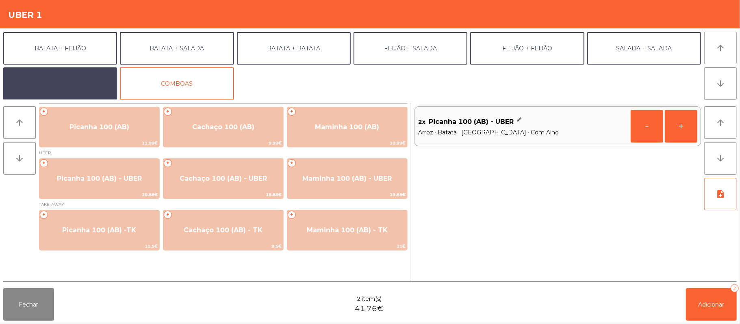
click at [69, 82] on button "EXTRAS UBER" at bounding box center [60, 83] width 114 height 32
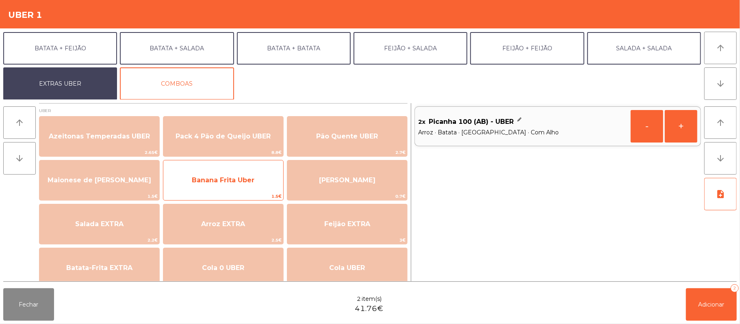
click at [237, 186] on span "Banana Frita Uber" at bounding box center [223, 180] width 120 height 22
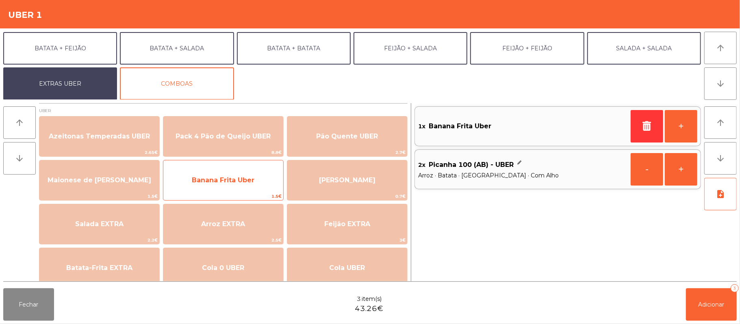
click at [238, 189] on span "Banana Frita Uber" at bounding box center [223, 180] width 120 height 22
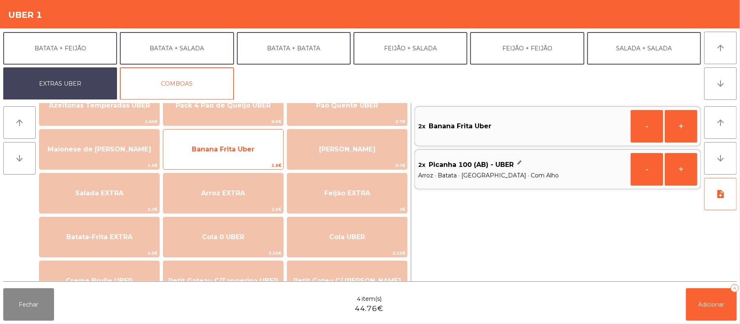
scroll to position [57, 0]
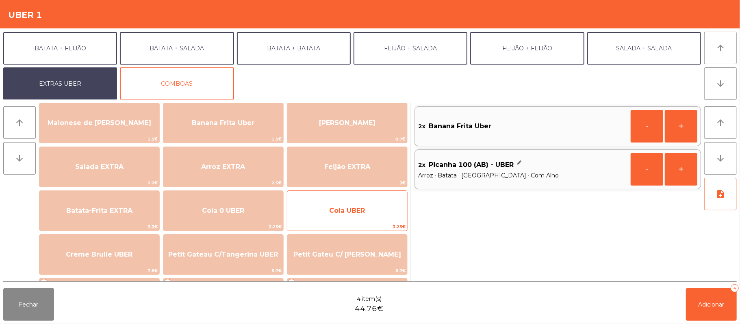
click at [324, 215] on span "Cola UBER" at bounding box center [347, 211] width 120 height 22
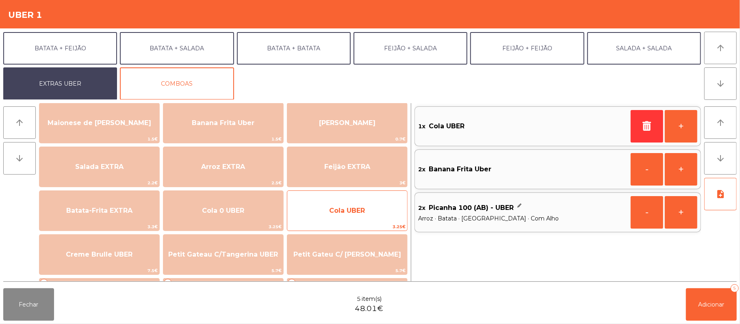
click at [327, 213] on span "Cola UBER" at bounding box center [347, 211] width 120 height 22
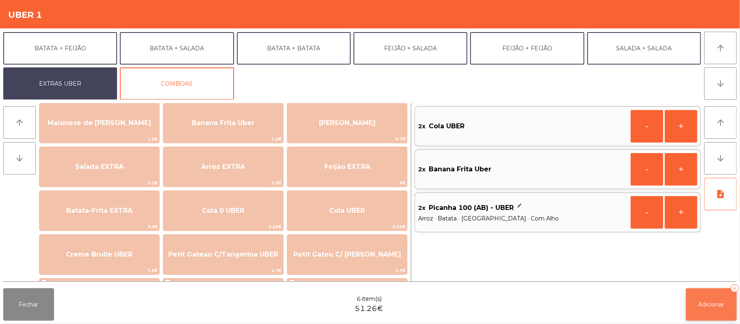
click at [704, 309] on button "Adicionar 6" at bounding box center [711, 304] width 51 height 32
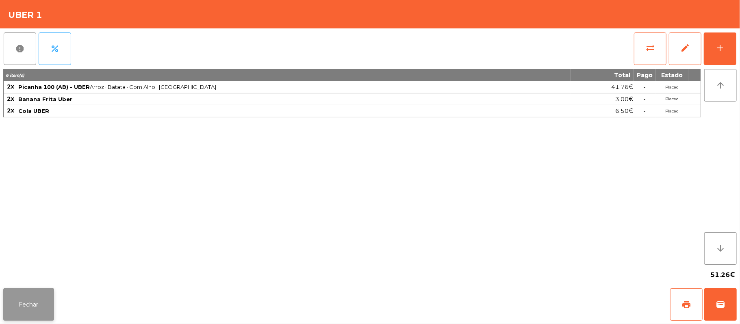
click at [30, 316] on button "Fechar" at bounding box center [28, 304] width 51 height 32
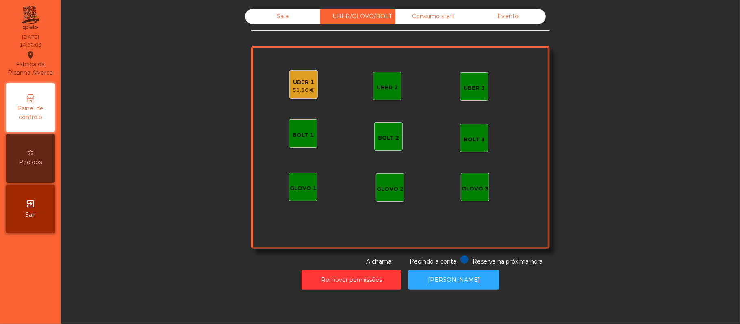
click at [295, 22] on div "Sala" at bounding box center [282, 16] width 75 height 15
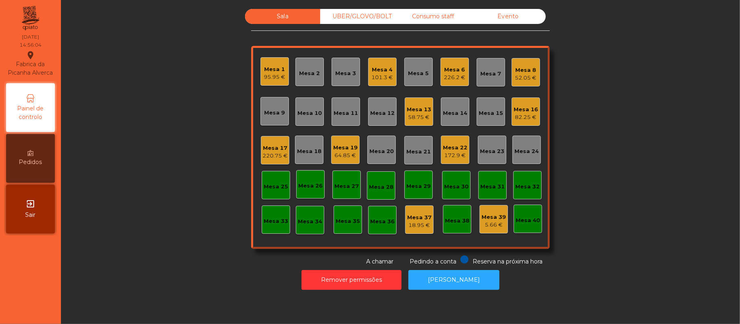
click at [625, 142] on div "Sala UBER/GLOVO/BOLT Consumo staff Evento Mesa 1 95.95 € Mesa 2 Mesa 3 Mesa 4 1…" at bounding box center [400, 137] width 657 height 257
click at [414, 117] on div "58.75 €" at bounding box center [419, 117] width 24 height 8
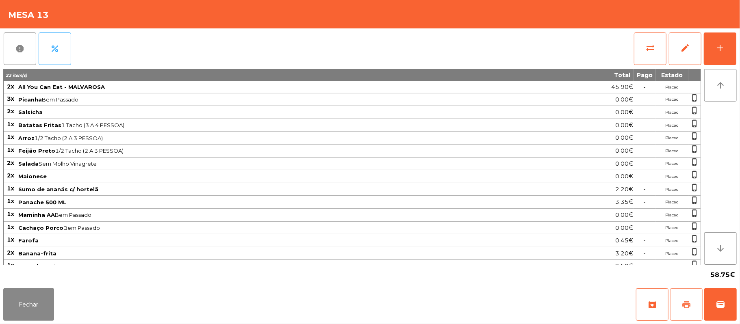
click at [680, 309] on button "print" at bounding box center [686, 304] width 32 height 32
click at [12, 302] on button "Fechar" at bounding box center [28, 304] width 51 height 32
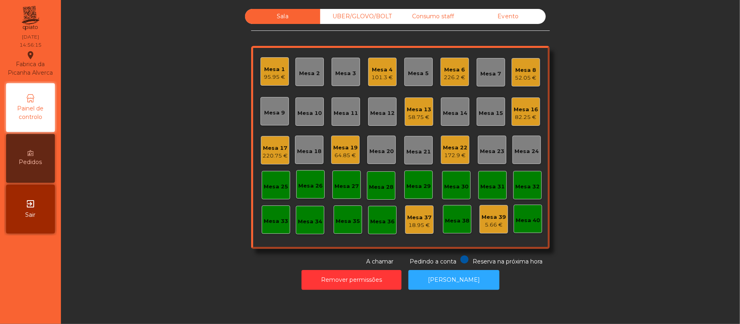
click at [384, 75] on div "101.3 €" at bounding box center [383, 78] width 22 height 8
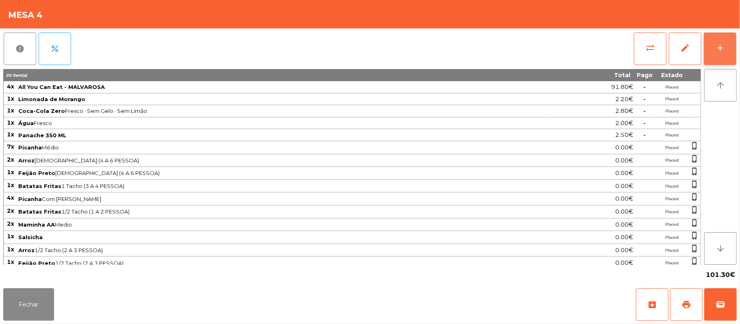
click at [735, 52] on button "add" at bounding box center [720, 48] width 32 height 32
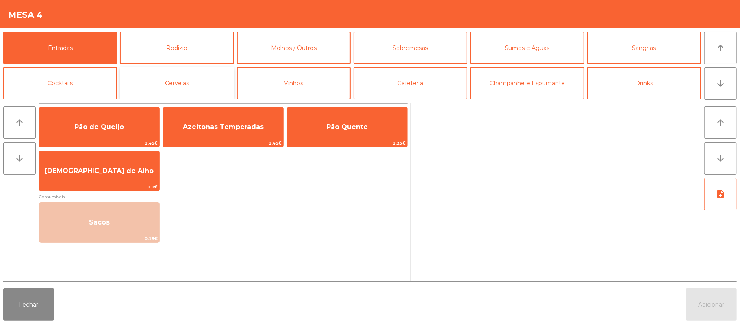
click at [179, 91] on button "Cervejas" at bounding box center [177, 83] width 114 height 32
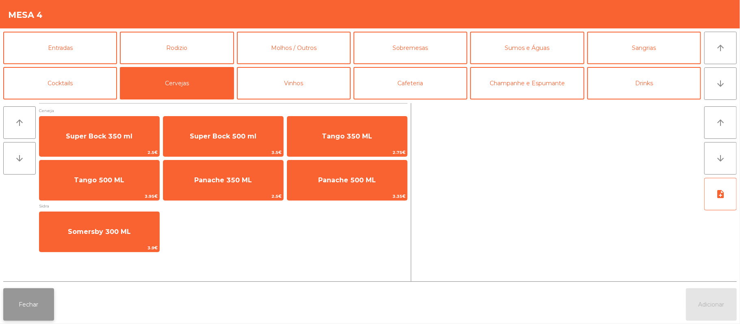
click at [28, 310] on button "Fechar" at bounding box center [28, 304] width 51 height 32
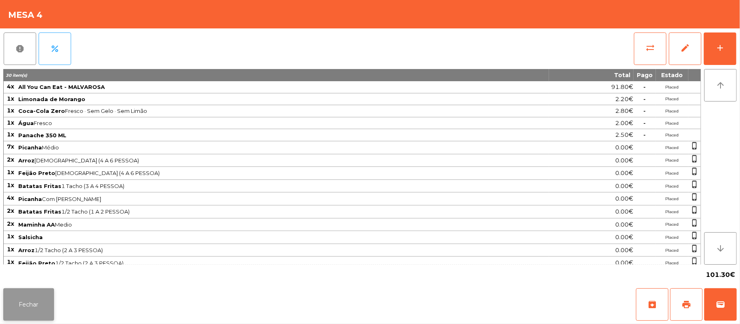
click at [51, 305] on button "Fechar" at bounding box center [28, 304] width 51 height 32
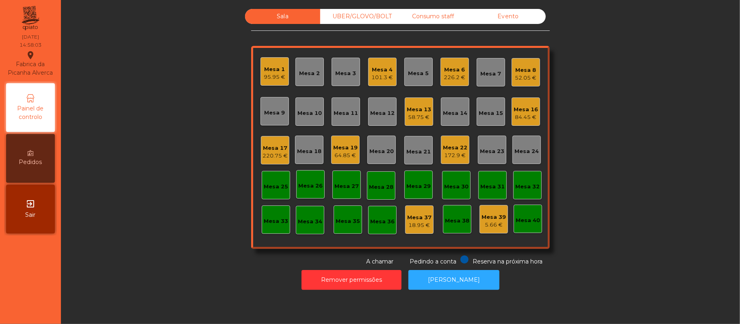
click at [457, 67] on div "Mesa 6" at bounding box center [455, 70] width 22 height 8
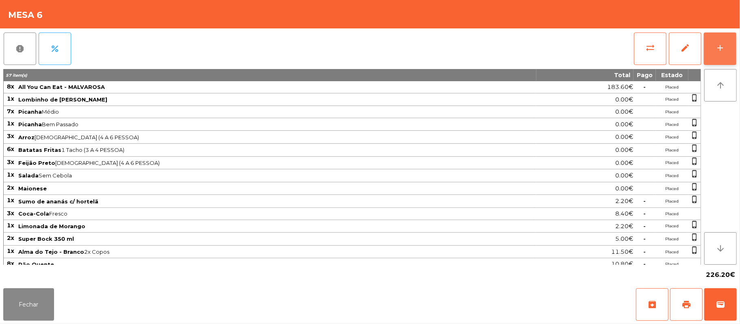
click at [719, 54] on button "add" at bounding box center [720, 48] width 32 height 32
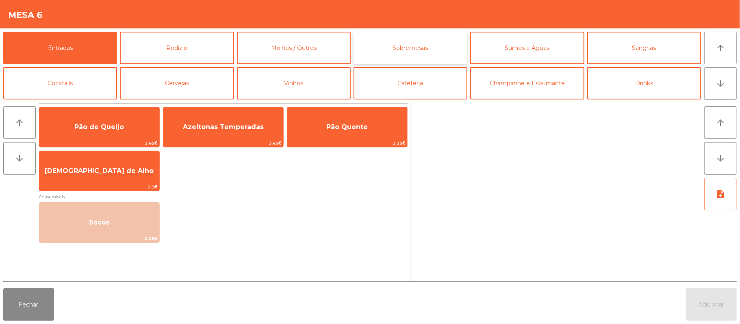
click at [424, 50] on button "Sobremesas" at bounding box center [410, 48] width 114 height 32
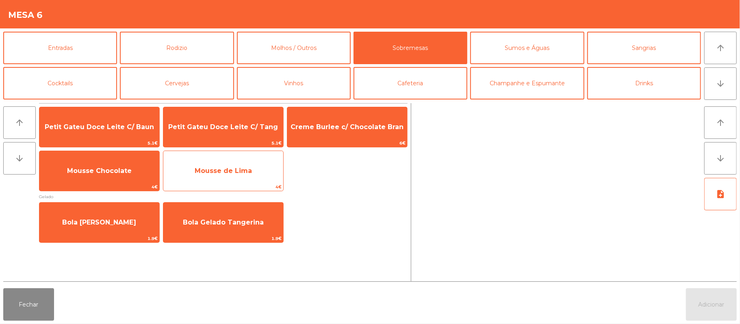
click at [226, 169] on span "Mousse de Lima" at bounding box center [223, 171] width 57 height 8
click at [227, 172] on span "Mousse de Lima" at bounding box center [223, 171] width 57 height 8
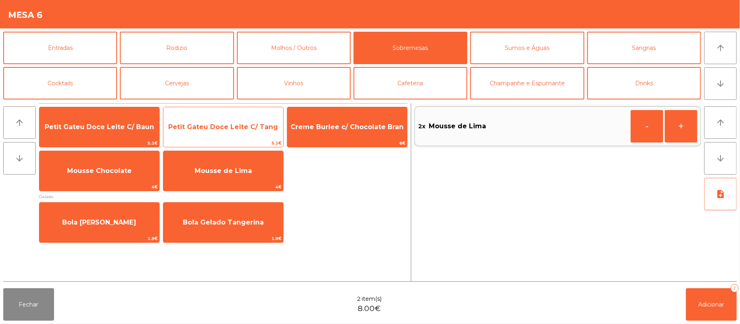
click at [227, 130] on span "Petit Gateu Doce Leite C/ Tang" at bounding box center [223, 127] width 110 height 8
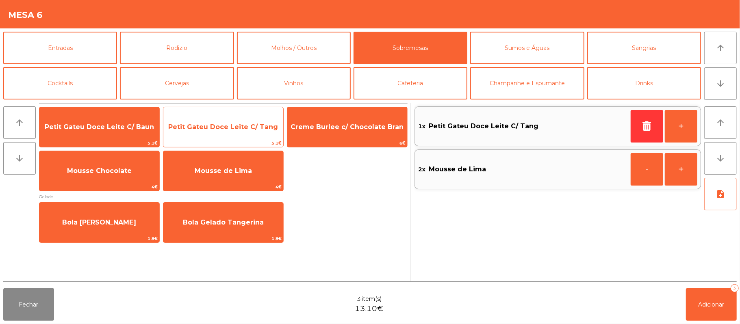
click at [237, 132] on span "Petit Gateu Doce Leite C/ Tang" at bounding box center [223, 127] width 120 height 22
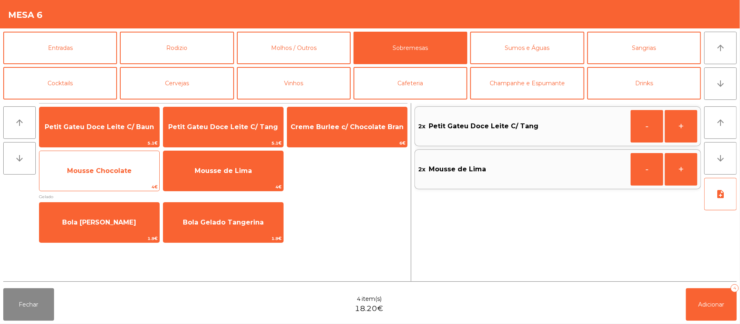
click at [127, 173] on span "Mousse Chocolate" at bounding box center [99, 171] width 65 height 8
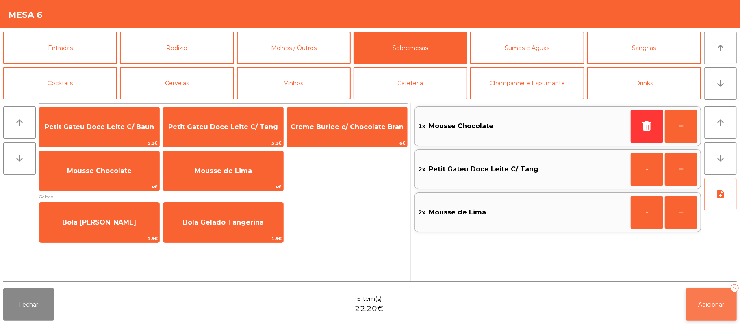
click at [714, 297] on button "Adicionar 5" at bounding box center [711, 304] width 51 height 32
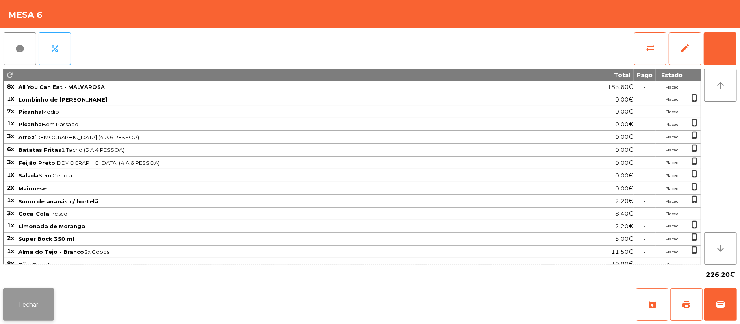
click at [28, 317] on button "Fechar" at bounding box center [28, 304] width 51 height 32
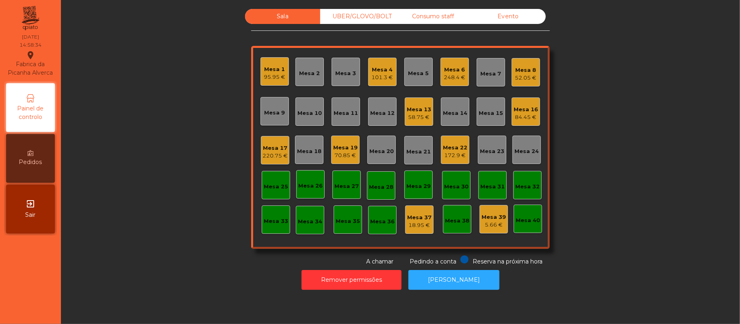
click at [601, 147] on div "Sala UBER/GLOVO/BOLT Consumo staff Evento Mesa 1 95.95 € Mesa 2 Mesa 3 Mesa 4 1…" at bounding box center [400, 137] width 657 height 257
click at [410, 110] on div "Mesa 13" at bounding box center [419, 110] width 24 height 8
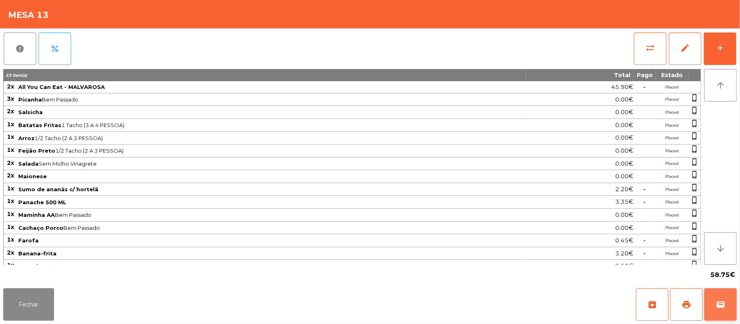
click at [733, 314] on button "wallet" at bounding box center [720, 304] width 32 height 32
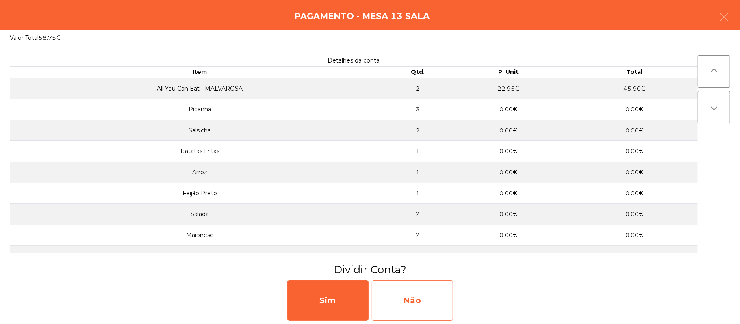
click at [429, 297] on div "Não" at bounding box center [412, 300] width 81 height 41
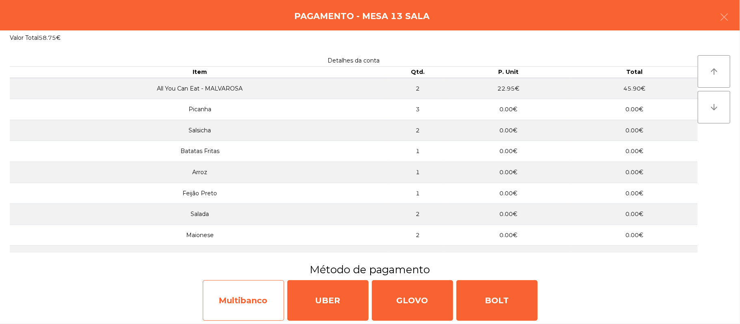
click at [269, 292] on div "Multibanco" at bounding box center [243, 300] width 81 height 41
select select "**"
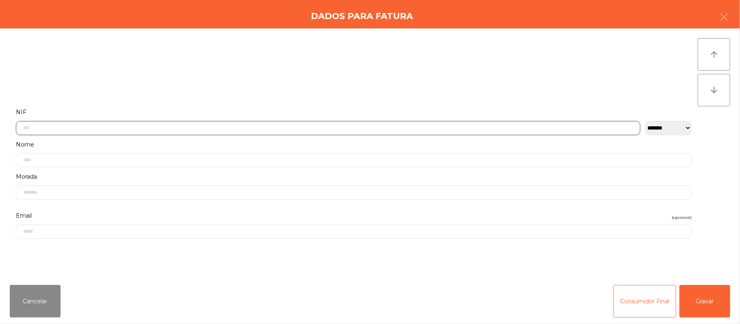
click at [296, 126] on input "text" at bounding box center [328, 128] width 624 height 14
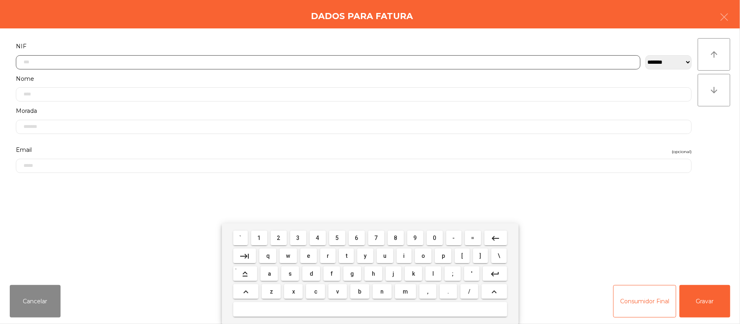
scroll to position [68, 0]
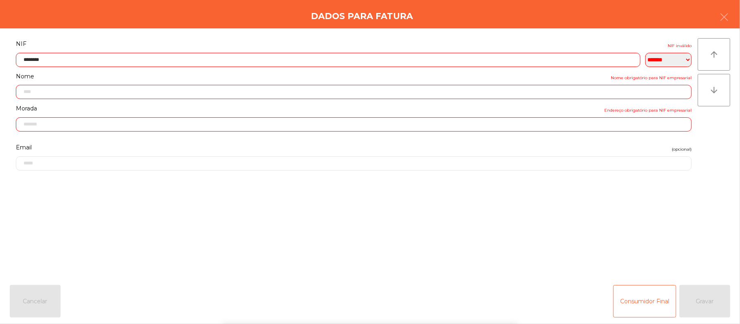
click at [592, 223] on form "**********" at bounding box center [354, 154] width 688 height 231
click at [249, 57] on input "********" at bounding box center [328, 60] width 624 height 14
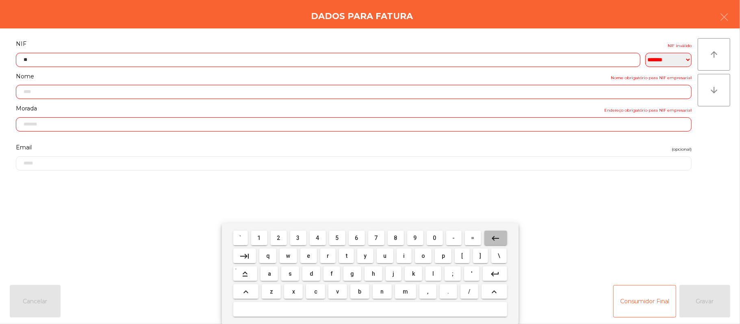
type input "*"
type input "*********"
type input "**********"
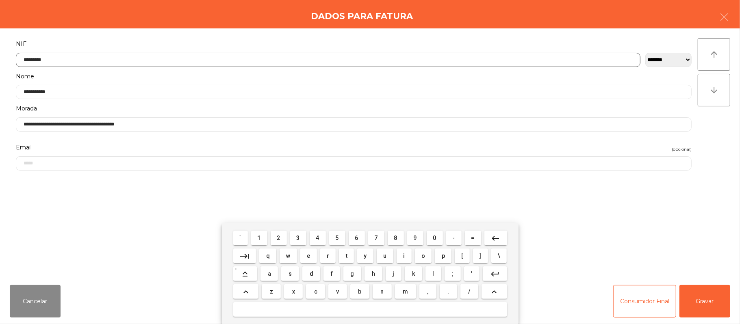
type input "*********"
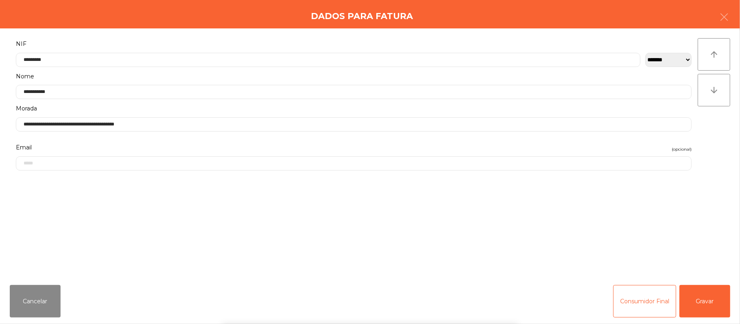
click at [708, 304] on div "` 1 2 3 4 5 6 7 8 9 0 - = keyboard_backspace keyboard_tab q w e r t y u i o p […" at bounding box center [370, 273] width 740 height 101
click at [707, 298] on button "Gravar" at bounding box center [704, 301] width 51 height 32
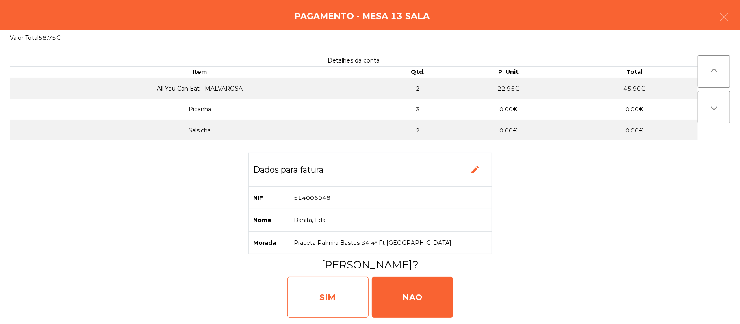
click at [335, 296] on div "SIM" at bounding box center [327, 297] width 81 height 41
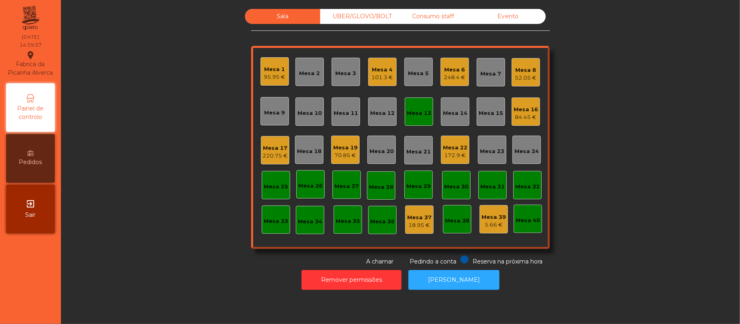
click at [421, 117] on div "Mesa 13" at bounding box center [419, 111] width 28 height 28
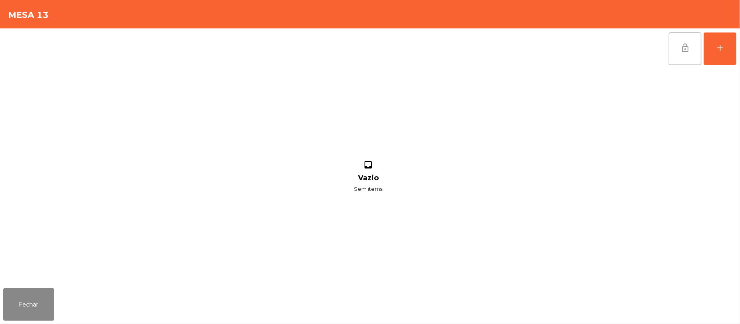
click at [688, 45] on span "lock_open" at bounding box center [685, 48] width 10 height 10
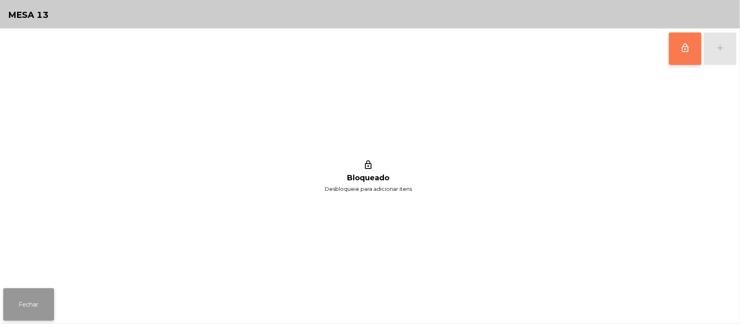
click at [31, 312] on button "Fechar" at bounding box center [28, 304] width 51 height 32
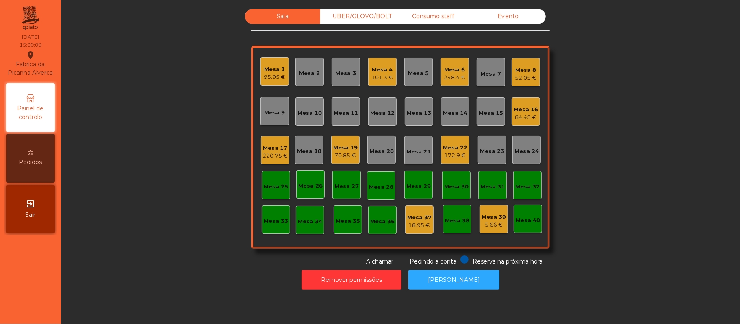
click at [359, 23] on div "UBER/GLOVO/BOLT" at bounding box center [357, 16] width 75 height 15
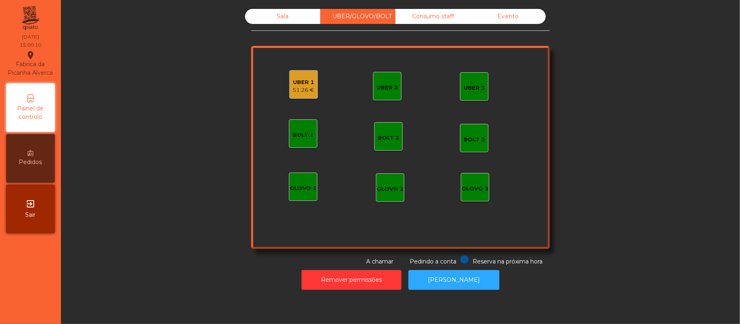
click at [295, 90] on div "51.26 €" at bounding box center [304, 90] width 22 height 8
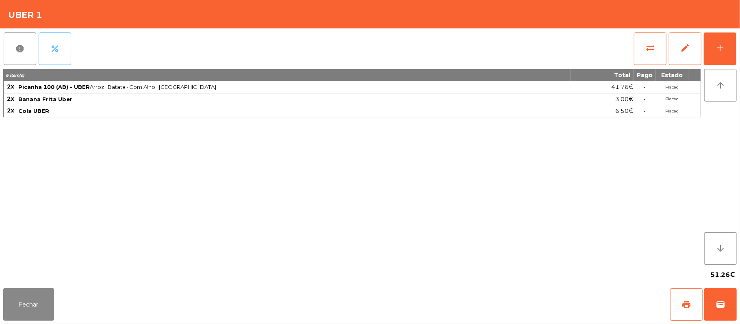
click at [58, 41] on button "percent" at bounding box center [55, 48] width 32 height 32
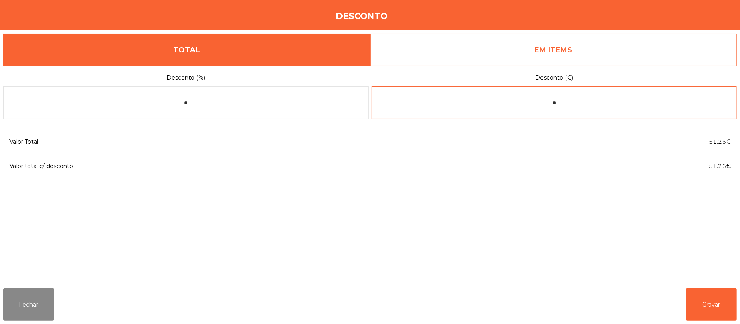
click at [602, 104] on input "*" at bounding box center [554, 103] width 365 height 32
click at [40, 304] on div "1 2 3 keyboard_backspace 4 5 6 . - 7 8 9 keyboard_return 0" at bounding box center [370, 282] width 740 height 83
click at [537, 105] on input "text" at bounding box center [554, 103] width 365 height 32
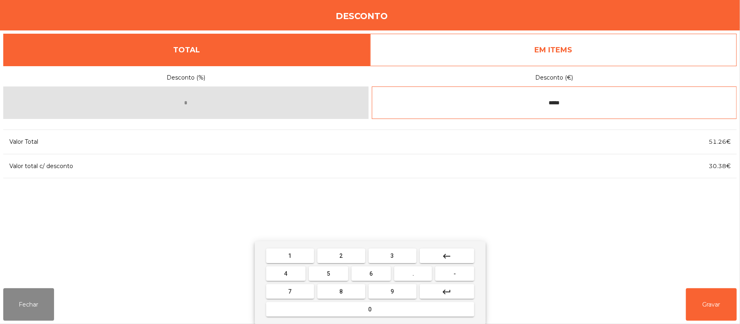
type input "*****"
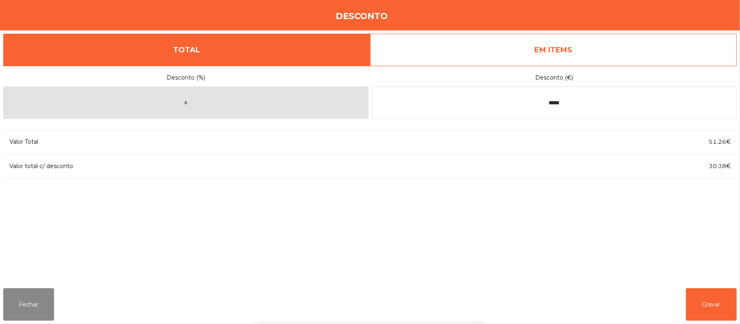
click at [698, 307] on div "1 2 3 keyboard_backspace 4 5 6 . - 7 8 9 keyboard_return 0" at bounding box center [370, 282] width 740 height 83
click at [699, 307] on button "Gravar" at bounding box center [711, 304] width 51 height 32
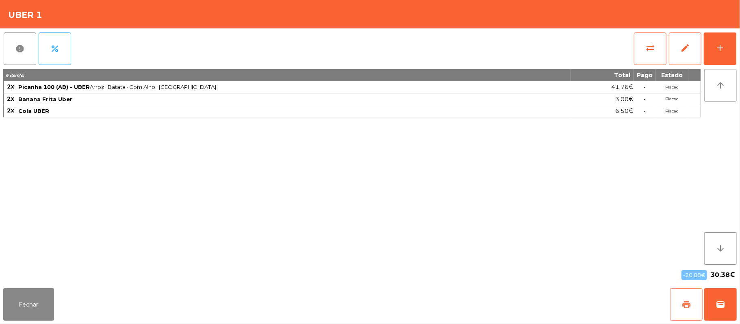
click at [672, 299] on button "print" at bounding box center [686, 304] width 32 height 32
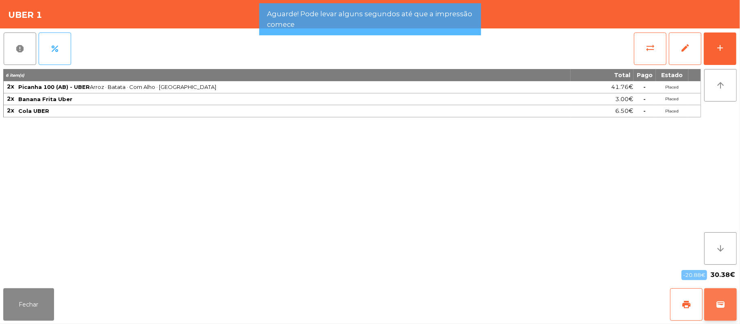
click at [708, 297] on button "wallet" at bounding box center [720, 304] width 32 height 32
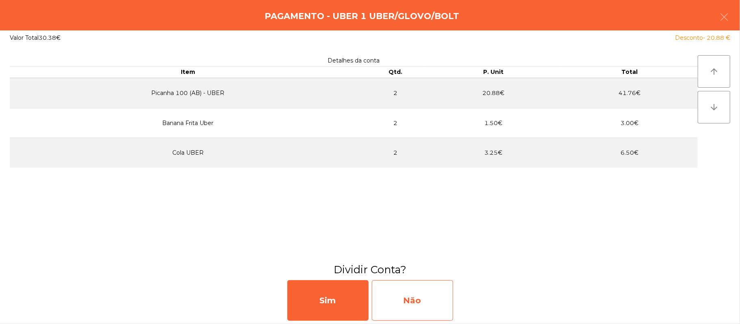
click at [428, 305] on div "Não" at bounding box center [412, 300] width 81 height 41
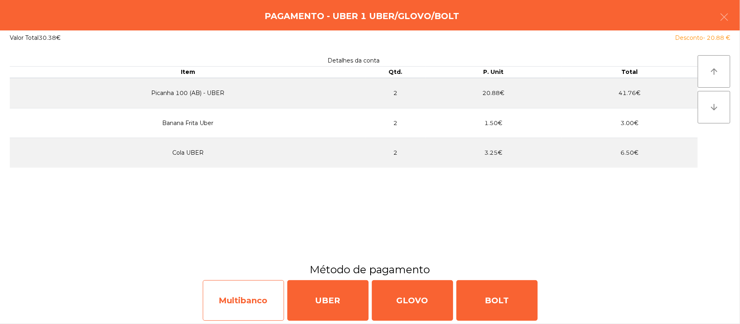
click at [253, 308] on div "Multibanco" at bounding box center [243, 300] width 81 height 41
select select "**"
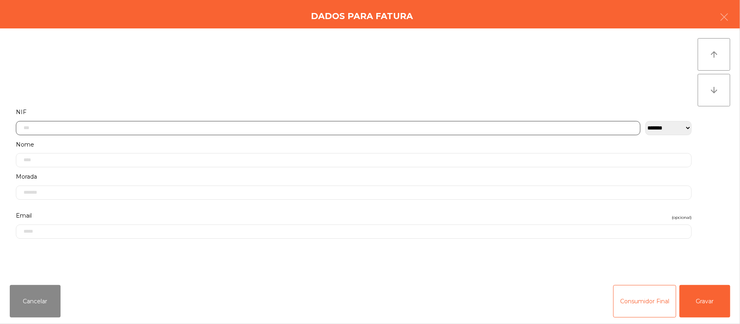
click at [210, 128] on input "text" at bounding box center [328, 128] width 624 height 14
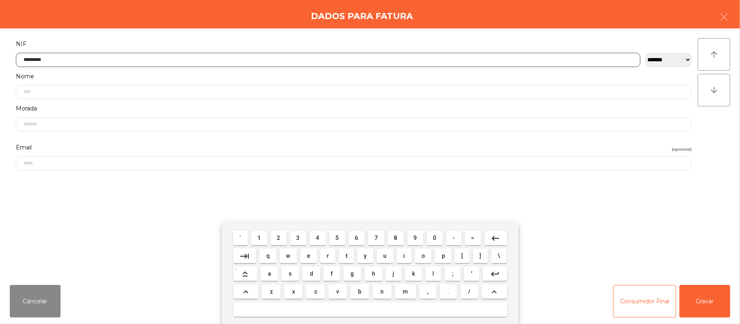
type input "*********"
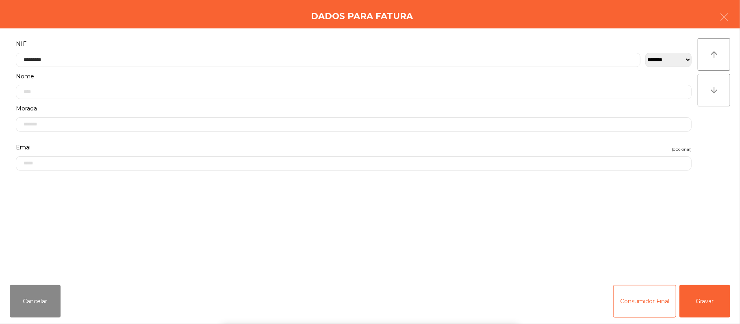
click at [708, 307] on div "` 1 2 3 4 5 6 7 8 9 0 - = keyboard_backspace keyboard_tab q w e r t y u i o p […" at bounding box center [370, 273] width 740 height 101
click at [701, 306] on button "Gravar" at bounding box center [704, 301] width 51 height 32
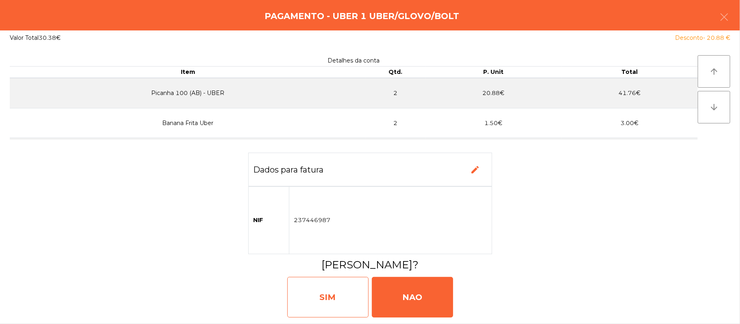
click at [329, 298] on div "SIM" at bounding box center [327, 297] width 81 height 41
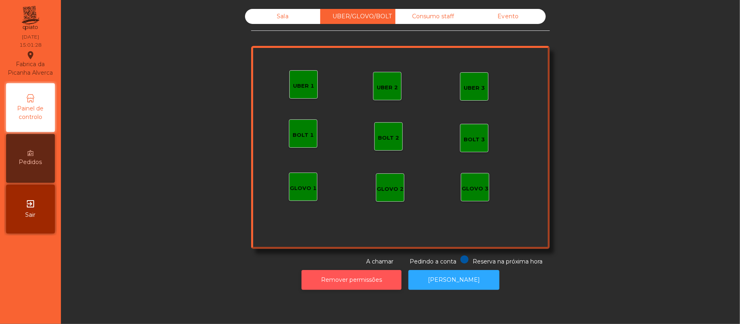
click at [348, 280] on button "Remover permissões" at bounding box center [351, 280] width 100 height 20
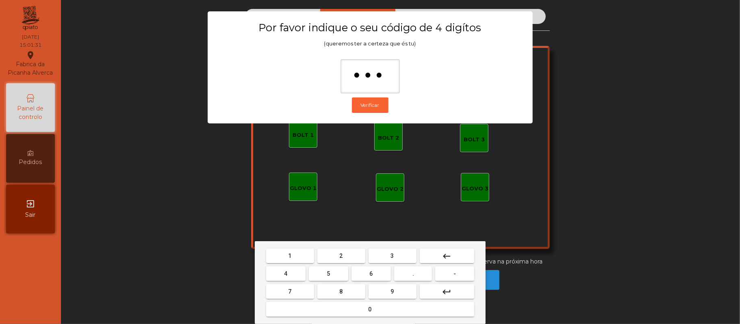
type input "****"
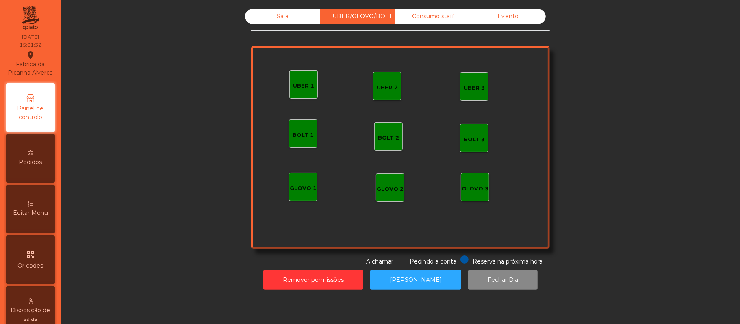
click at [42, 217] on span "Editar Menu" at bounding box center [30, 213] width 35 height 9
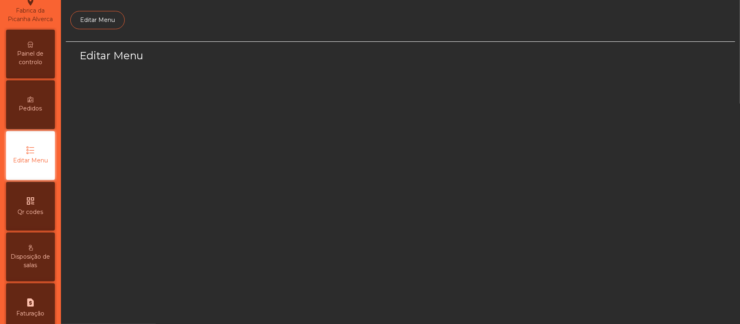
scroll to position [56, 0]
select select "*"
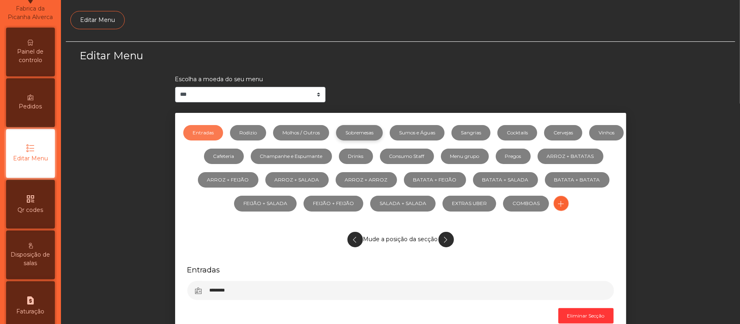
click at [383, 132] on link "Sobremesas" at bounding box center [359, 132] width 47 height 15
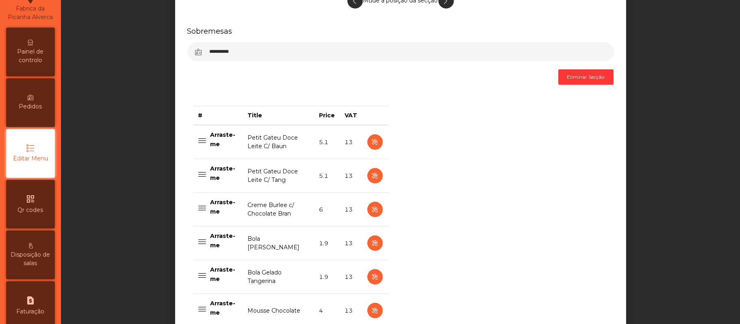
scroll to position [281, 0]
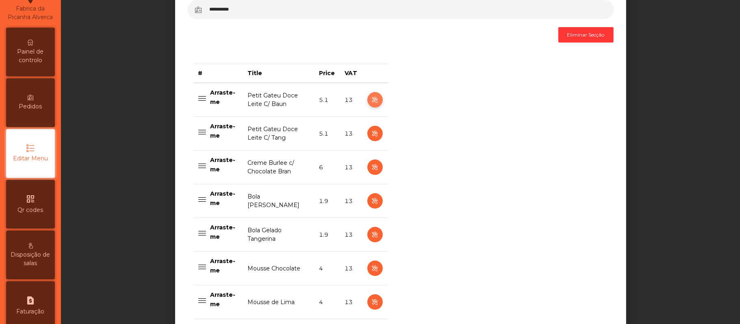
click at [371, 101] on icon "button" at bounding box center [374, 100] width 9 height 10
select select "**"
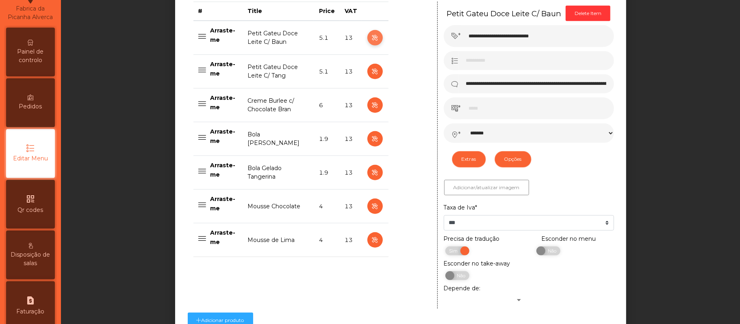
scroll to position [416, 0]
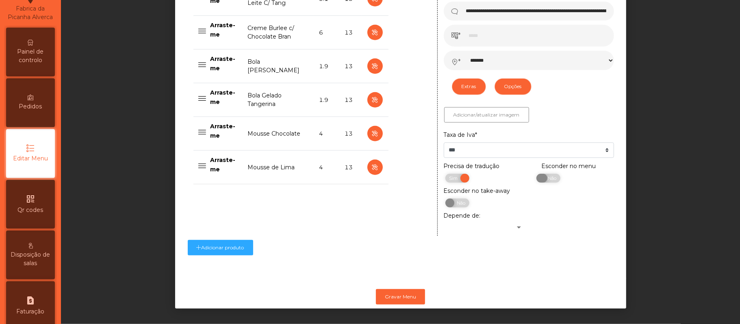
click at [545, 183] on span "Não" at bounding box center [551, 178] width 20 height 9
click at [531, 179] on div "Esconder no menu Sim Não" at bounding box center [573, 174] width 91 height 25
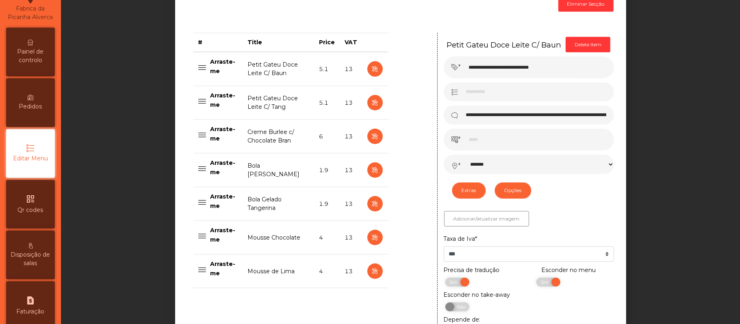
scroll to position [310, 0]
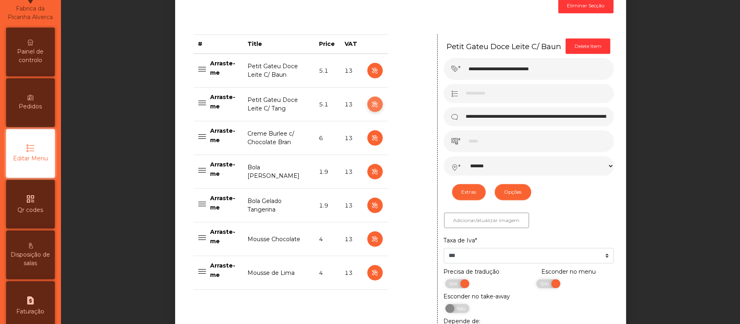
click at [372, 109] on icon "button" at bounding box center [374, 105] width 9 height 10
type input "**********"
select select "*******"
select select "**"
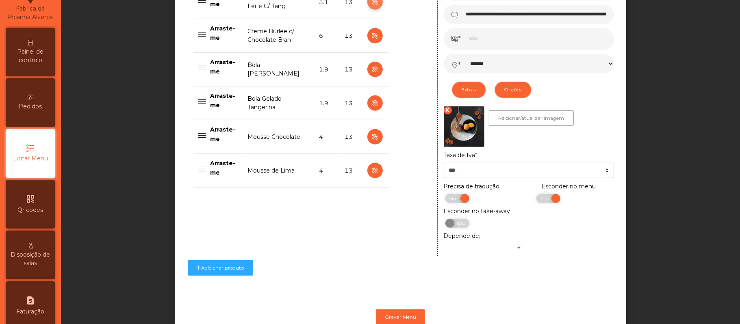
scroll to position [444, 0]
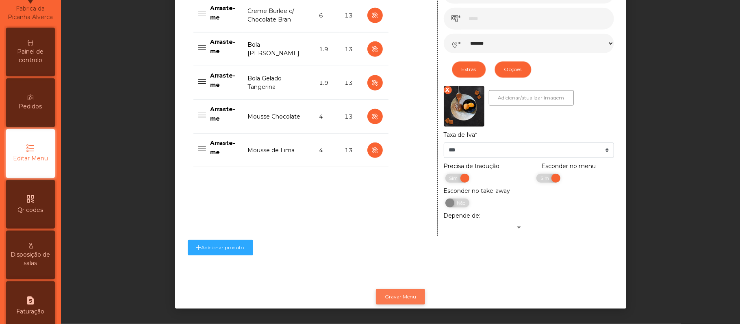
click at [399, 289] on button "Gravar Menu" at bounding box center [400, 296] width 49 height 15
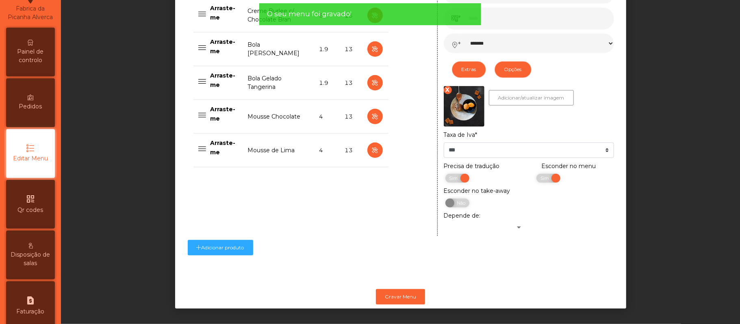
click at [30, 62] on span "Painel de controlo" at bounding box center [30, 56] width 45 height 17
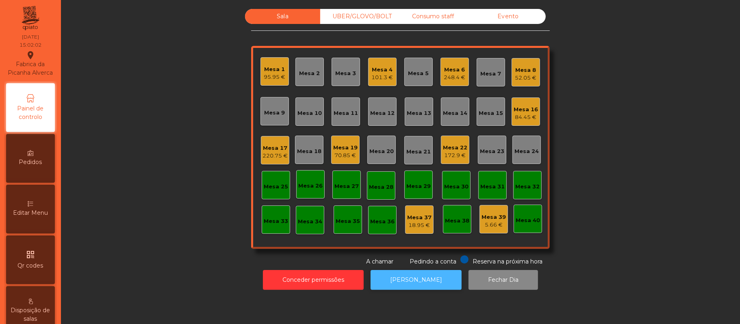
click at [421, 286] on button "[PERSON_NAME]" at bounding box center [415, 280] width 91 height 20
click at [261, 144] on div "Mesa 17 220.75 €" at bounding box center [275, 150] width 28 height 28
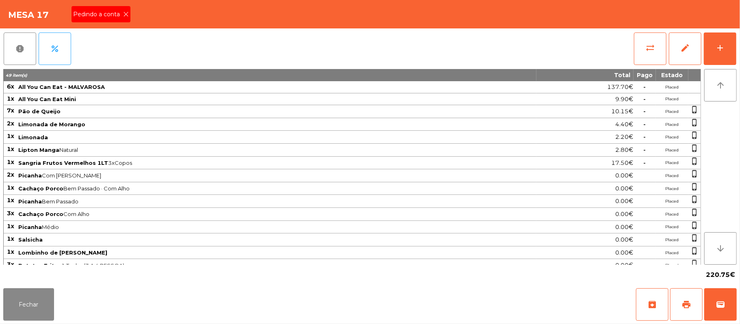
click at [103, 14] on span "Pedindo a conta" at bounding box center [98, 14] width 50 height 9
click at [682, 307] on span "print" at bounding box center [686, 305] width 10 height 10
click at [25, 312] on button "Fechar" at bounding box center [28, 304] width 51 height 32
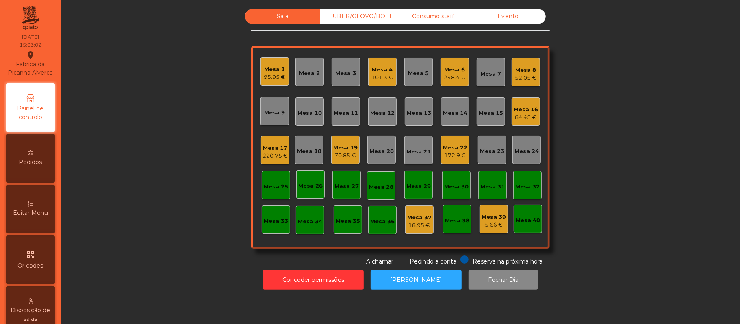
click at [364, 17] on div "UBER/GLOVO/BOLT" at bounding box center [357, 16] width 75 height 15
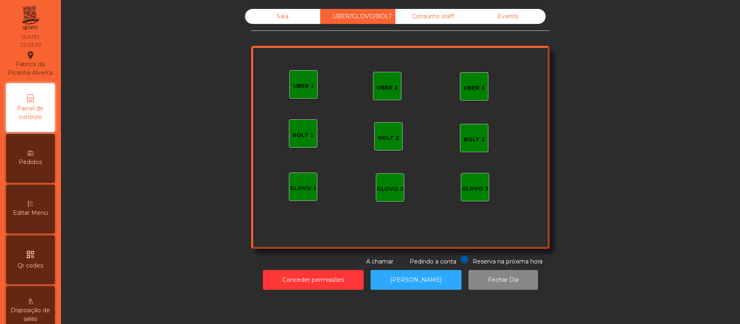
click at [299, 85] on div "UBER 1" at bounding box center [303, 86] width 21 height 8
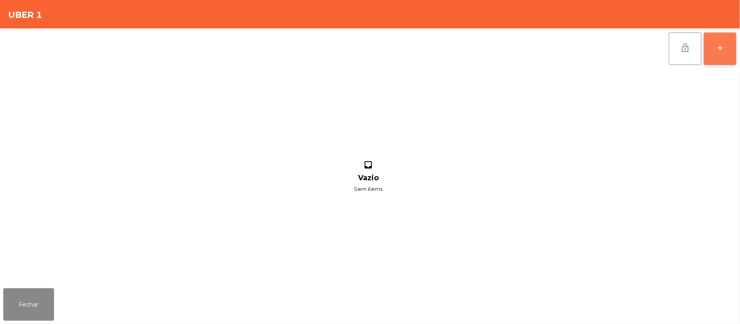
click at [714, 49] on button "add" at bounding box center [720, 48] width 32 height 32
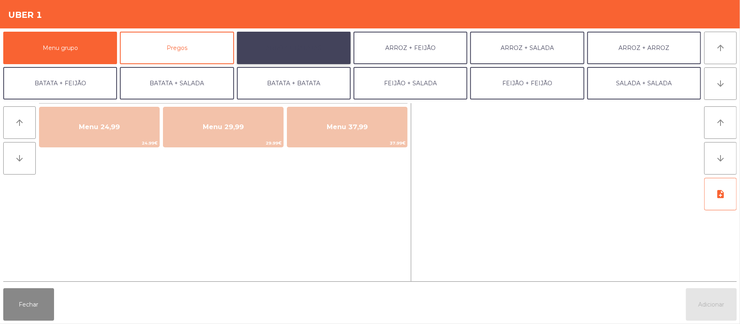
click at [327, 57] on button "ARROZ + BATATAS" at bounding box center [294, 48] width 114 height 32
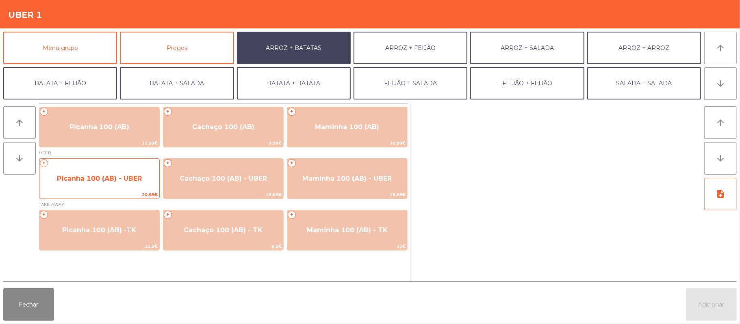
click at [135, 179] on span "Picanha 100 (AB) - UBER" at bounding box center [99, 179] width 85 height 8
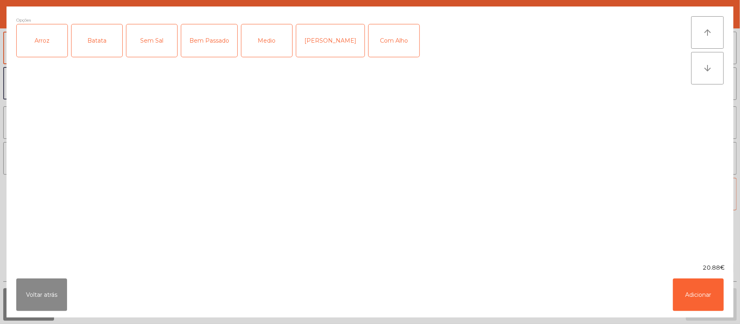
click at [28, 56] on div "Arroz" at bounding box center [42, 40] width 51 height 32
click at [110, 43] on div "Batata" at bounding box center [96, 40] width 51 height 32
click at [261, 44] on div "Medio" at bounding box center [266, 40] width 51 height 32
click at [334, 44] on div "[PERSON_NAME]" at bounding box center [330, 40] width 68 height 32
click at [383, 48] on div "Com Alho" at bounding box center [393, 40] width 51 height 32
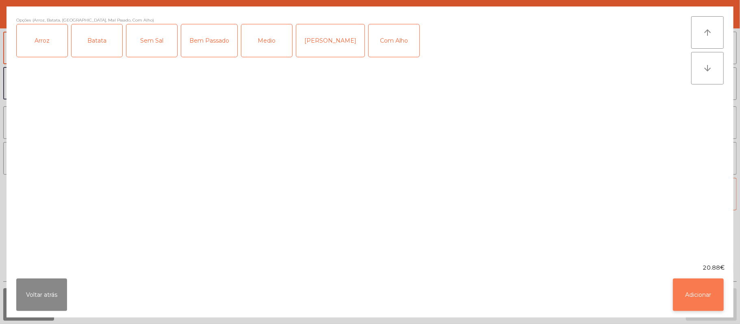
click at [699, 307] on button "Adicionar" at bounding box center [698, 295] width 51 height 32
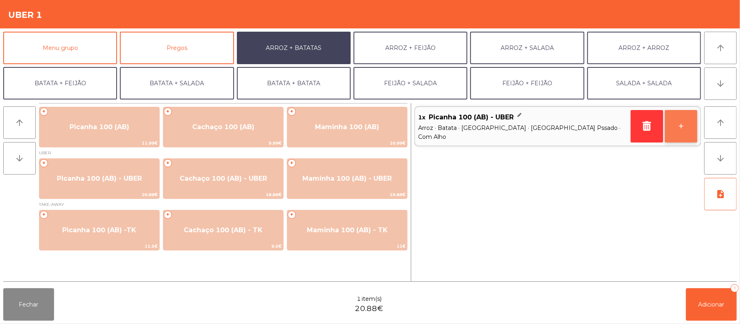
click at [682, 126] on button "+" at bounding box center [681, 126] width 32 height 32
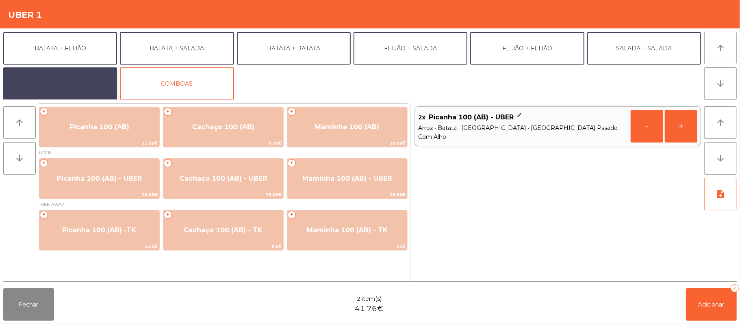
click at [74, 85] on button "EXTRAS UBER" at bounding box center [60, 83] width 114 height 32
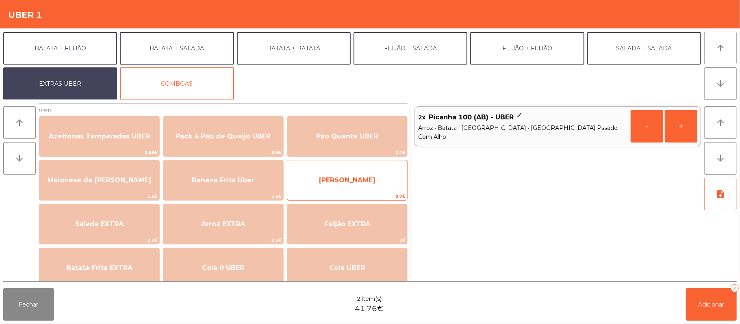
click at [356, 181] on span "Farofa Uber" at bounding box center [347, 180] width 56 height 8
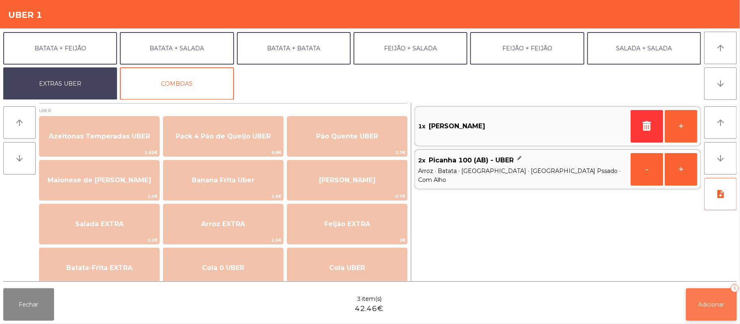
click at [694, 296] on button "Adicionar 3" at bounding box center [711, 304] width 51 height 32
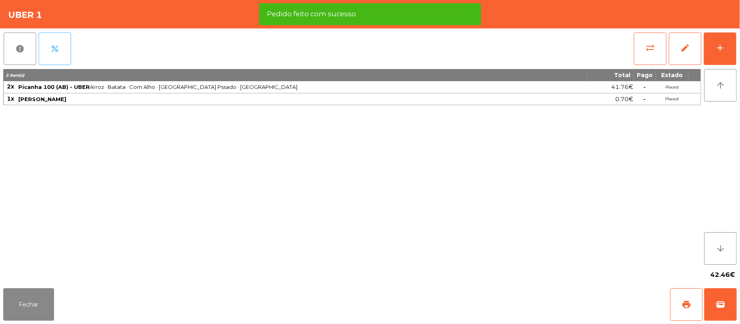
click at [61, 56] on button "percent" at bounding box center [55, 48] width 32 height 32
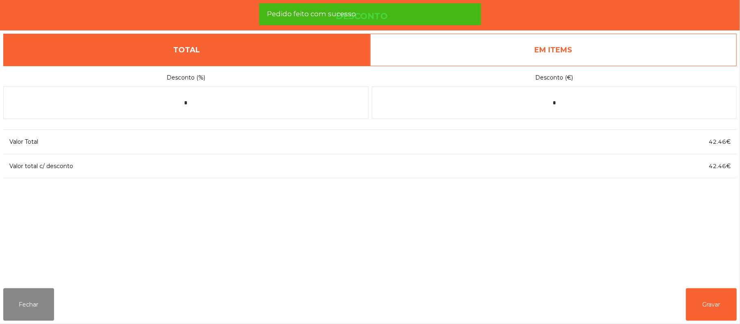
click at [532, 54] on link "EM ITEMS" at bounding box center [553, 50] width 367 height 32
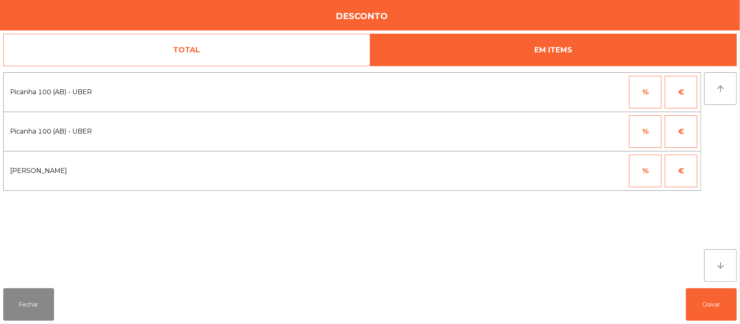
click at [630, 95] on button "%" at bounding box center [645, 92] width 32 height 32
click at [597, 95] on input "*" at bounding box center [605, 92] width 41 height 32
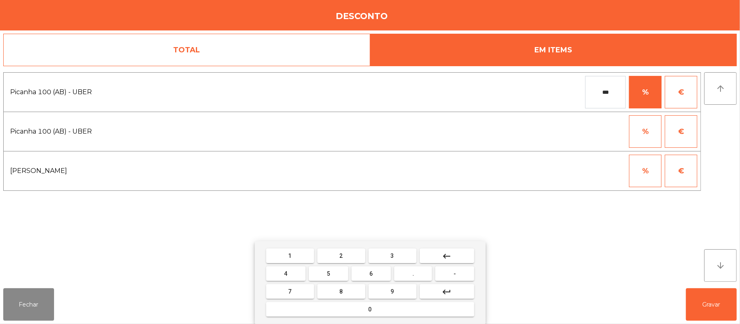
type input "***"
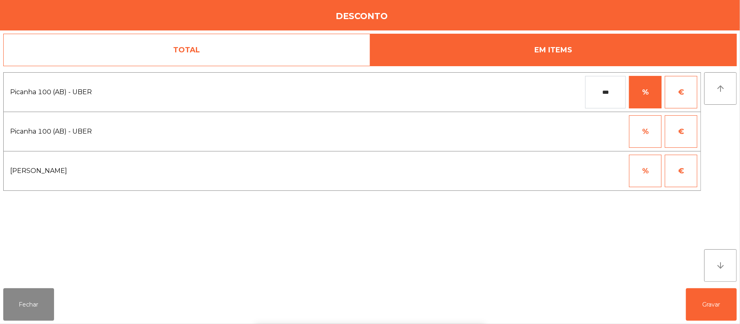
click at [709, 305] on div "1 2 3 keyboard_backspace 4 5 6 . - 7 8 9 keyboard_return 0" at bounding box center [370, 282] width 740 height 83
click at [702, 308] on button "Gravar" at bounding box center [711, 304] width 51 height 32
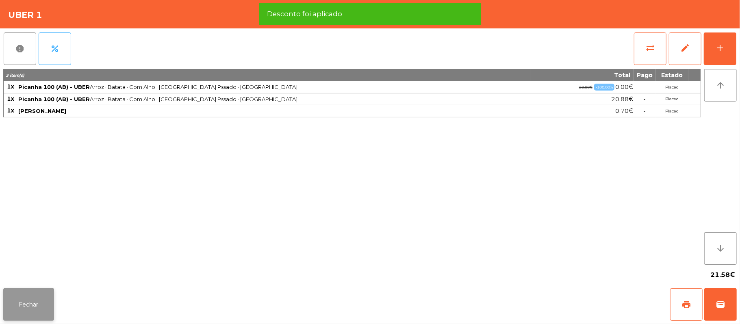
click at [46, 304] on button "Fechar" at bounding box center [28, 304] width 51 height 32
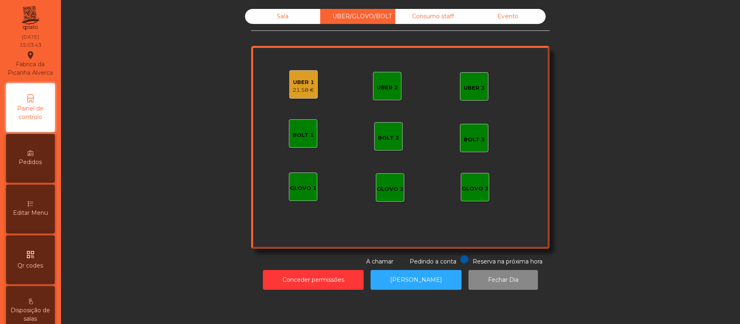
click at [294, 78] on div "UBER 1" at bounding box center [304, 82] width 22 height 8
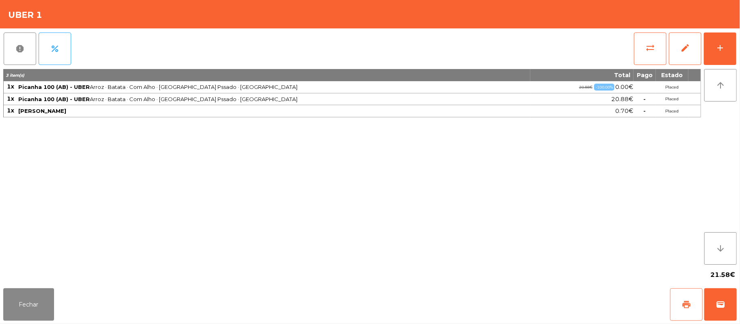
click at [689, 293] on button "print" at bounding box center [686, 304] width 32 height 32
click at [39, 322] on div "Fechar print wallet" at bounding box center [370, 304] width 740 height 39
click at [38, 304] on button "Fechar" at bounding box center [28, 304] width 51 height 32
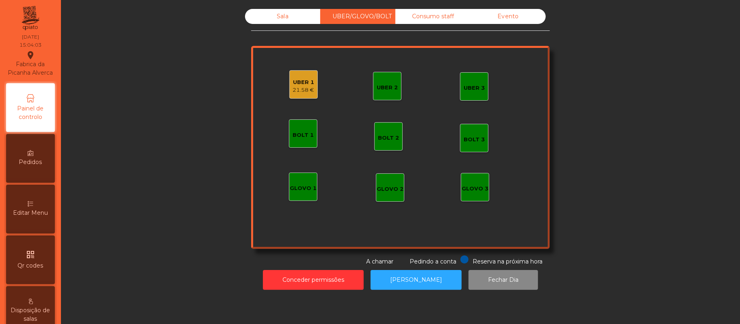
click at [278, 16] on div "Sala" at bounding box center [282, 16] width 75 height 15
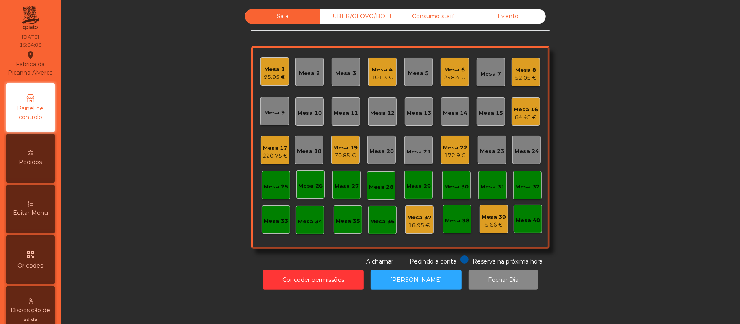
click at [271, 155] on div "220.75 €" at bounding box center [274, 156] width 25 height 8
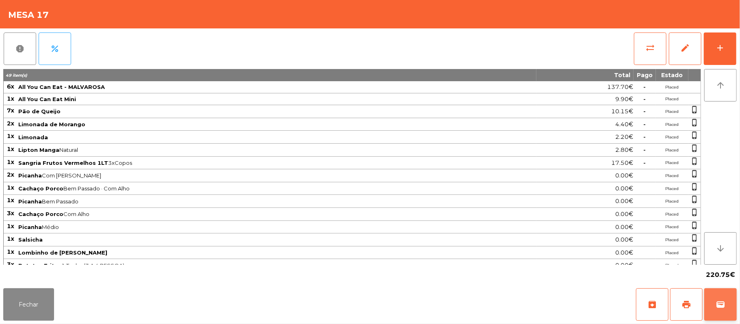
click at [718, 314] on button "wallet" at bounding box center [720, 304] width 32 height 32
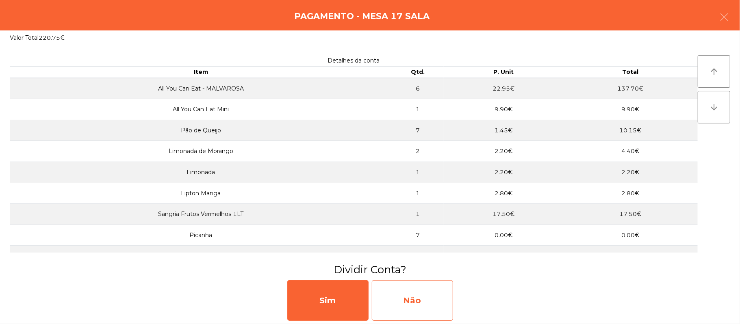
click at [411, 301] on div "Não" at bounding box center [412, 300] width 81 height 41
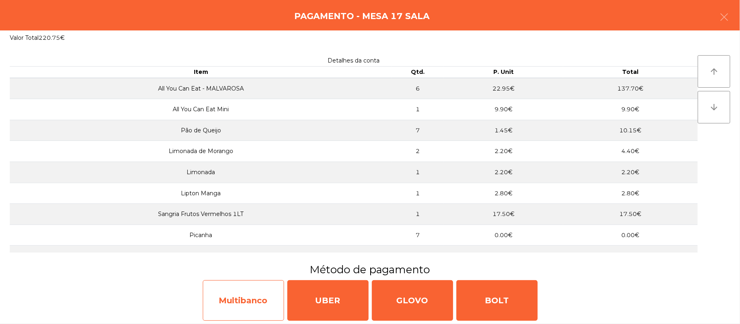
click at [238, 302] on div "Multibanco" at bounding box center [243, 300] width 81 height 41
select select "**"
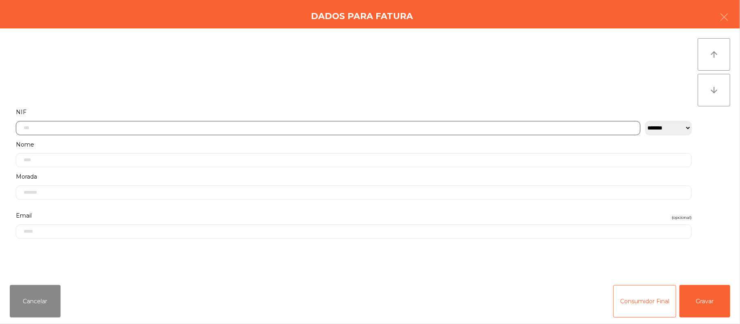
click at [148, 130] on input "text" at bounding box center [328, 128] width 624 height 14
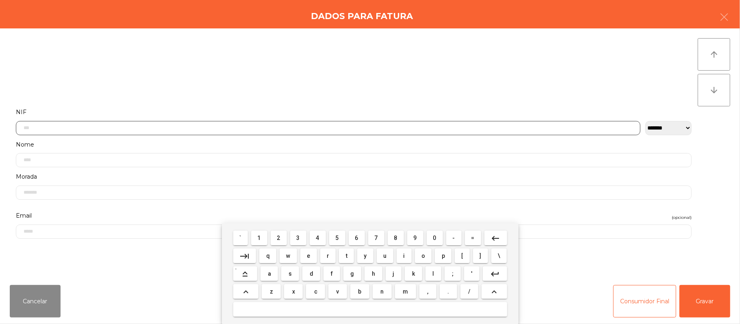
scroll to position [68, 0]
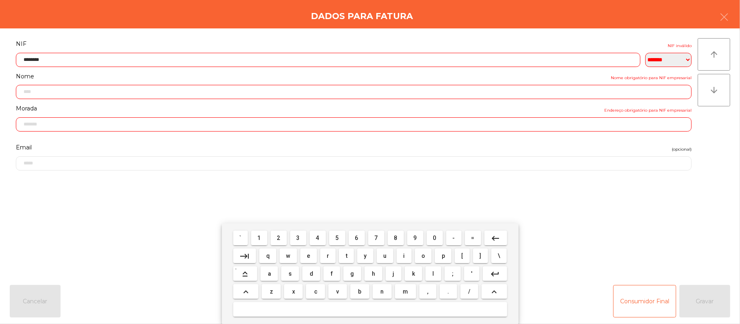
type input "*********"
type input "**********"
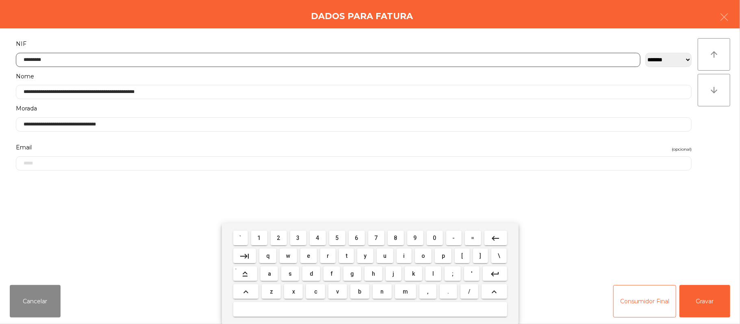
type input "*********"
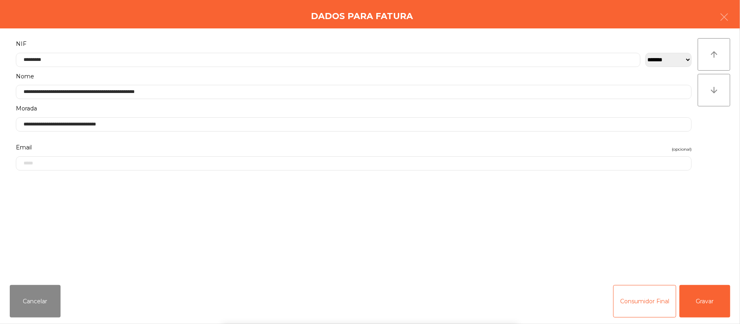
click at [694, 299] on div "` 1 2 3 4 5 6 7 8 9 0 - = keyboard_backspace keyboard_tab q w e r t y u i o p […" at bounding box center [370, 273] width 740 height 101
click at [699, 301] on button "Gravar" at bounding box center [704, 301] width 51 height 32
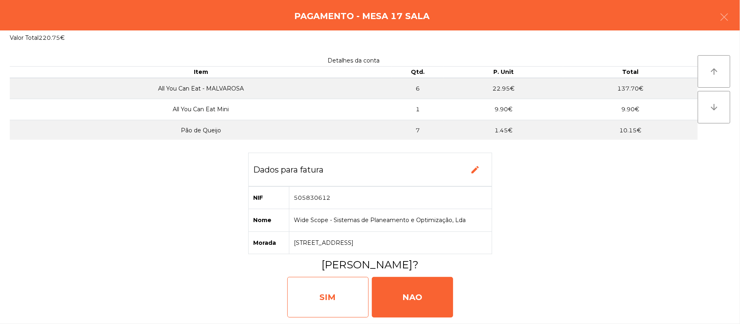
click at [319, 307] on div "SIM" at bounding box center [327, 297] width 81 height 41
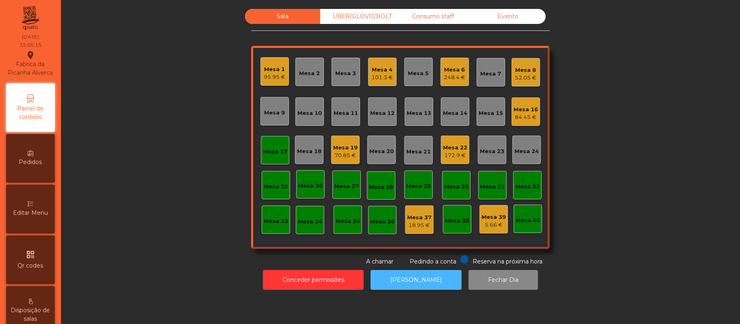
click at [391, 281] on button "[PERSON_NAME]" at bounding box center [415, 280] width 91 height 20
click at [354, 22] on div "UBER/GLOVO/BOLT" at bounding box center [357, 16] width 75 height 15
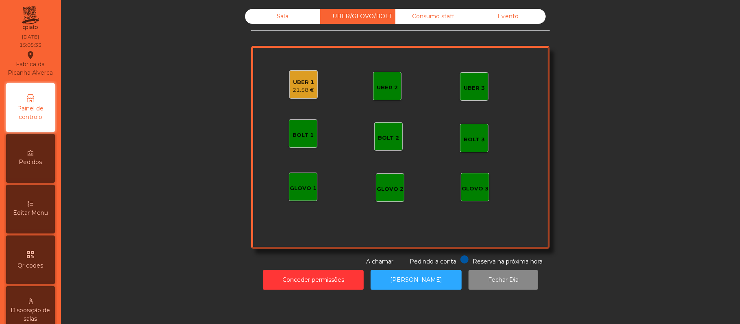
click at [306, 82] on div "UBER 1" at bounding box center [304, 82] width 22 height 8
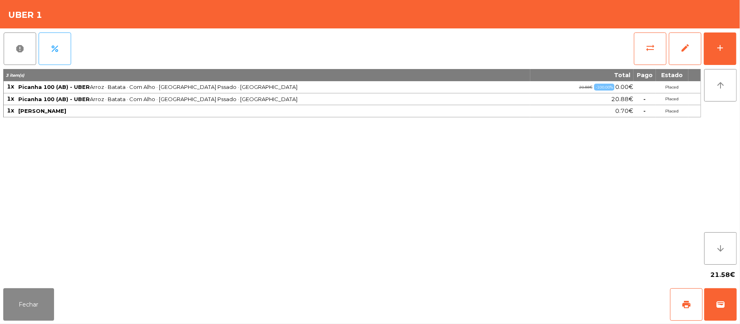
click at [737, 301] on div "Fechar print wallet" at bounding box center [370, 304] width 740 height 39
click at [735, 307] on button "wallet" at bounding box center [720, 304] width 32 height 32
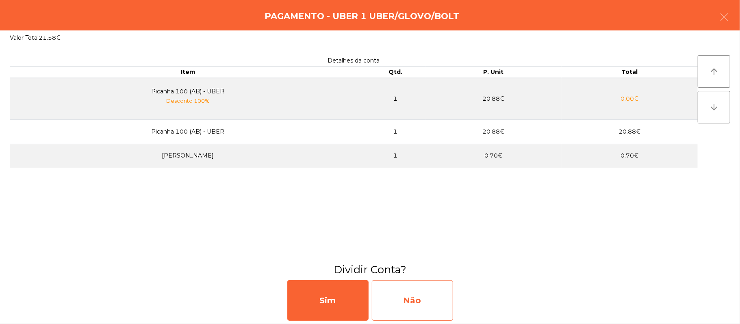
click at [419, 298] on div "Não" at bounding box center [412, 300] width 81 height 41
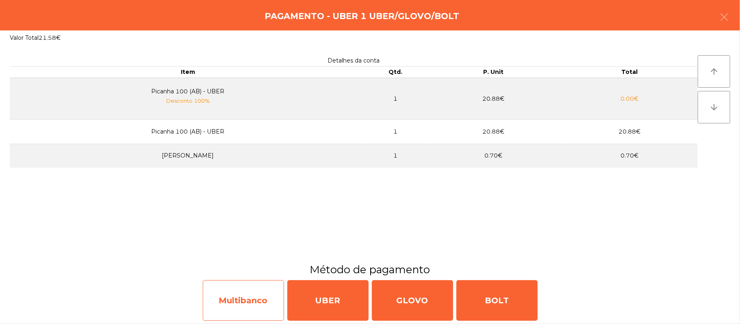
click at [243, 296] on div "Multibanco" at bounding box center [243, 300] width 81 height 41
select select "**"
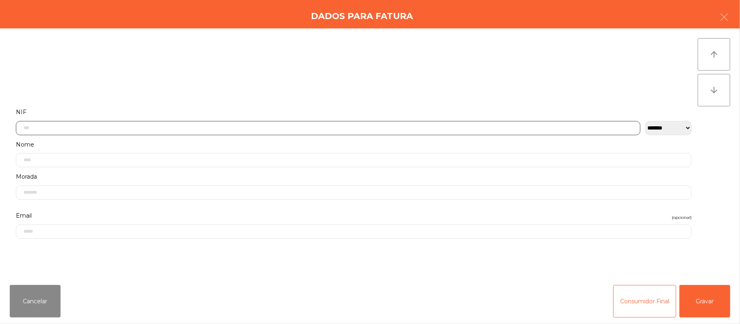
click at [203, 124] on input "text" at bounding box center [328, 128] width 624 height 14
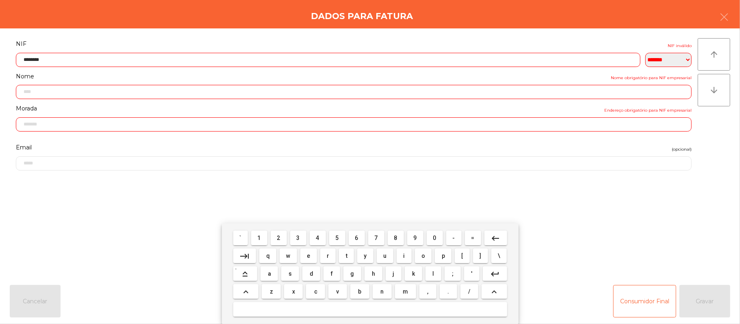
type input "*********"
type input "**********"
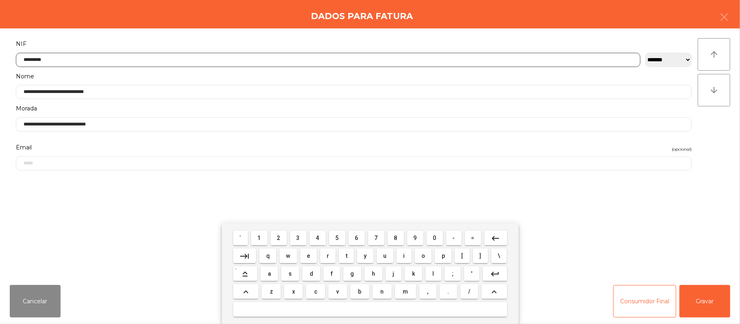
type input "*********"
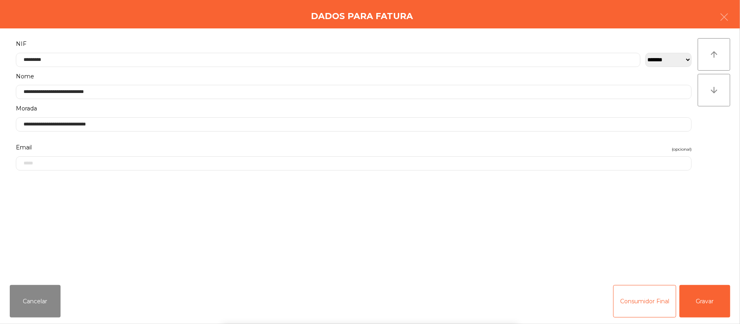
click at [697, 306] on div "` 1 2 3 4 5 6 7 8 9 0 - = keyboard_backspace keyboard_tab q w e r t y u i o p […" at bounding box center [370, 273] width 740 height 101
click at [692, 291] on button "Gravar" at bounding box center [704, 301] width 51 height 32
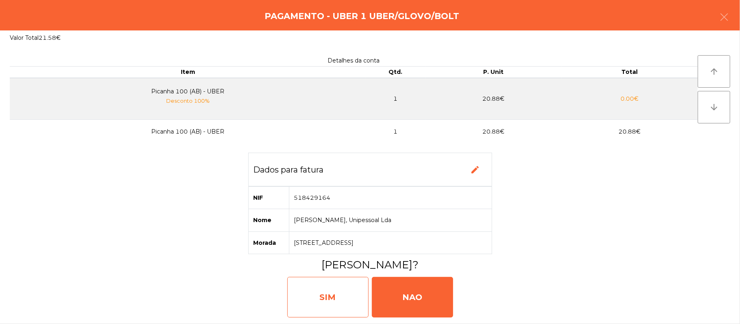
click at [354, 296] on div "SIM" at bounding box center [327, 297] width 81 height 41
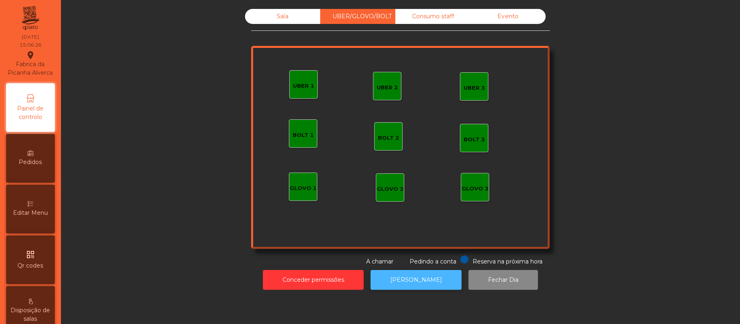
click at [421, 280] on button "[PERSON_NAME]" at bounding box center [415, 280] width 91 height 20
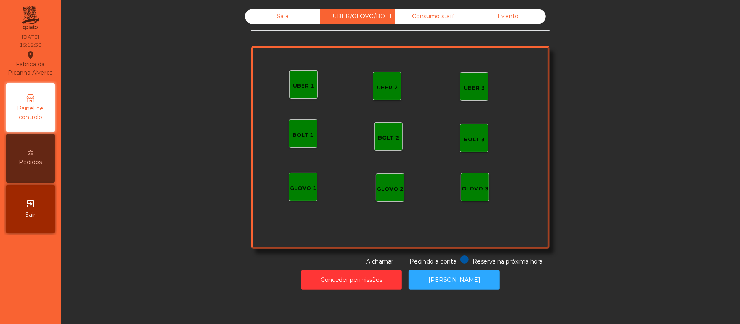
click at [589, 60] on div "Sala UBER/GLOVO/BOLT Consumo staff Evento UBER 2 UBER 3 BOLT 1 BOLT 2 BOLT 3 GL…" at bounding box center [400, 137] width 657 height 257
click at [299, 19] on div "Sala" at bounding box center [282, 16] width 75 height 15
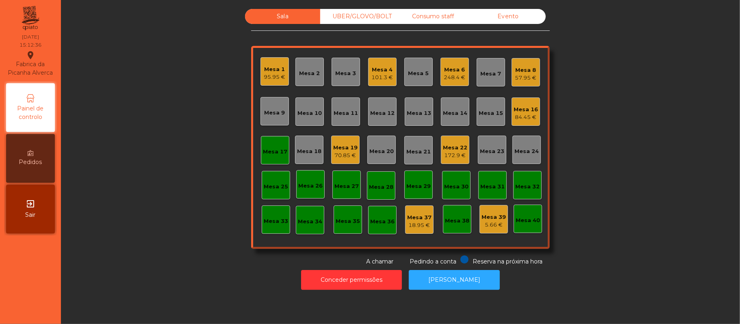
click at [492, 225] on div "5.66 €" at bounding box center [493, 225] width 24 height 8
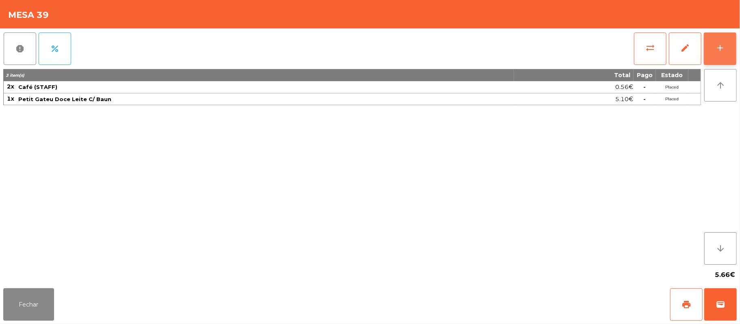
click at [712, 47] on button "add" at bounding box center [720, 48] width 32 height 32
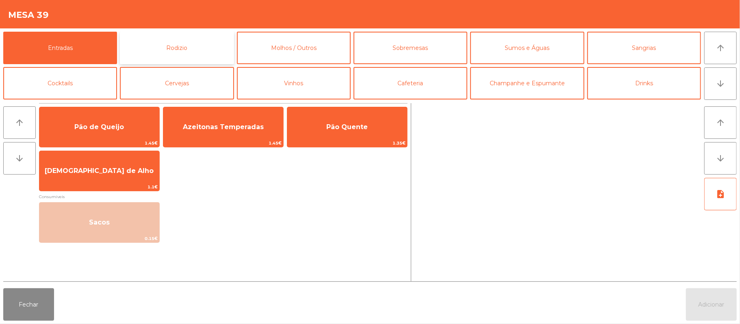
click at [210, 51] on button "Rodizio" at bounding box center [177, 48] width 114 height 32
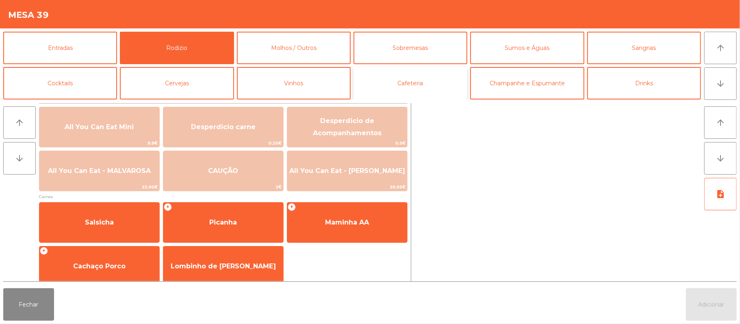
click at [420, 95] on button "Cafeteria" at bounding box center [410, 83] width 114 height 32
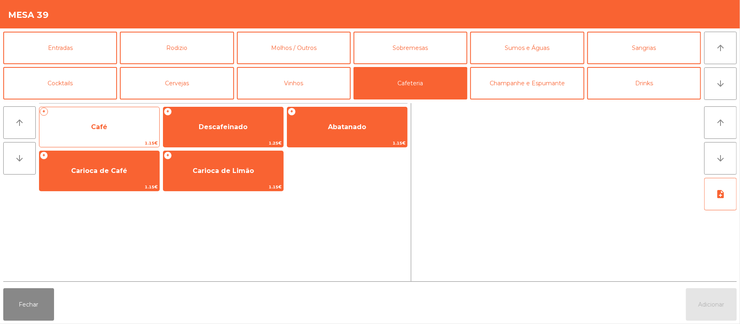
click at [141, 131] on span "Café" at bounding box center [99, 127] width 120 height 22
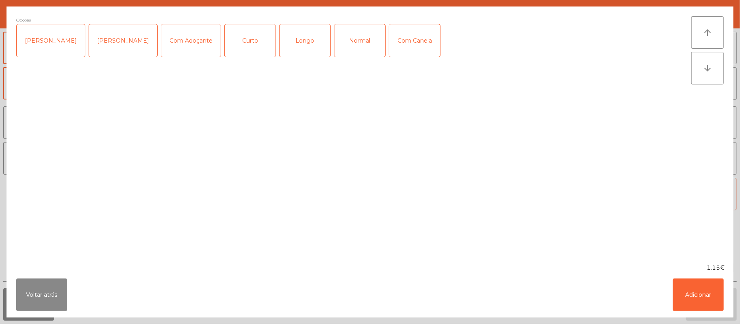
click at [334, 51] on div "Normal" at bounding box center [359, 40] width 51 height 32
click at [696, 307] on button "Adicionar" at bounding box center [698, 295] width 51 height 32
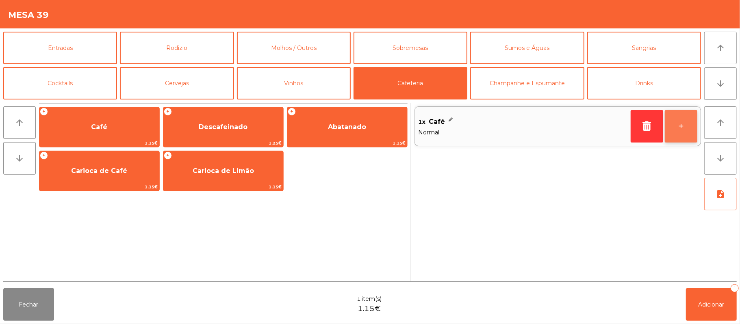
click at [681, 136] on button "+" at bounding box center [681, 126] width 32 height 32
click at [714, 323] on div "Fechar 2 item(s) 2.30€ Adicionar 2" at bounding box center [370, 304] width 740 height 39
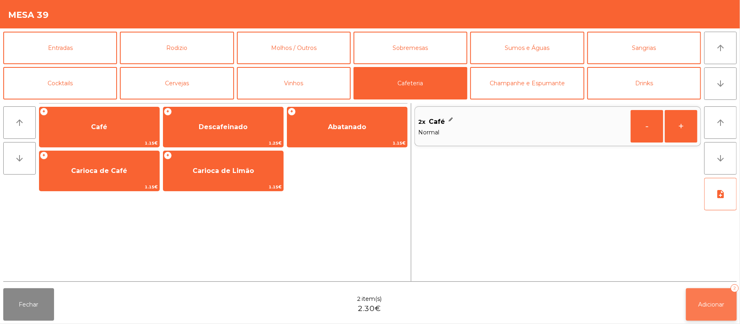
click at [707, 301] on span "Adicionar" at bounding box center [711, 304] width 26 height 7
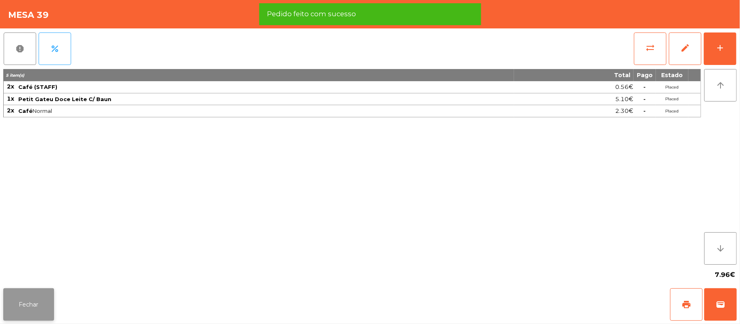
click at [37, 298] on button "Fechar" at bounding box center [28, 304] width 51 height 32
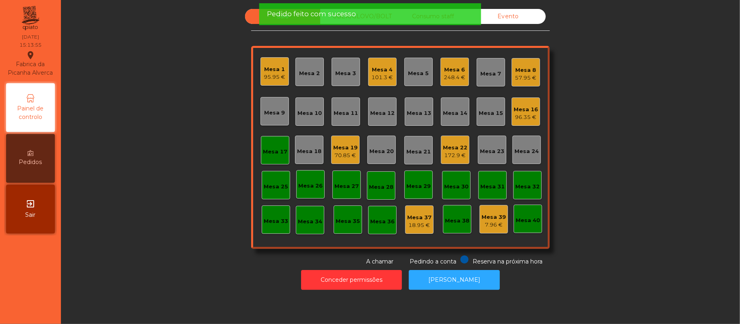
click at [156, 198] on div "Sala UBER/GLOVO/BOLT Consumo staff Evento Mesa 1 95.95 € Mesa 2 Mesa 3 Mesa 4 1…" at bounding box center [400, 137] width 657 height 257
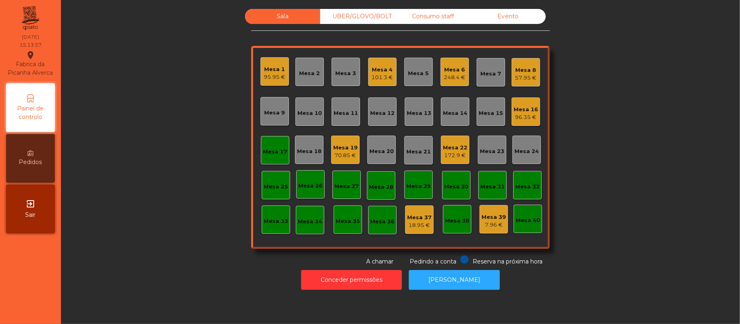
click at [281, 158] on div "Mesa 17" at bounding box center [275, 150] width 28 height 28
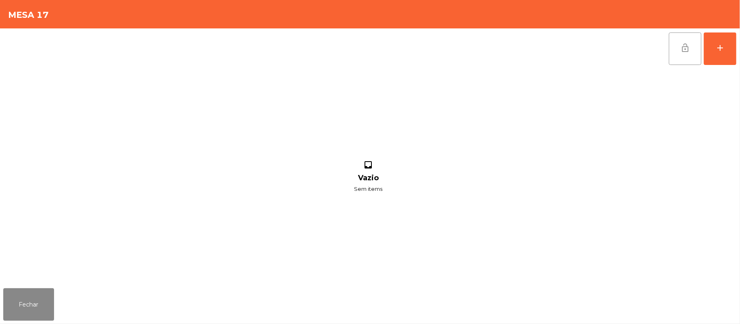
click at [685, 39] on button "lock_open" at bounding box center [685, 48] width 32 height 32
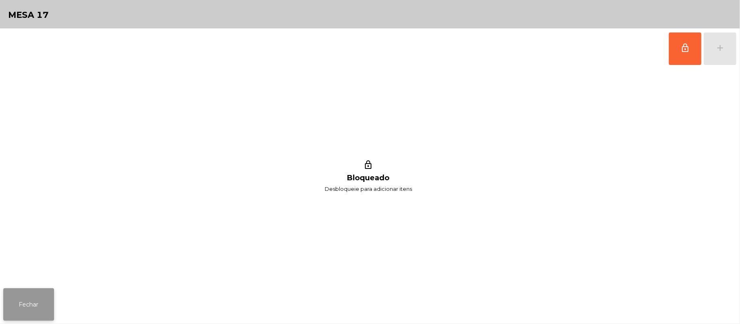
click at [6, 309] on button "Fechar" at bounding box center [28, 304] width 51 height 32
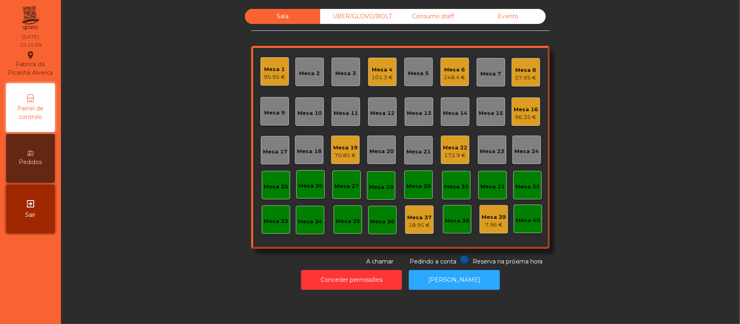
click at [421, 16] on div "Consumo staff" at bounding box center [432, 16] width 75 height 15
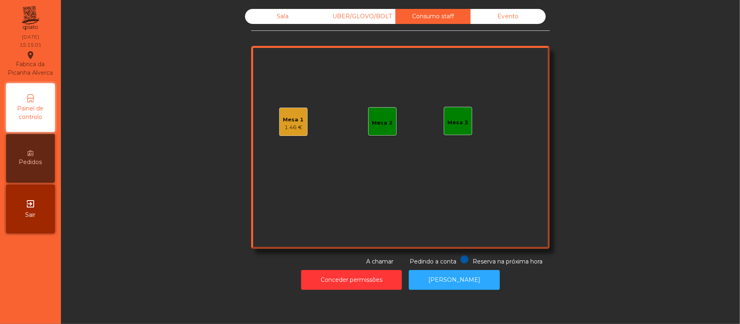
click at [288, 128] on div "1.46 €" at bounding box center [293, 127] width 21 height 8
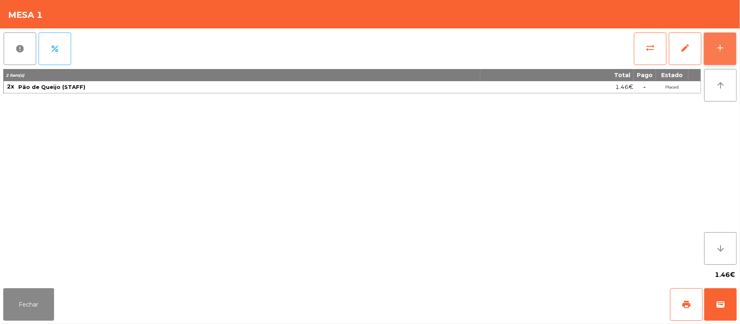
click at [722, 48] on div "add" at bounding box center [720, 48] width 10 height 10
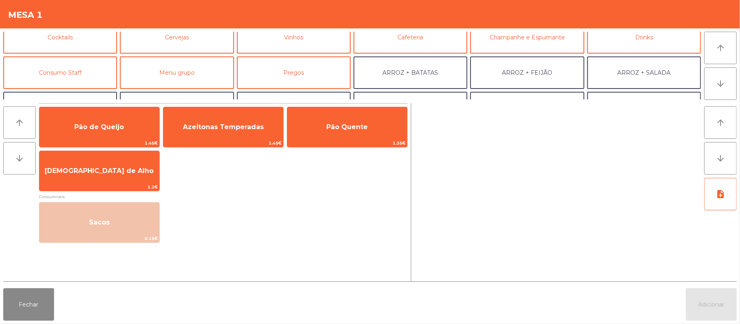
scroll to position [49, 0]
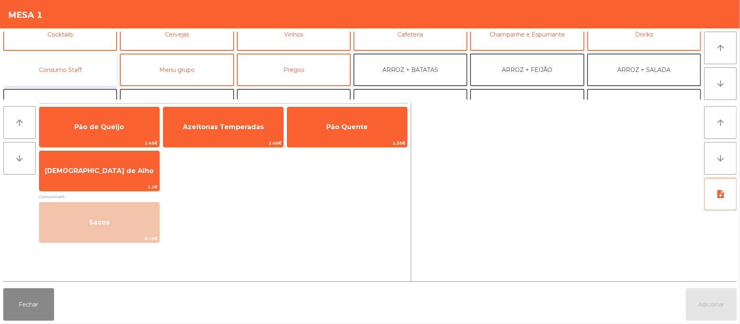
click at [83, 79] on button "Consumo Staff" at bounding box center [60, 70] width 114 height 32
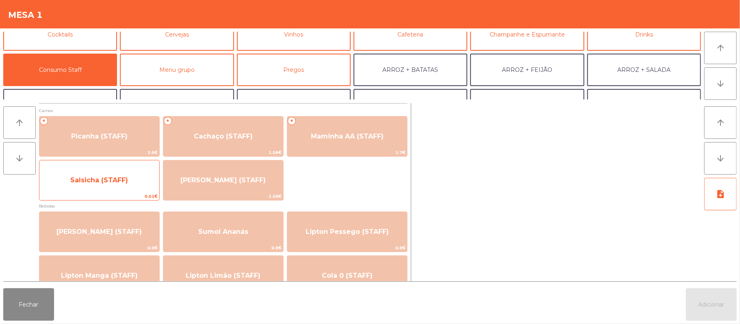
click at [122, 180] on span "Salsicha (STAFF)" at bounding box center [99, 180] width 58 height 8
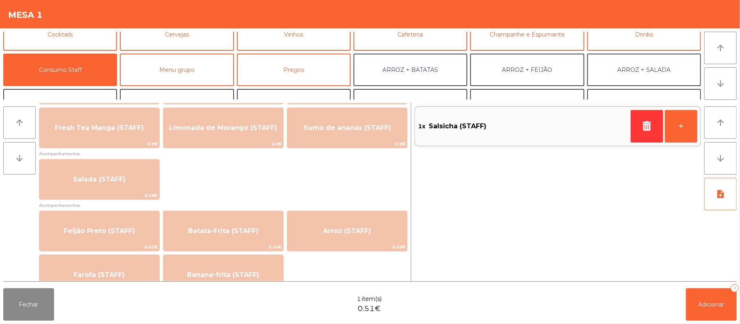
scroll to position [307, 0]
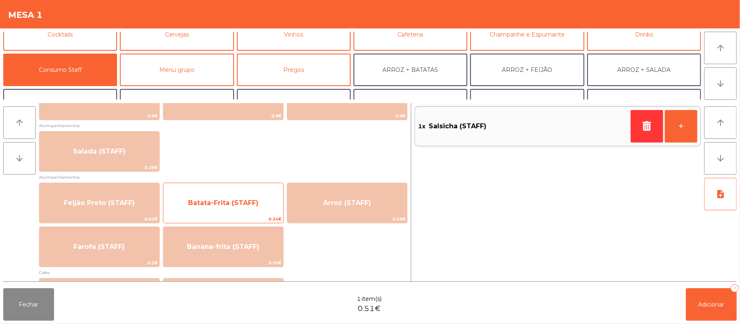
click at [205, 202] on span "Batata-Frita (STAFF)" at bounding box center [223, 203] width 70 height 8
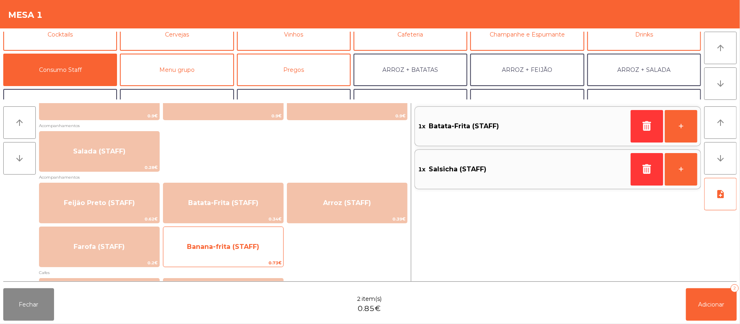
click at [197, 249] on span "Banana-frita (STAFF)" at bounding box center [223, 247] width 72 height 8
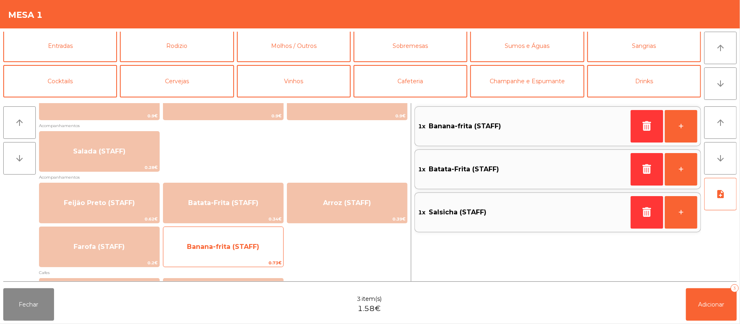
scroll to position [0, 0]
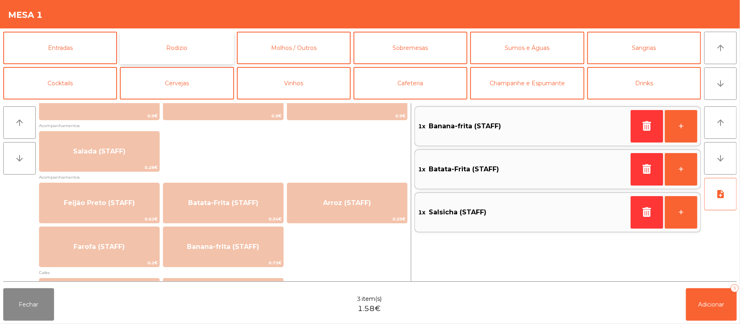
click at [204, 38] on button "Rodizio" at bounding box center [177, 48] width 114 height 32
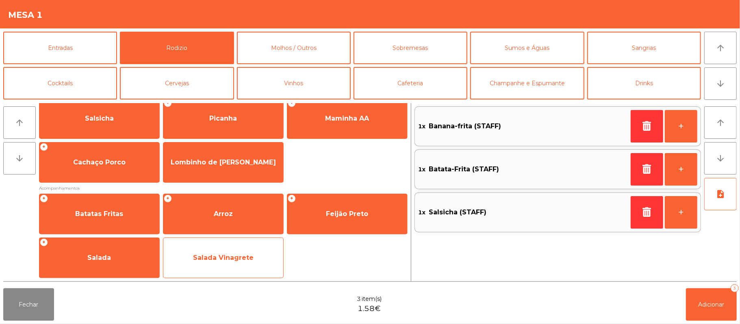
click at [201, 262] on span "Salada Vinagrete" at bounding box center [223, 258] width 61 height 8
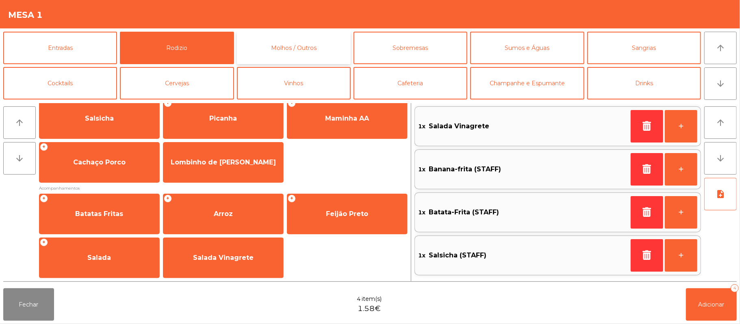
click at [330, 64] on button "Molhos / Outros" at bounding box center [294, 48] width 114 height 32
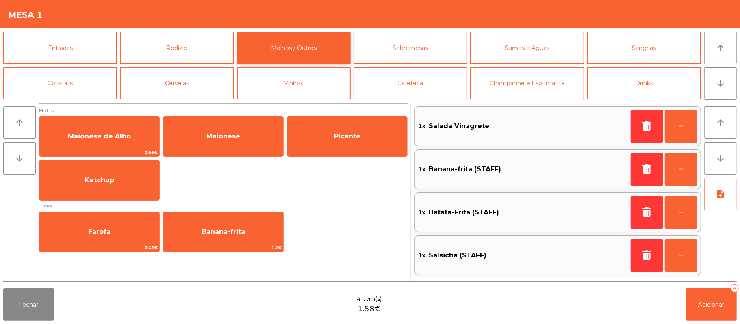
scroll to position [0, 0]
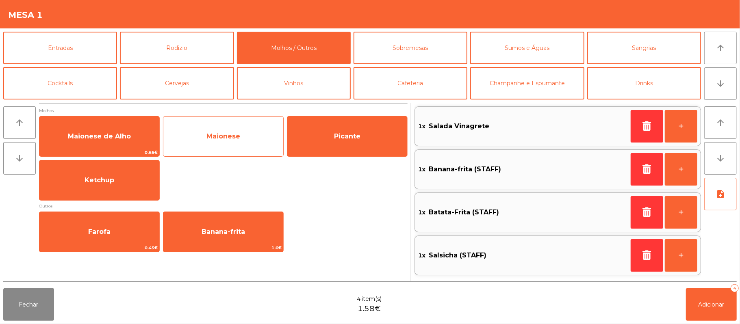
click at [223, 138] on span "Maionese" at bounding box center [223, 136] width 34 height 8
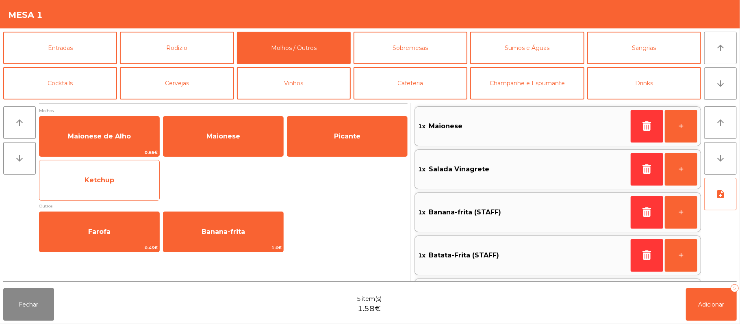
click at [131, 189] on span "Ketchup" at bounding box center [99, 180] width 120 height 22
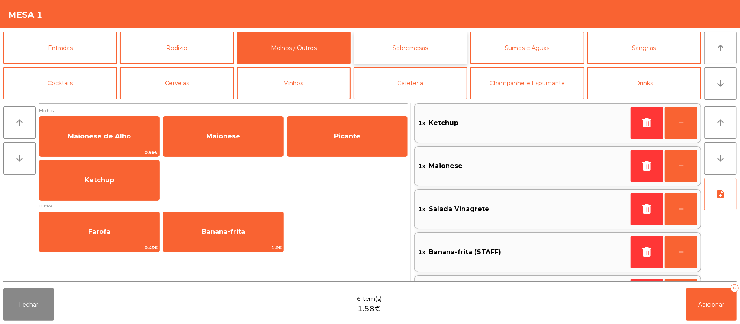
click at [439, 52] on button "Sobremesas" at bounding box center [410, 48] width 114 height 32
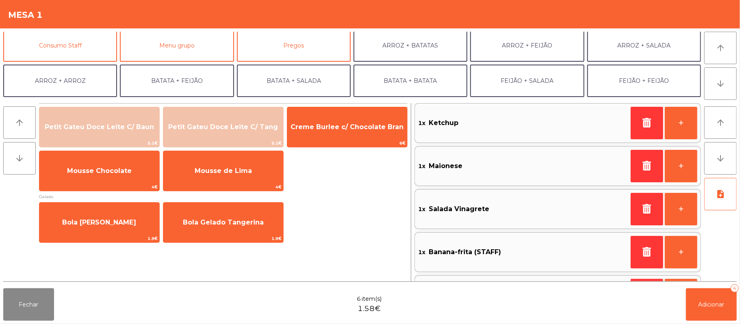
scroll to position [74, 0]
click at [93, 46] on button "Consumo Staff" at bounding box center [60, 44] width 114 height 32
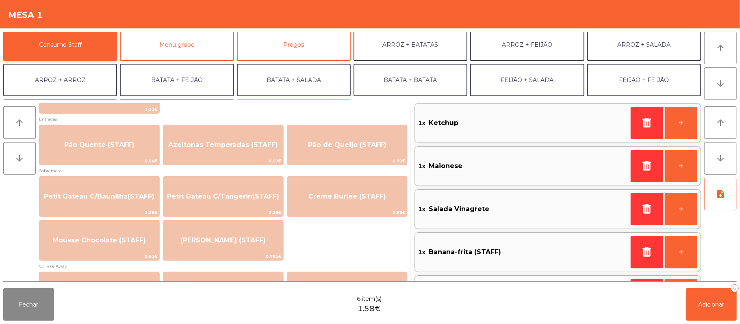
scroll to position [561, 0]
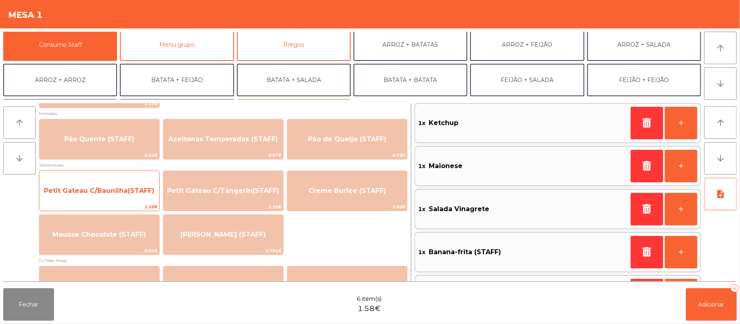
click at [152, 191] on span "Petit Gateau C/Baunilha(STAFF)" at bounding box center [99, 191] width 110 height 8
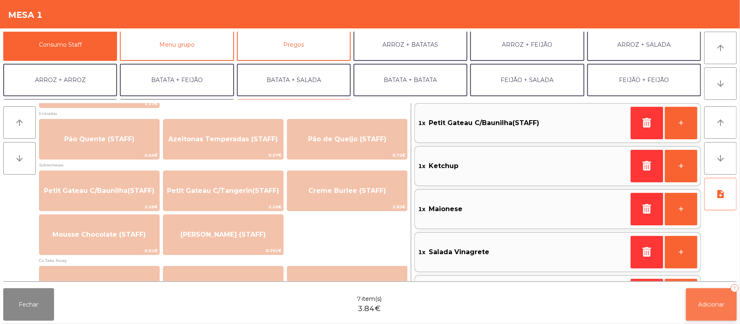
click at [710, 299] on button "Adicionar 7" at bounding box center [711, 304] width 51 height 32
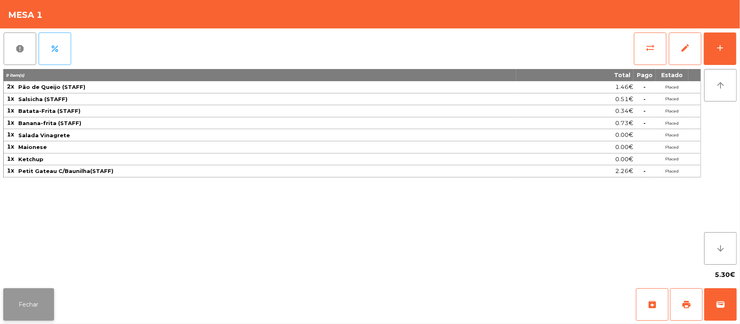
click at [34, 314] on button "Fechar" at bounding box center [28, 304] width 51 height 32
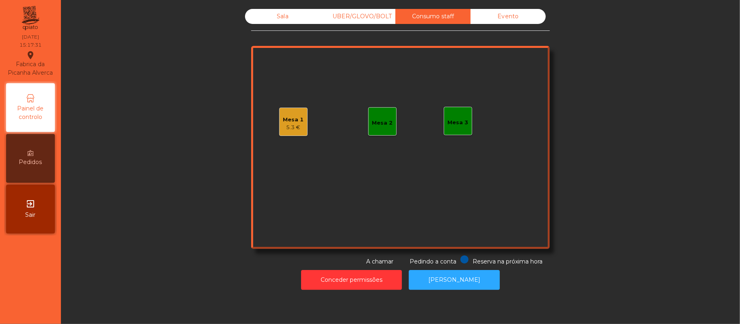
click at [278, 16] on div "Sala" at bounding box center [282, 16] width 75 height 15
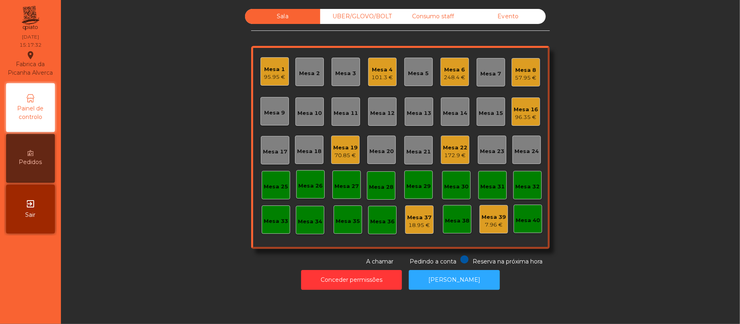
click at [444, 71] on div "Mesa 6" at bounding box center [455, 70] width 22 height 8
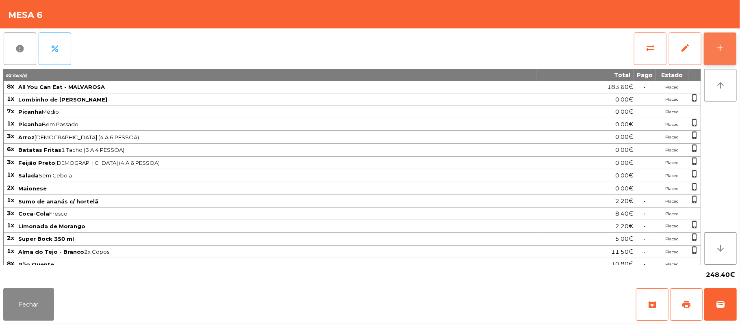
click at [720, 49] on div "add" at bounding box center [720, 48] width 10 height 10
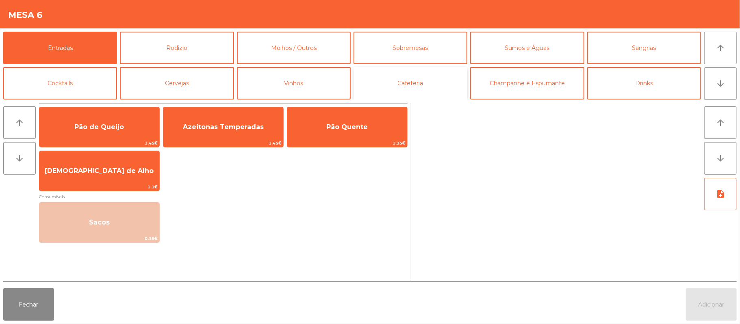
click at [423, 80] on button "Cafeteria" at bounding box center [410, 83] width 114 height 32
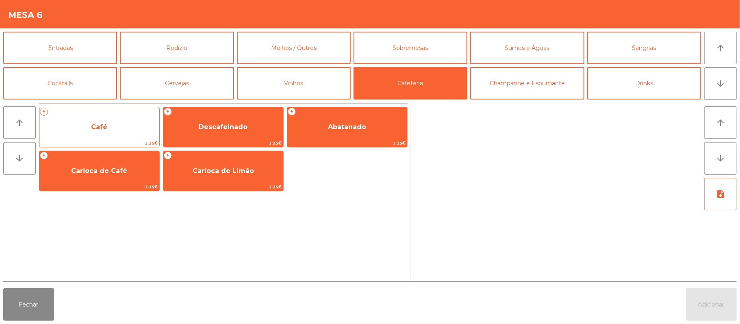
click at [111, 123] on span "Café" at bounding box center [99, 127] width 120 height 22
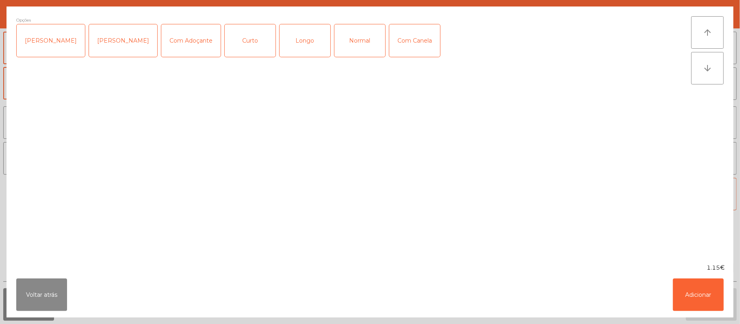
click at [355, 46] on div "Normal" at bounding box center [359, 40] width 51 height 32
click at [681, 288] on button "Adicionar" at bounding box center [698, 295] width 51 height 32
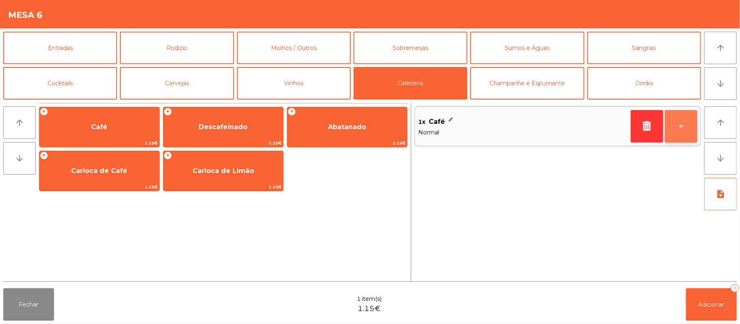
click at [674, 123] on button "+" at bounding box center [681, 126] width 32 height 32
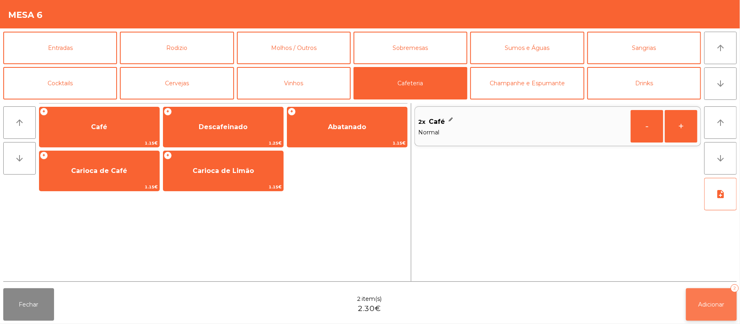
click at [717, 305] on span "Adicionar" at bounding box center [711, 304] width 26 height 7
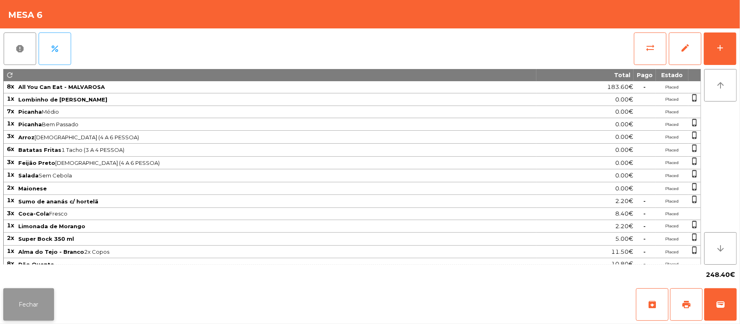
click at [38, 301] on button "Fechar" at bounding box center [28, 304] width 51 height 32
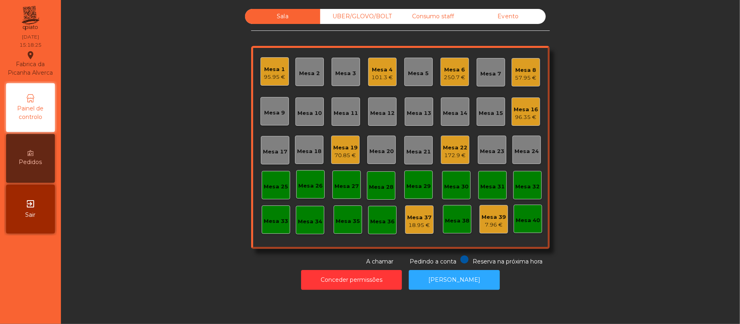
click at [527, 119] on div "96.35 €" at bounding box center [525, 117] width 24 height 8
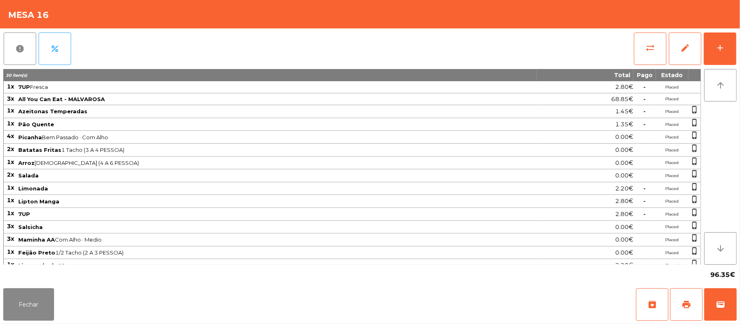
scroll to position [65, 0]
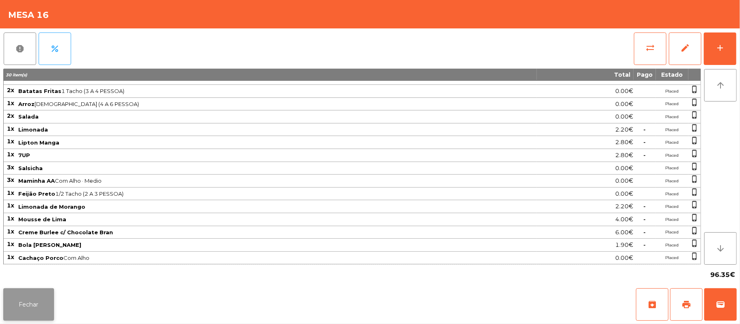
click at [27, 304] on button "Fechar" at bounding box center [28, 304] width 51 height 32
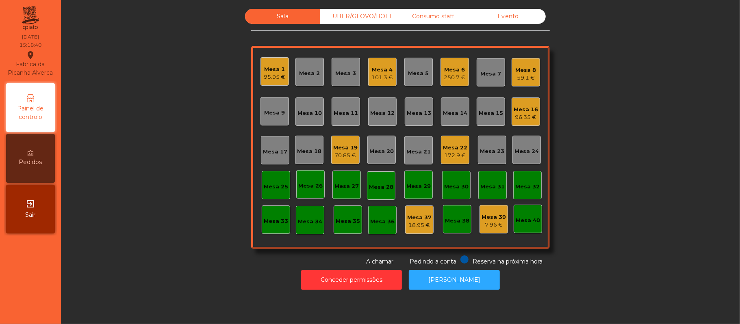
click at [373, 68] on div "Mesa 4" at bounding box center [383, 70] width 22 height 8
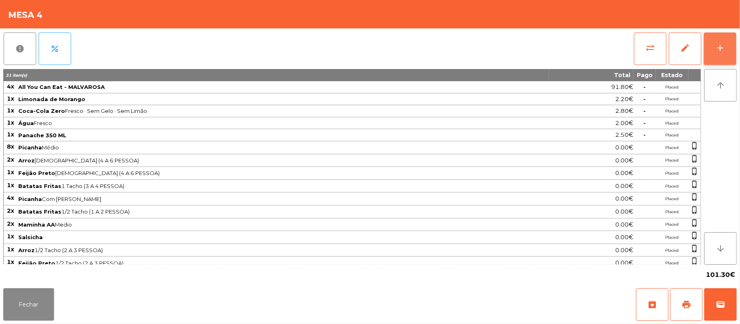
click at [715, 51] on div "add" at bounding box center [720, 48] width 10 height 10
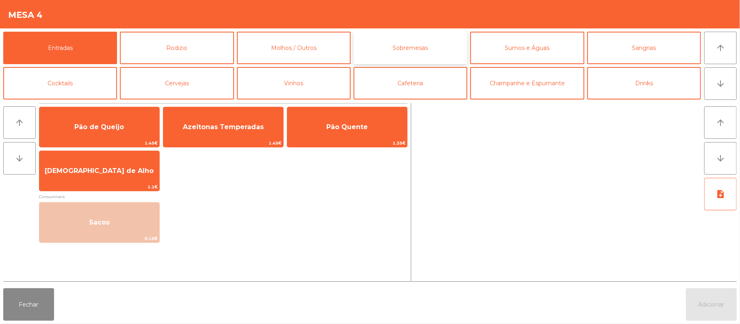
click at [429, 55] on button "Sobremesas" at bounding box center [410, 48] width 114 height 32
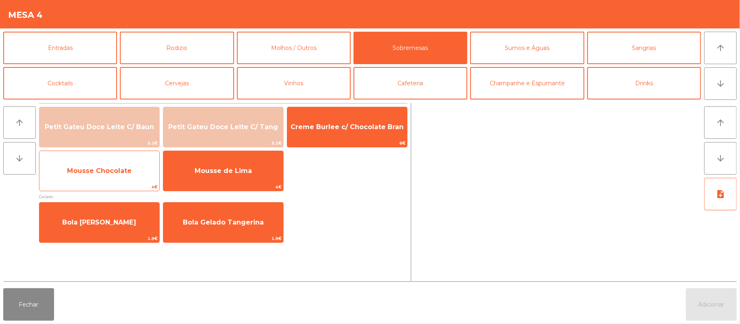
click at [110, 173] on span "Mousse Chocolate" at bounding box center [99, 171] width 65 height 8
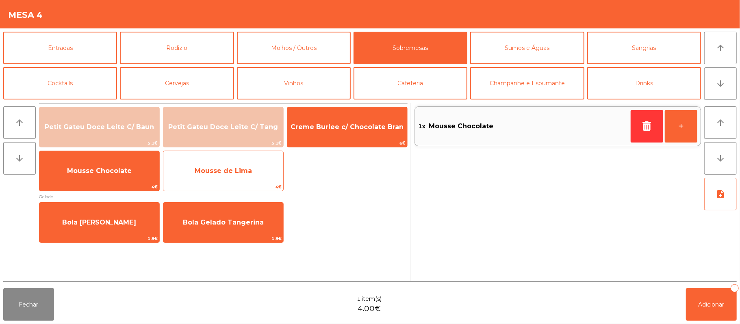
click at [241, 169] on span "Mousse de Lima" at bounding box center [223, 171] width 57 height 8
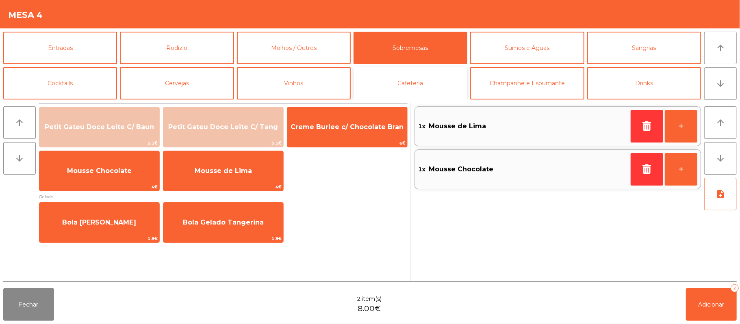
click at [431, 84] on button "Cafeteria" at bounding box center [410, 83] width 114 height 32
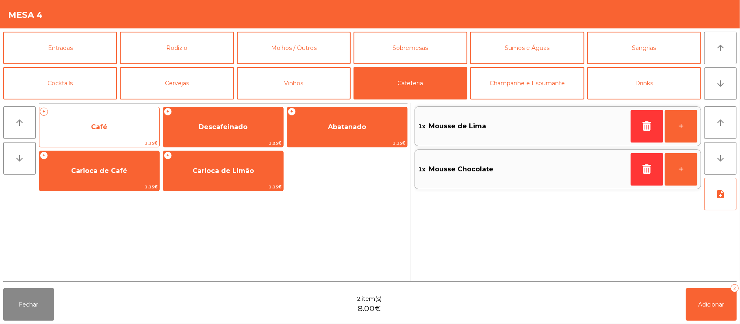
click at [120, 127] on span "Café" at bounding box center [99, 127] width 120 height 22
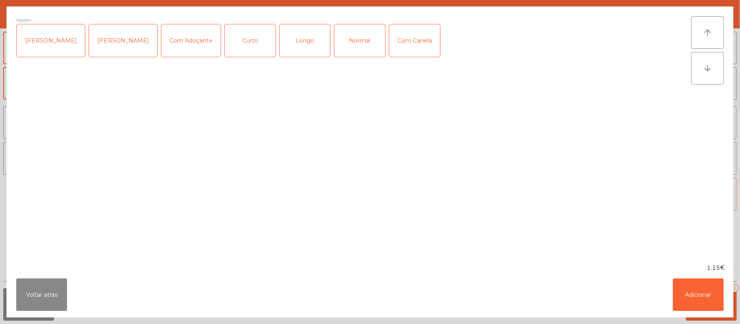
click at [352, 49] on div "Normal" at bounding box center [359, 40] width 51 height 32
click at [697, 288] on button "Adicionar" at bounding box center [698, 295] width 51 height 32
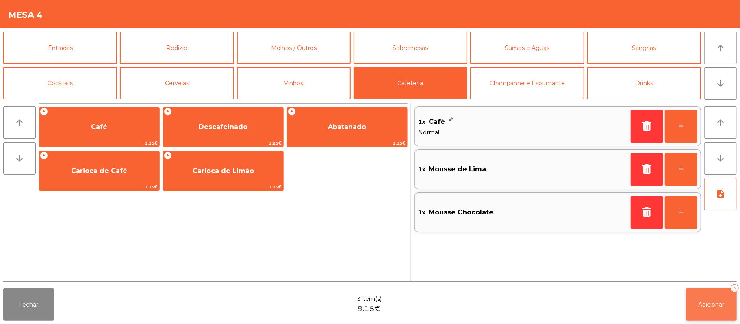
click at [715, 303] on span "Adicionar" at bounding box center [711, 304] width 26 height 7
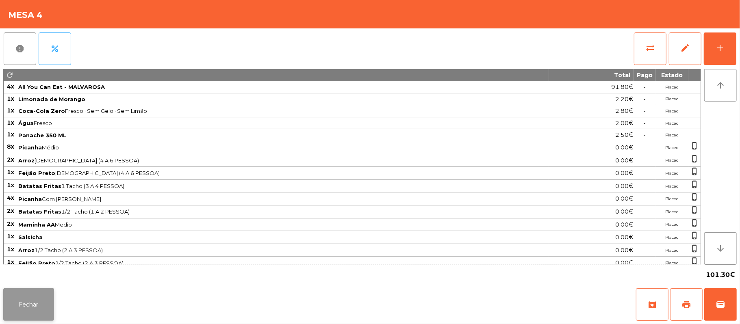
click at [43, 288] on button "Fechar" at bounding box center [28, 304] width 51 height 32
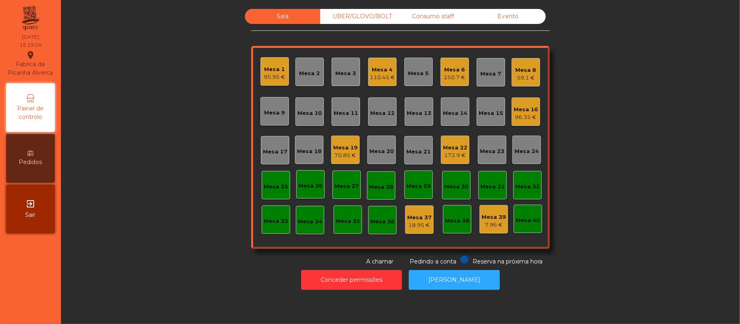
click at [370, 17] on div "UBER/GLOVO/BOLT" at bounding box center [357, 16] width 75 height 15
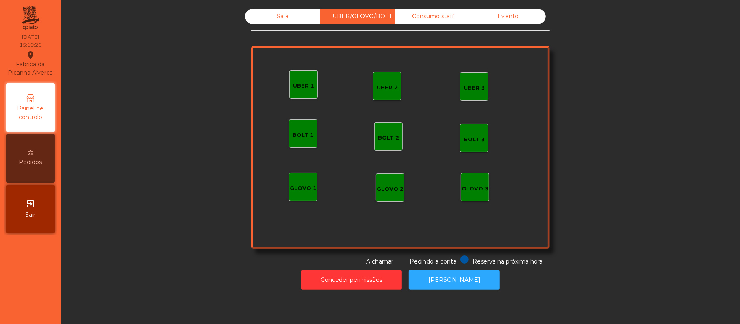
click at [304, 90] on div "UBER 1" at bounding box center [303, 84] width 28 height 28
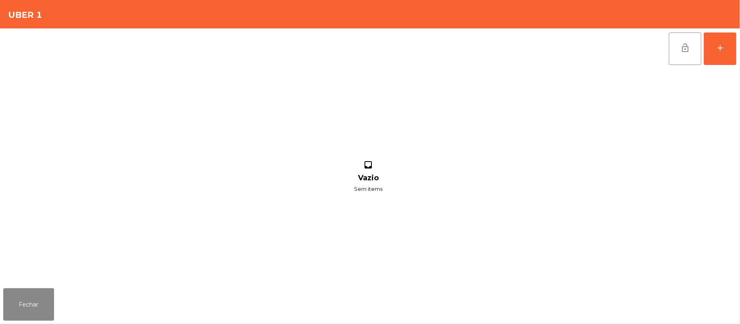
click at [738, 53] on div "lock_open add inbox Vazio Sem items" at bounding box center [370, 156] width 740 height 257
click at [3, 311] on button "Fechar" at bounding box center [28, 304] width 51 height 32
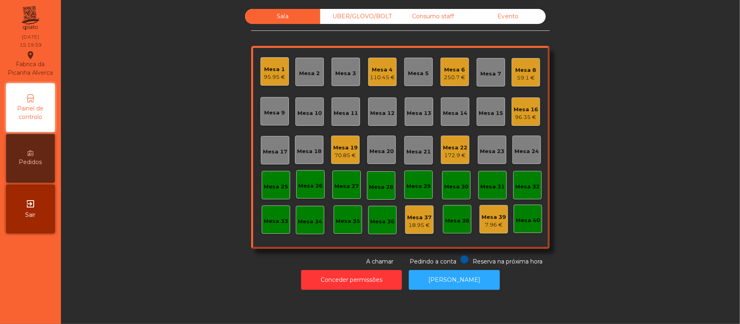
click at [457, 152] on div "172.9 €" at bounding box center [455, 156] width 24 height 8
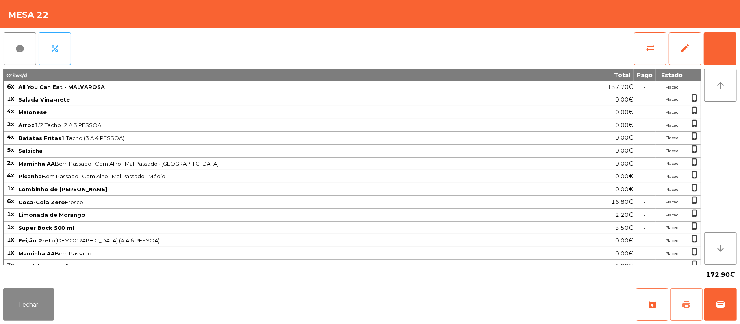
click at [690, 305] on span "print" at bounding box center [686, 305] width 10 height 10
click at [663, 57] on button "sync_alt" at bounding box center [650, 48] width 32 height 32
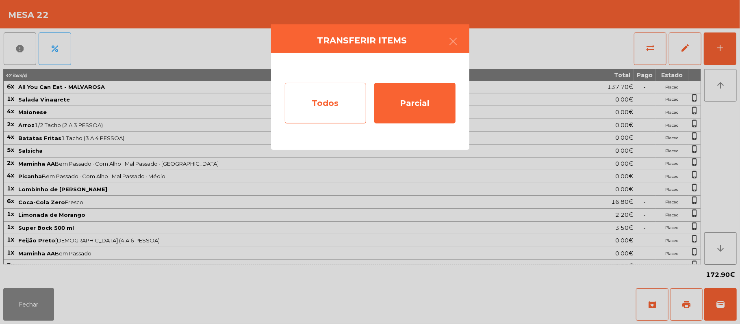
click at [345, 98] on div "Todos" at bounding box center [325, 103] width 81 height 41
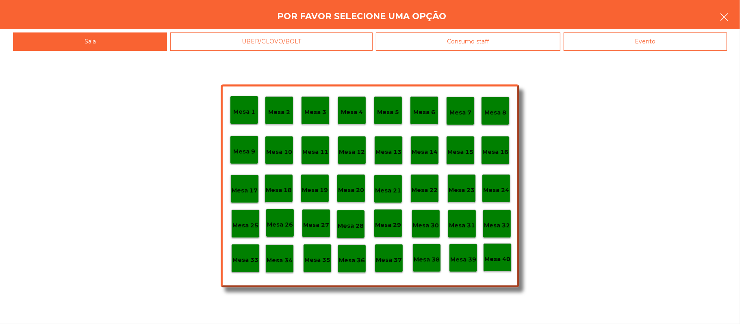
click at [718, 19] on button "button" at bounding box center [723, 18] width 23 height 24
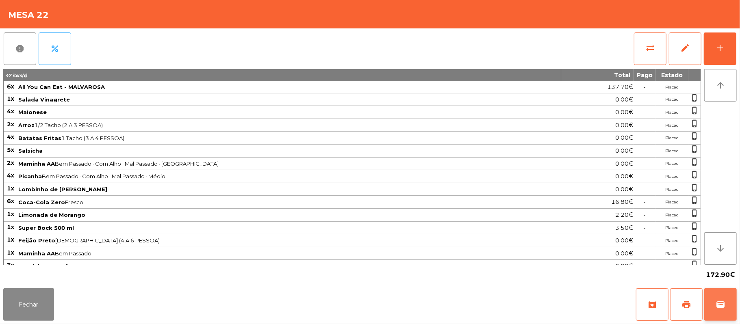
click at [724, 307] on span "wallet" at bounding box center [720, 305] width 10 height 10
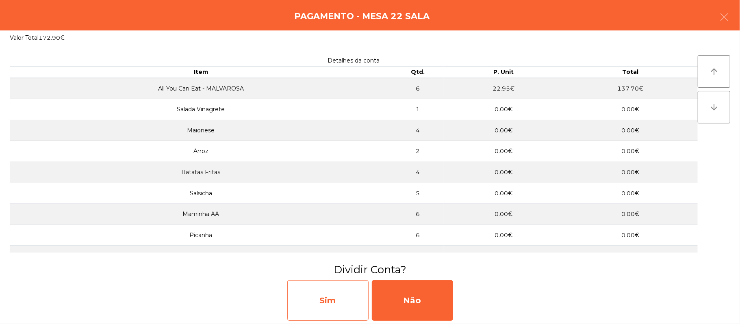
click at [335, 303] on div "Sim" at bounding box center [327, 300] width 81 height 41
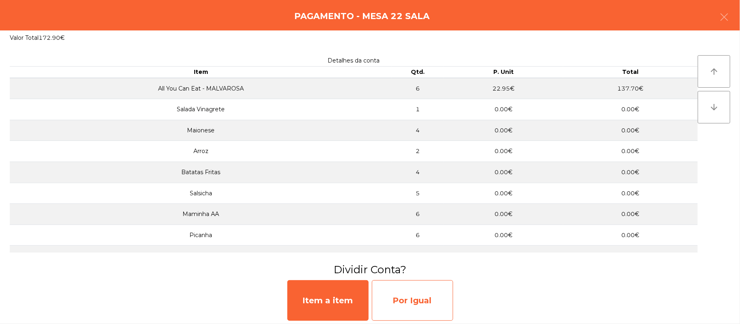
click at [423, 301] on div "Por Igual" at bounding box center [412, 300] width 81 height 41
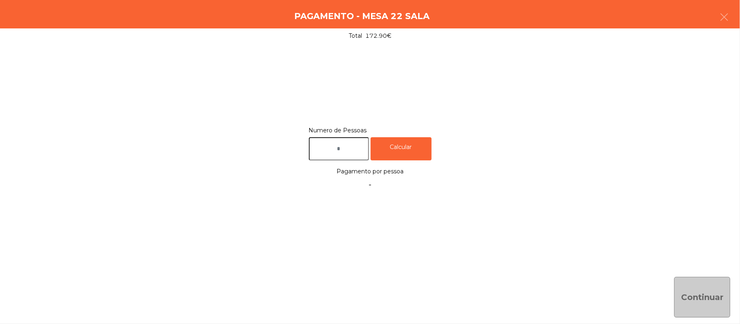
click at [352, 152] on input "text" at bounding box center [339, 148] width 60 height 23
click at [725, 15] on icon "button" at bounding box center [724, 17] width 10 height 10
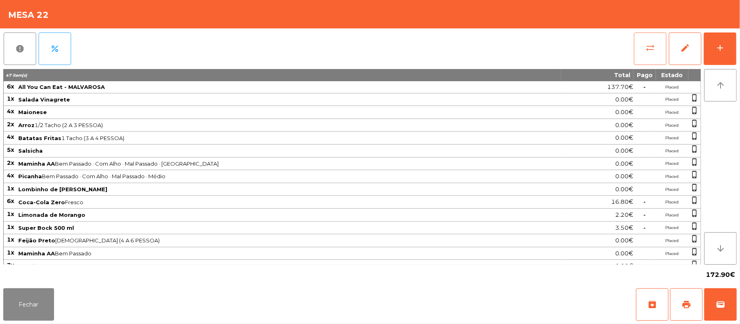
click at [644, 53] on button "sync_alt" at bounding box center [650, 48] width 32 height 32
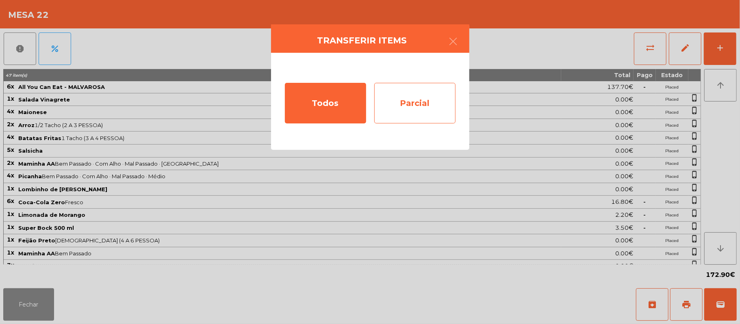
click at [439, 111] on div "Parcial" at bounding box center [414, 103] width 81 height 41
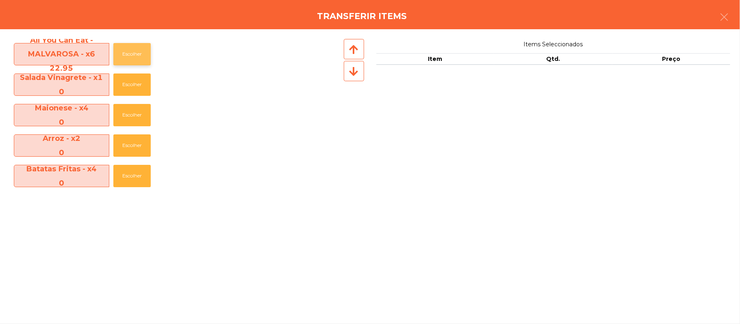
click at [139, 60] on button "Escolher" at bounding box center [131, 54] width 37 height 22
click at [141, 54] on button "Escolher" at bounding box center [131, 54] width 37 height 22
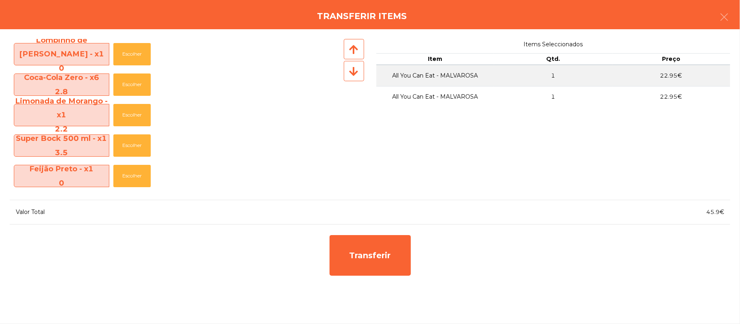
scroll to position [243, 0]
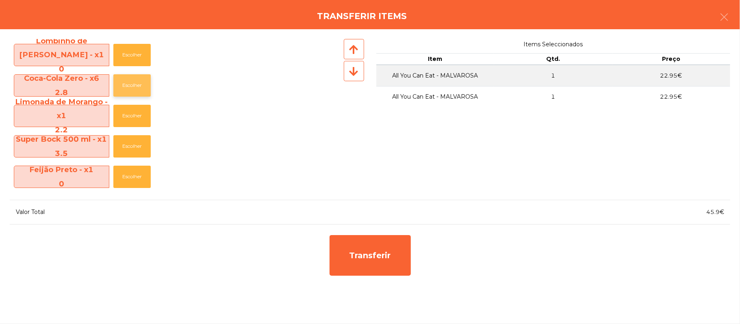
click at [138, 87] on button "Escolher" at bounding box center [131, 85] width 37 height 22
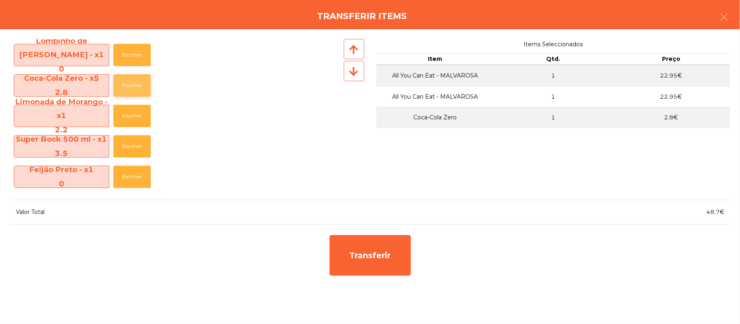
click at [137, 87] on button "Escolher" at bounding box center [131, 85] width 37 height 22
click at [139, 84] on button "Escolher" at bounding box center [131, 85] width 37 height 22
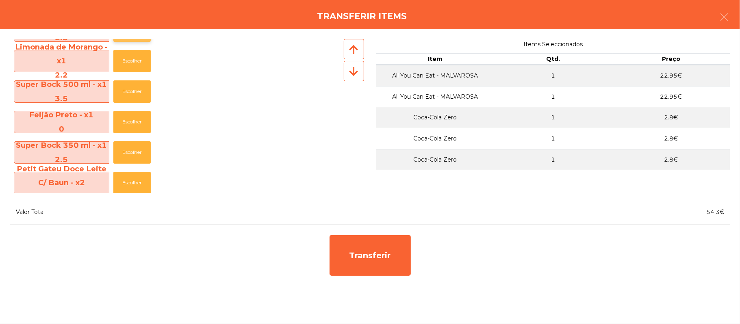
scroll to position [309, 0]
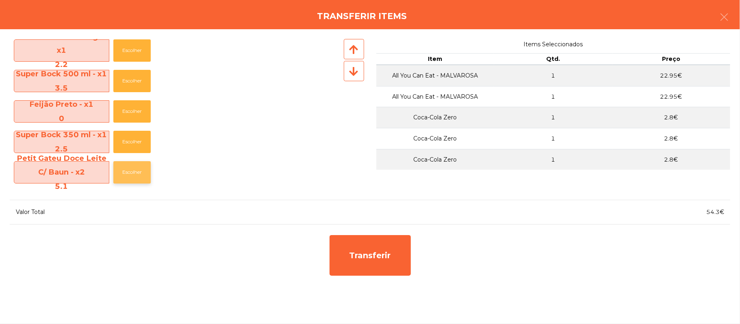
click at [132, 169] on button "Escolher" at bounding box center [131, 172] width 37 height 22
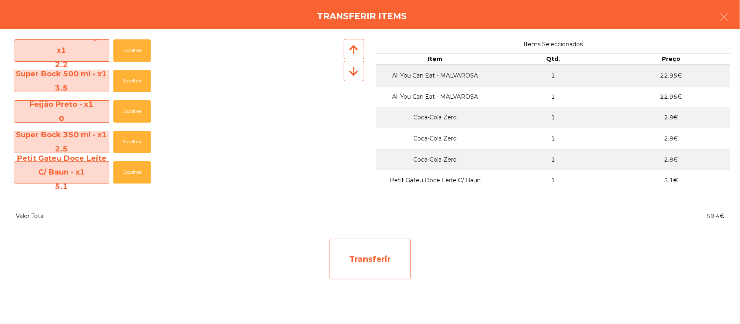
click at [369, 255] on div "Transferir" at bounding box center [369, 259] width 81 height 41
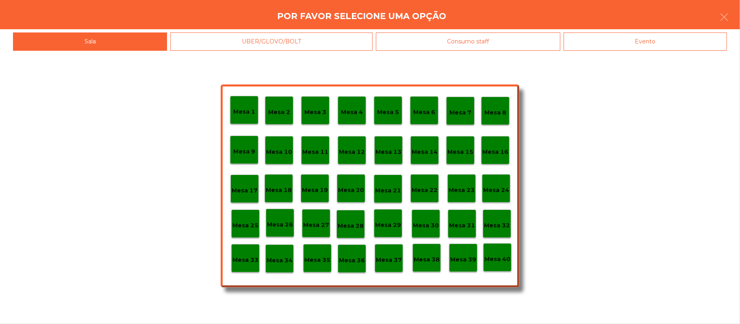
click at [253, 228] on p "Mesa 25" at bounding box center [245, 225] width 26 height 9
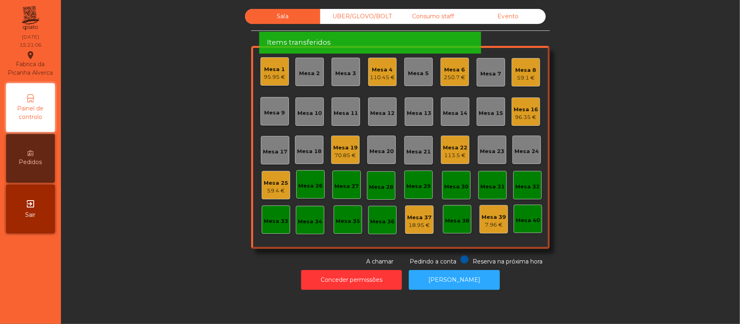
click at [279, 192] on div "59.4 €" at bounding box center [276, 191] width 24 height 8
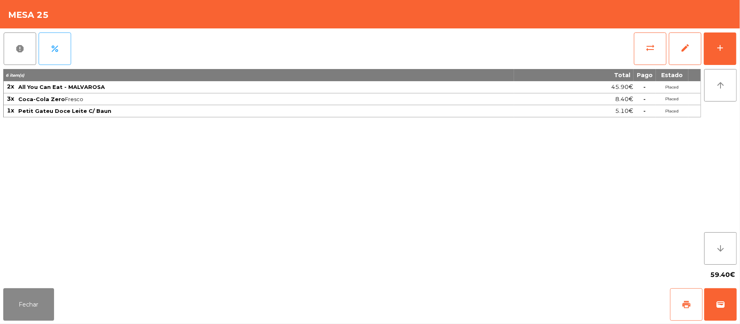
click at [683, 306] on span "print" at bounding box center [686, 305] width 10 height 10
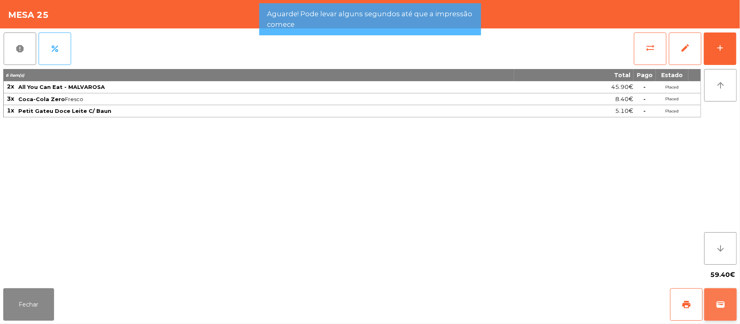
click at [728, 302] on button "wallet" at bounding box center [720, 304] width 32 height 32
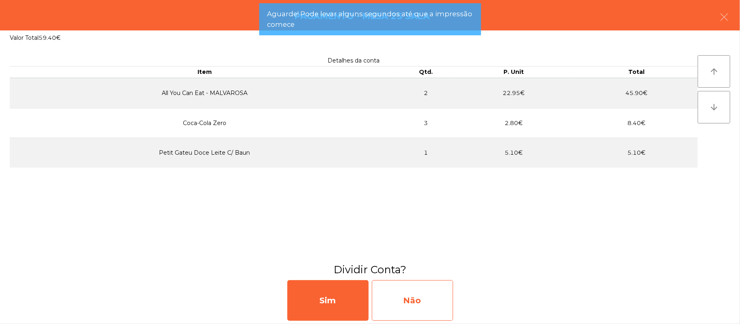
click at [423, 297] on div "Não" at bounding box center [412, 300] width 81 height 41
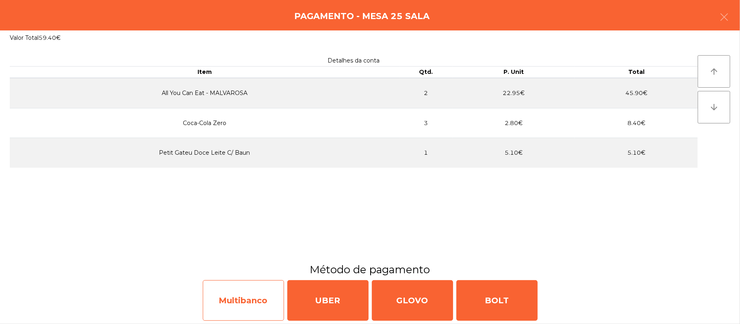
click at [258, 302] on div "Multibanco" at bounding box center [243, 300] width 81 height 41
select select "**"
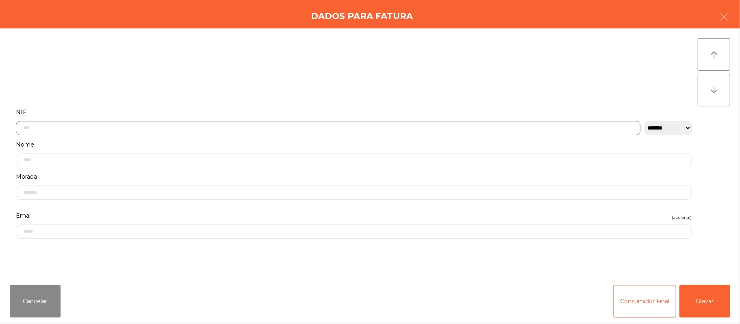
click at [304, 129] on input "text" at bounding box center [328, 128] width 624 height 14
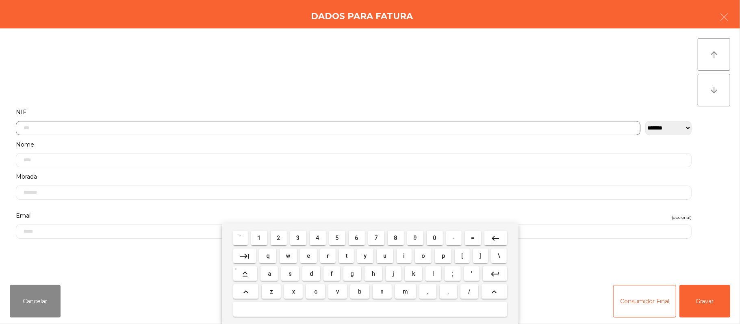
scroll to position [68, 0]
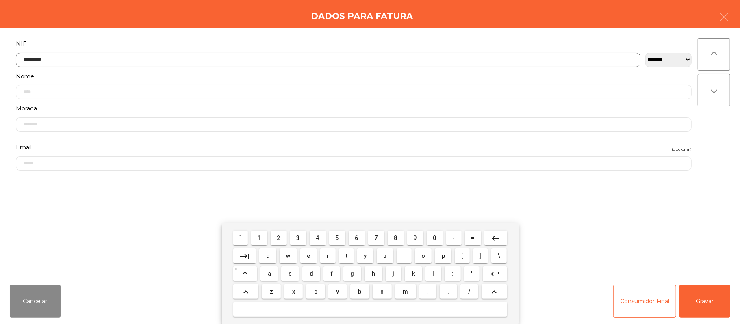
type input "*********"
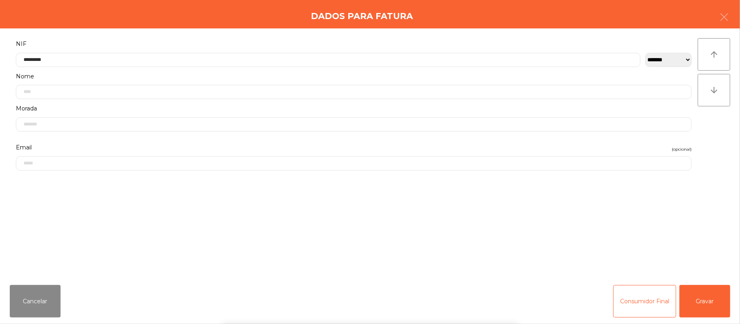
click at [697, 301] on div "` 1 2 3 4 5 6 7 8 9 0 - = keyboard_backspace keyboard_tab q w e r t y u i o p […" at bounding box center [370, 273] width 740 height 101
click at [702, 292] on button "Gravar" at bounding box center [704, 301] width 51 height 32
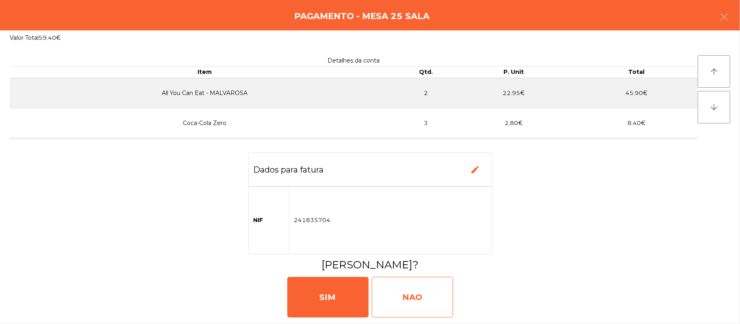
click at [426, 304] on div "NAO" at bounding box center [412, 297] width 81 height 41
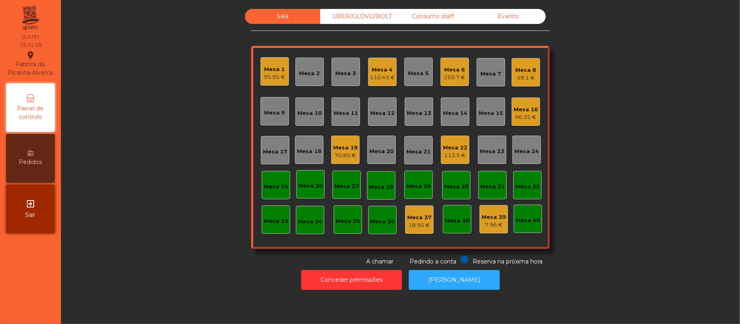
click at [459, 144] on div "Mesa 22" at bounding box center [455, 148] width 24 height 8
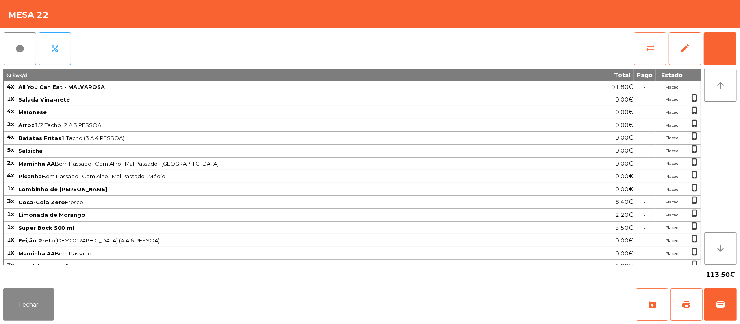
click at [648, 50] on span "sync_alt" at bounding box center [650, 48] width 10 height 10
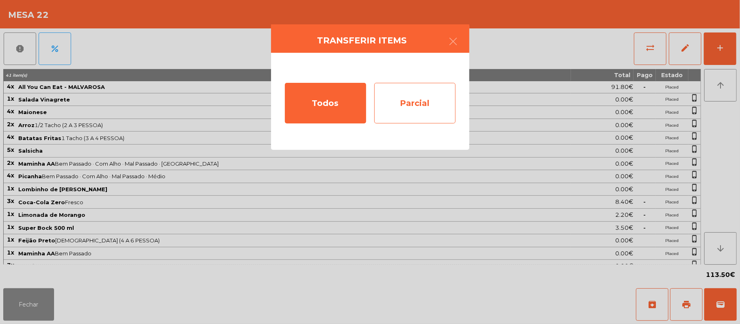
click at [431, 106] on div "Parcial" at bounding box center [414, 103] width 81 height 41
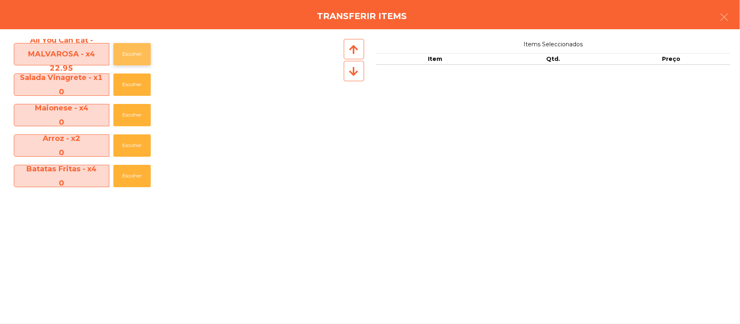
click at [136, 57] on button "Escolher" at bounding box center [131, 54] width 37 height 22
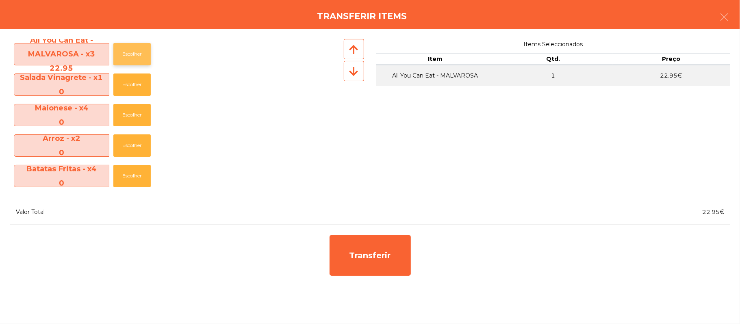
click at [135, 54] on button "Escolher" at bounding box center [131, 54] width 37 height 22
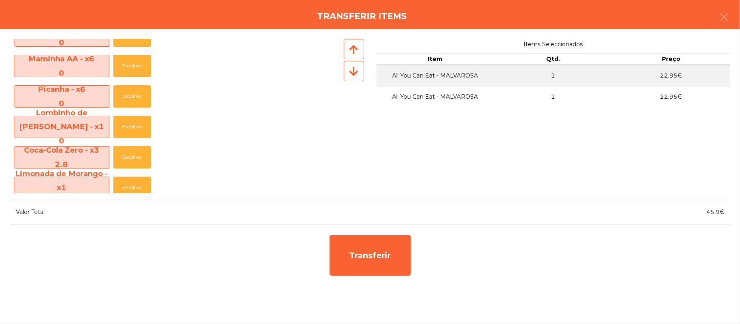
scroll to position [183, 0]
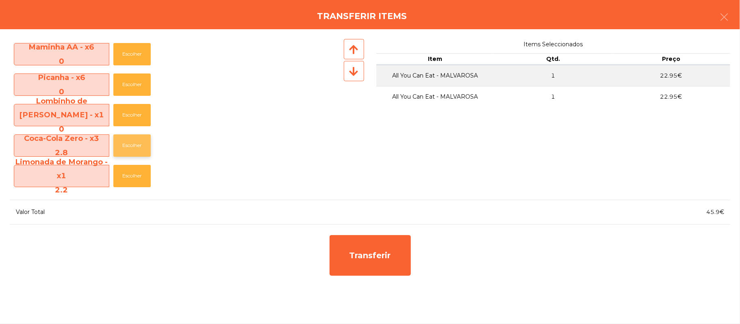
click at [136, 152] on button "Escolher" at bounding box center [131, 145] width 37 height 22
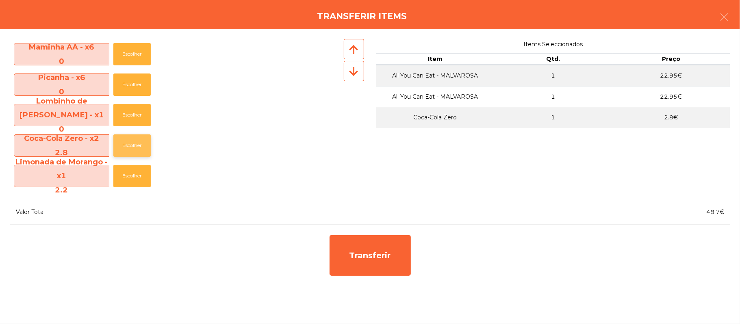
click at [134, 144] on button "Escolher" at bounding box center [131, 145] width 37 height 22
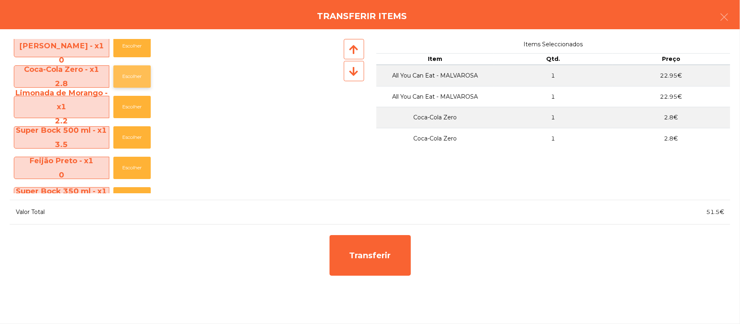
scroll to position [251, 0]
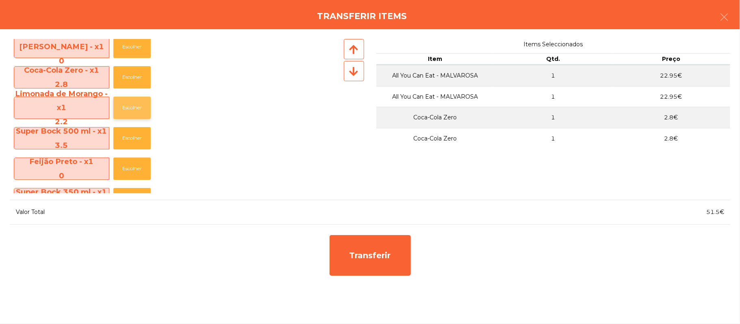
click at [139, 118] on button "Escolher" at bounding box center [131, 108] width 37 height 22
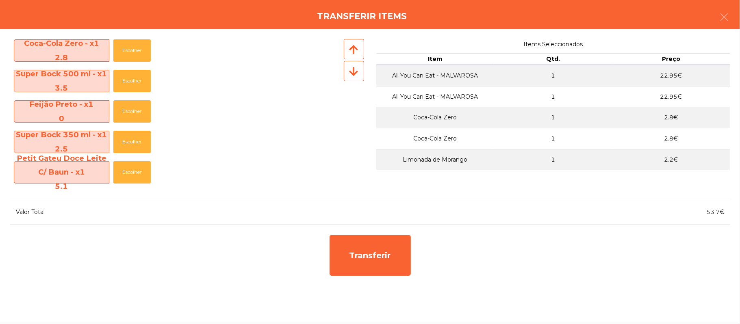
scroll to position [277, 0]
click at [135, 173] on button "Escolher" at bounding box center [131, 173] width 37 height 22
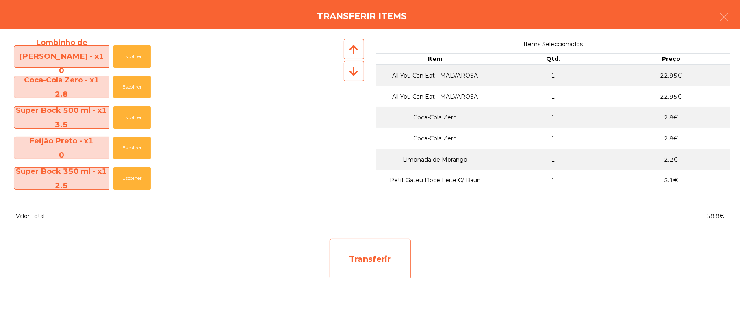
click at [403, 267] on div "Transferir" at bounding box center [369, 259] width 81 height 41
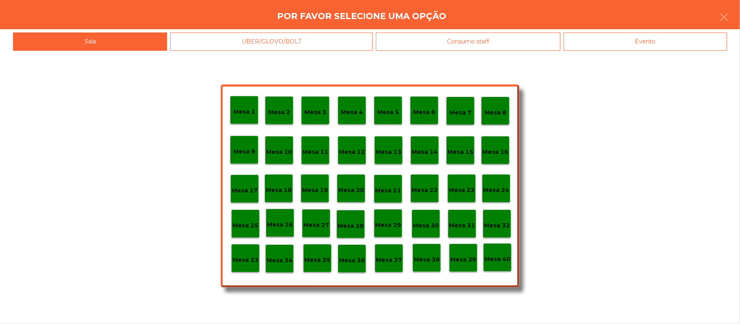
click at [280, 223] on p "Mesa 26" at bounding box center [280, 224] width 26 height 9
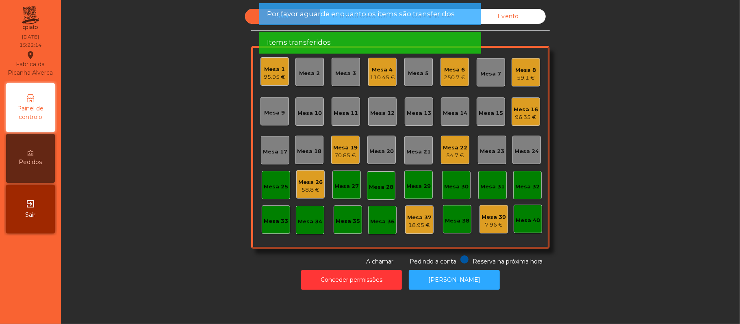
click at [298, 184] on div "Mesa 26" at bounding box center [310, 182] width 24 height 8
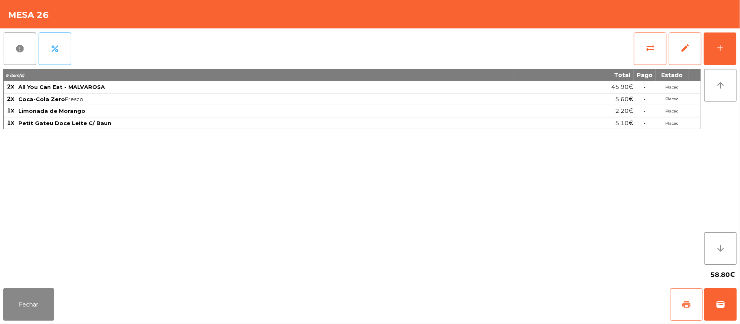
click at [683, 302] on span "print" at bounding box center [686, 305] width 10 height 10
click at [722, 303] on span "wallet" at bounding box center [720, 305] width 10 height 10
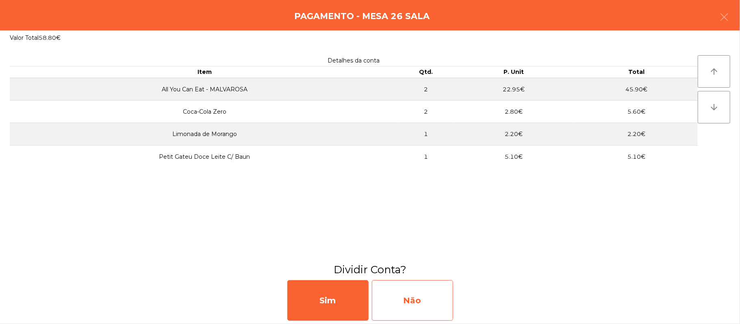
click at [407, 293] on div "Não" at bounding box center [412, 300] width 81 height 41
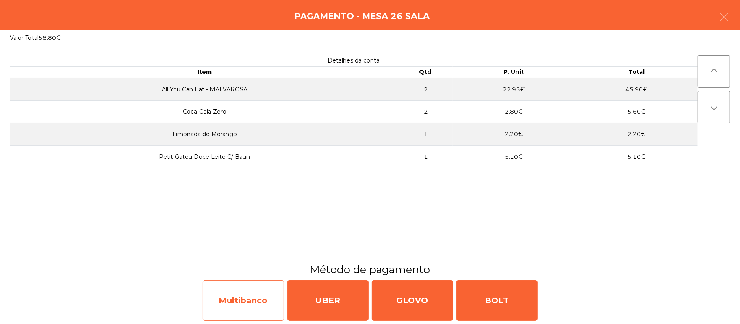
click at [262, 301] on div "Multibanco" at bounding box center [243, 300] width 81 height 41
select select "**"
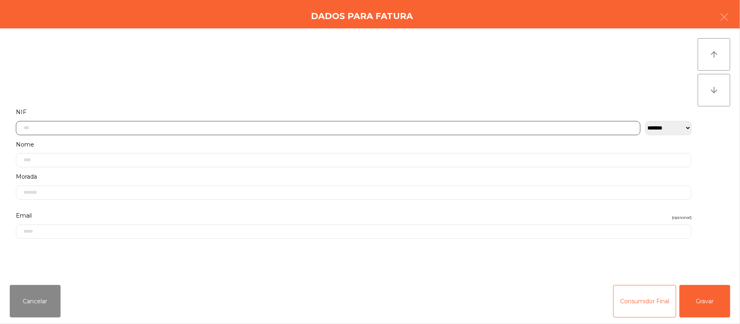
click at [316, 128] on input "text" at bounding box center [328, 128] width 624 height 14
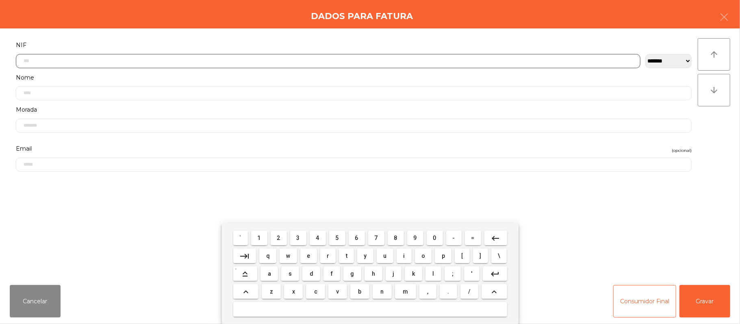
scroll to position [68, 0]
type input "*********"
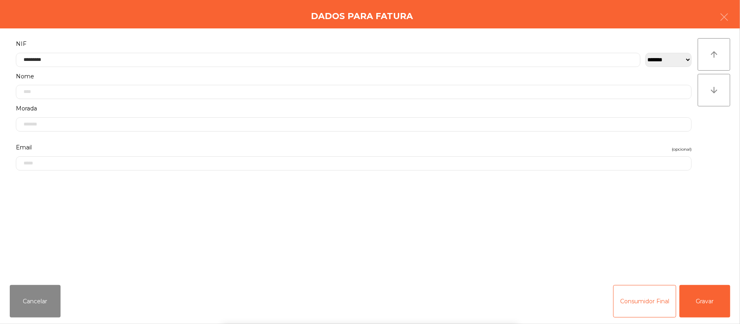
click at [707, 305] on div "` 1 2 3 4 5 6 7 8 9 0 - = keyboard_backspace keyboard_tab q w e r t y u i o p […" at bounding box center [370, 273] width 740 height 101
click at [697, 293] on button "Gravar" at bounding box center [704, 301] width 51 height 32
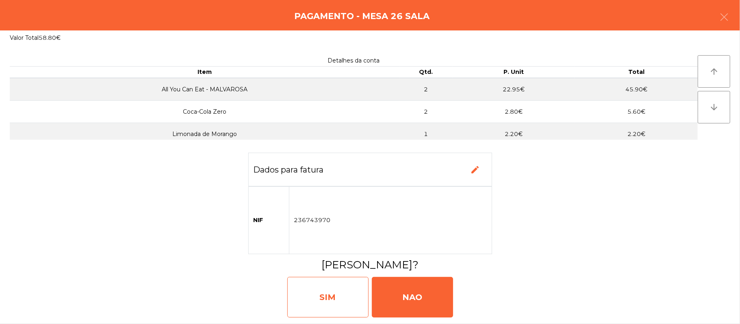
click at [347, 291] on div "SIM" at bounding box center [327, 297] width 81 height 41
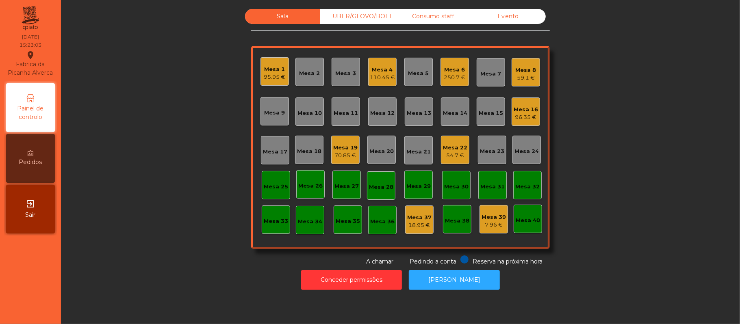
click at [457, 158] on div "54.7 €" at bounding box center [455, 156] width 24 height 8
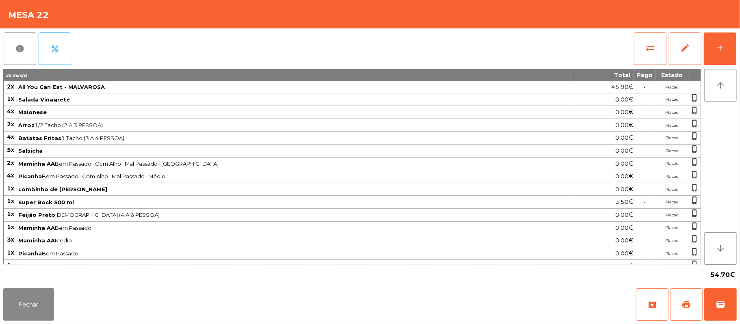
scroll to position [40, 0]
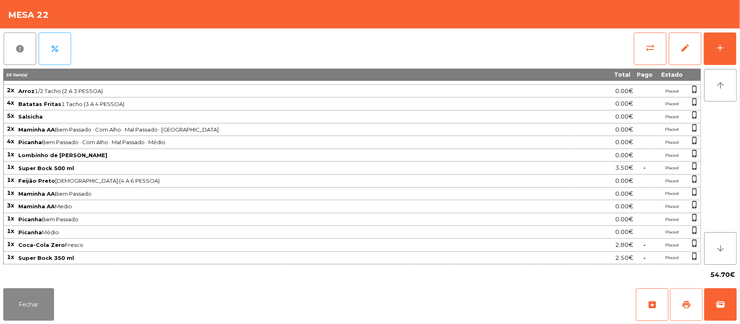
click at [693, 304] on button "print" at bounding box center [686, 304] width 32 height 32
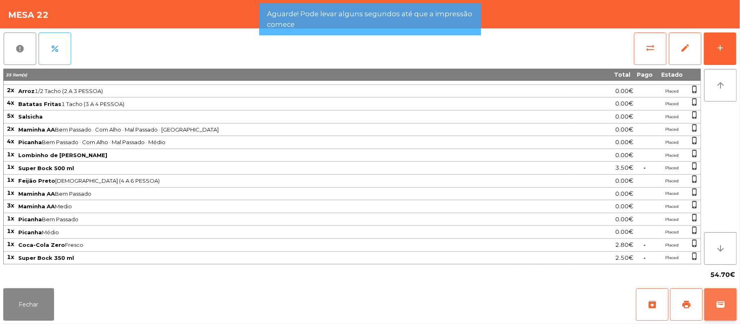
click at [719, 300] on span "wallet" at bounding box center [720, 305] width 10 height 10
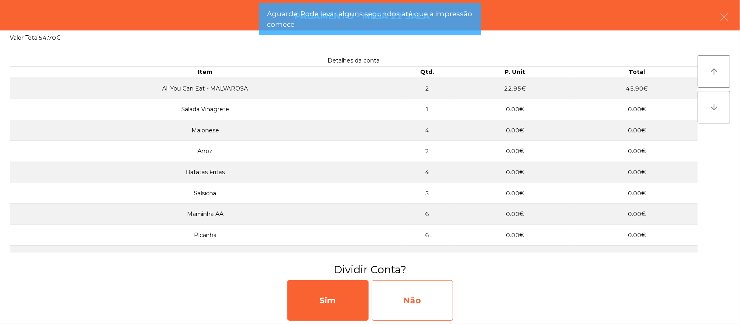
click at [424, 307] on div "Não" at bounding box center [412, 300] width 81 height 41
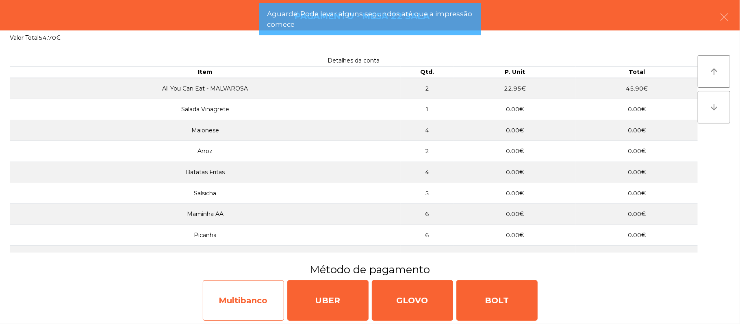
click at [258, 295] on div "Multibanco" at bounding box center [243, 300] width 81 height 41
select select "**"
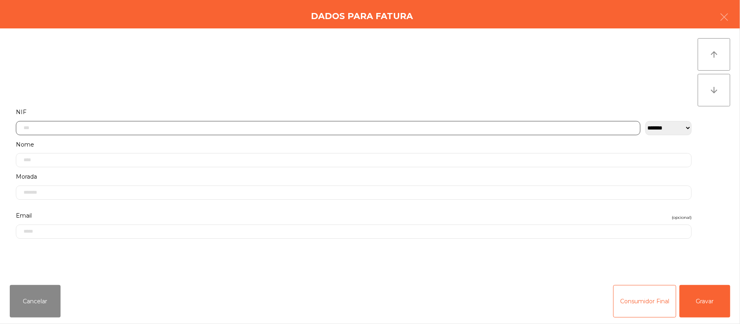
click at [279, 128] on input "text" at bounding box center [328, 128] width 624 height 14
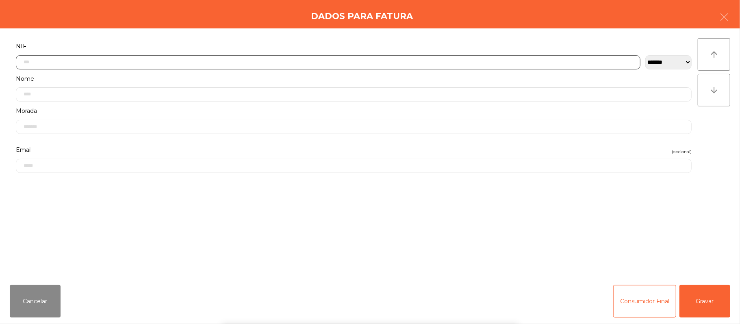
scroll to position [68, 0]
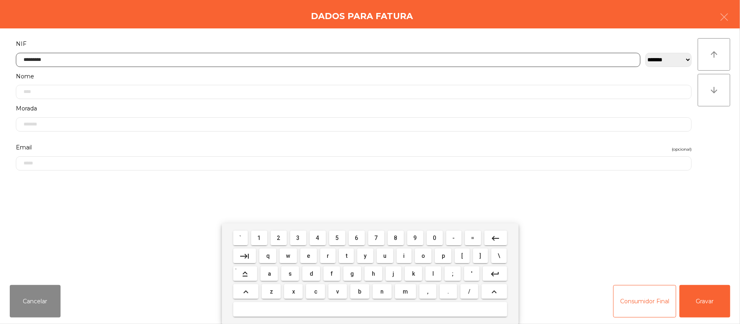
type input "*********"
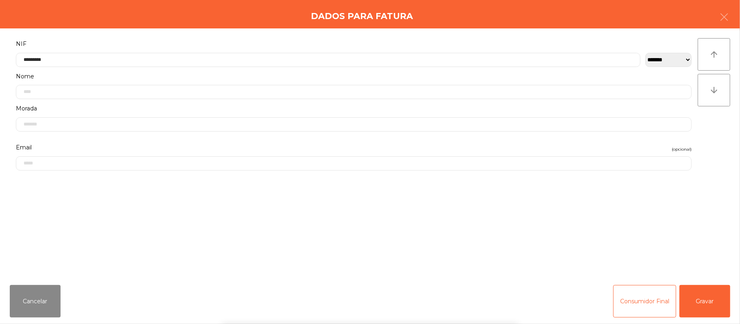
click at [700, 301] on div "` 1 2 3 4 5 6 7 8 9 0 - = keyboard_backspace keyboard_tab q w e r t y u i o p […" at bounding box center [370, 273] width 740 height 101
click at [700, 288] on button "Gravar" at bounding box center [704, 301] width 51 height 32
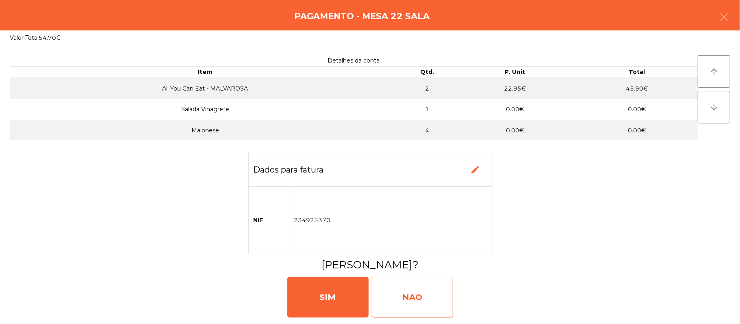
click at [418, 306] on div "NAO" at bounding box center [412, 297] width 81 height 41
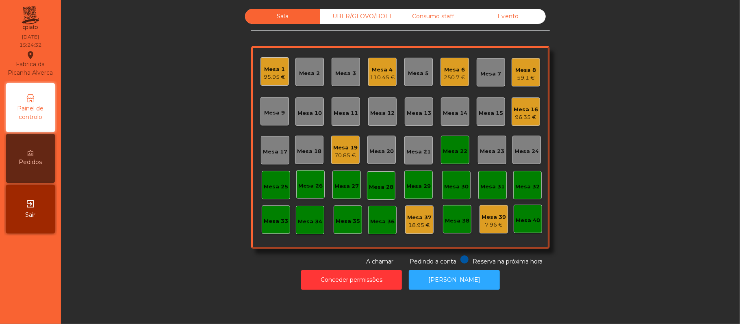
click at [457, 156] on div "Mesa 22" at bounding box center [455, 150] width 28 height 28
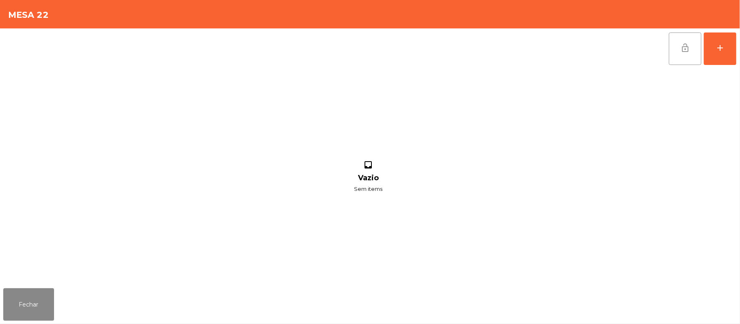
click at [685, 48] on span "lock_open" at bounding box center [685, 48] width 10 height 10
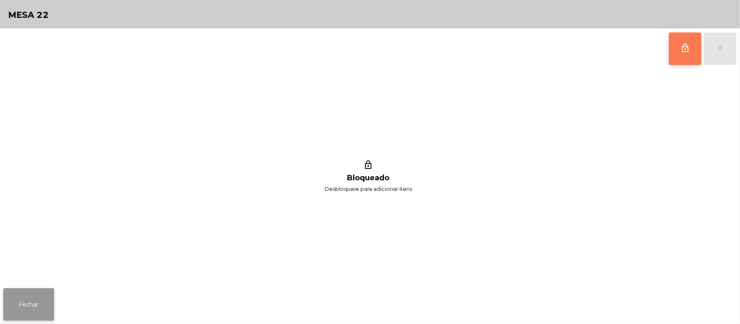
click at [52, 296] on button "Fechar" at bounding box center [28, 304] width 51 height 32
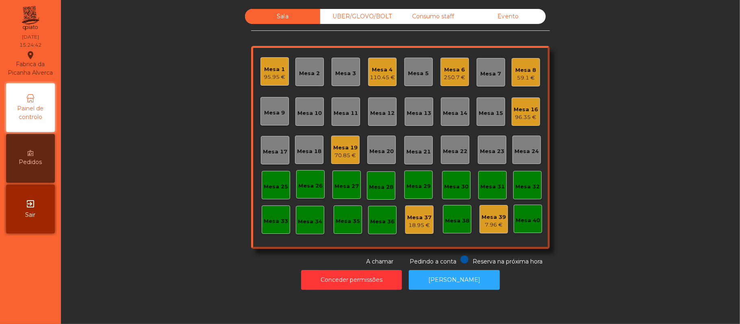
click at [449, 75] on div "250.7 €" at bounding box center [455, 78] width 22 height 8
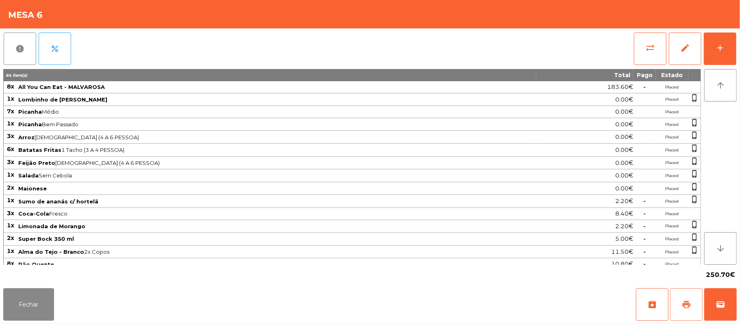
click at [680, 307] on button "print" at bounding box center [686, 304] width 32 height 32
click at [680, 300] on button "print" at bounding box center [686, 304] width 32 height 32
click at [717, 298] on button "wallet" at bounding box center [720, 304] width 32 height 32
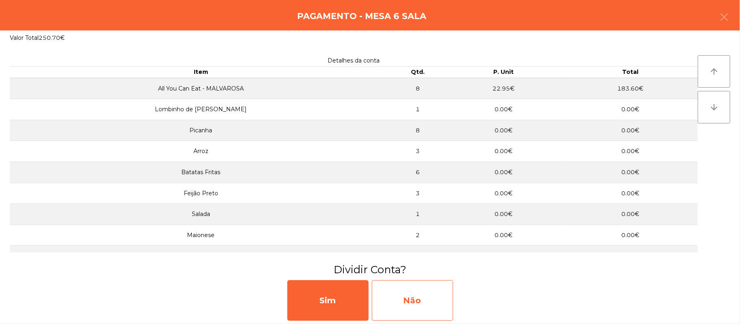
click at [436, 301] on div "Não" at bounding box center [412, 300] width 81 height 41
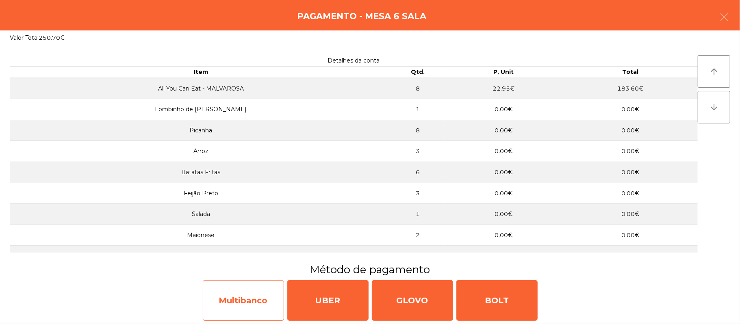
click at [241, 304] on div "Multibanco" at bounding box center [243, 300] width 81 height 41
select select "**"
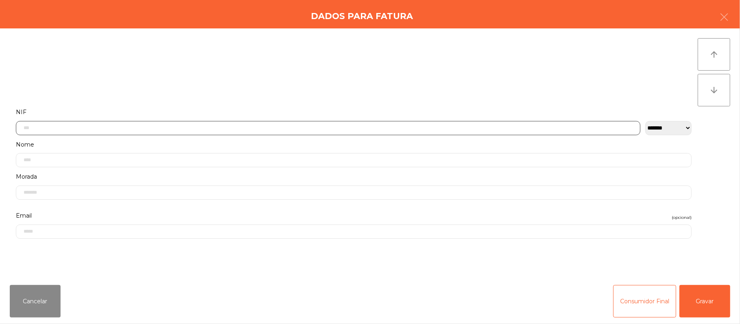
click at [321, 124] on input "text" at bounding box center [328, 128] width 624 height 14
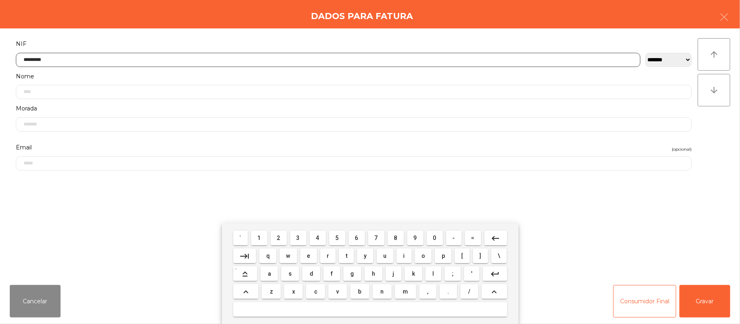
type input "*********"
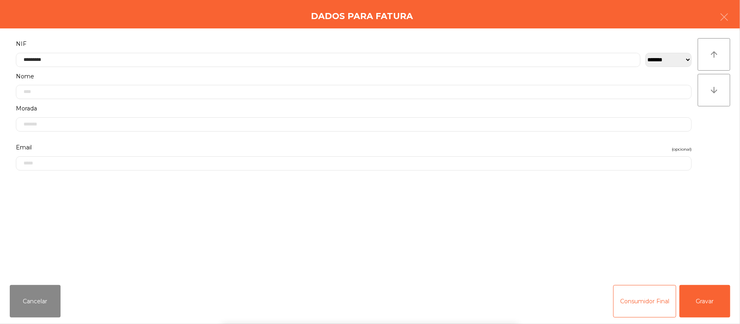
click at [697, 274] on div "` 1 2 3 4 5 6 7 8 9 0 - = keyboard_backspace keyboard_tab q w e r t y u i o p […" at bounding box center [370, 273] width 740 height 101
click at [710, 295] on button "Gravar" at bounding box center [704, 301] width 51 height 32
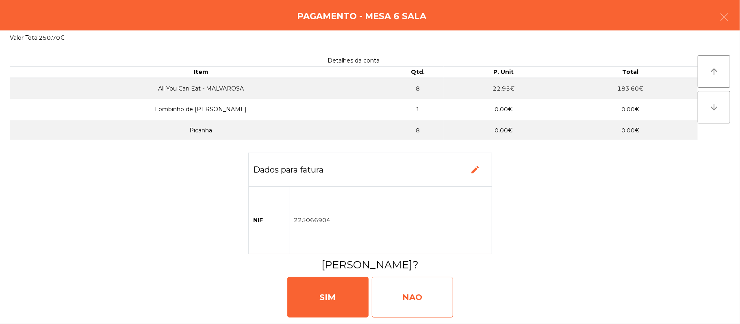
click at [422, 296] on div "NAO" at bounding box center [412, 297] width 81 height 41
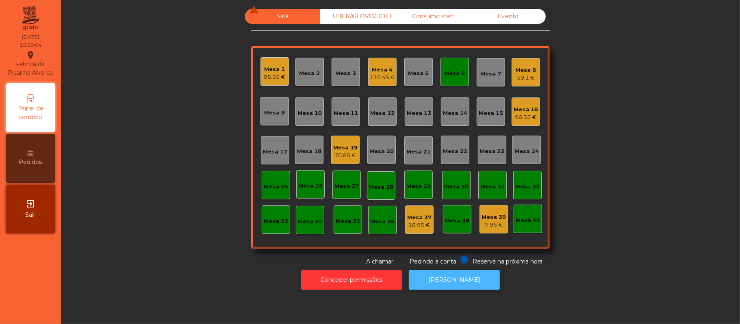
click at [441, 283] on button "[PERSON_NAME]" at bounding box center [454, 280] width 91 height 20
click at [448, 72] on div "Mesa 6" at bounding box center [454, 73] width 21 height 8
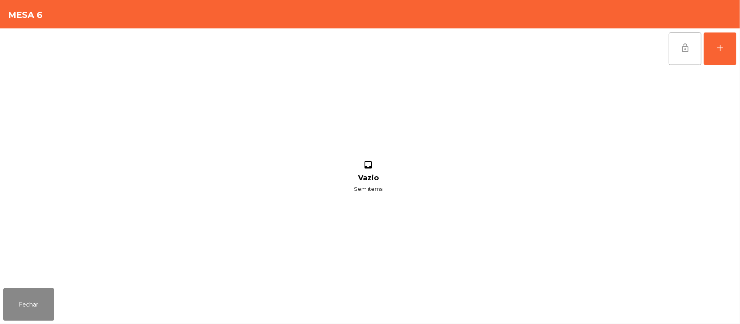
click at [677, 50] on button "lock_open" at bounding box center [685, 48] width 32 height 32
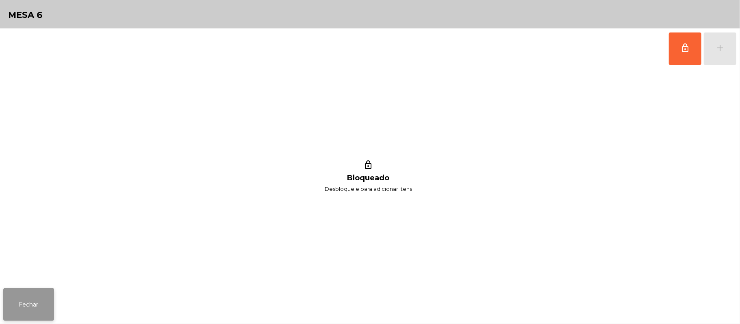
click at [37, 307] on button "Fechar" at bounding box center [28, 304] width 51 height 32
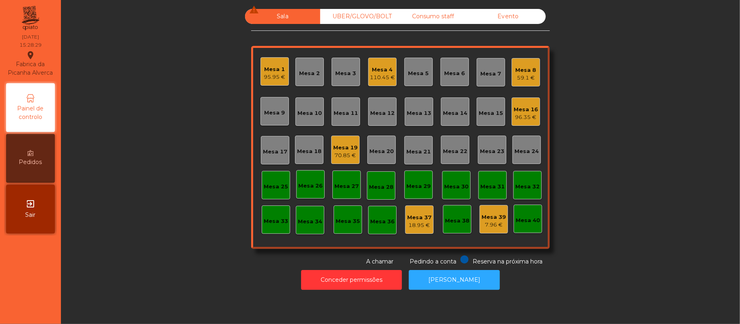
click at [533, 67] on div "Mesa 8 59.1 €" at bounding box center [525, 72] width 28 height 28
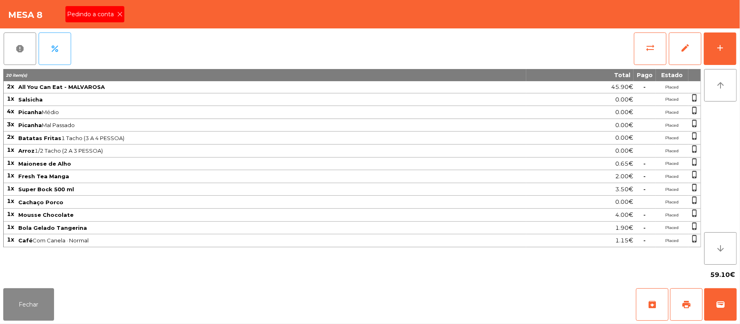
click at [119, 15] on icon at bounding box center [120, 14] width 6 height 6
click at [683, 298] on button "print" at bounding box center [686, 304] width 32 height 32
click at [18, 304] on button "Fechar" at bounding box center [28, 304] width 51 height 32
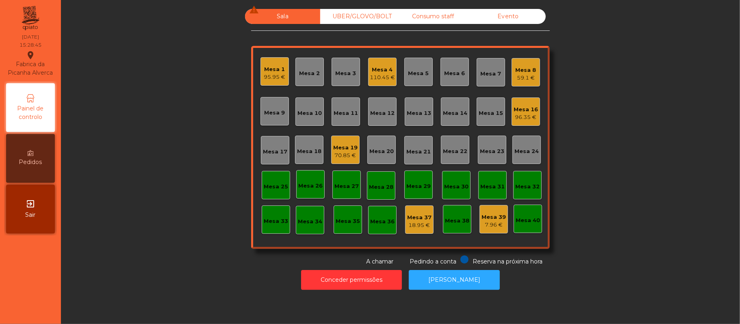
click at [377, 76] on div "110.45 €" at bounding box center [382, 78] width 25 height 8
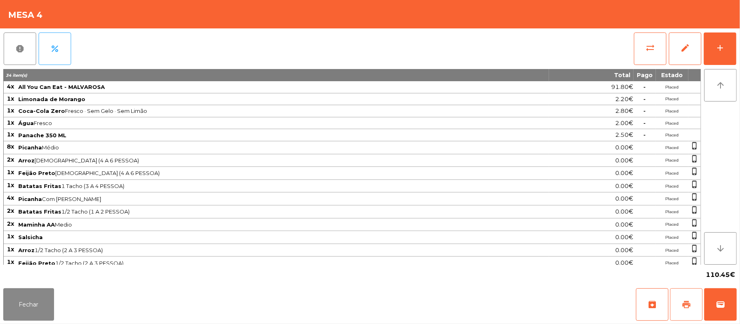
click at [681, 304] on button "print" at bounding box center [686, 304] width 32 height 32
click at [717, 298] on button "wallet" at bounding box center [720, 304] width 32 height 32
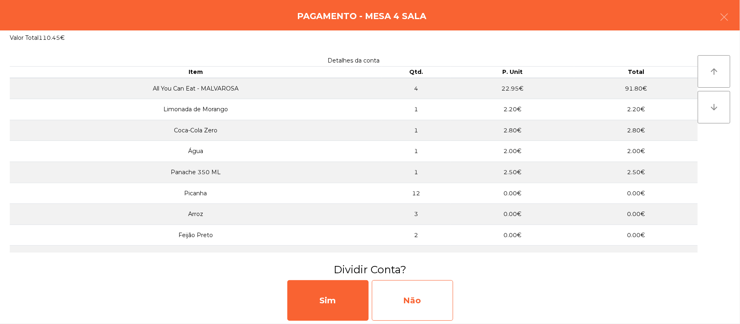
click at [427, 301] on div "Não" at bounding box center [412, 300] width 81 height 41
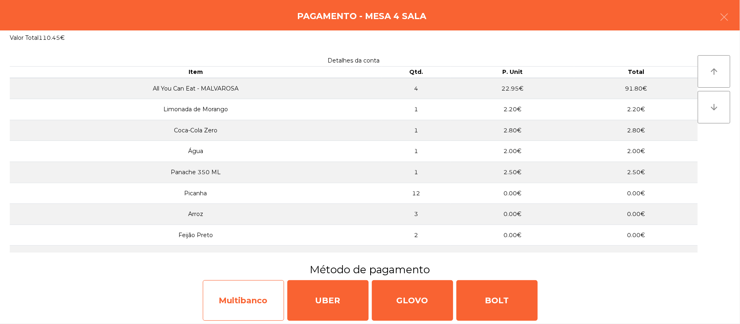
click at [256, 304] on div "Multibanco" at bounding box center [243, 300] width 81 height 41
select select "**"
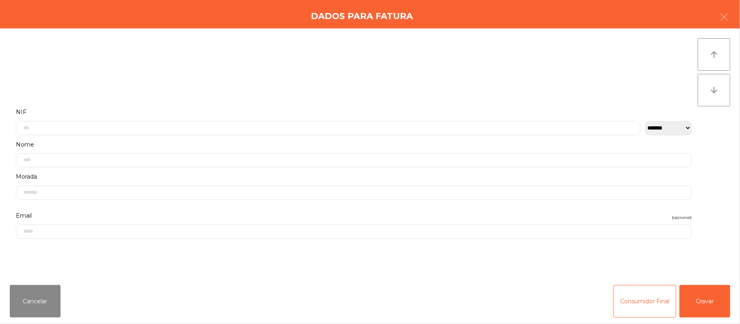
click at [276, 143] on label "Nome" at bounding box center [353, 144] width 675 height 11
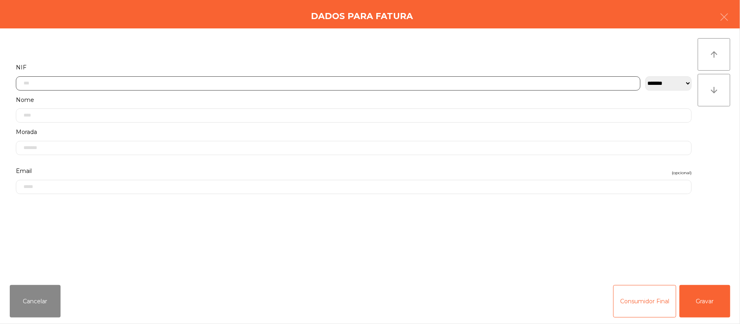
click at [80, 82] on input "text" at bounding box center [328, 83] width 624 height 14
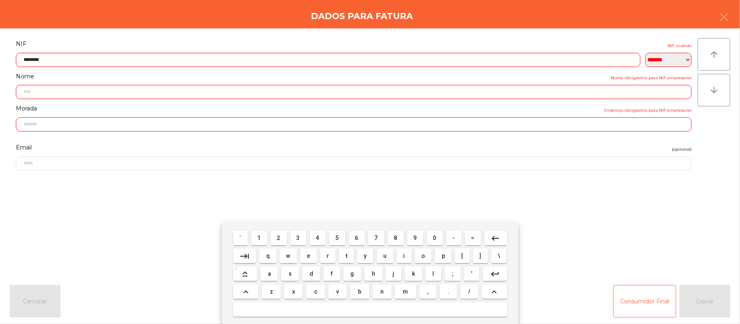
type input "*********"
type input "**********"
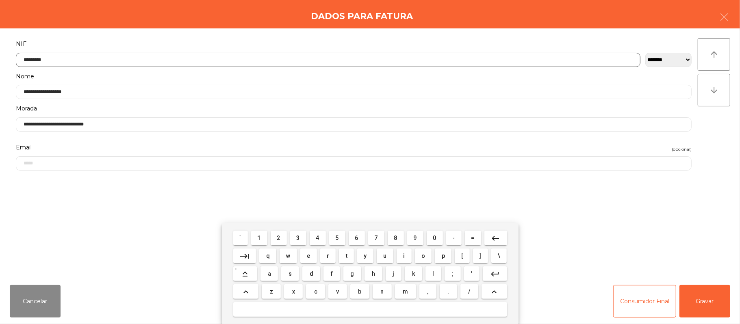
type input "*********"
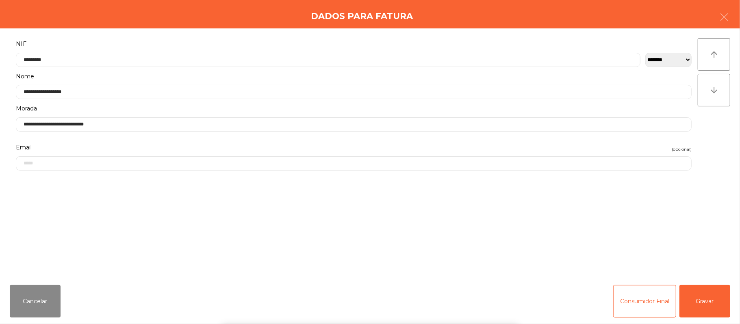
click at [710, 303] on div "` 1 2 3 4 5 6 7 8 9 0 - = keyboard_backspace keyboard_tab q w e r t y u i o p […" at bounding box center [370, 273] width 740 height 101
click at [706, 301] on button "Gravar" at bounding box center [704, 301] width 51 height 32
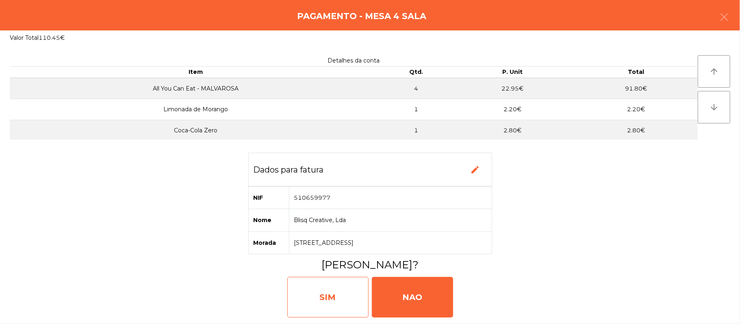
click at [334, 299] on div "SIM" at bounding box center [327, 297] width 81 height 41
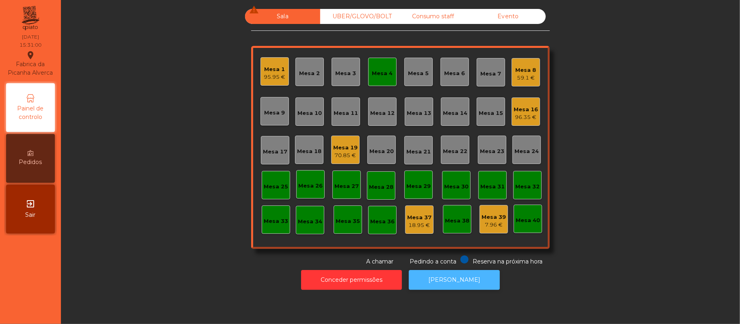
click at [459, 280] on button "[PERSON_NAME]" at bounding box center [454, 280] width 91 height 20
click at [387, 84] on div "Mesa 4" at bounding box center [382, 72] width 28 height 28
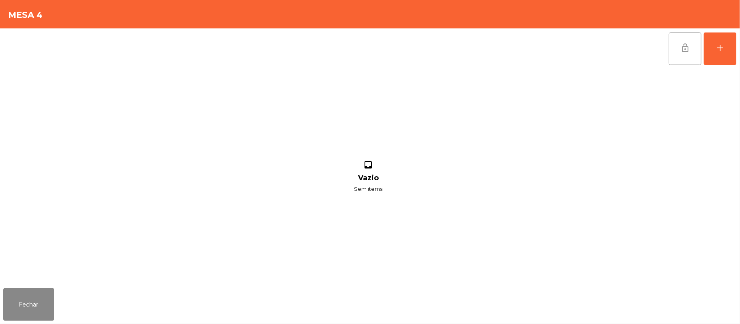
click at [686, 49] on span "lock_open" at bounding box center [685, 48] width 10 height 10
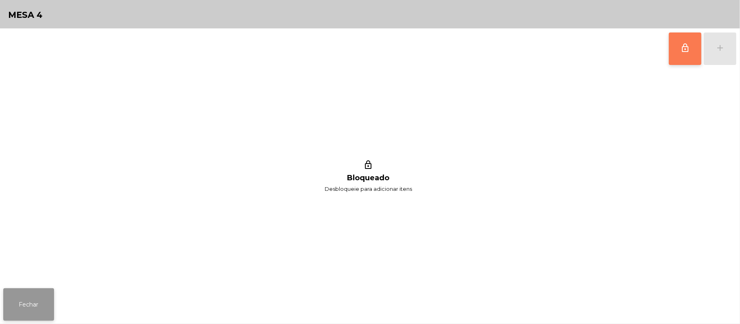
click at [28, 302] on button "Fechar" at bounding box center [28, 304] width 51 height 32
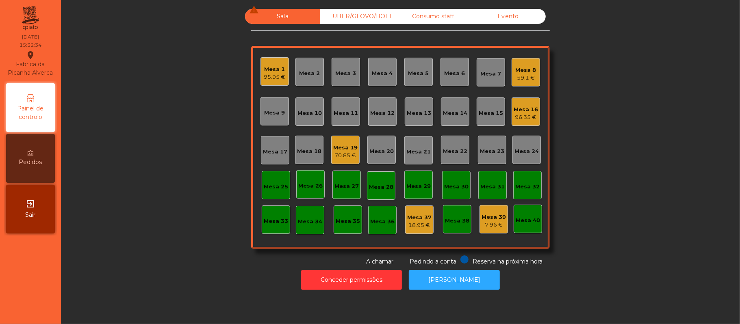
click at [528, 112] on div "Mesa 16" at bounding box center [525, 110] width 24 height 8
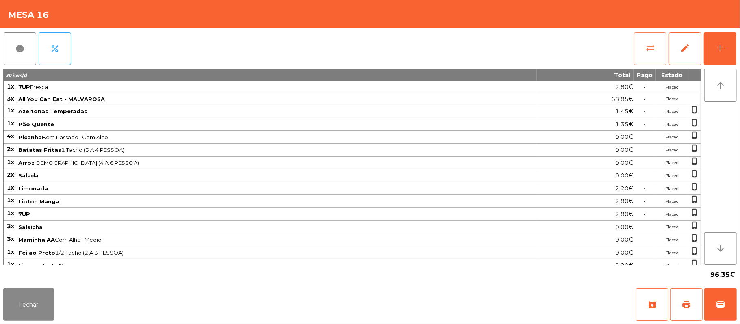
click at [641, 54] on button "sync_alt" at bounding box center [650, 48] width 32 height 32
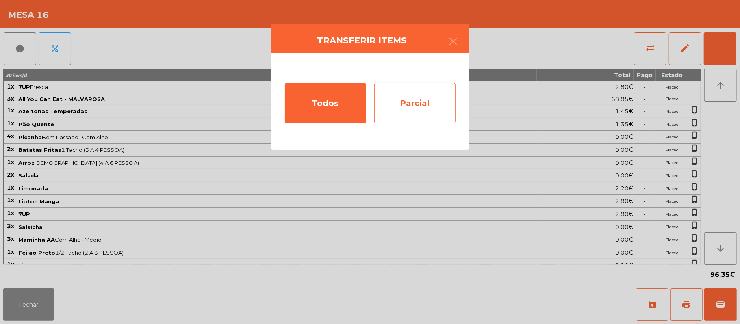
click at [419, 106] on div "Parcial" at bounding box center [414, 103] width 81 height 41
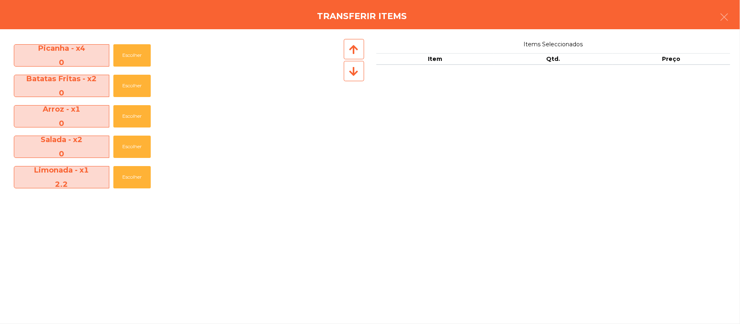
scroll to position [394, 0]
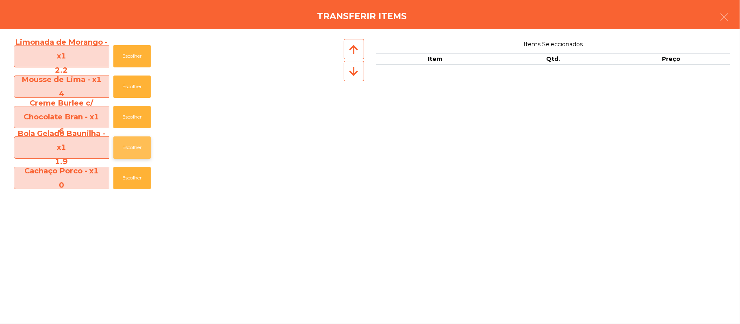
click at [136, 150] on button "Escolher" at bounding box center [131, 147] width 37 height 22
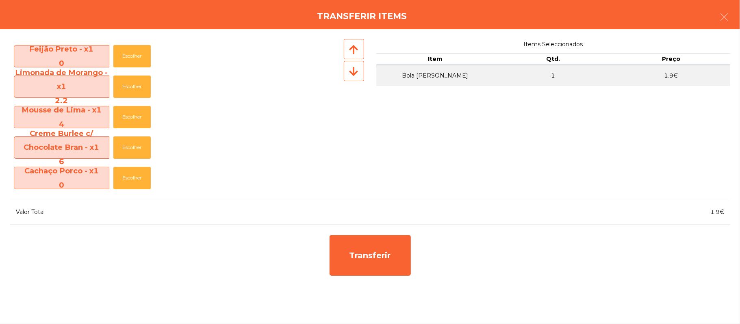
scroll to position [363, 0]
click at [137, 141] on button "Escolher" at bounding box center [131, 148] width 37 height 22
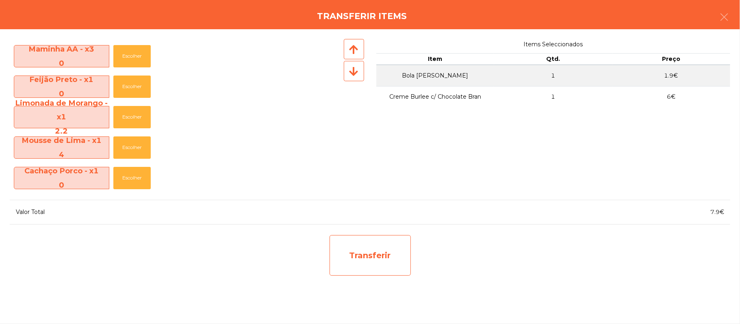
click at [370, 247] on div "Transferir" at bounding box center [369, 255] width 81 height 41
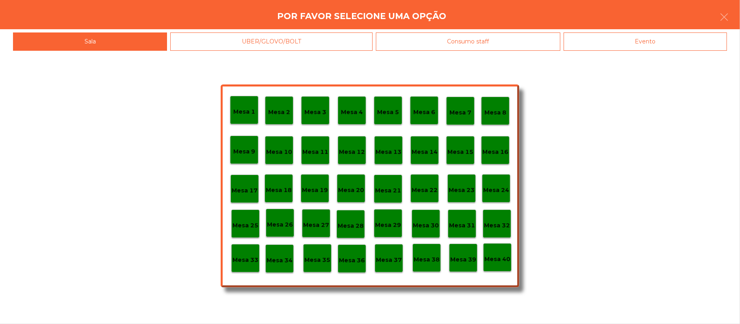
click at [460, 252] on div "Mesa 39" at bounding box center [463, 258] width 26 height 13
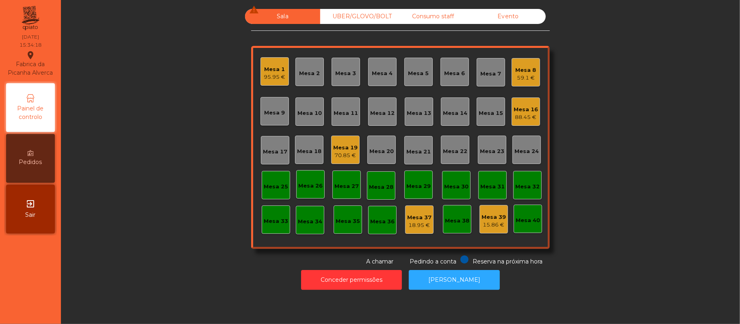
click at [346, 155] on div "70.85 €" at bounding box center [345, 156] width 24 height 8
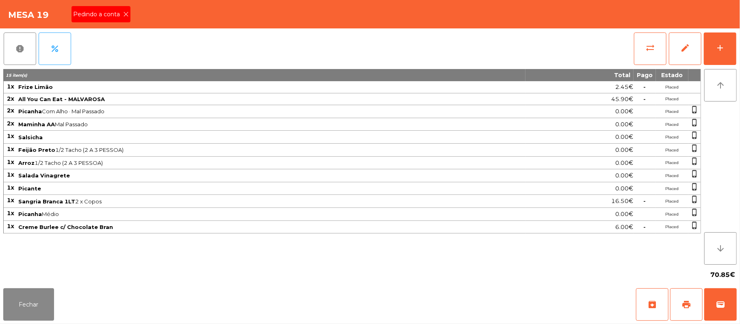
click at [126, 13] on icon at bounding box center [126, 14] width 6 height 6
click at [28, 290] on button "Fechar" at bounding box center [28, 304] width 51 height 32
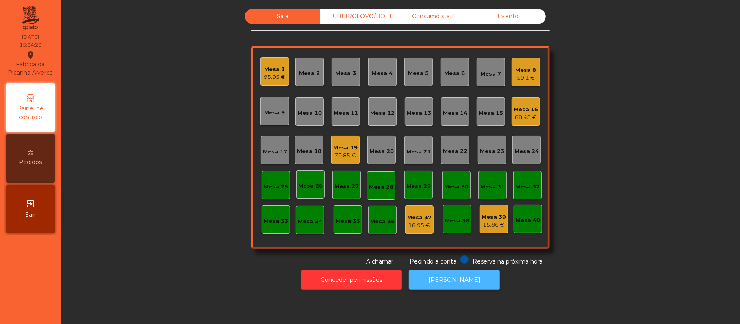
click at [459, 277] on button "[PERSON_NAME]" at bounding box center [454, 280] width 91 height 20
click at [409, 270] on button "[PERSON_NAME]" at bounding box center [454, 280] width 91 height 20
click at [166, 230] on div "Sala UBER/GLOVO/BOLT Consumo staff Evento Mesa 1 95.95 € Mesa 2 Mesa 3 Mesa 4 M…" at bounding box center [400, 137] width 657 height 257
click at [528, 109] on div "Mesa 16" at bounding box center [525, 110] width 24 height 8
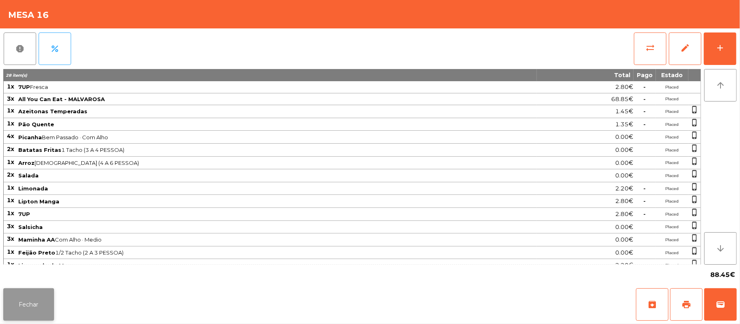
click at [46, 301] on button "Fechar" at bounding box center [28, 304] width 51 height 32
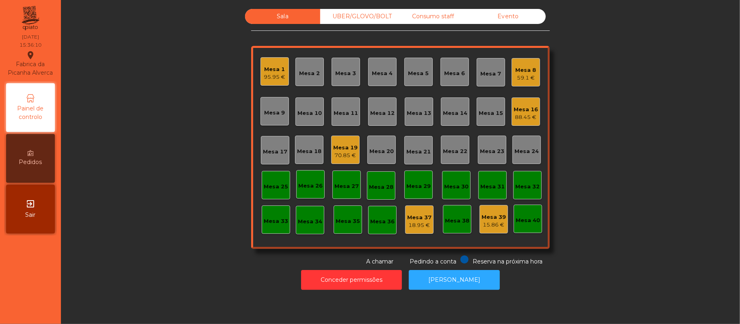
click at [333, 152] on div "70.85 €" at bounding box center [345, 156] width 24 height 8
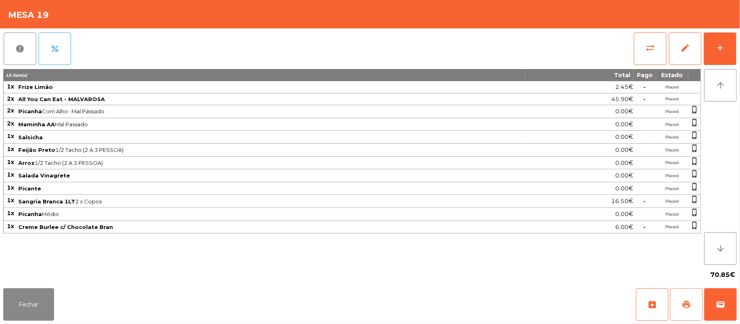
click at [675, 301] on button "print" at bounding box center [686, 304] width 32 height 32
click at [676, 295] on button "print" at bounding box center [686, 304] width 32 height 32
click at [735, 312] on button "wallet" at bounding box center [720, 304] width 32 height 32
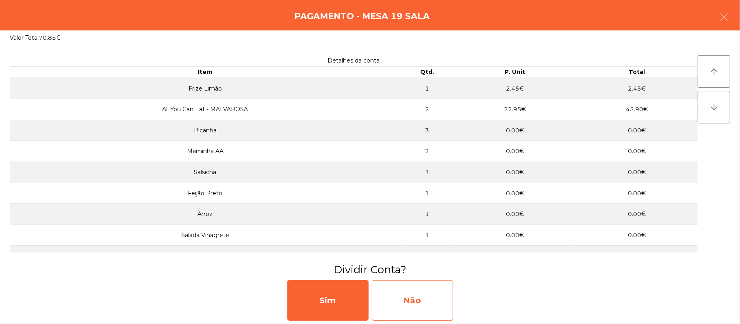
click at [392, 307] on div "Não" at bounding box center [412, 300] width 81 height 41
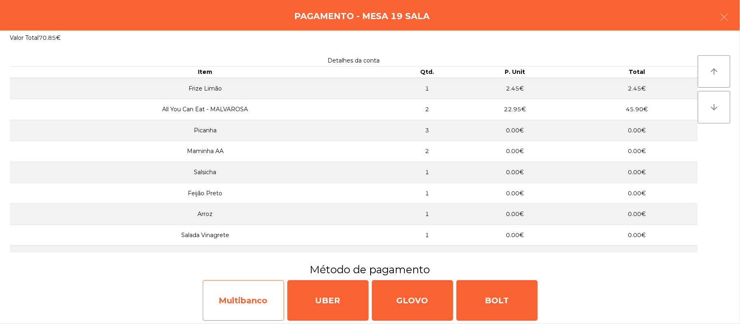
click at [257, 302] on div "Multibanco" at bounding box center [243, 300] width 81 height 41
select select "**"
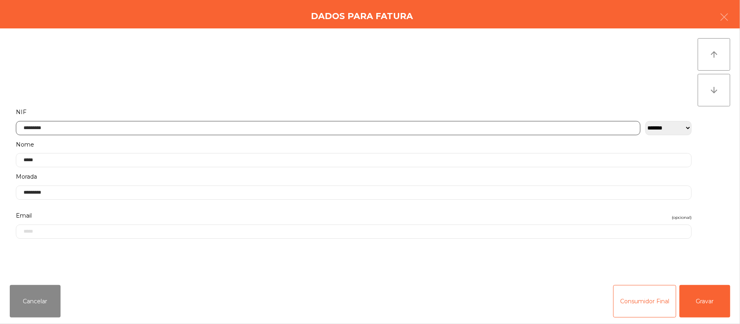
click at [212, 127] on input "*********" at bounding box center [328, 128] width 624 height 14
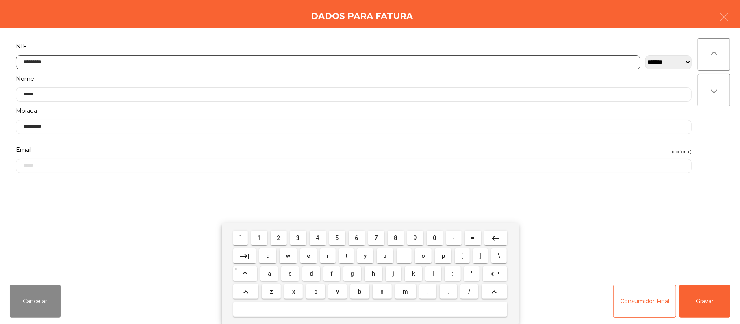
scroll to position [68, 0]
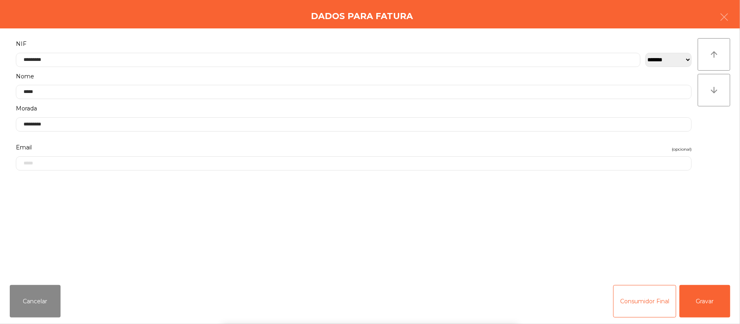
click at [727, 296] on div "` 1 2 3 4 5 6 7 8 9 0 - = keyboard_backspace keyboard_tab q w e r t y u i o p […" at bounding box center [370, 273] width 740 height 101
click at [698, 306] on button "Gravar" at bounding box center [704, 301] width 51 height 32
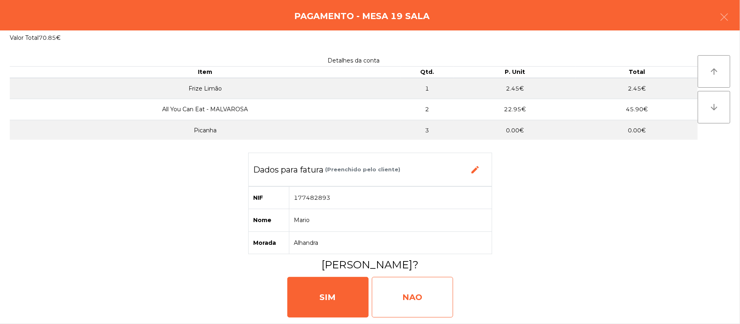
click at [439, 281] on div "NAO" at bounding box center [412, 297] width 81 height 41
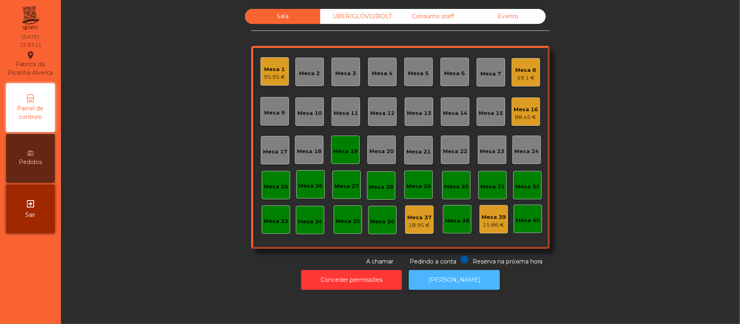
click at [460, 279] on button "[PERSON_NAME]" at bounding box center [454, 280] width 91 height 20
click at [513, 110] on div "Mesa 16" at bounding box center [525, 110] width 24 height 8
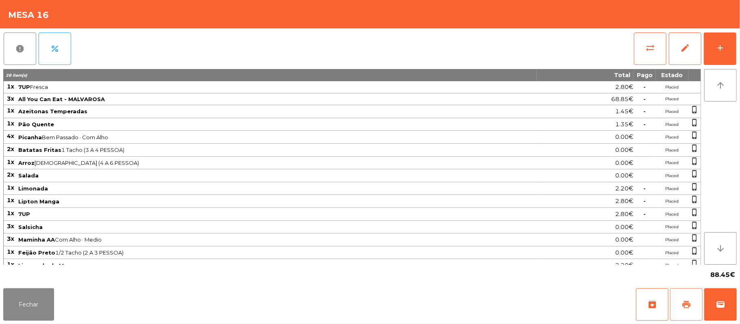
click at [677, 295] on button "print" at bounding box center [686, 304] width 32 height 32
click at [34, 309] on button "Fechar" at bounding box center [28, 304] width 51 height 32
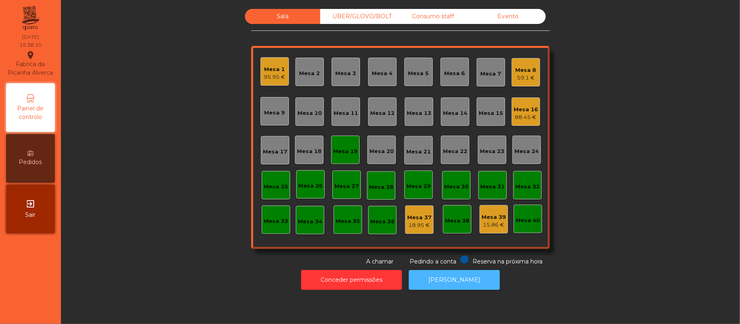
click at [476, 285] on button "[PERSON_NAME]" at bounding box center [454, 280] width 91 height 20
click at [520, 110] on div "Mesa 16" at bounding box center [525, 110] width 24 height 8
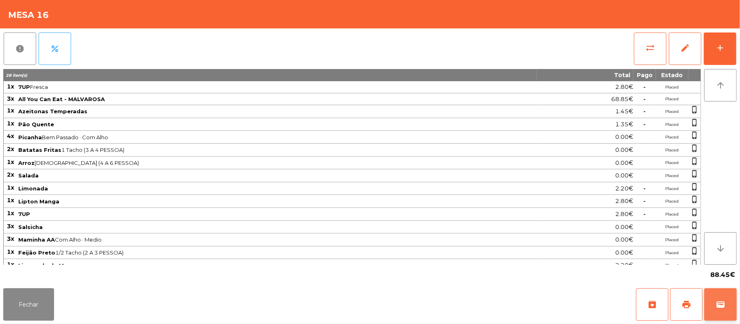
click at [732, 311] on button "wallet" at bounding box center [720, 304] width 32 height 32
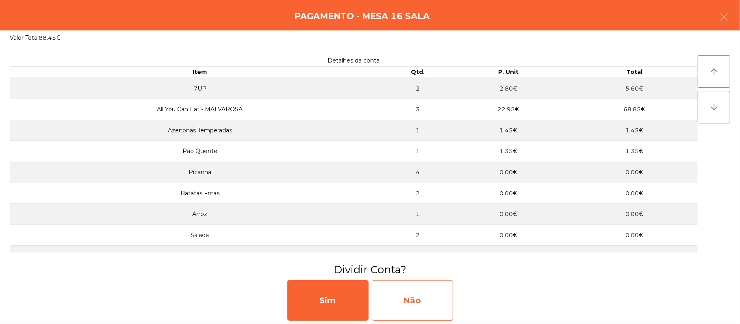
click at [436, 298] on div "Não" at bounding box center [412, 300] width 81 height 41
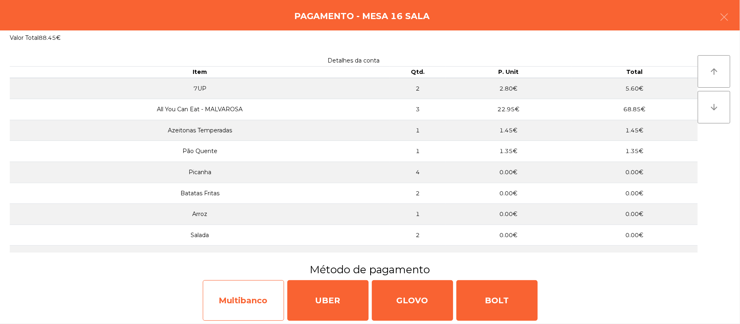
click at [249, 299] on div "Multibanco" at bounding box center [243, 300] width 81 height 41
select select "**"
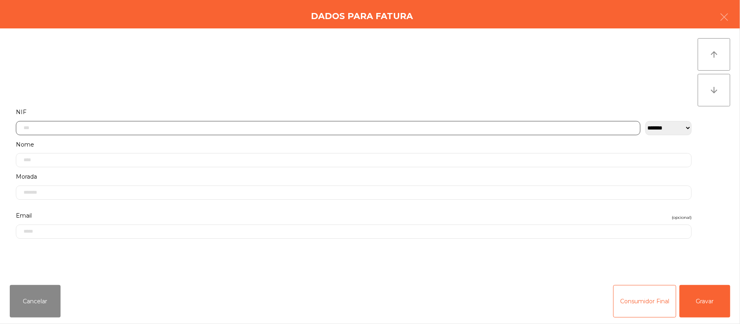
click at [266, 128] on input "text" at bounding box center [328, 128] width 624 height 14
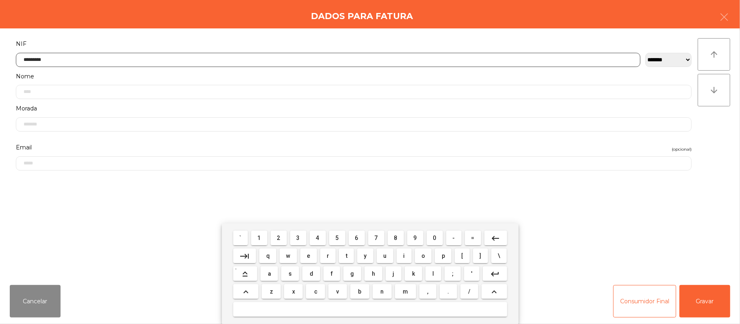
type input "*********"
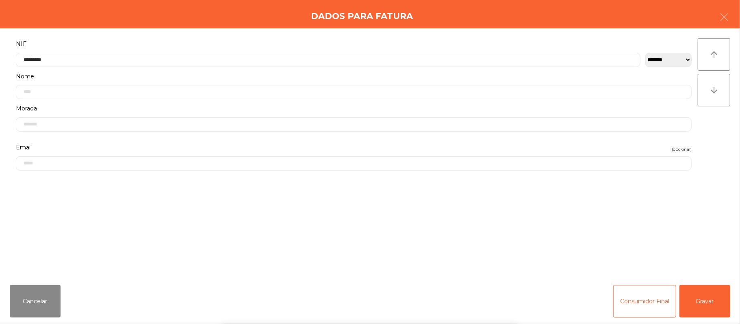
click at [712, 294] on div "` 1 2 3 4 5 6 7 8 9 0 - = keyboard_backspace keyboard_tab q w e r t y u i o p […" at bounding box center [370, 273] width 740 height 101
click at [712, 305] on button "Gravar" at bounding box center [704, 301] width 51 height 32
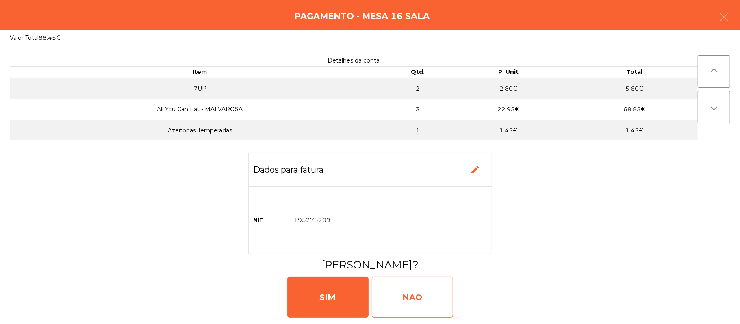
click at [422, 302] on div "NAO" at bounding box center [412, 297] width 81 height 41
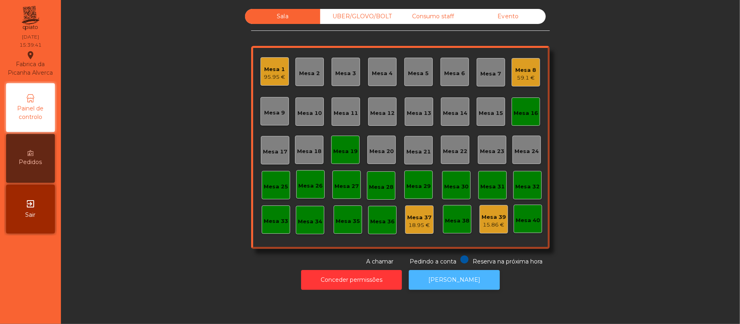
click at [459, 279] on button "[PERSON_NAME]" at bounding box center [454, 280] width 91 height 20
click at [345, 160] on div "Mesa 19" at bounding box center [345, 150] width 28 height 28
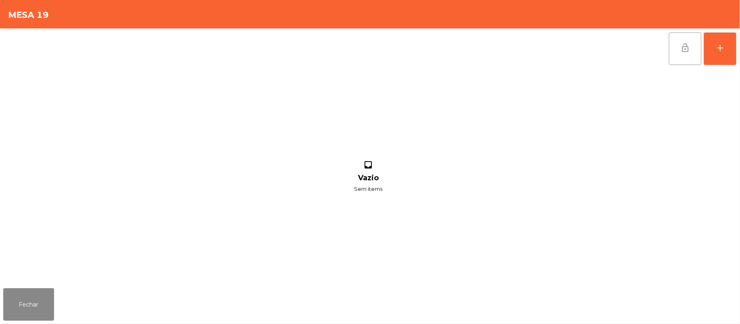
click at [687, 45] on span "lock_open" at bounding box center [685, 48] width 10 height 10
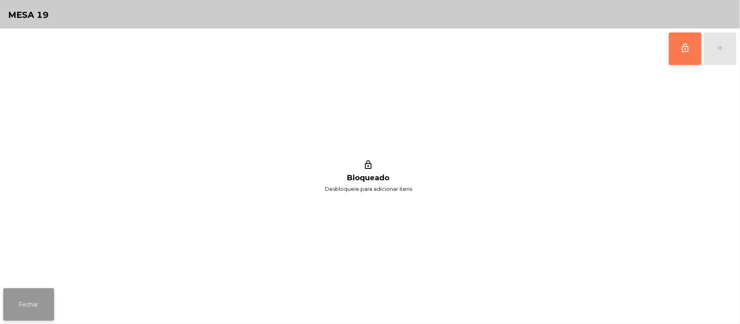
click at [44, 303] on button "Fechar" at bounding box center [28, 304] width 51 height 32
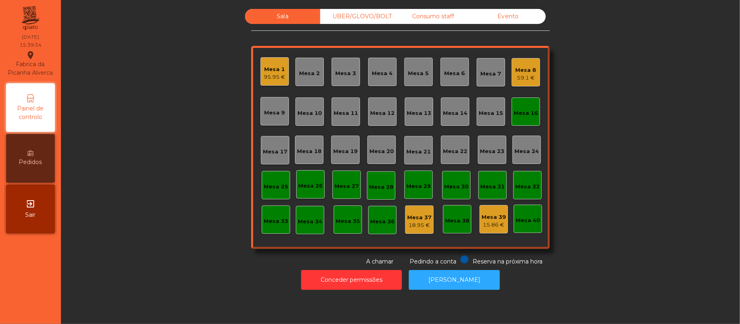
click at [514, 115] on div "Mesa 16" at bounding box center [525, 113] width 24 height 8
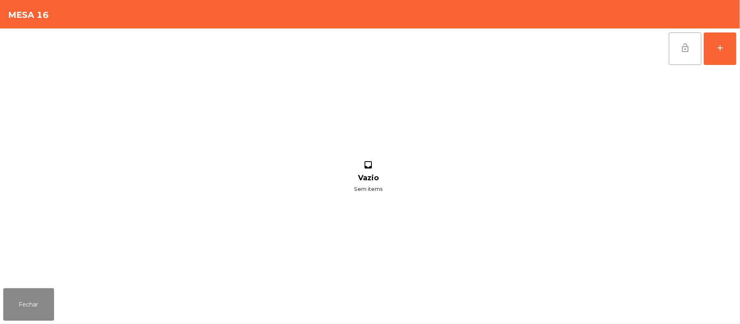
click at [684, 53] on button "lock_open" at bounding box center [685, 48] width 32 height 32
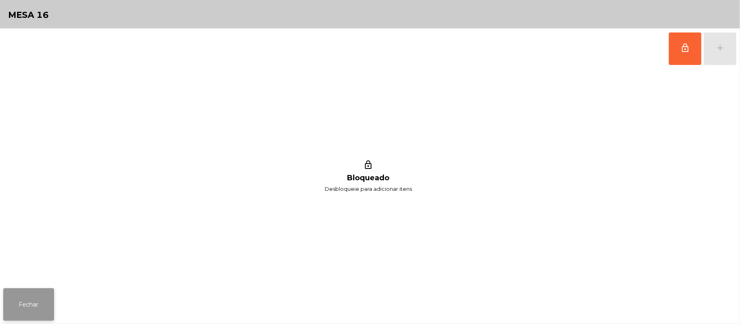
click at [39, 301] on button "Fechar" at bounding box center [28, 304] width 51 height 32
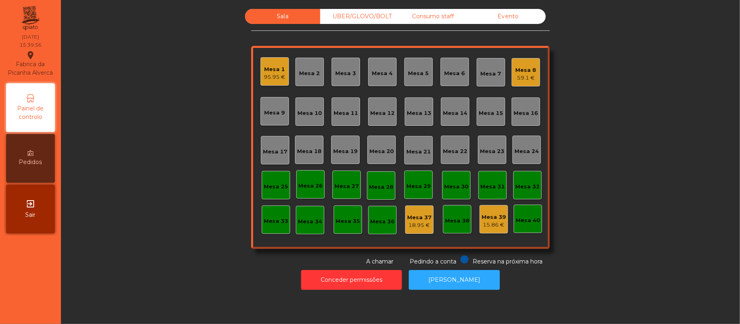
click at [530, 75] on div "59.1 €" at bounding box center [525, 78] width 21 height 8
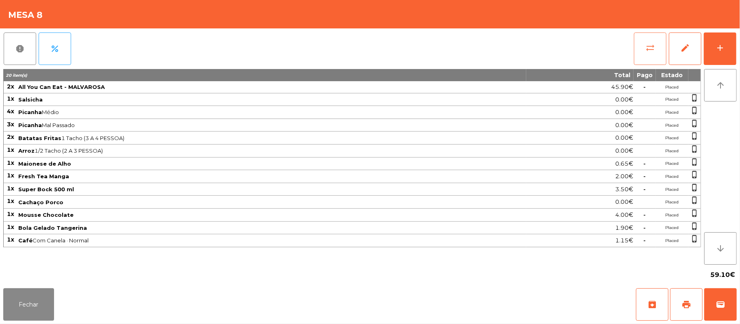
click at [650, 52] on span "sync_alt" at bounding box center [650, 48] width 10 height 10
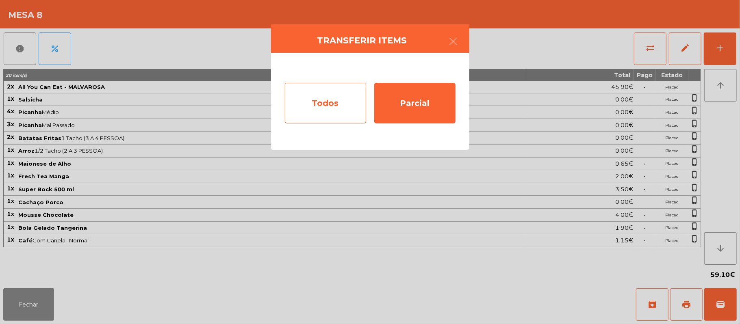
click at [333, 104] on div "Todos" at bounding box center [325, 103] width 81 height 41
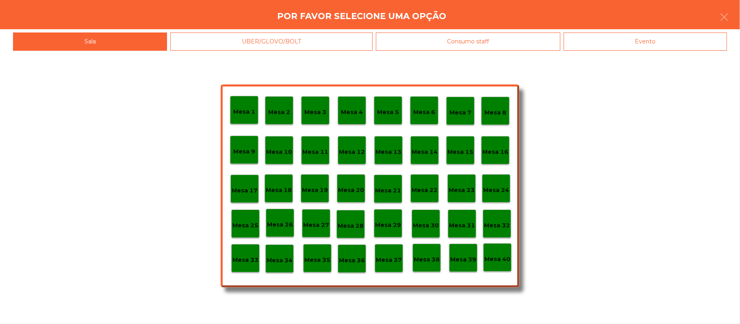
click at [617, 44] on div "Evento" at bounding box center [644, 41] width 163 height 18
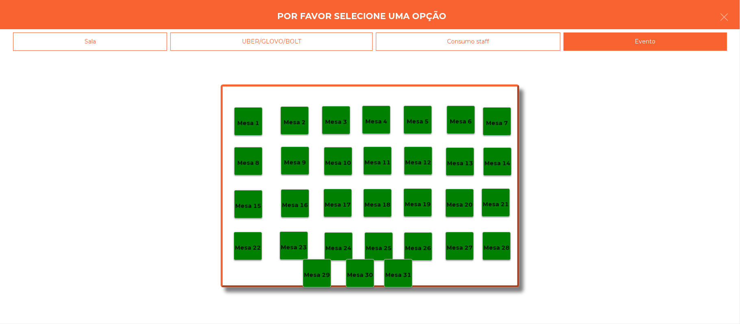
click at [504, 244] on p "Mesa 28" at bounding box center [496, 247] width 26 height 9
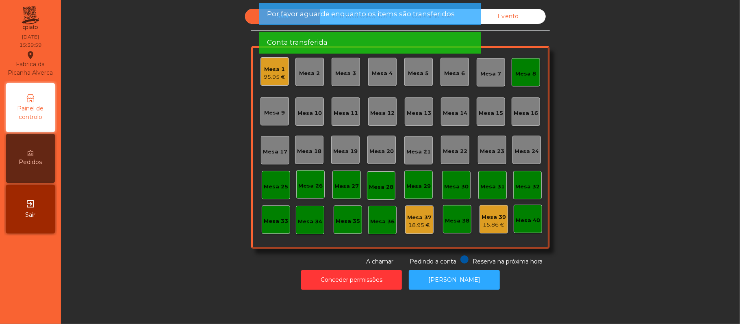
click at [264, 72] on div "Mesa 1" at bounding box center [275, 69] width 22 height 8
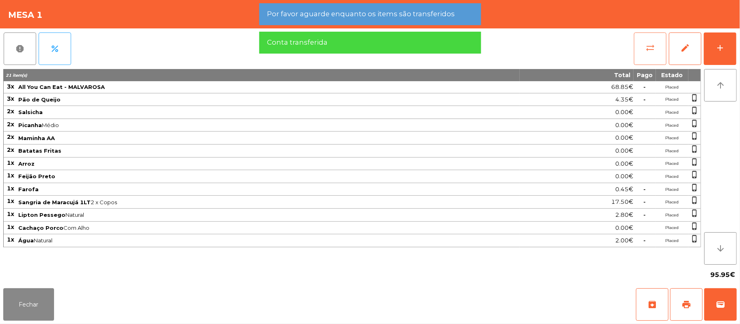
click at [639, 51] on button "sync_alt" at bounding box center [650, 48] width 32 height 32
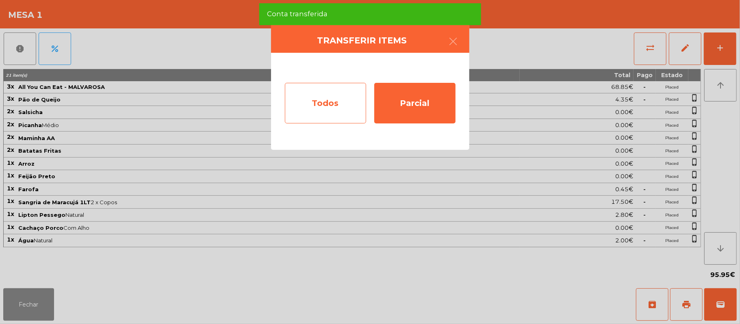
click at [332, 114] on div "Todos" at bounding box center [325, 103] width 81 height 41
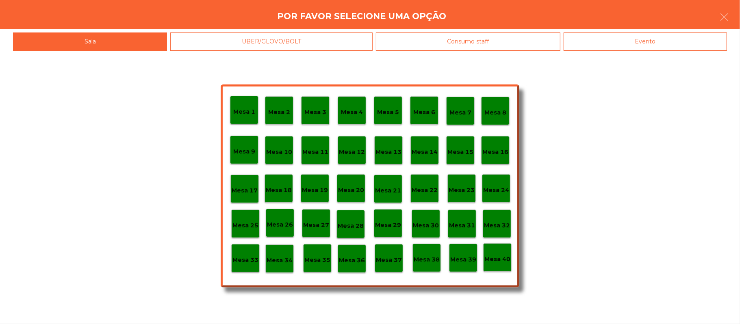
click at [605, 46] on div "Evento" at bounding box center [644, 41] width 163 height 18
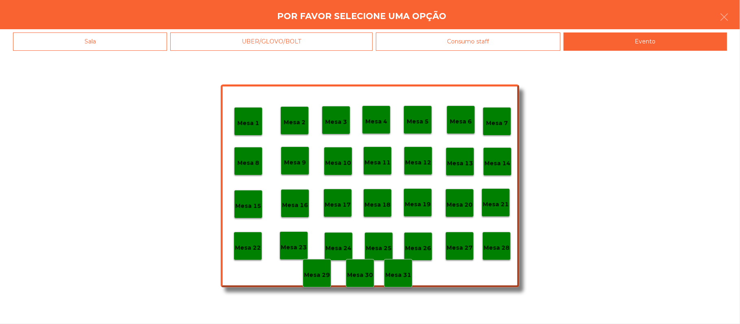
click at [496, 252] on div "Mesa 28" at bounding box center [496, 246] width 28 height 28
